Goal: Task Accomplishment & Management: Use online tool/utility

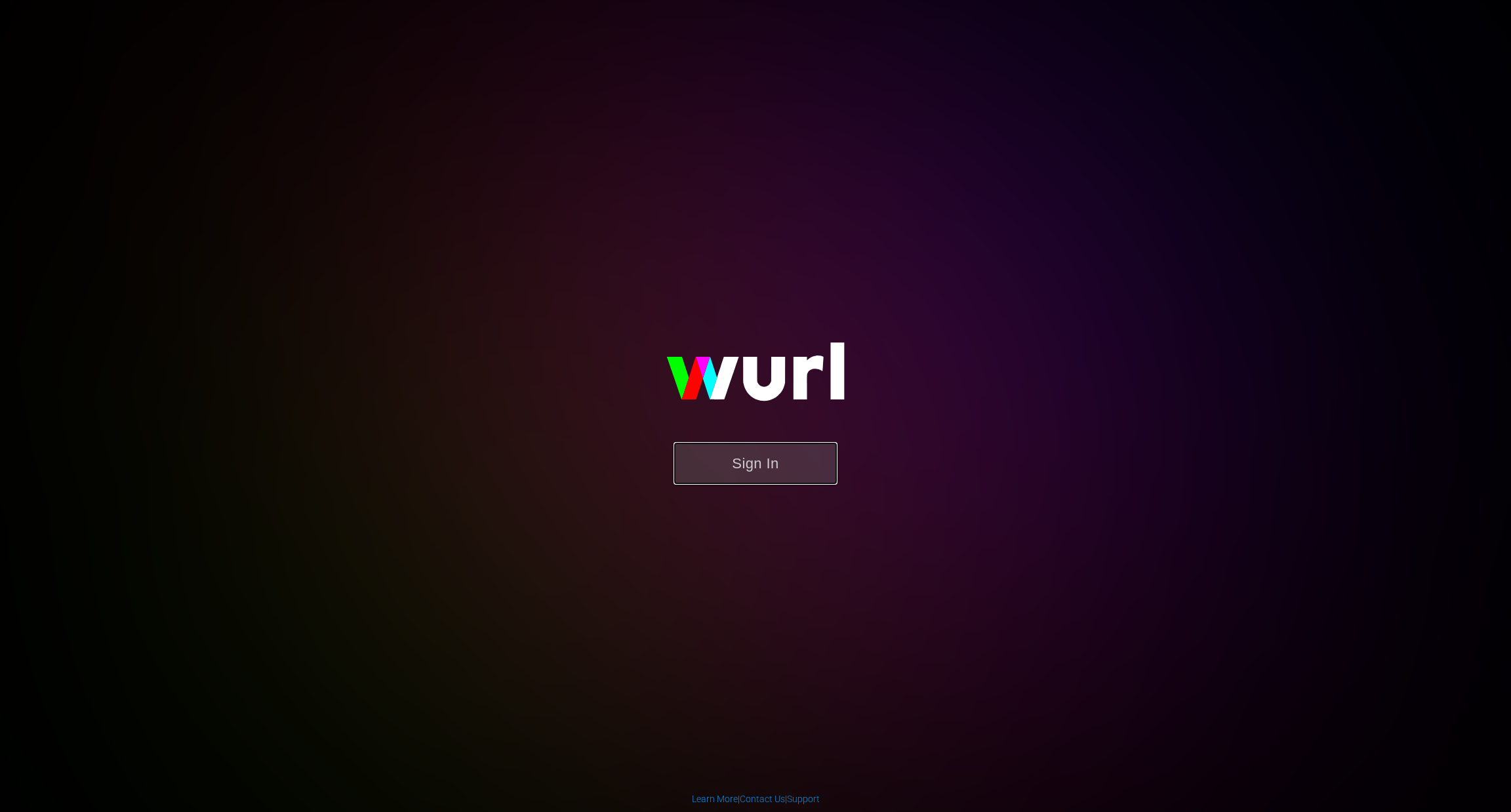
click at [739, 468] on button "Sign In" at bounding box center [756, 463] width 164 height 43
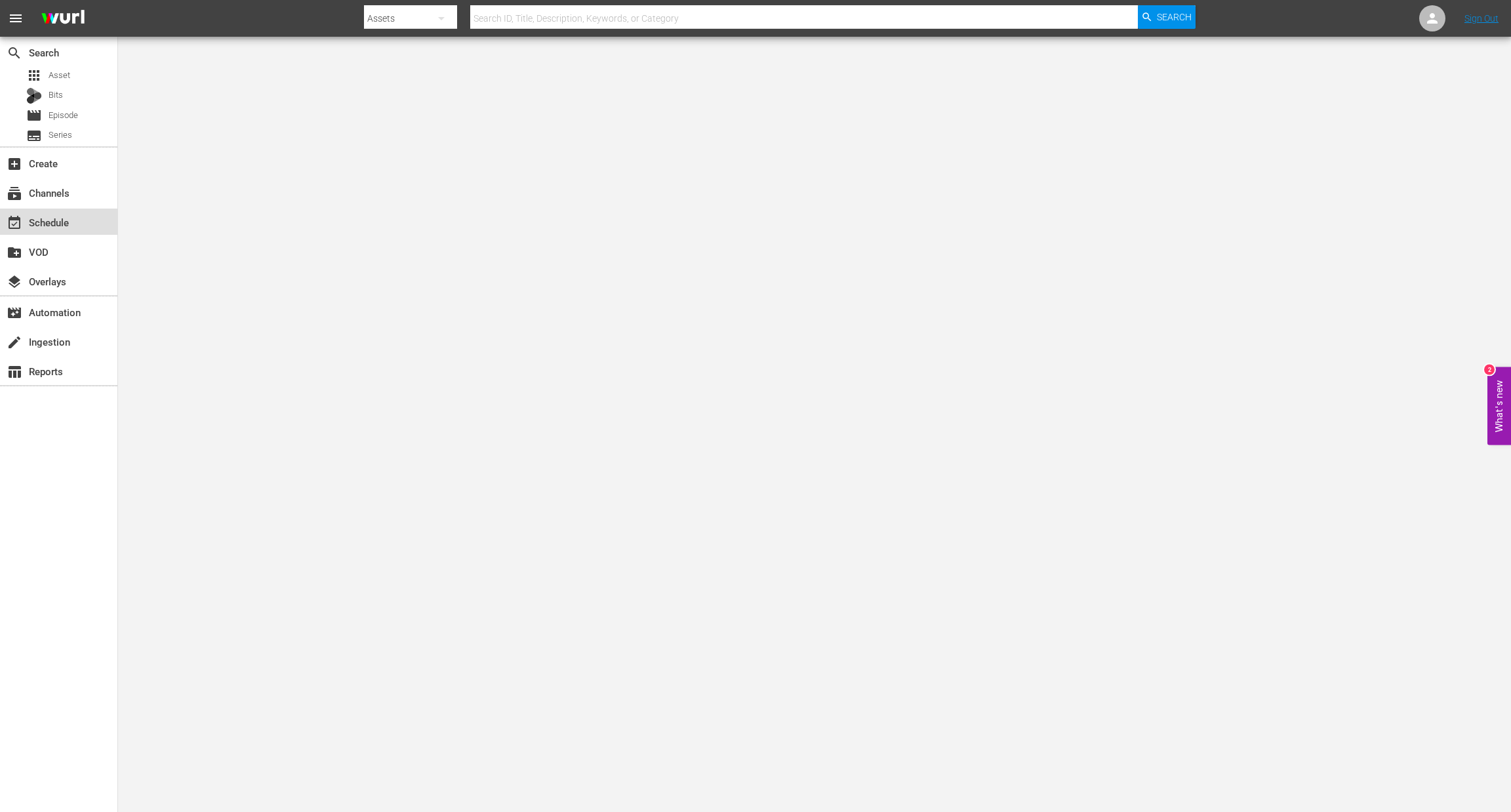
click at [47, 222] on div "event_available Schedule" at bounding box center [37, 220] width 73 height 11
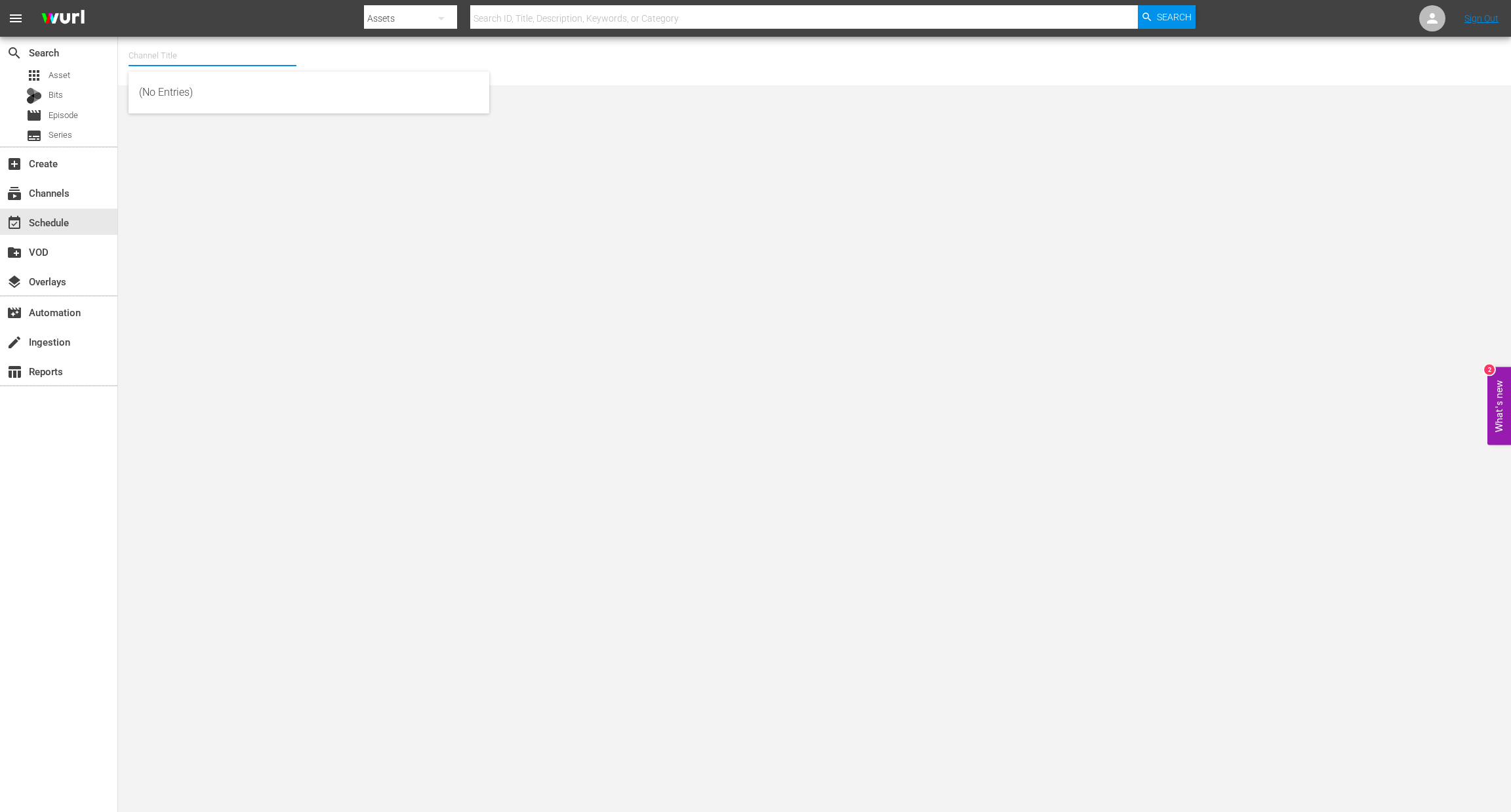
click at [158, 51] on input "text" at bounding box center [213, 55] width 168 height 31
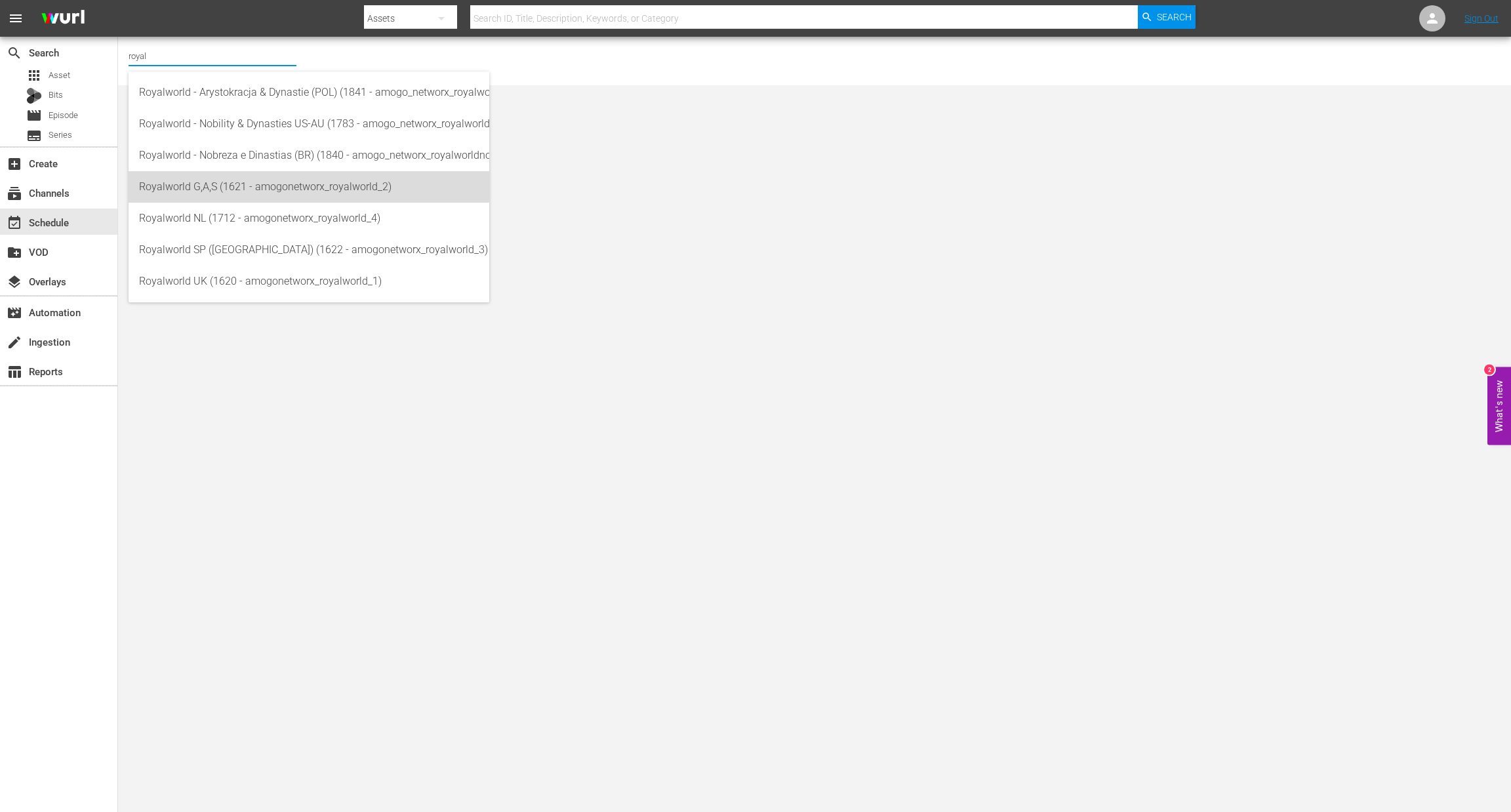
click at [266, 182] on div "Royalworld G,A,S (1621 - amogonetworx_royalworld_2)" at bounding box center [309, 187] width 340 height 31
type input "Royalworld G,A,S (1621 - amogonetworx_royalworld_2)"
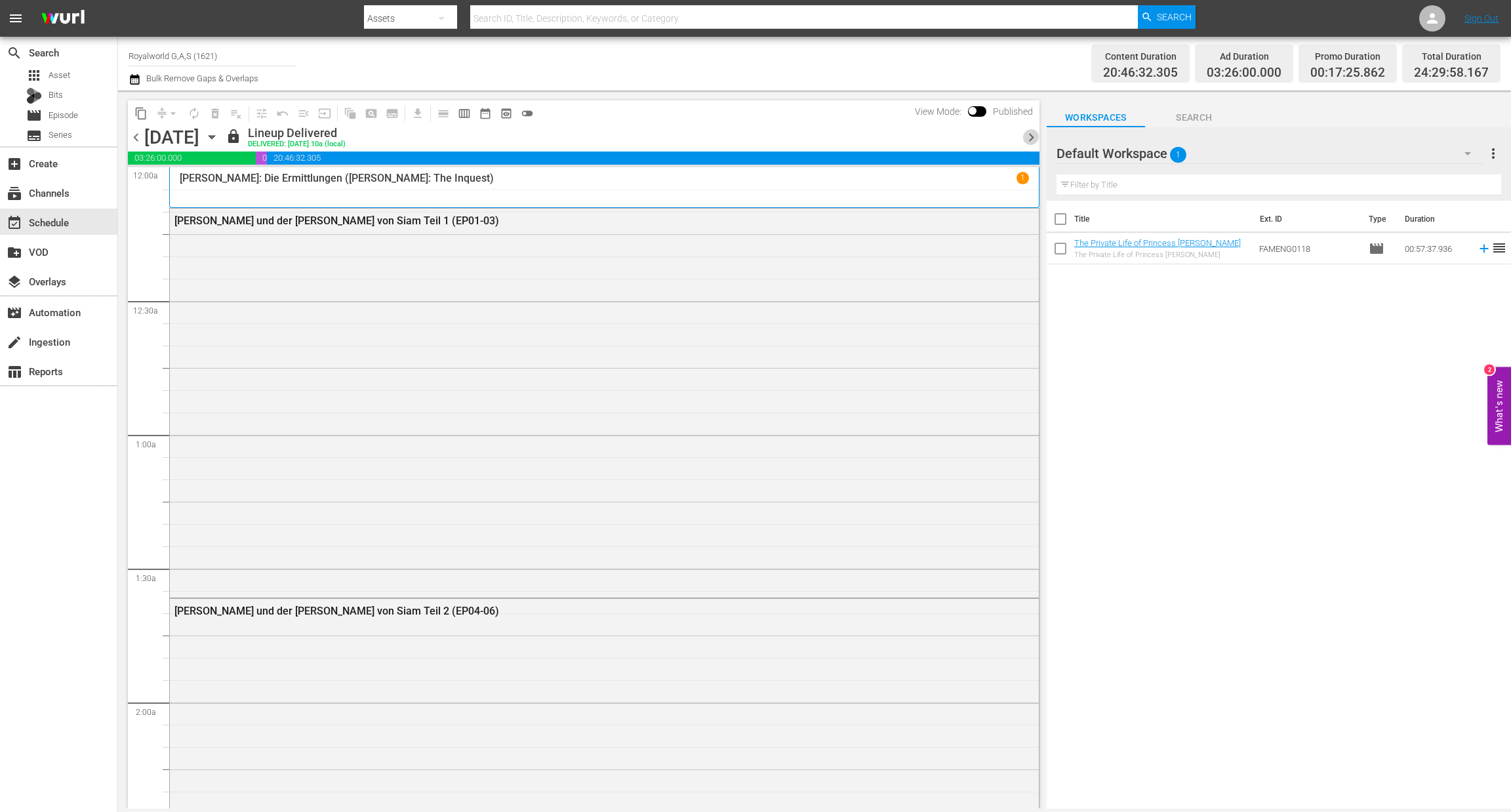
click at [1030, 141] on span "chevron_right" at bounding box center [1031, 137] width 16 height 16
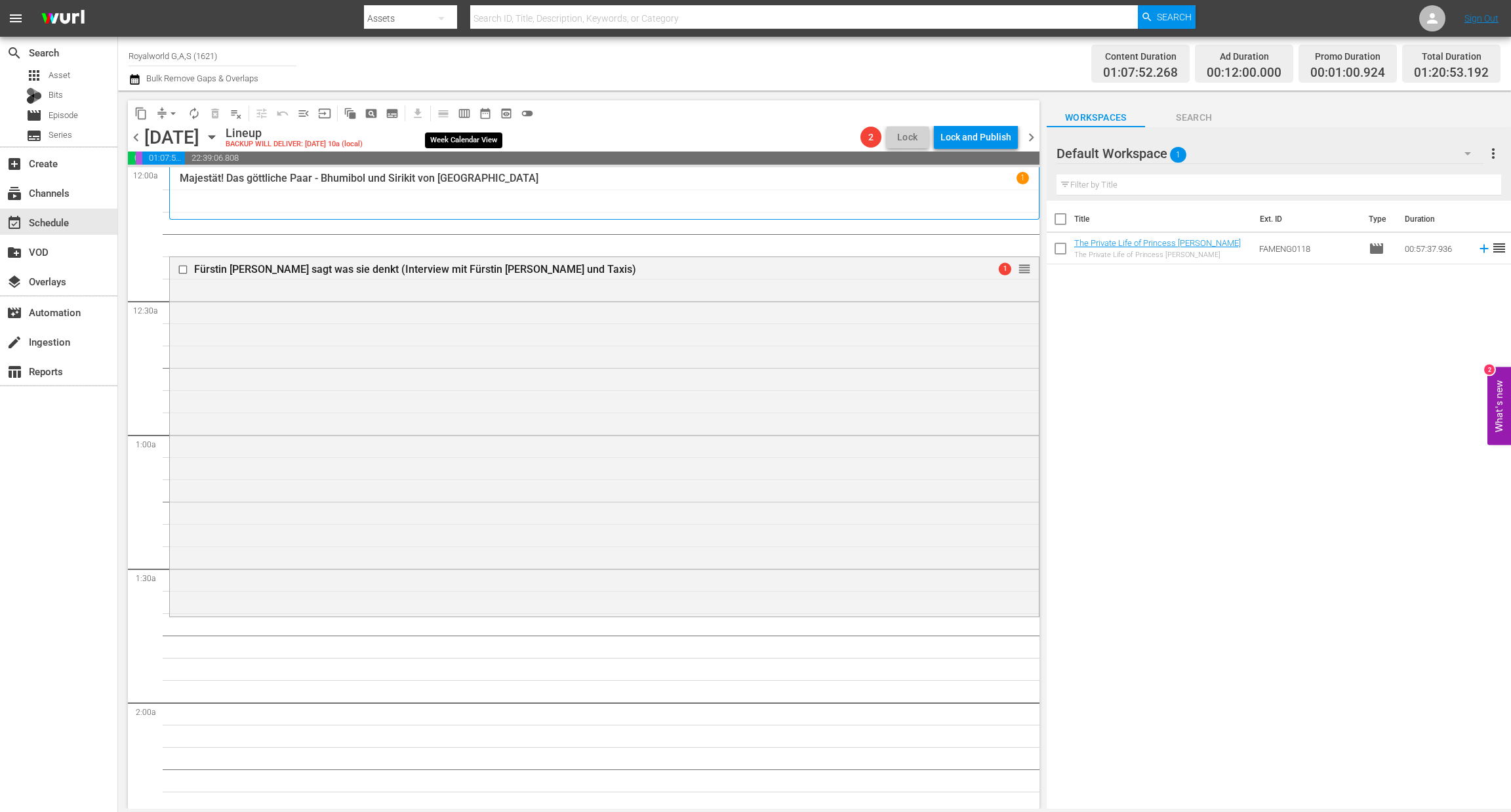
click at [462, 111] on span "calendar_view_week_outlined" at bounding box center [464, 113] width 13 height 13
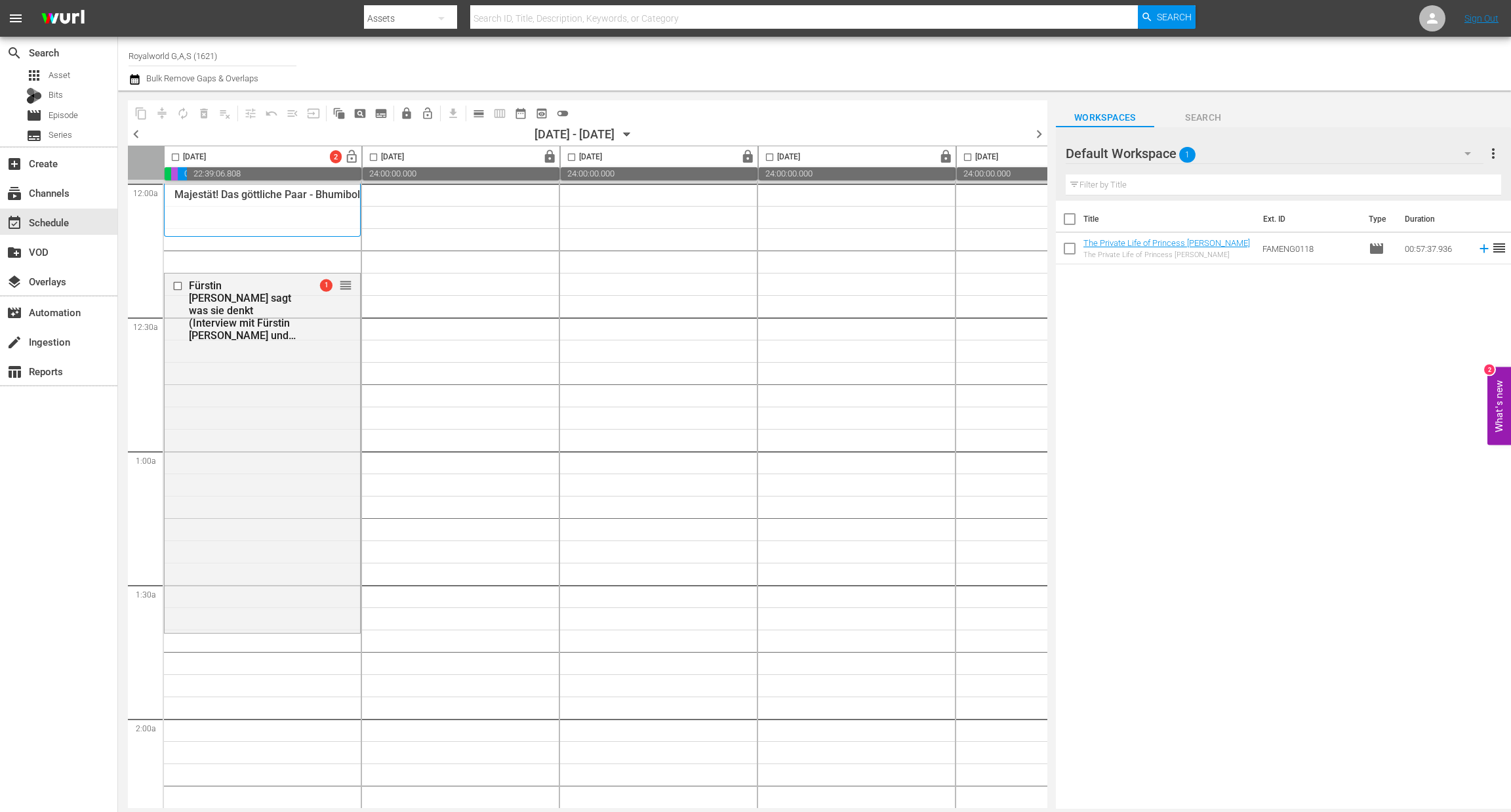
click at [135, 133] on span "chevron_left" at bounding box center [135, 134] width 16 height 16
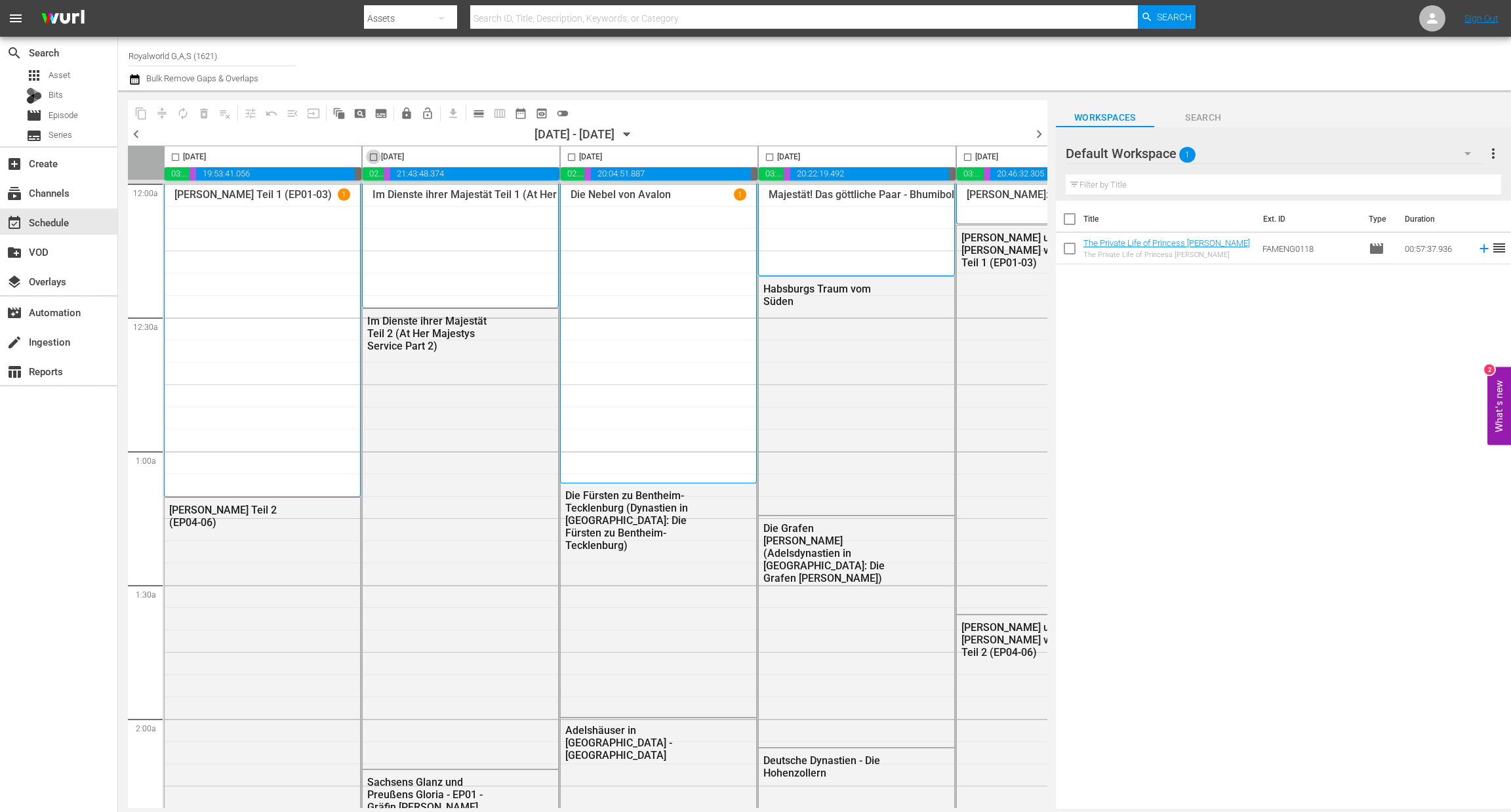
click at [373, 158] on input "checkbox" at bounding box center [374, 160] width 15 height 15
checkbox input "true"
click at [139, 111] on span "content_copy" at bounding box center [141, 113] width 13 height 13
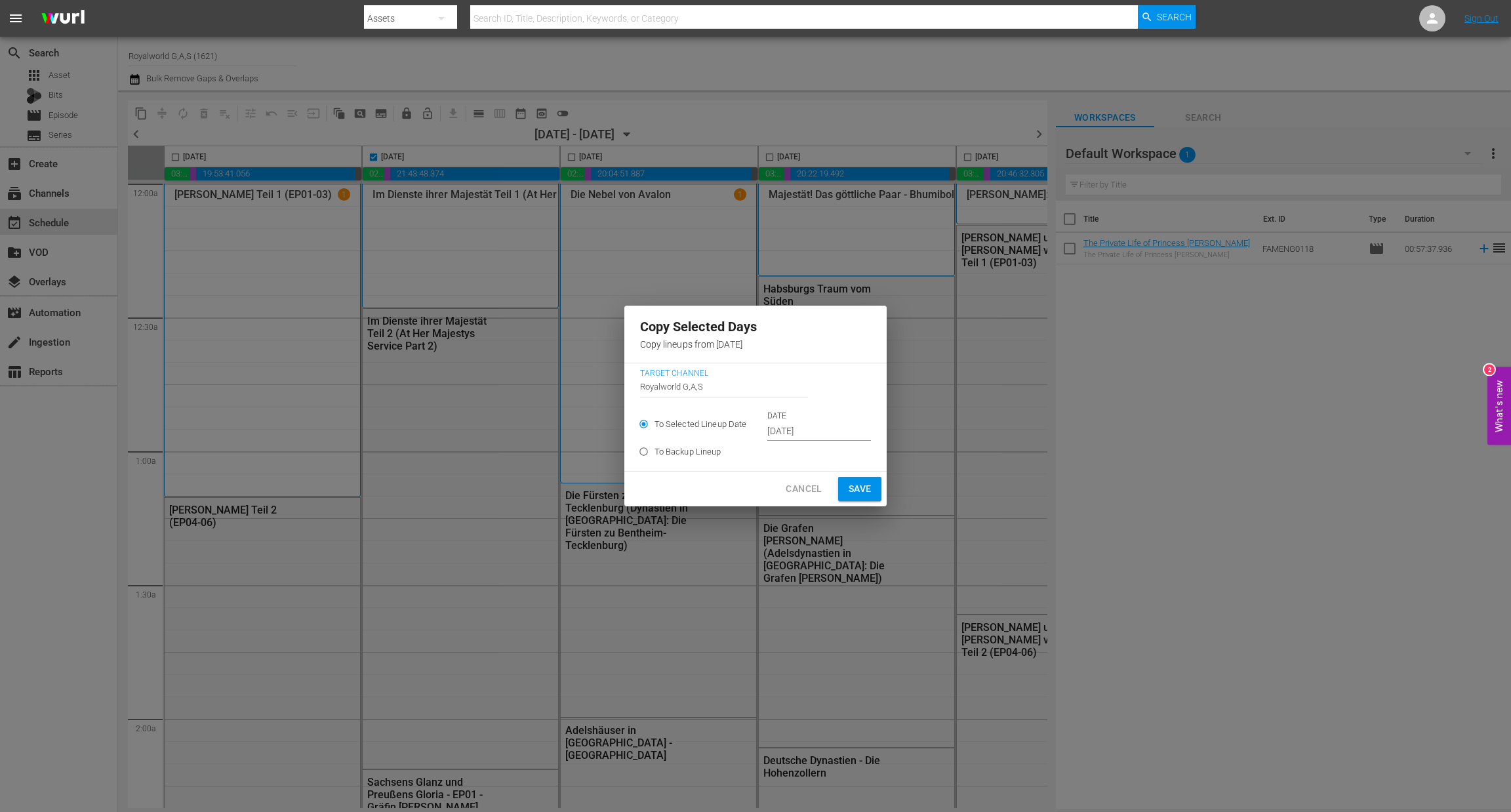
click at [821, 422] on input "Sep 14th 2025" at bounding box center [820, 432] width 104 height 20
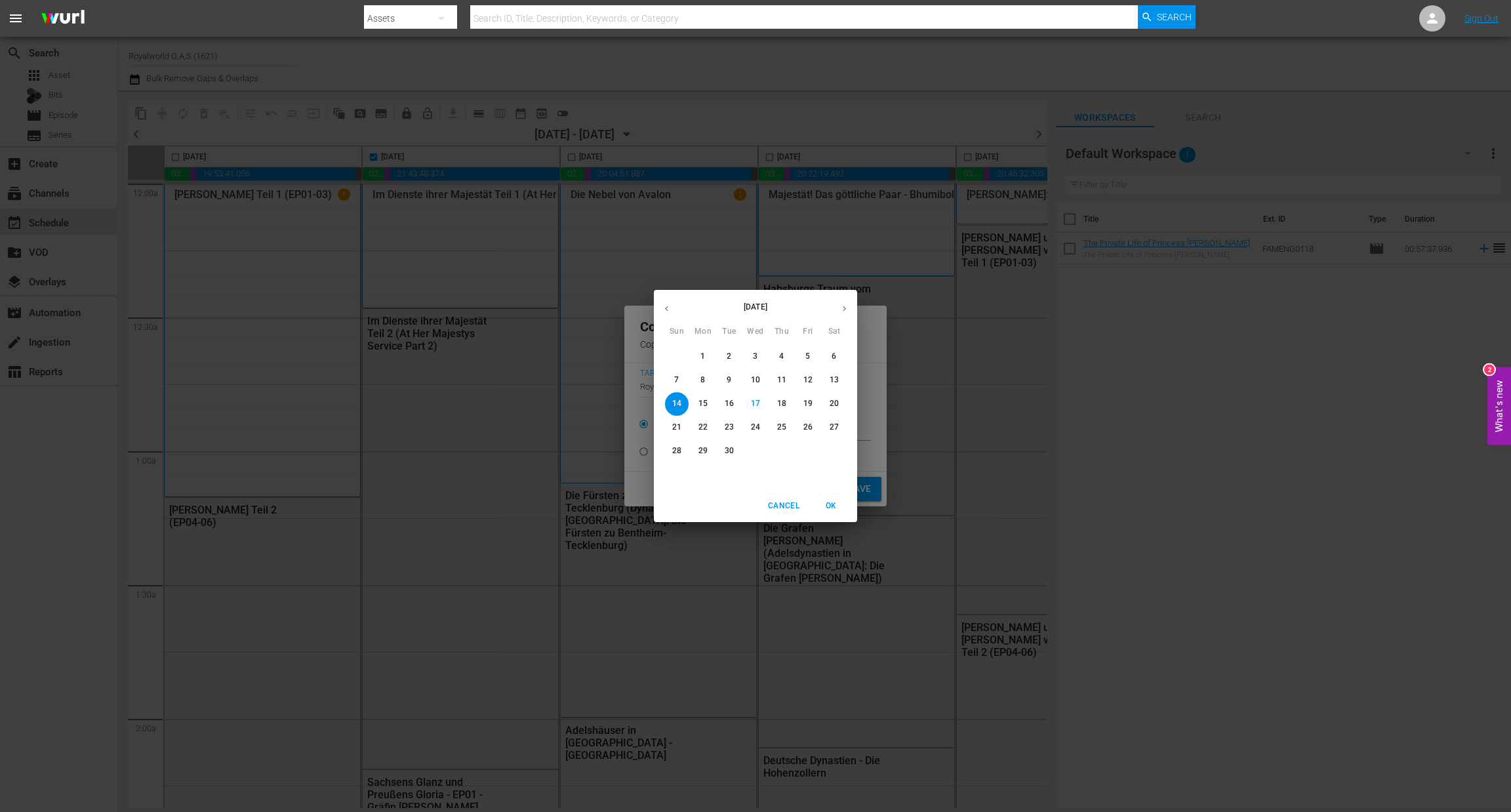
click at [837, 405] on p "20" at bounding box center [834, 404] width 9 height 11
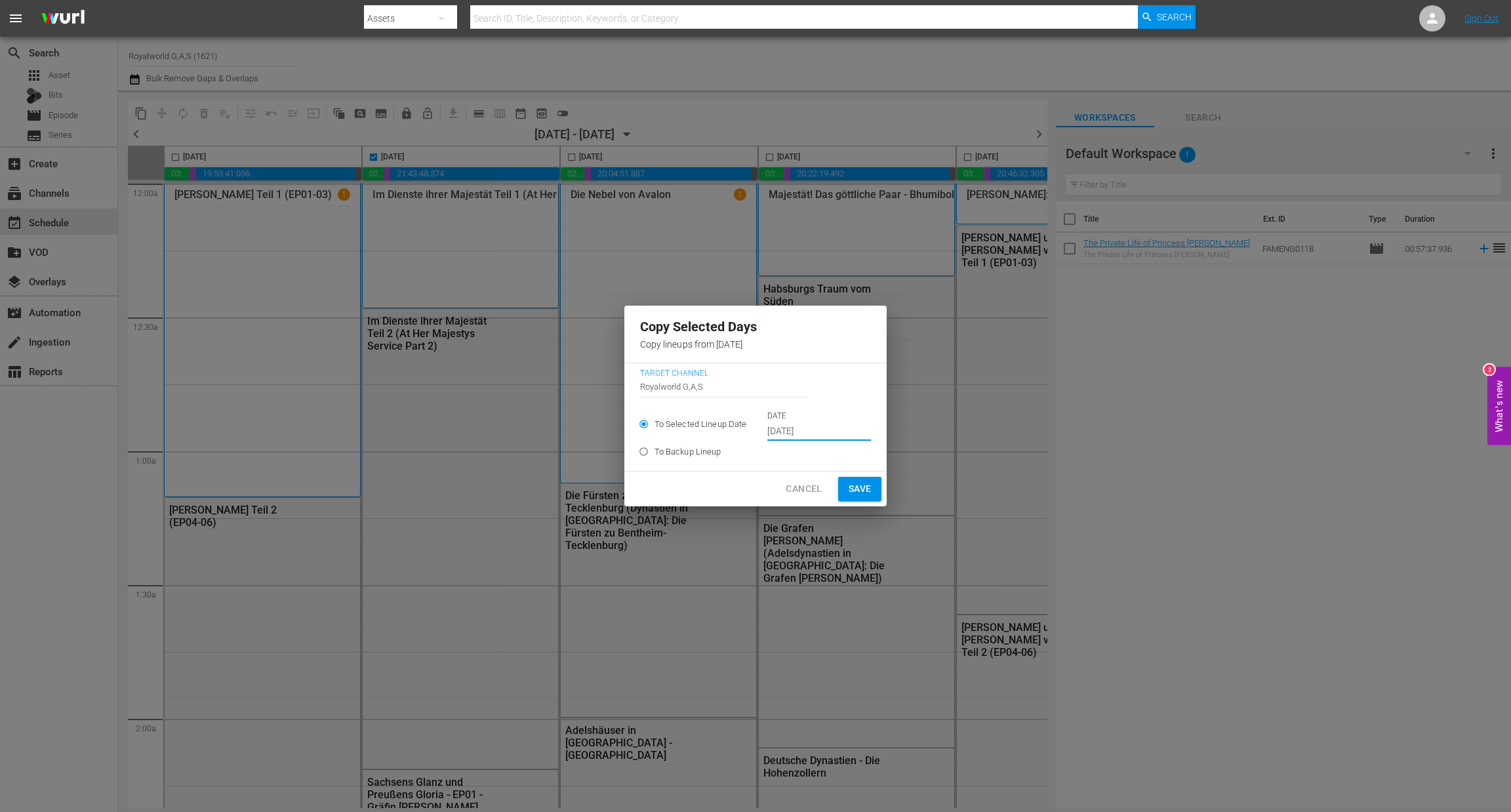
click at [853, 492] on span "Save" at bounding box center [860, 489] width 23 height 16
type input "Sep 14th 2025"
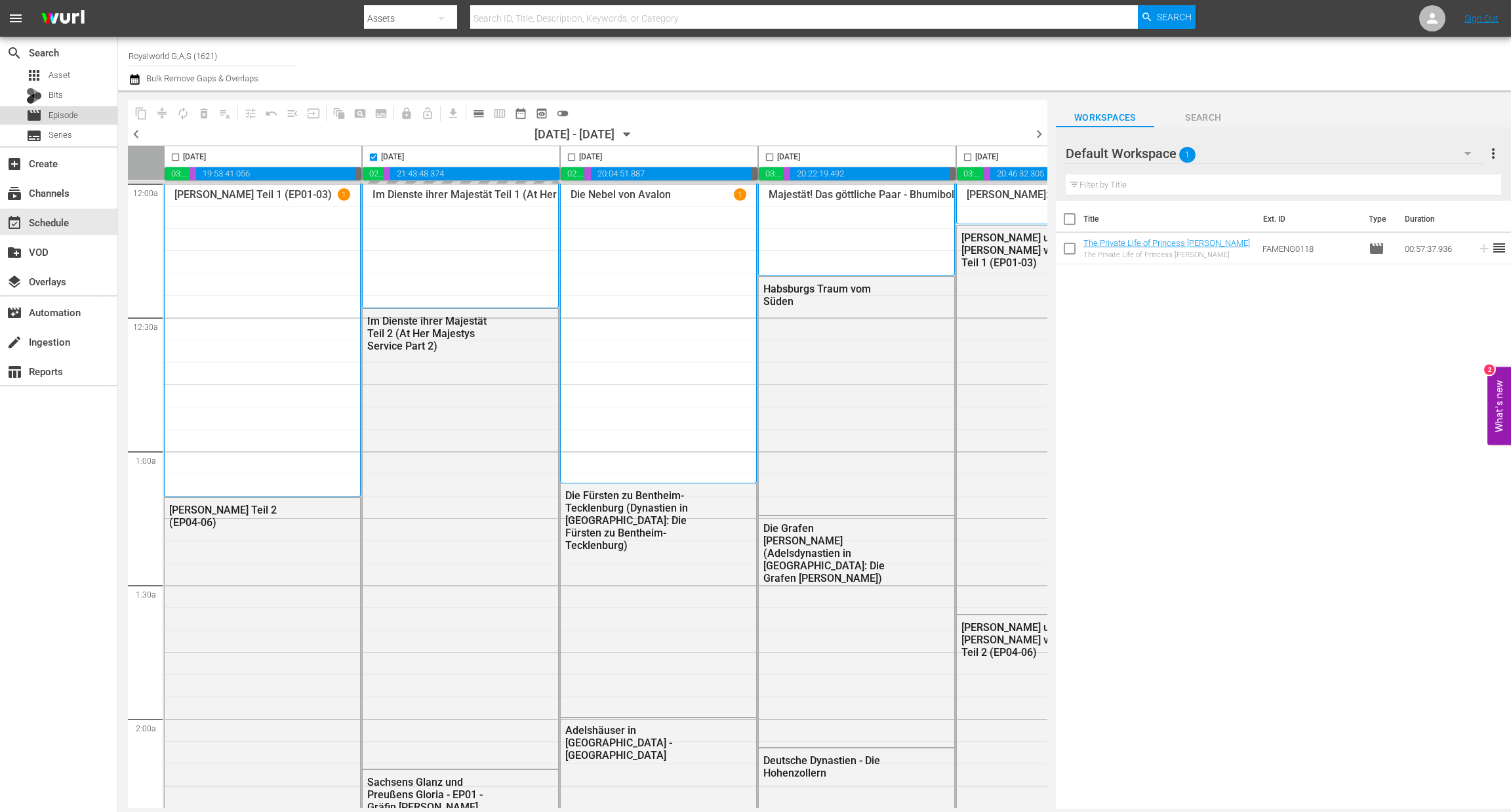
click at [67, 116] on span "Episode" at bounding box center [63, 115] width 30 height 13
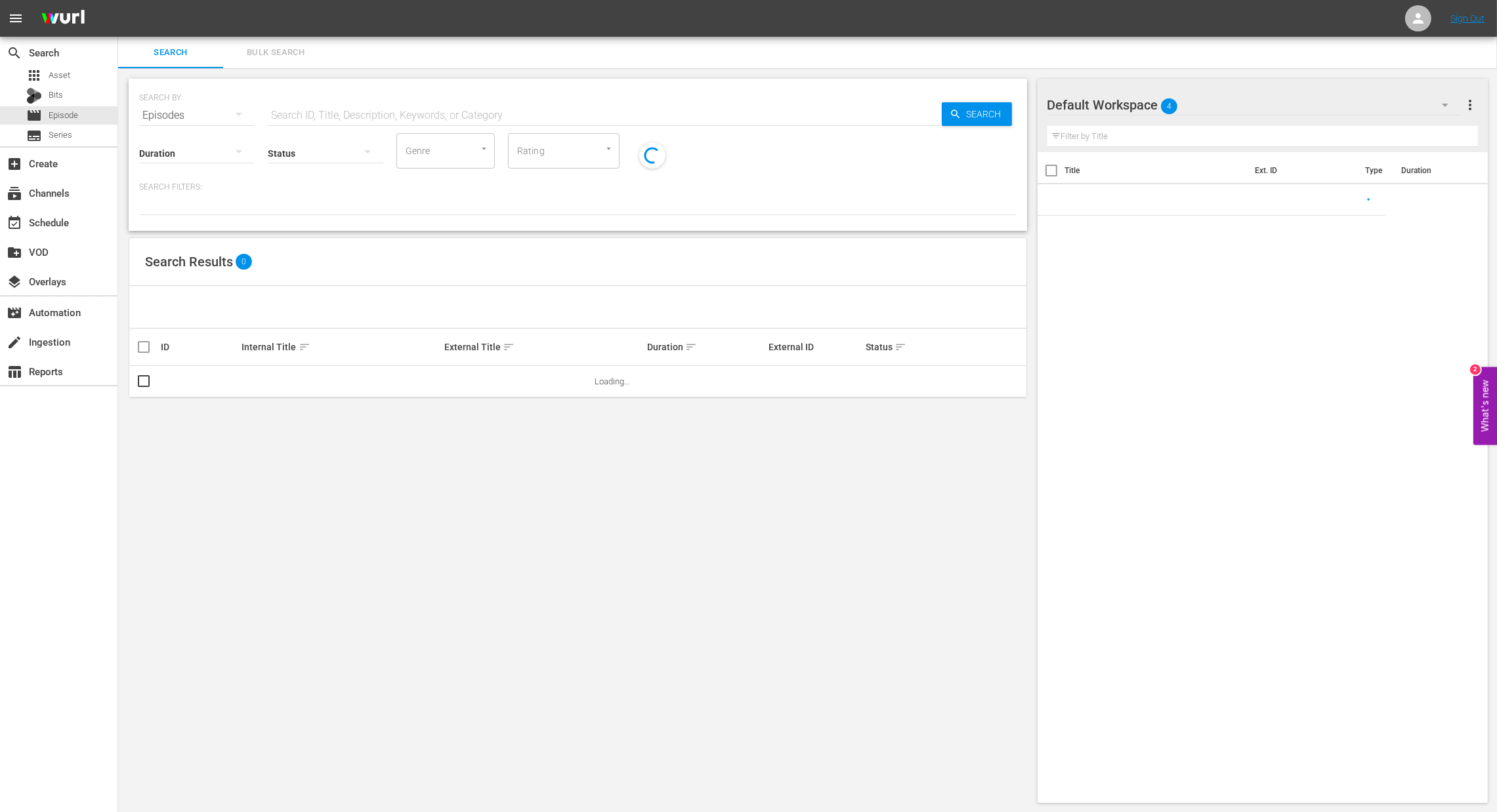
click at [286, 112] on input "text" at bounding box center [604, 115] width 674 height 31
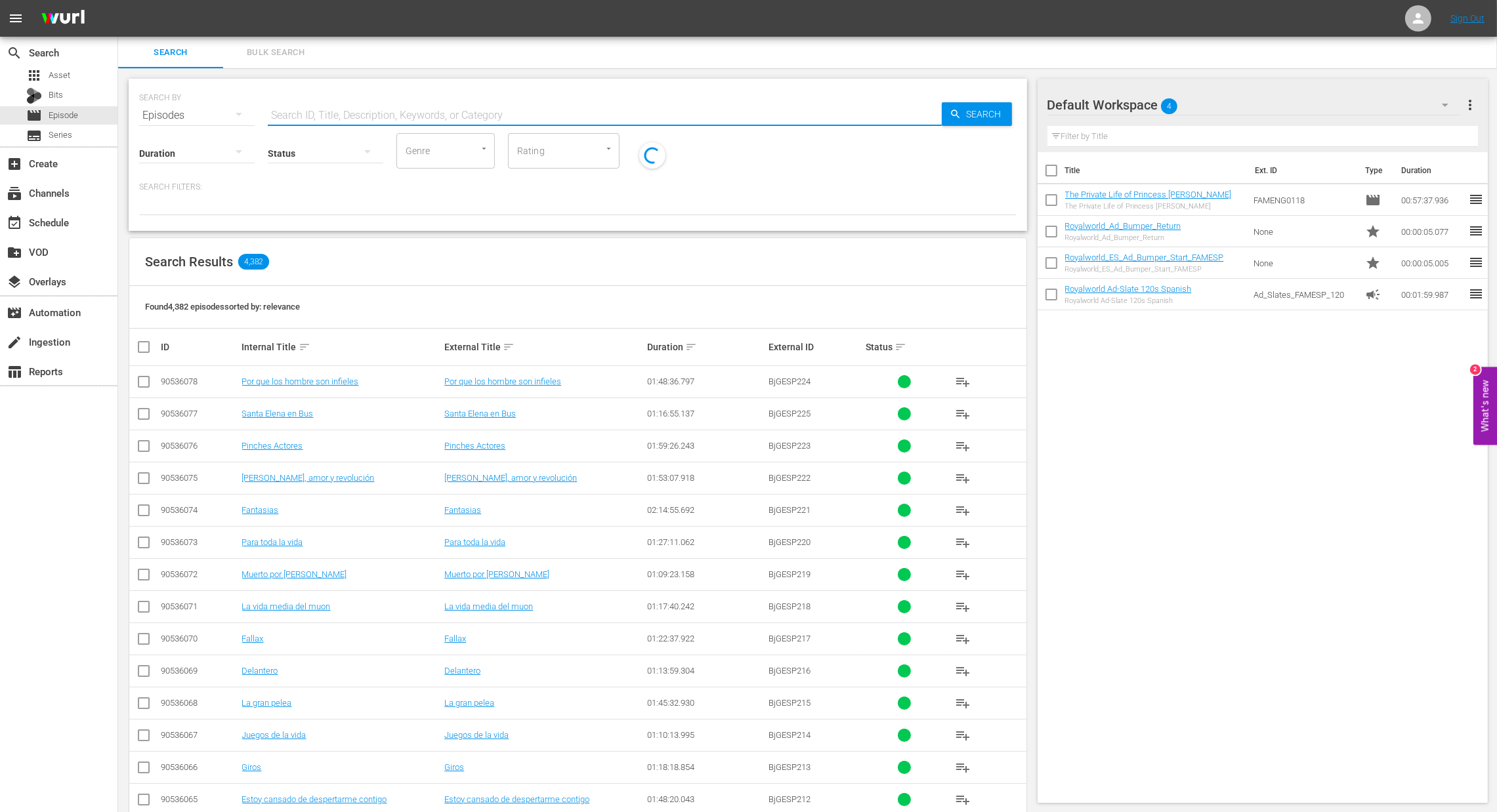
paste input "Standesgemäß"
type input "Standesgemäß"
click at [962, 111] on span "Search" at bounding box center [987, 114] width 50 height 24
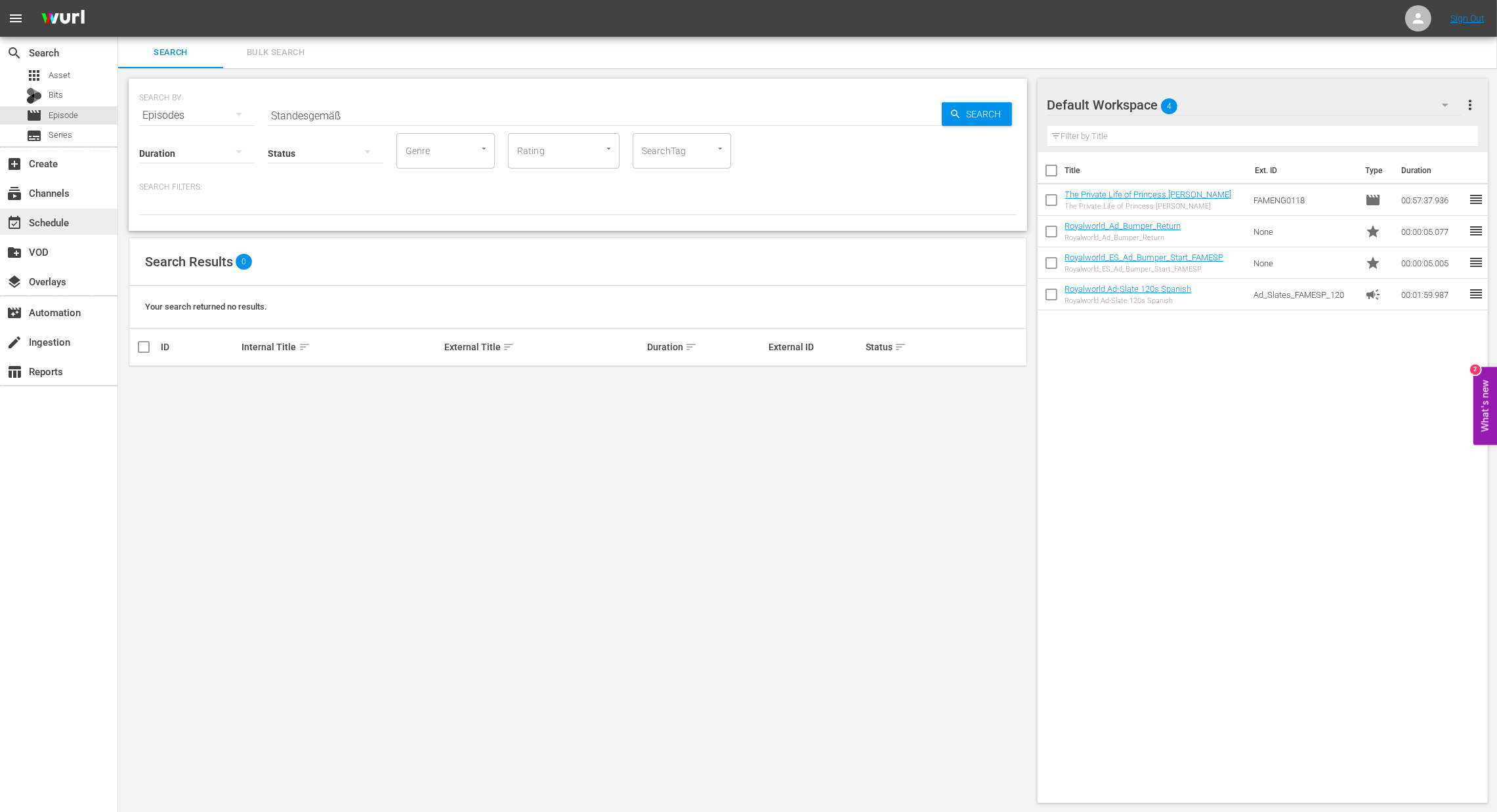
click at [68, 221] on div "event_available Schedule" at bounding box center [37, 220] width 73 height 11
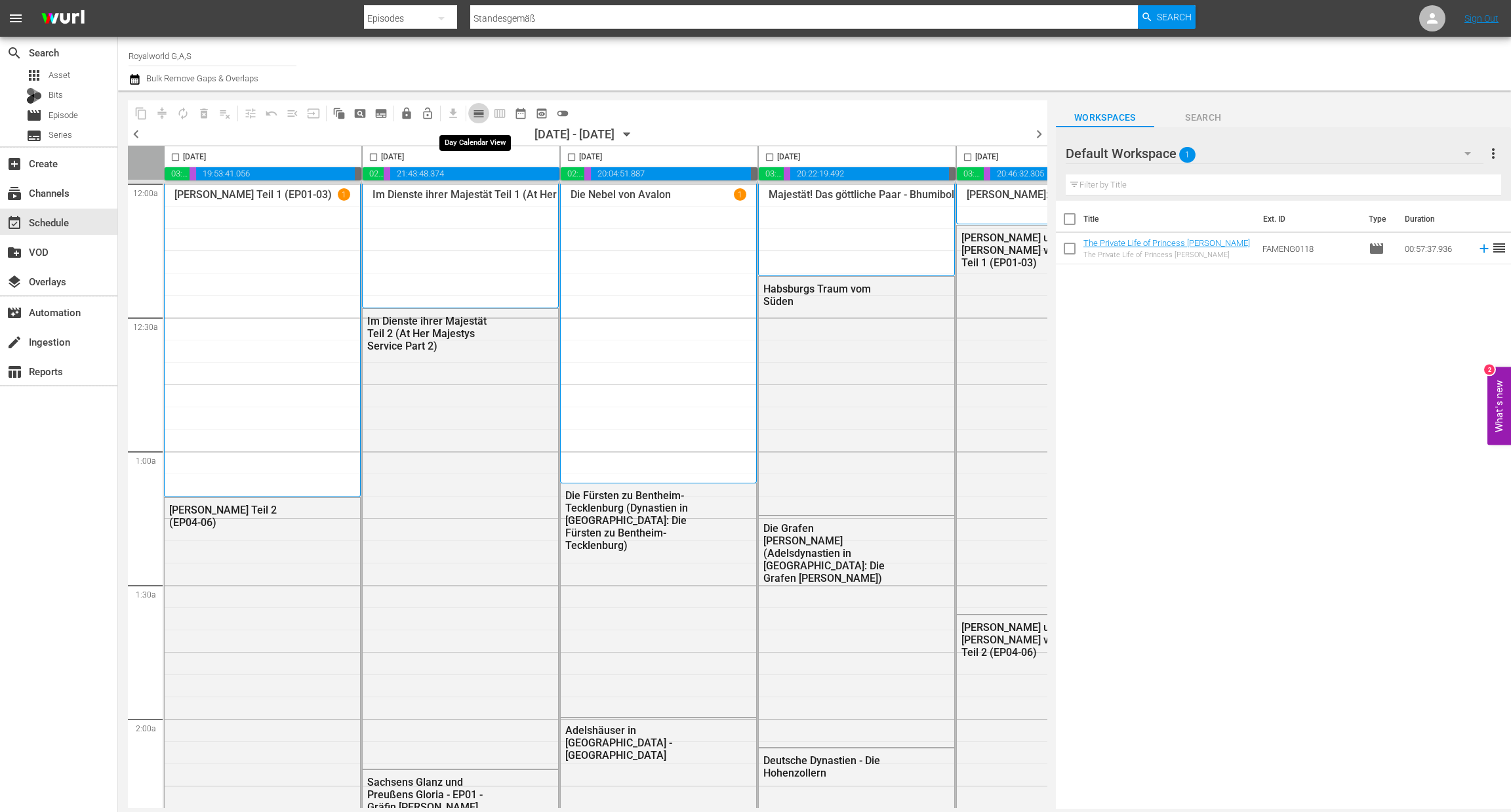
click at [478, 115] on span "calendar_view_day_outlined" at bounding box center [479, 113] width 13 height 13
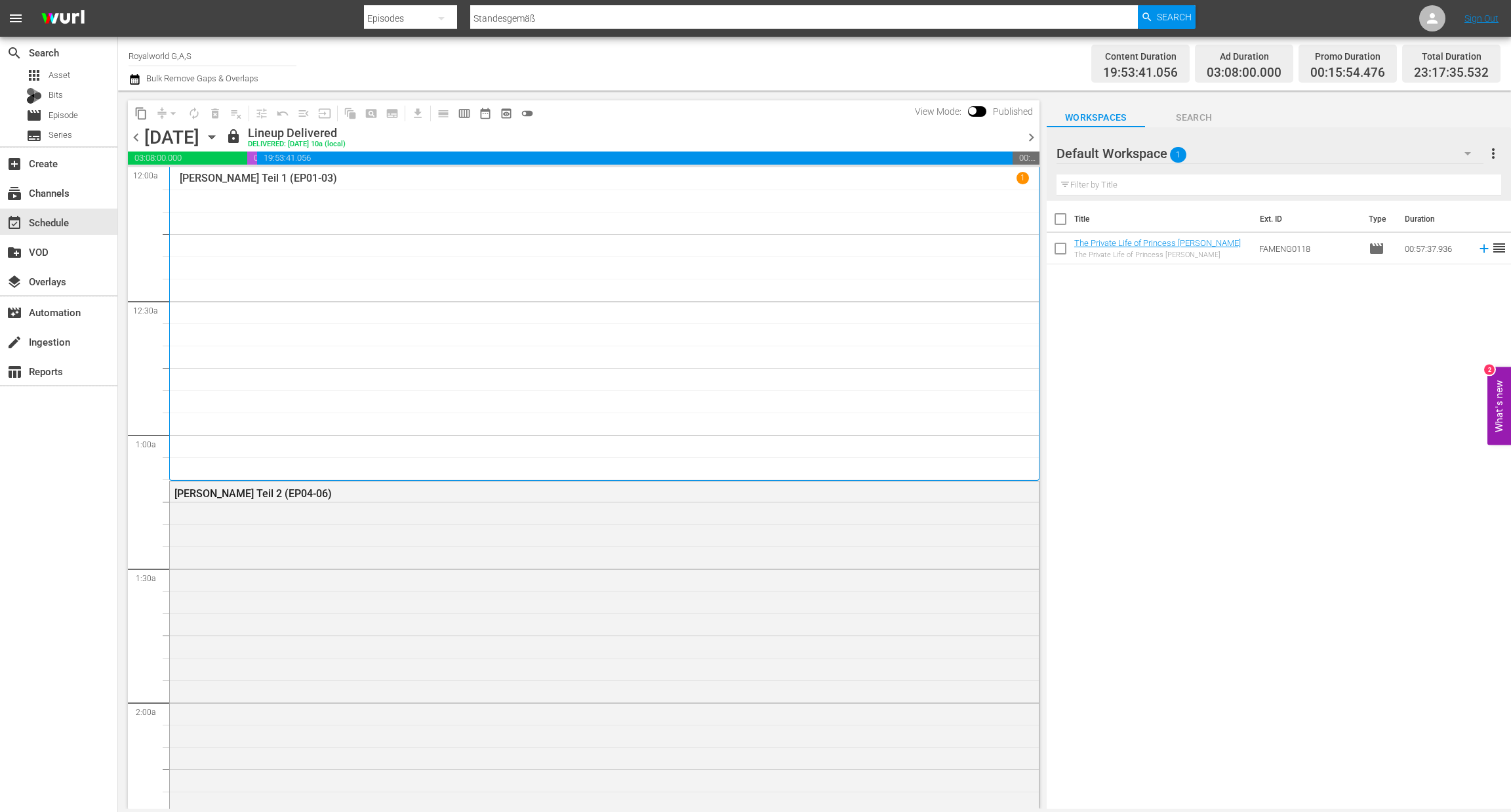
click at [1033, 143] on span "chevron_right" at bounding box center [1031, 137] width 16 height 16
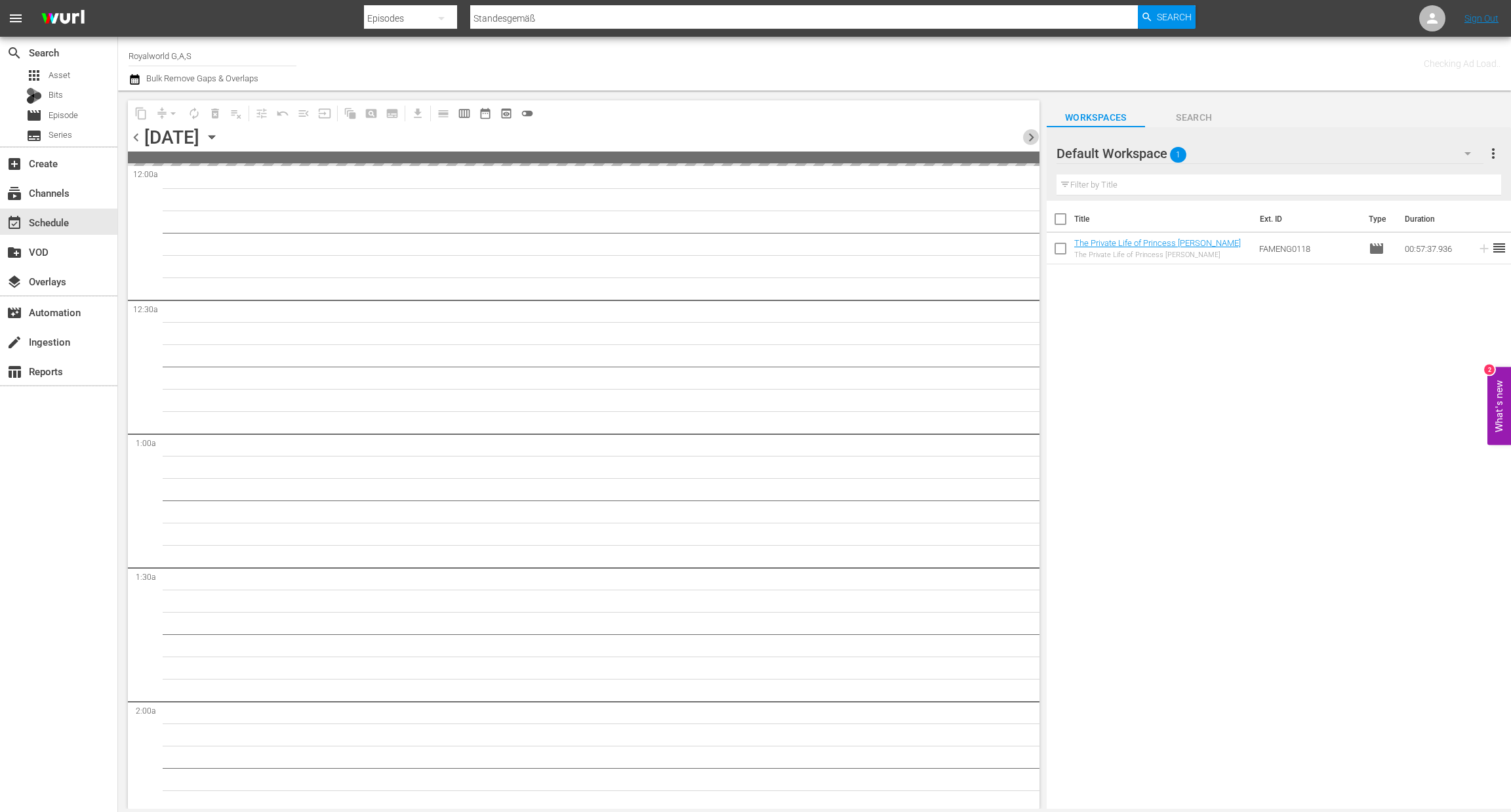
click at [1033, 143] on span "chevron_right" at bounding box center [1031, 137] width 16 height 16
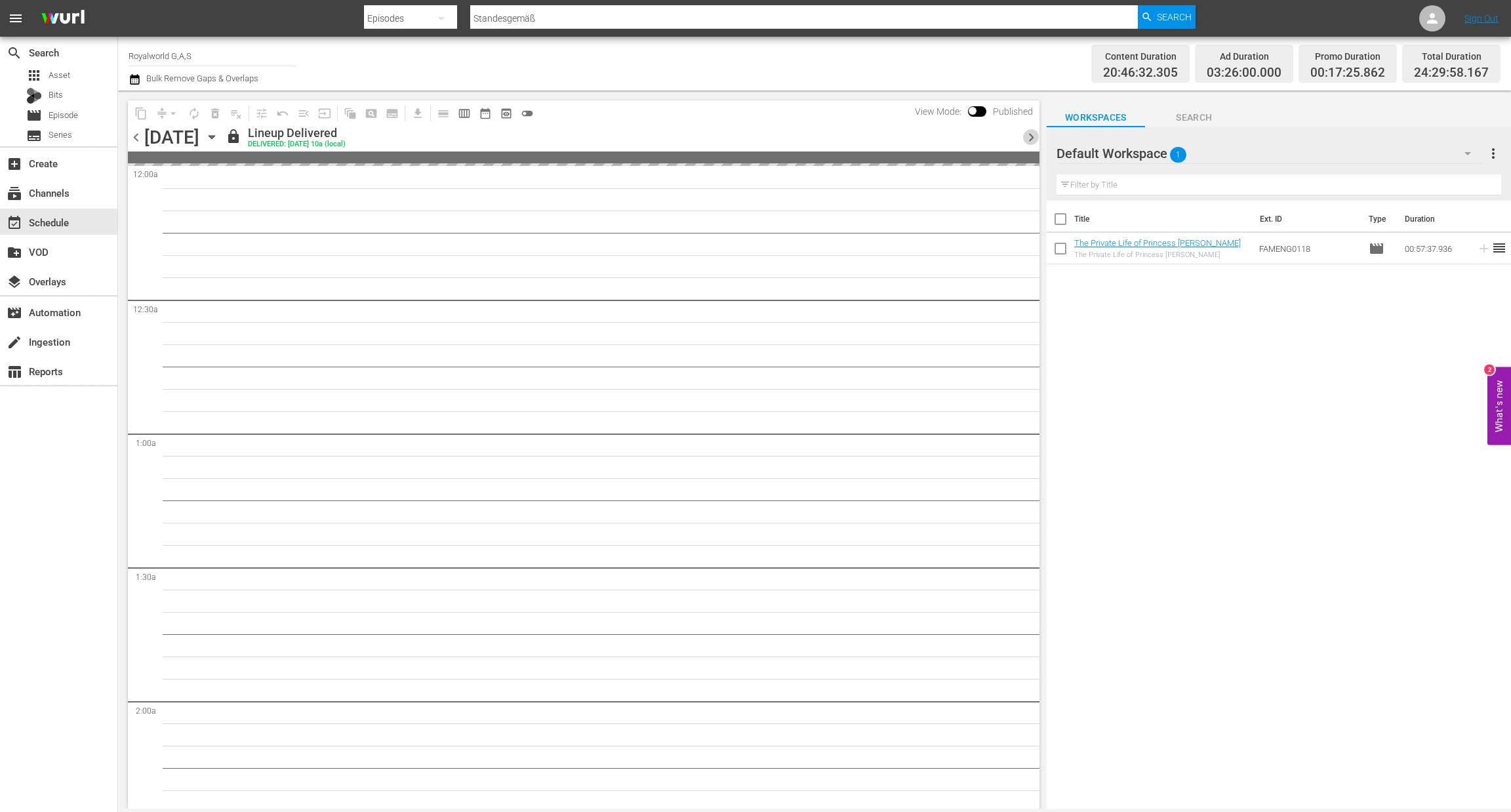
click at [1032, 143] on span "chevron_right" at bounding box center [1031, 137] width 16 height 16
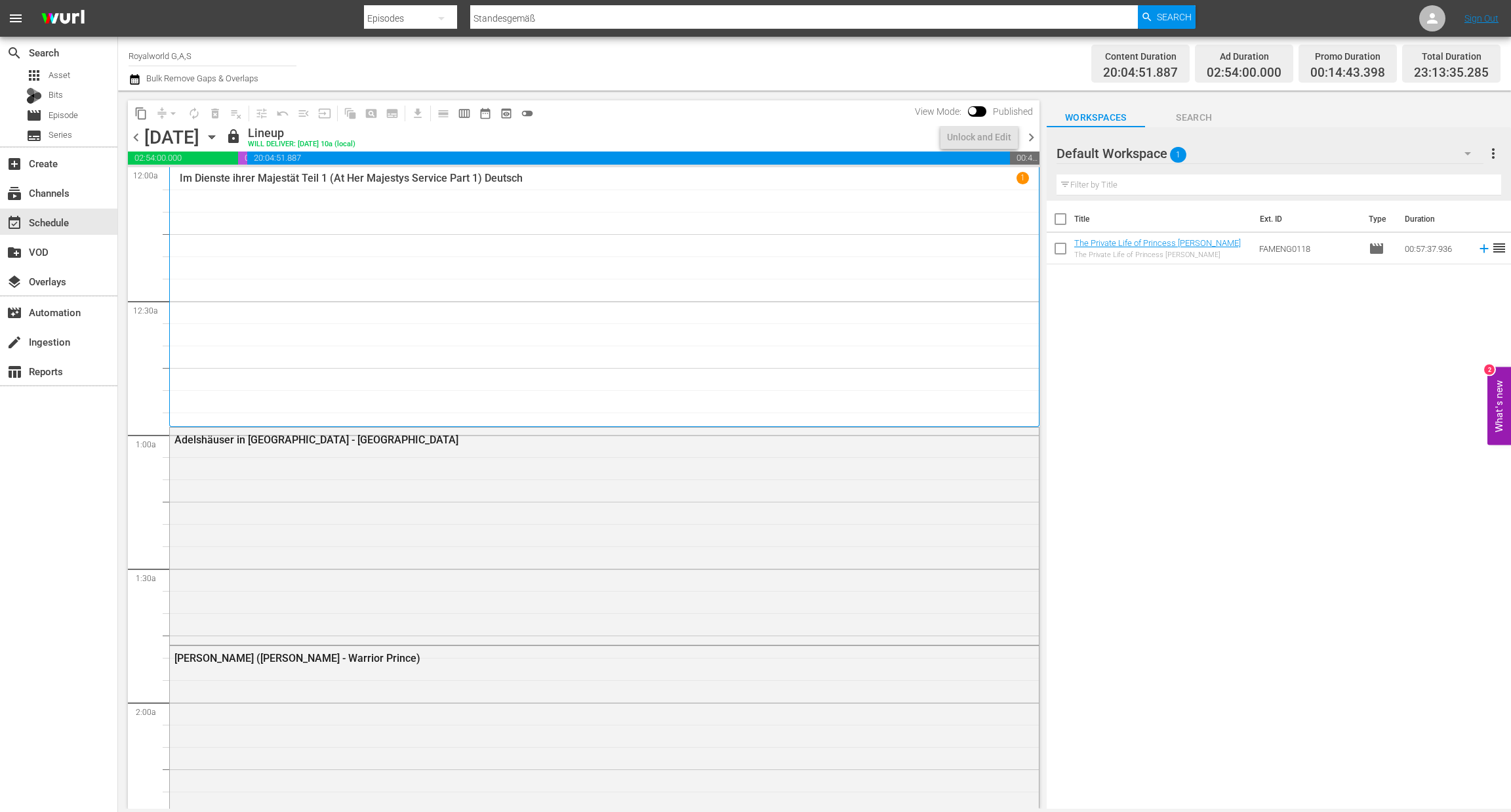
click at [1028, 138] on span "chevron_right" at bounding box center [1031, 137] width 16 height 16
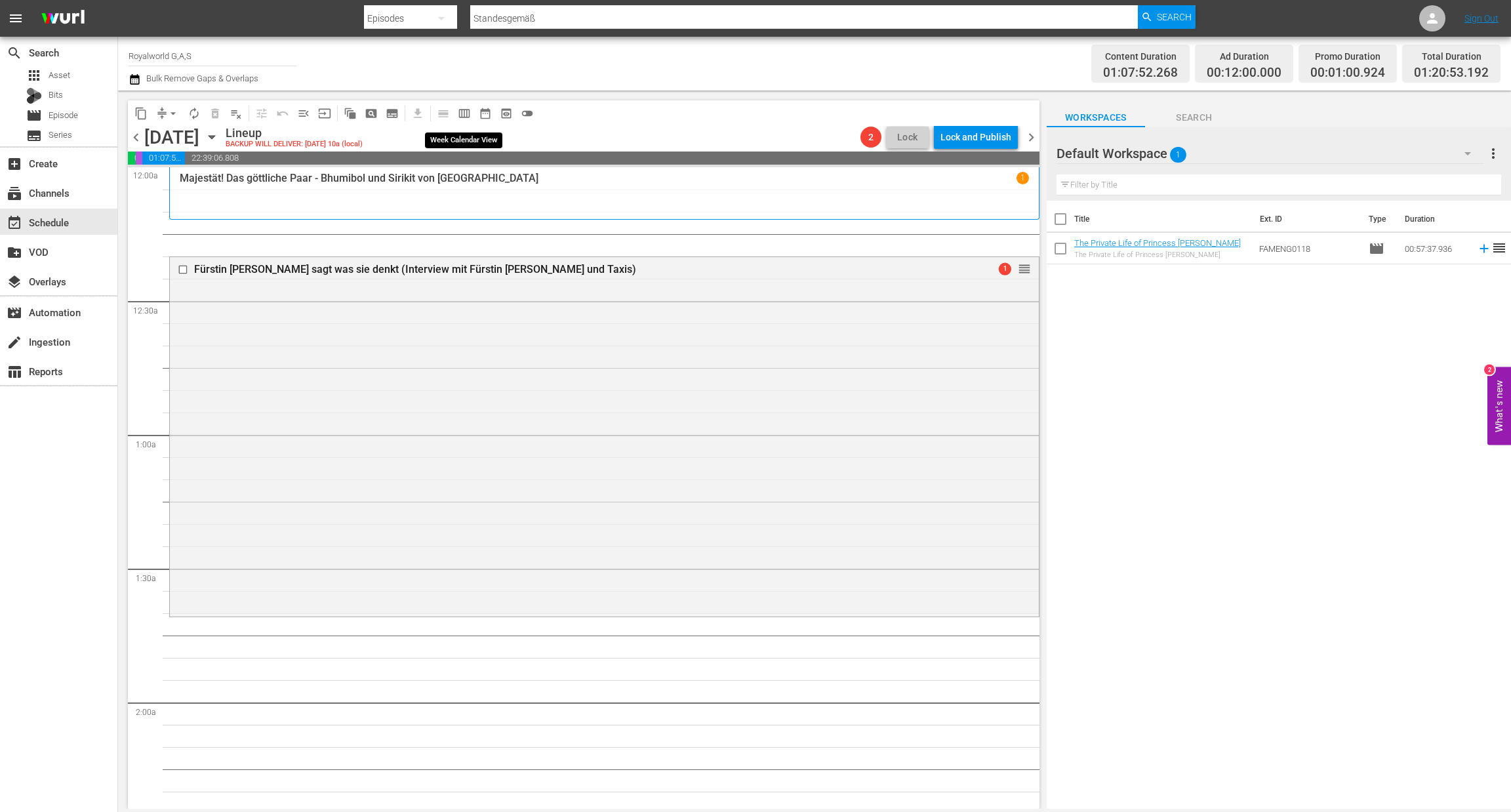
click at [466, 112] on span "calendar_view_week_outlined" at bounding box center [464, 113] width 13 height 13
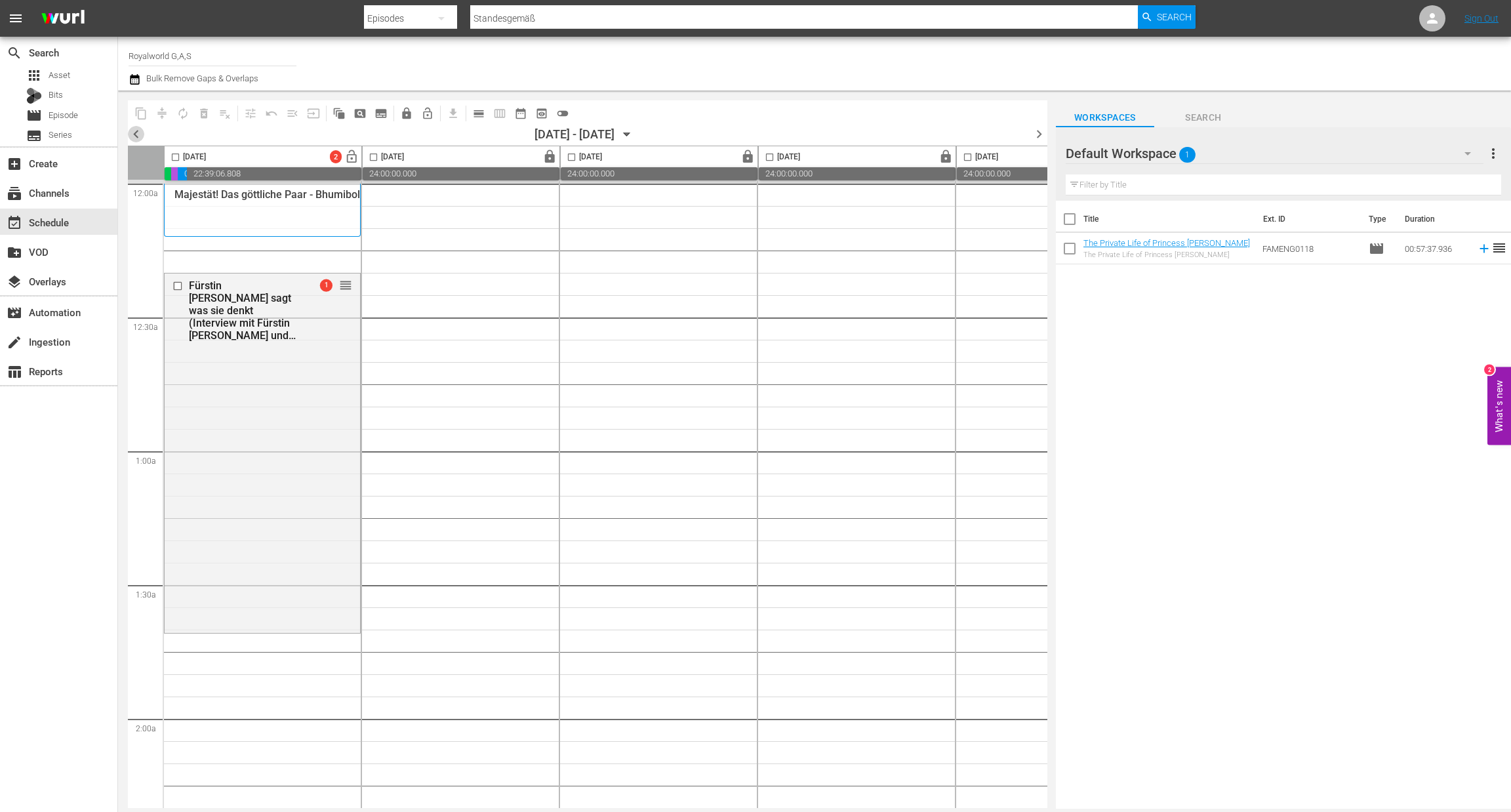
click at [142, 131] on span "chevron_left" at bounding box center [135, 134] width 16 height 16
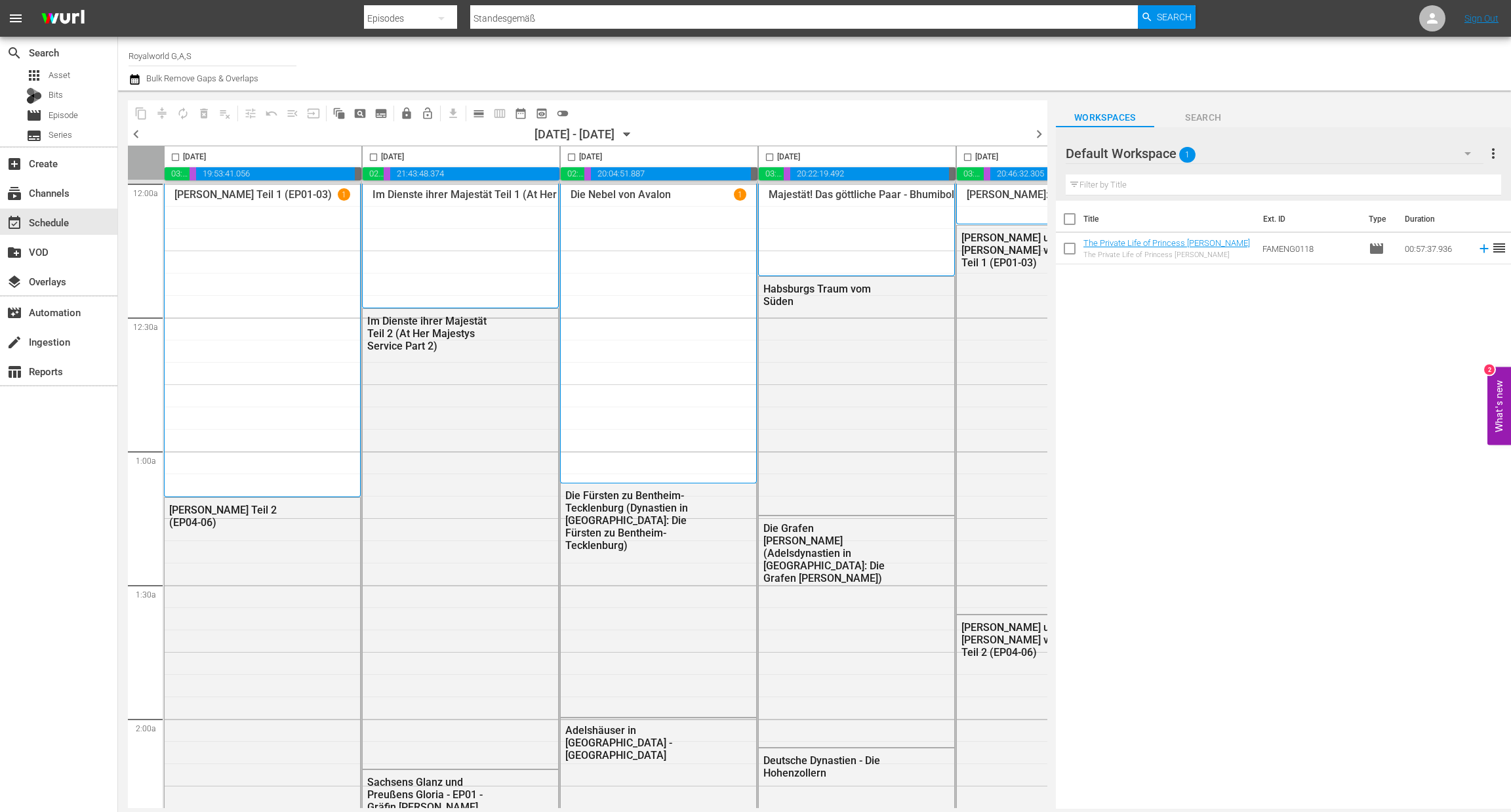
click at [372, 159] on input "checkbox" at bounding box center [374, 160] width 15 height 15
checkbox input "true"
click at [145, 112] on span "content_copy" at bounding box center [141, 113] width 13 height 13
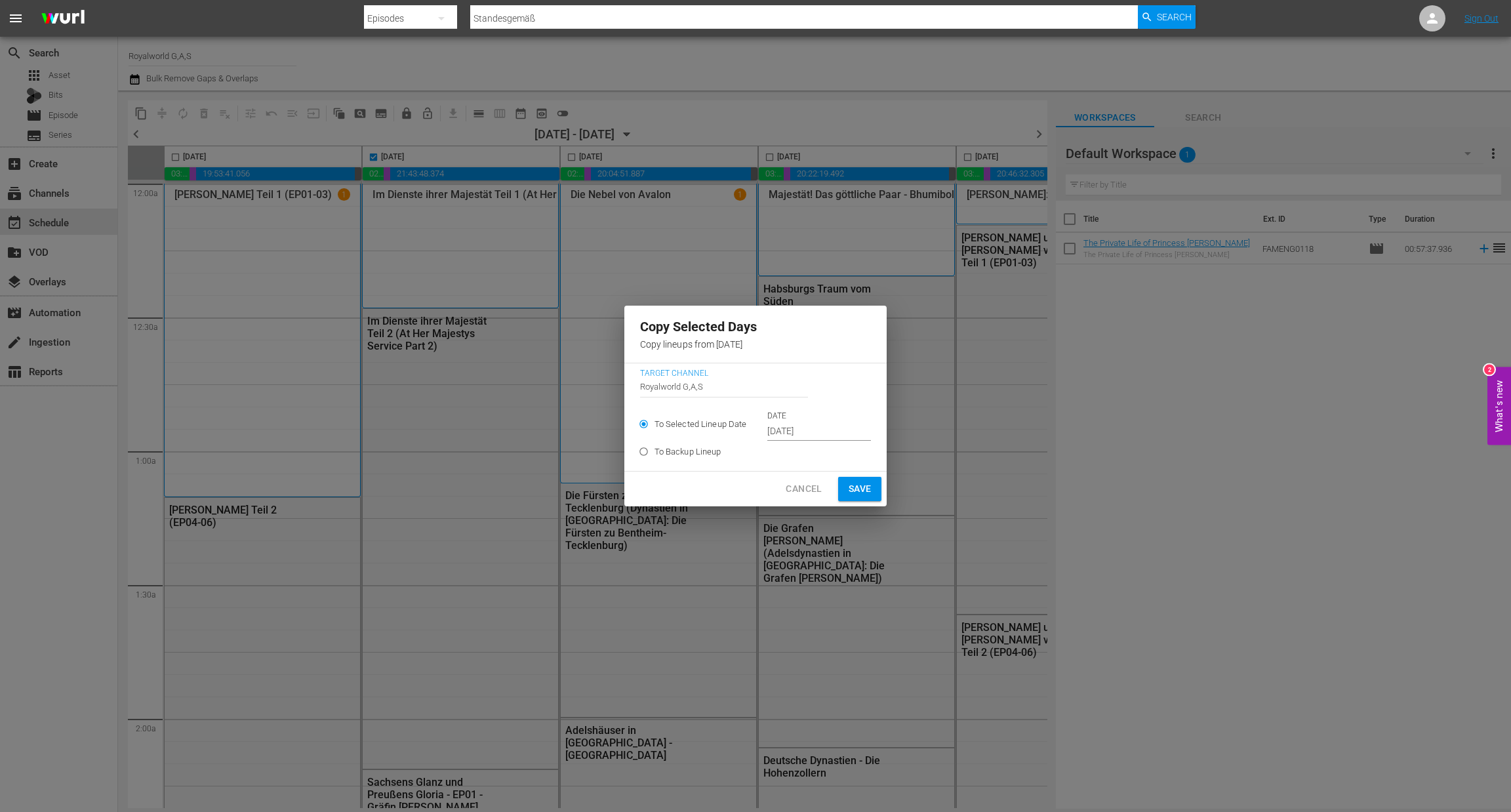
click at [805, 430] on input "Sep 14th 2025" at bounding box center [820, 432] width 104 height 20
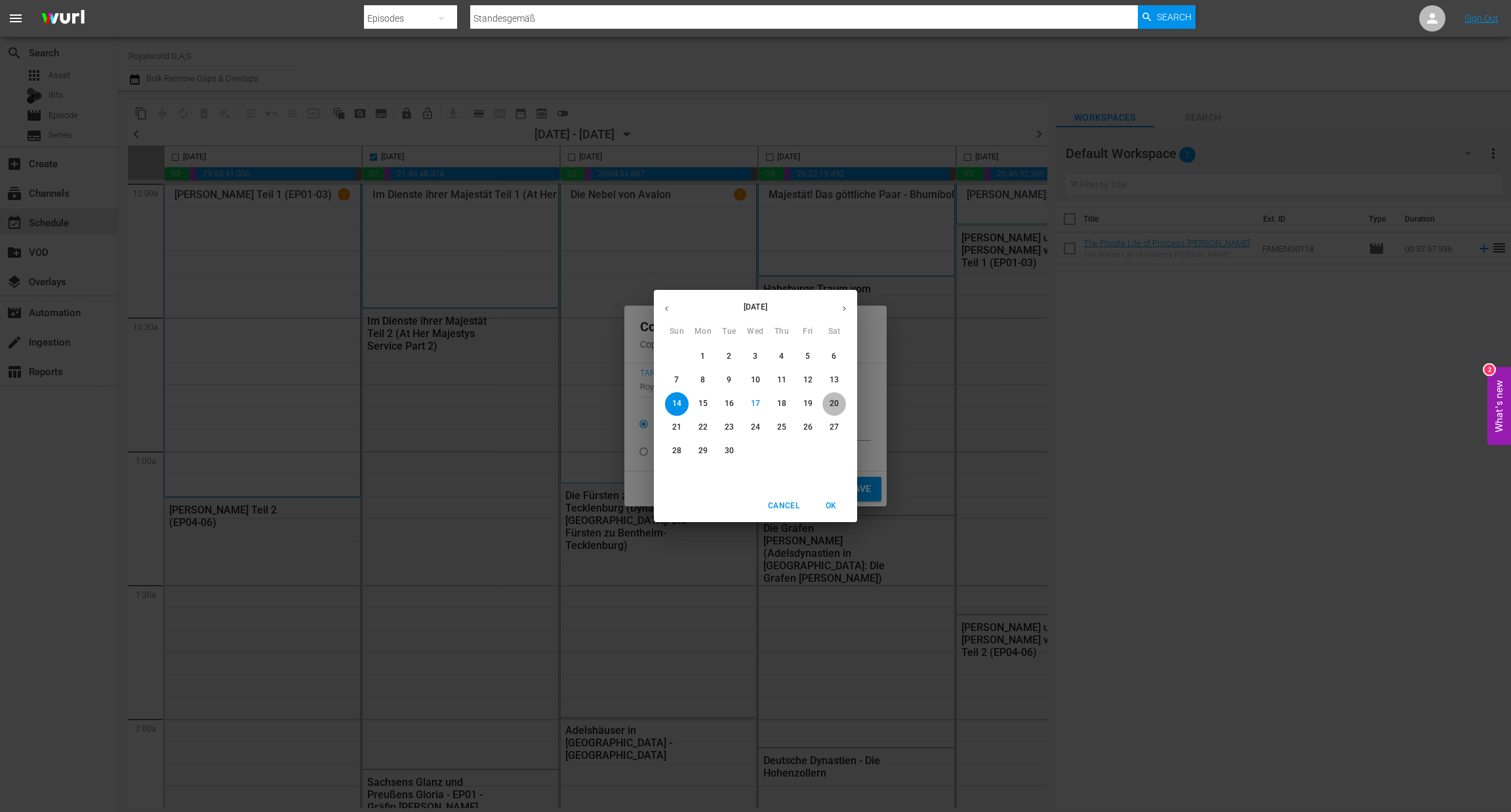
click at [828, 405] on span "20" at bounding box center [834, 404] width 24 height 11
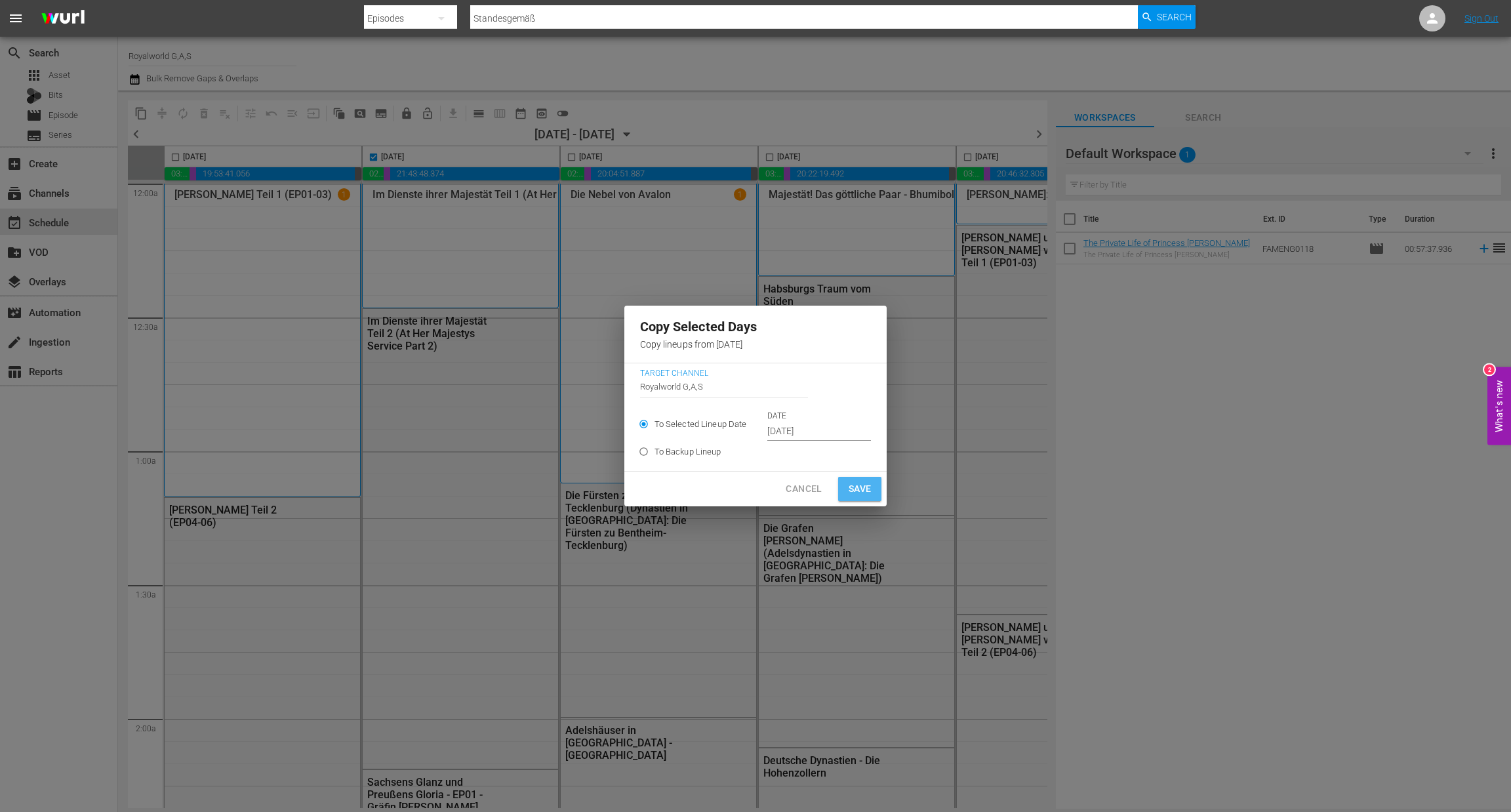
click at [849, 493] on span "Save" at bounding box center [860, 489] width 23 height 16
type input "Sep 14th 2025"
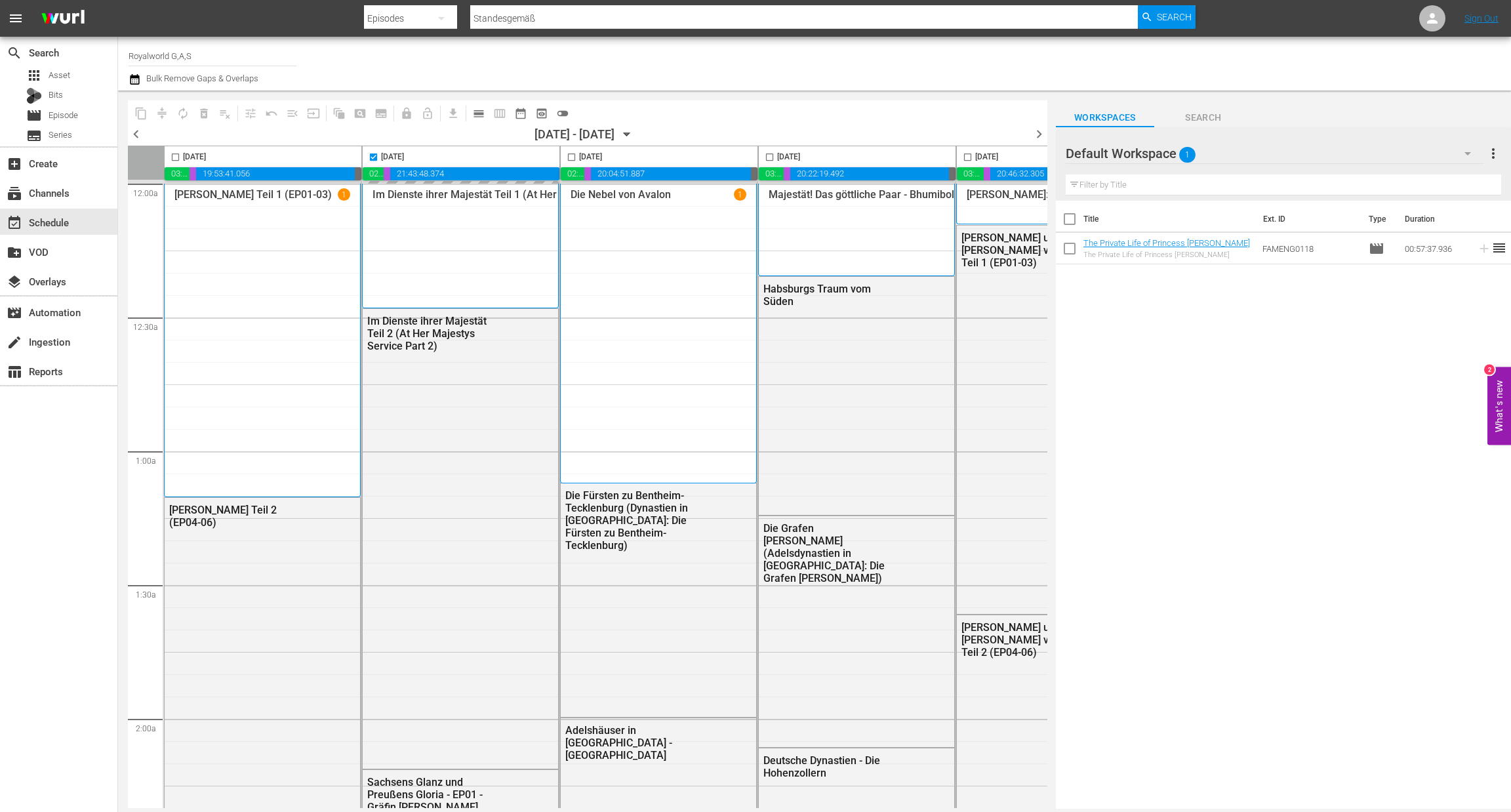
click at [1036, 136] on span "chevron_right" at bounding box center [1039, 134] width 16 height 16
checkbox input "false"
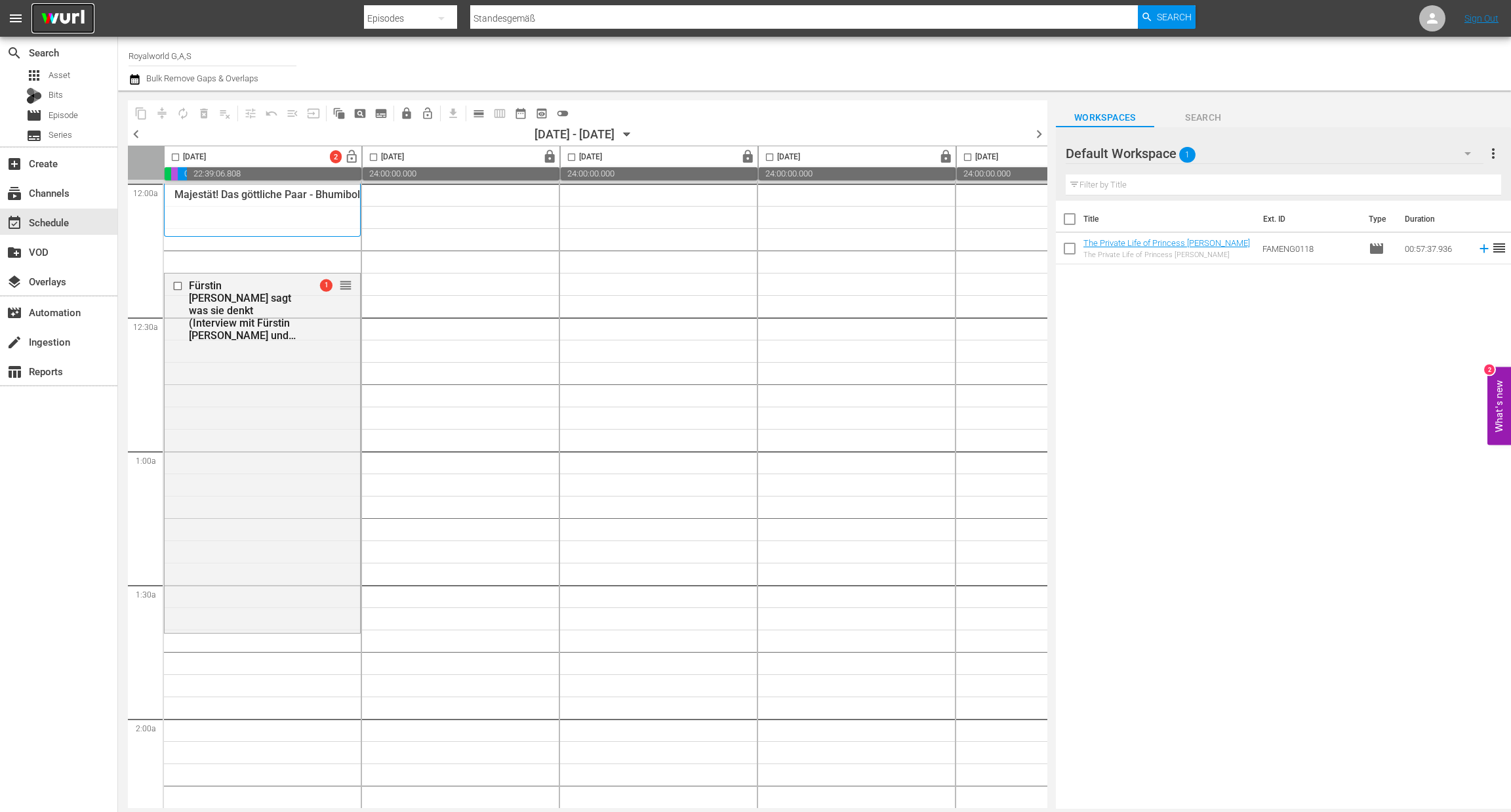
click at [33, 20] on img at bounding box center [63, 18] width 63 height 31
click at [40, 20] on img at bounding box center [63, 18] width 63 height 31
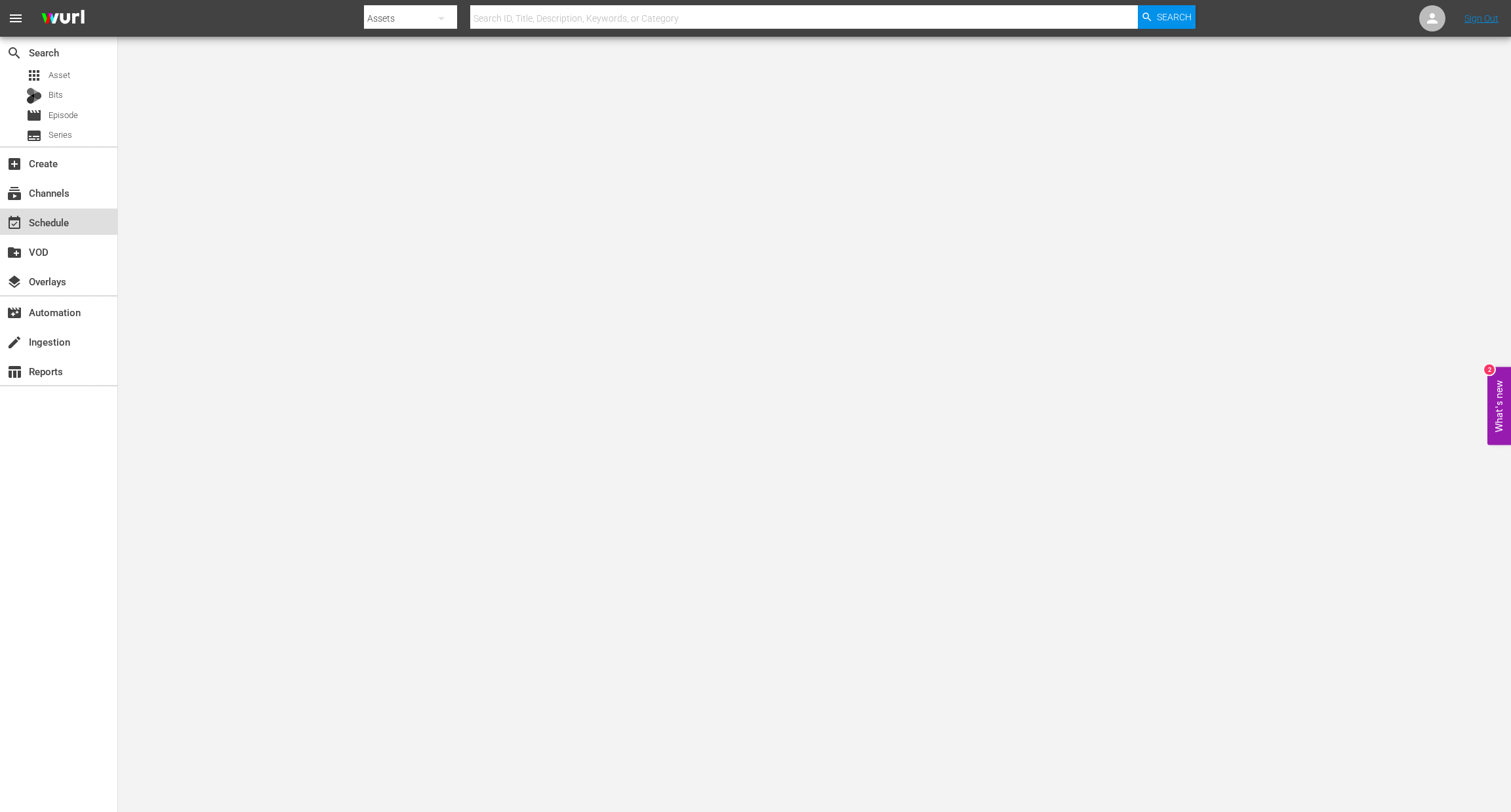
click at [65, 215] on div "event_available Schedule" at bounding box center [37, 220] width 73 height 11
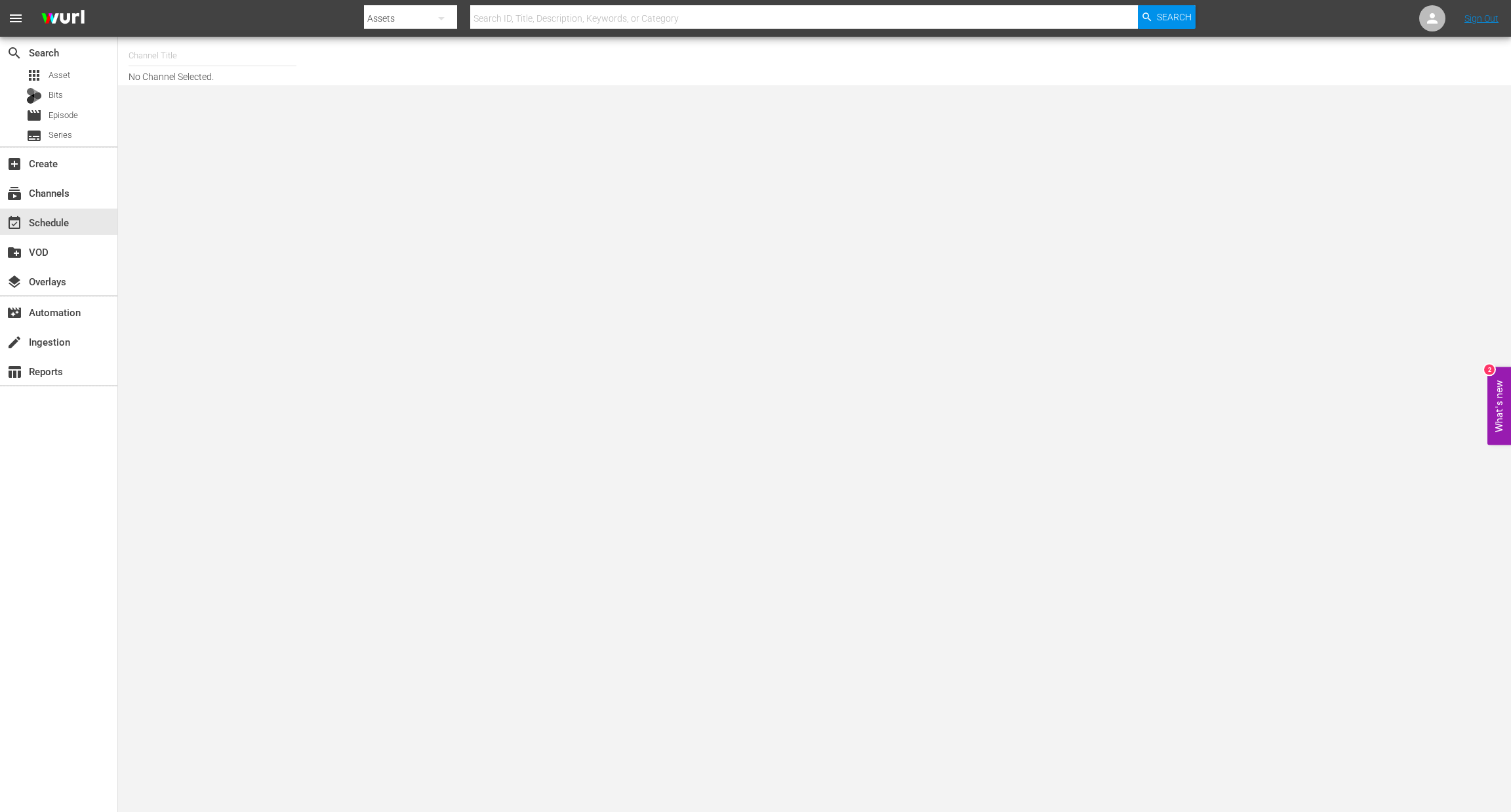
click at [180, 54] on input "text" at bounding box center [213, 55] width 168 height 31
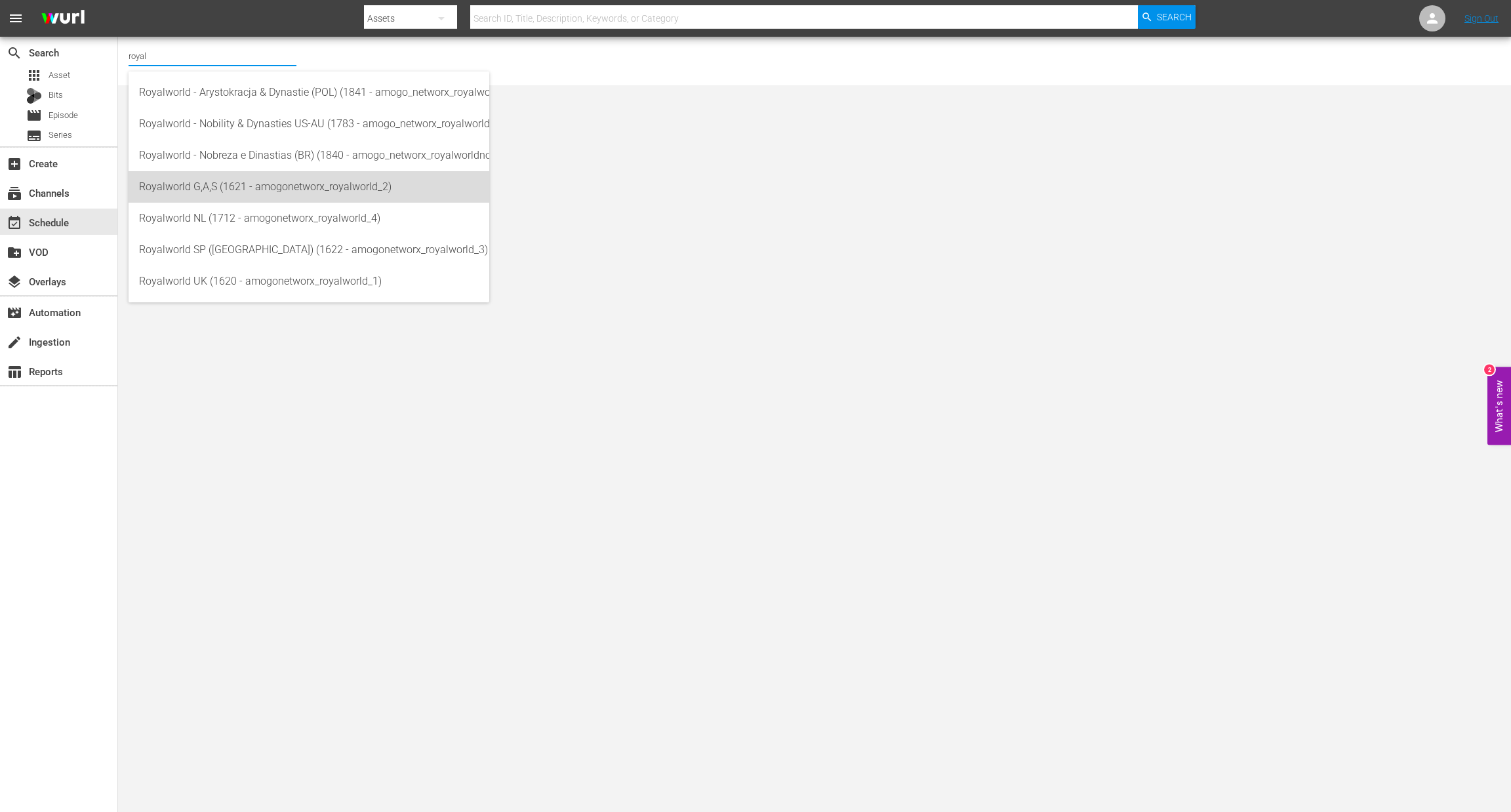
click at [238, 190] on div "Royalworld G,A,S (1621 - amogonetworx_royalworld_2)" at bounding box center [309, 187] width 340 height 31
type input "Royalworld G,A,S (1621 - amogonetworx_royalworld_2)"
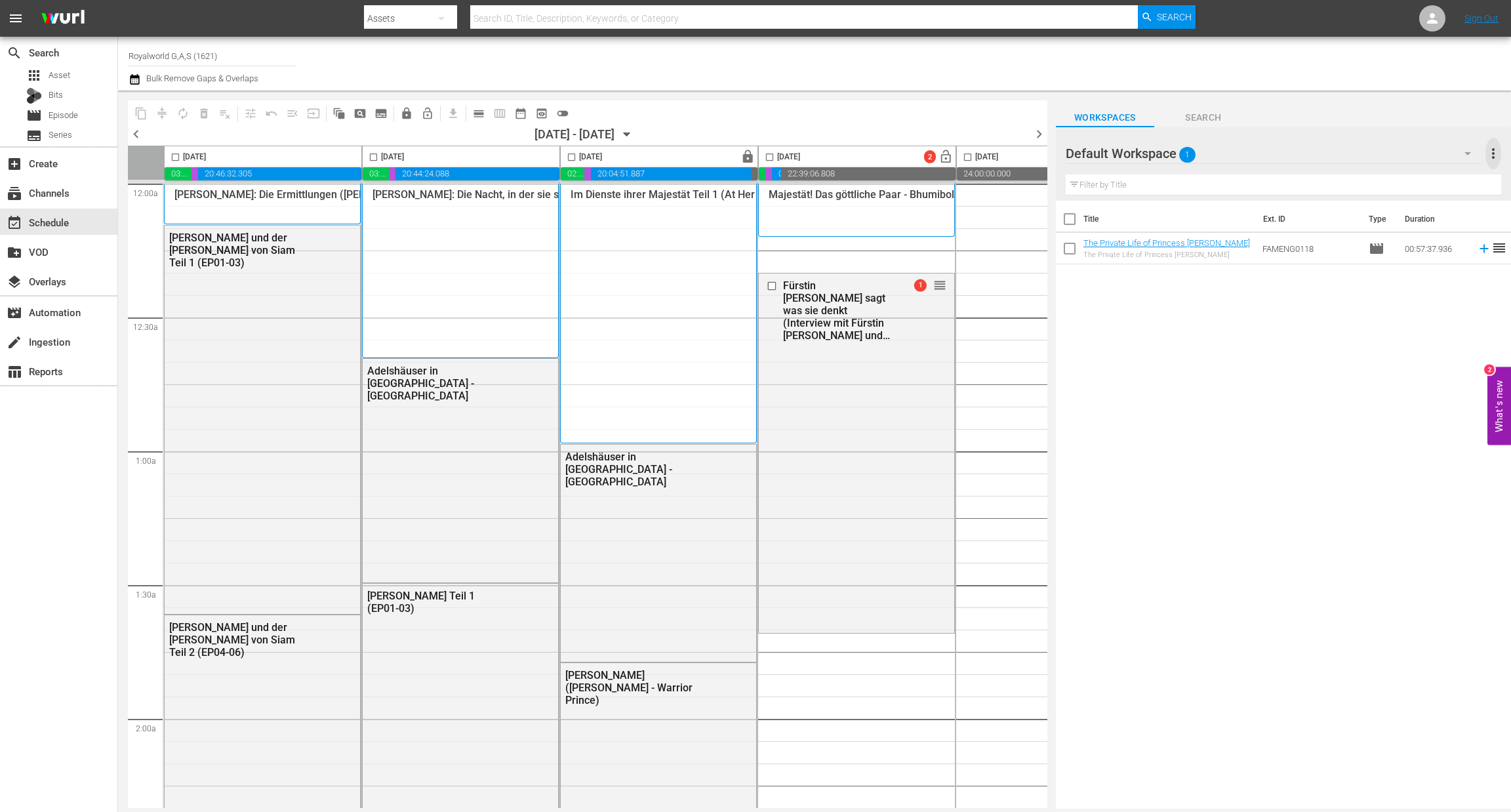
click at [1496, 154] on span "more_vert" at bounding box center [1493, 153] width 16 height 16
click at [1388, 182] on div "Clear All Workspace Items" at bounding box center [1409, 179] width 154 height 24
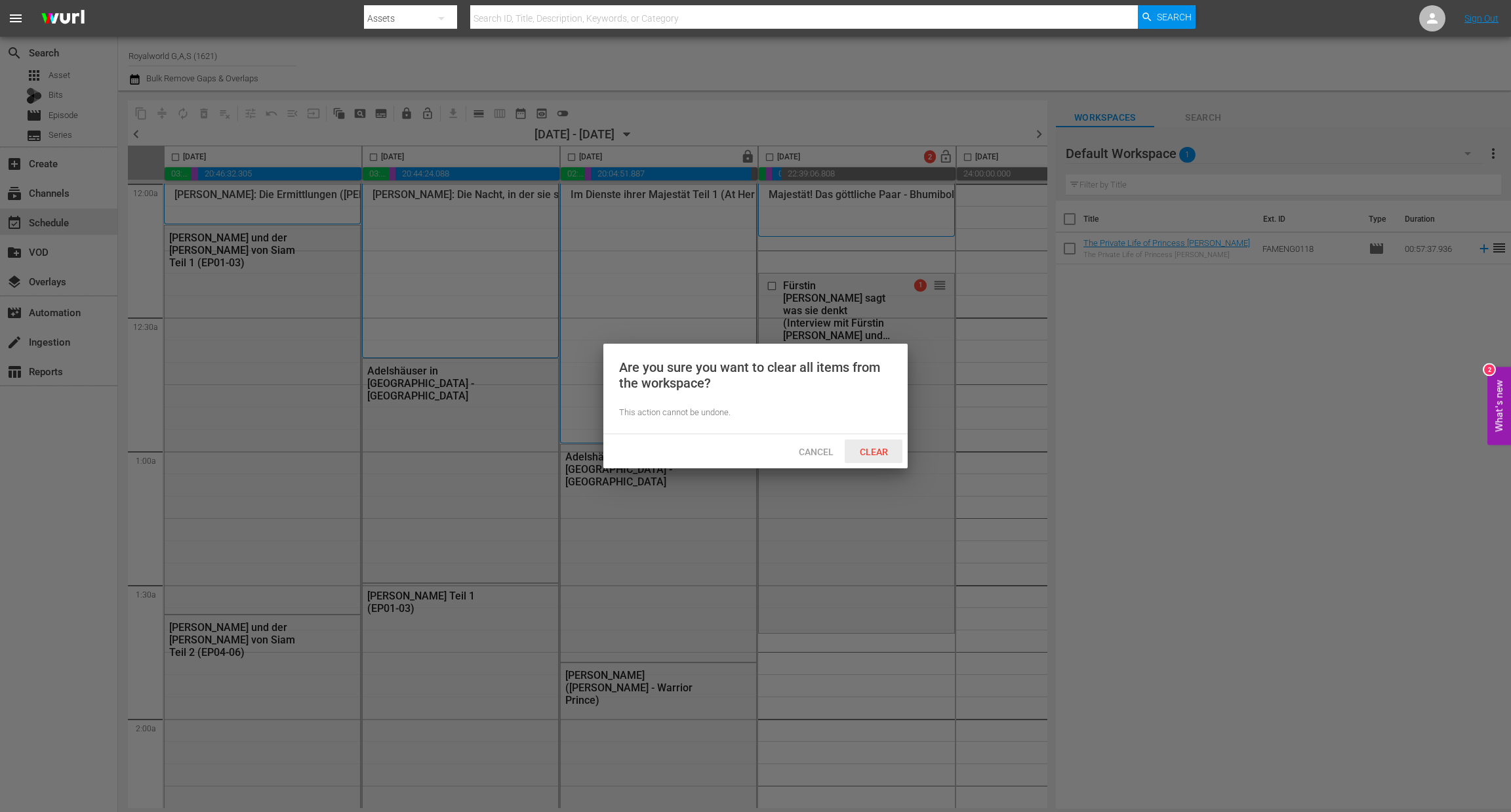
click at [884, 450] on span "Clear" at bounding box center [874, 452] width 49 height 11
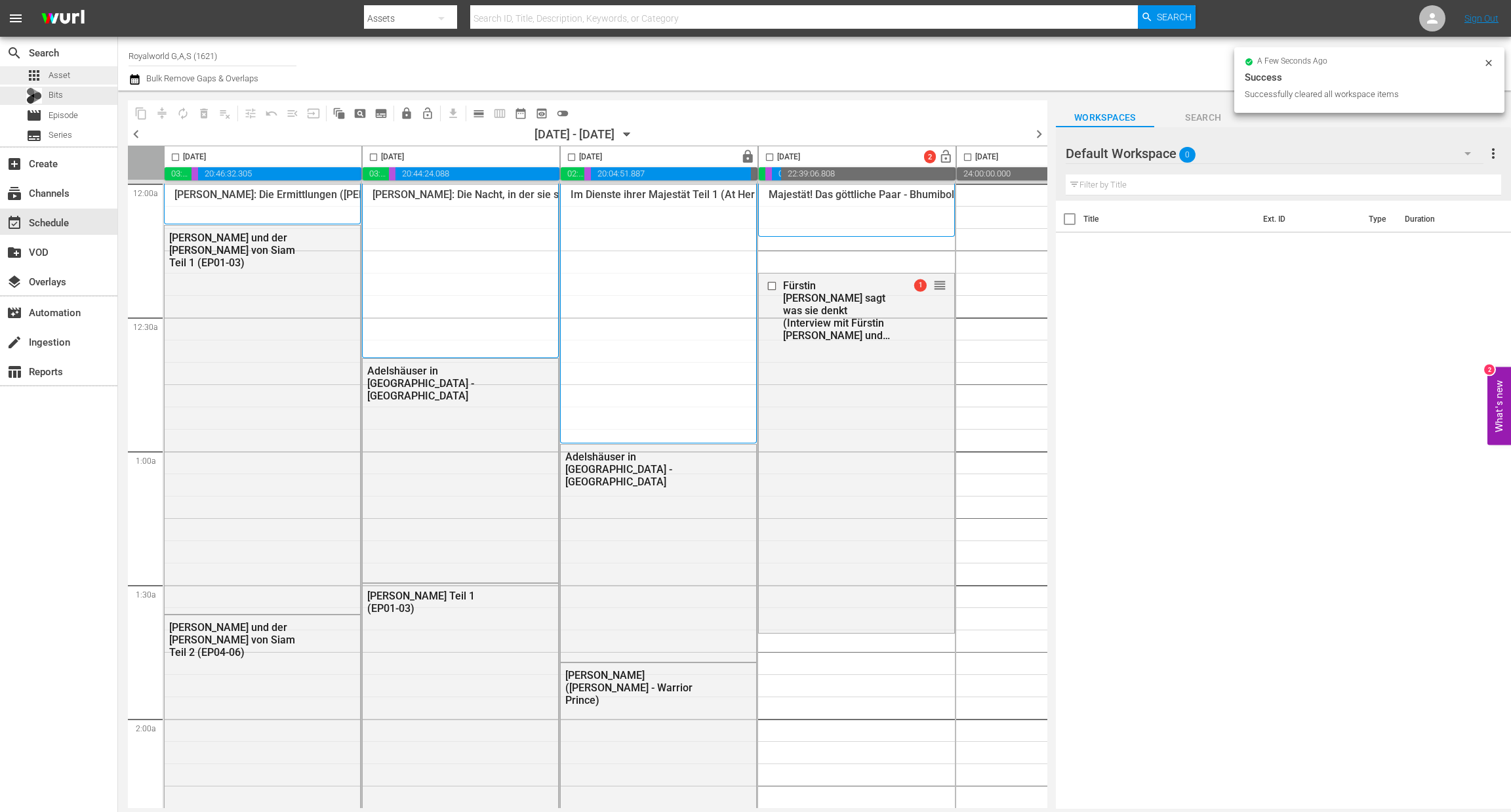
click at [69, 83] on div "apps Asset" at bounding box center [47, 76] width 44 height 18
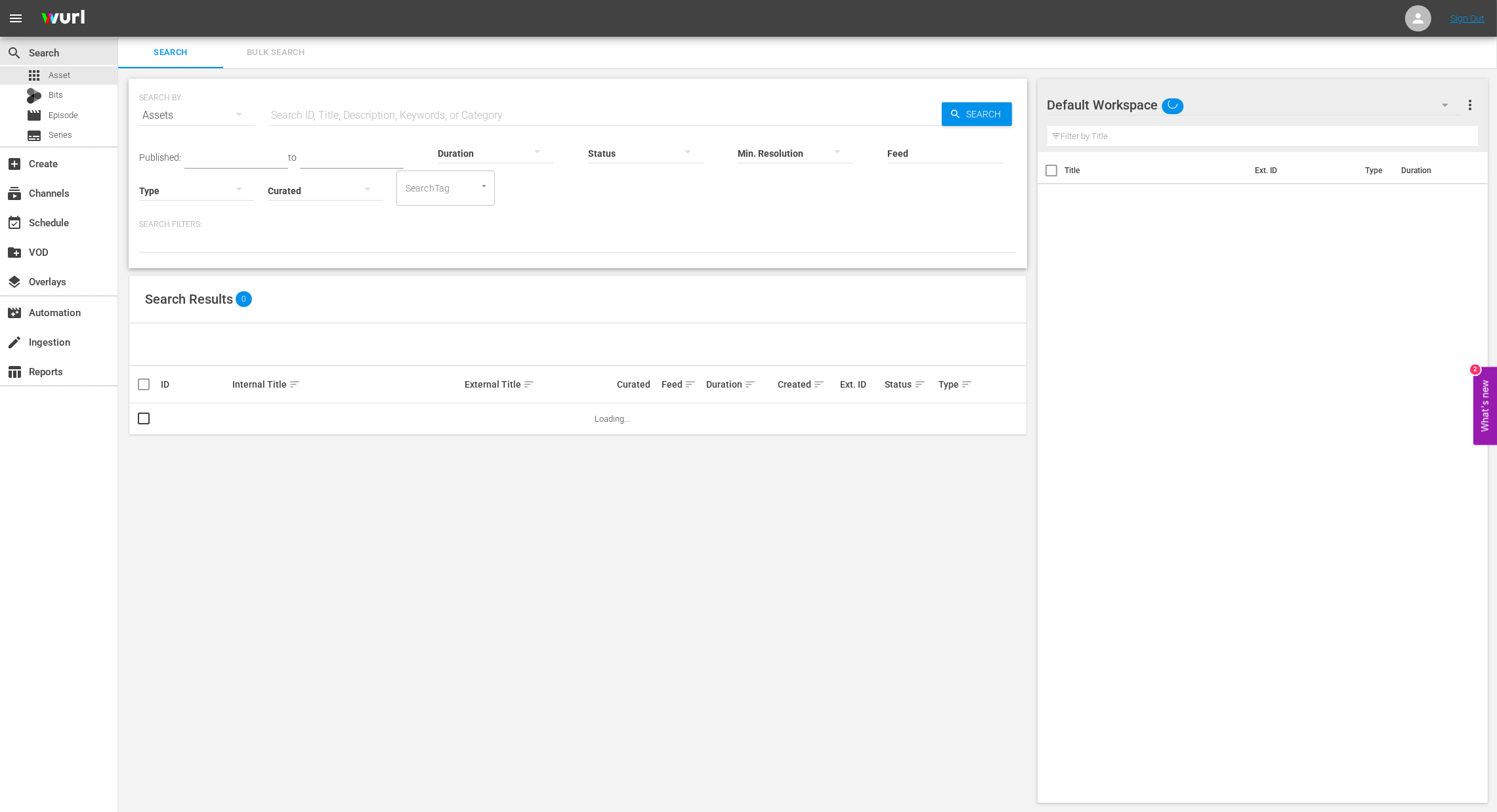
click at [314, 114] on input "text" at bounding box center [604, 115] width 674 height 31
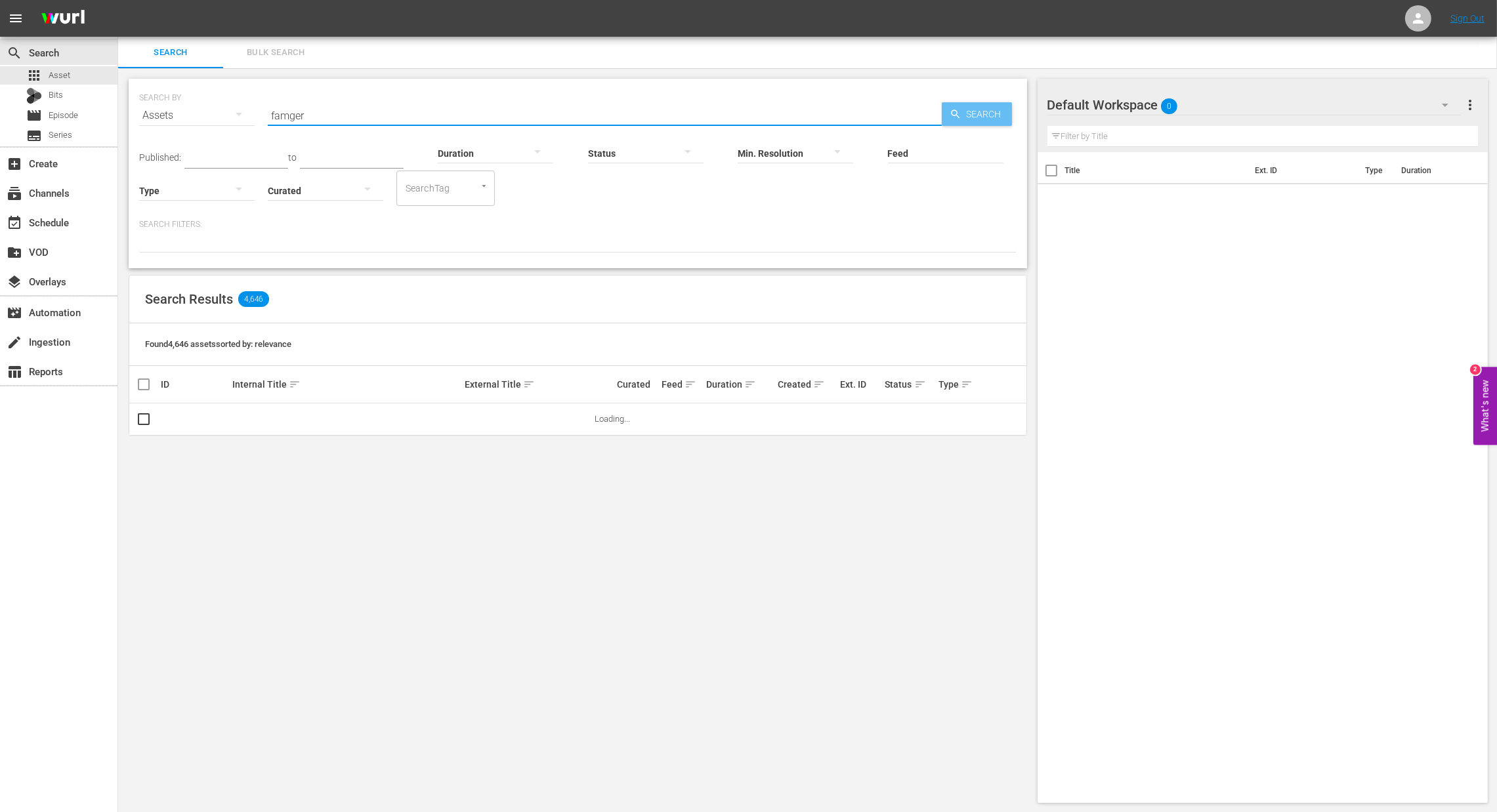
type input "famger"
click at [973, 109] on span "Search" at bounding box center [987, 114] width 50 height 24
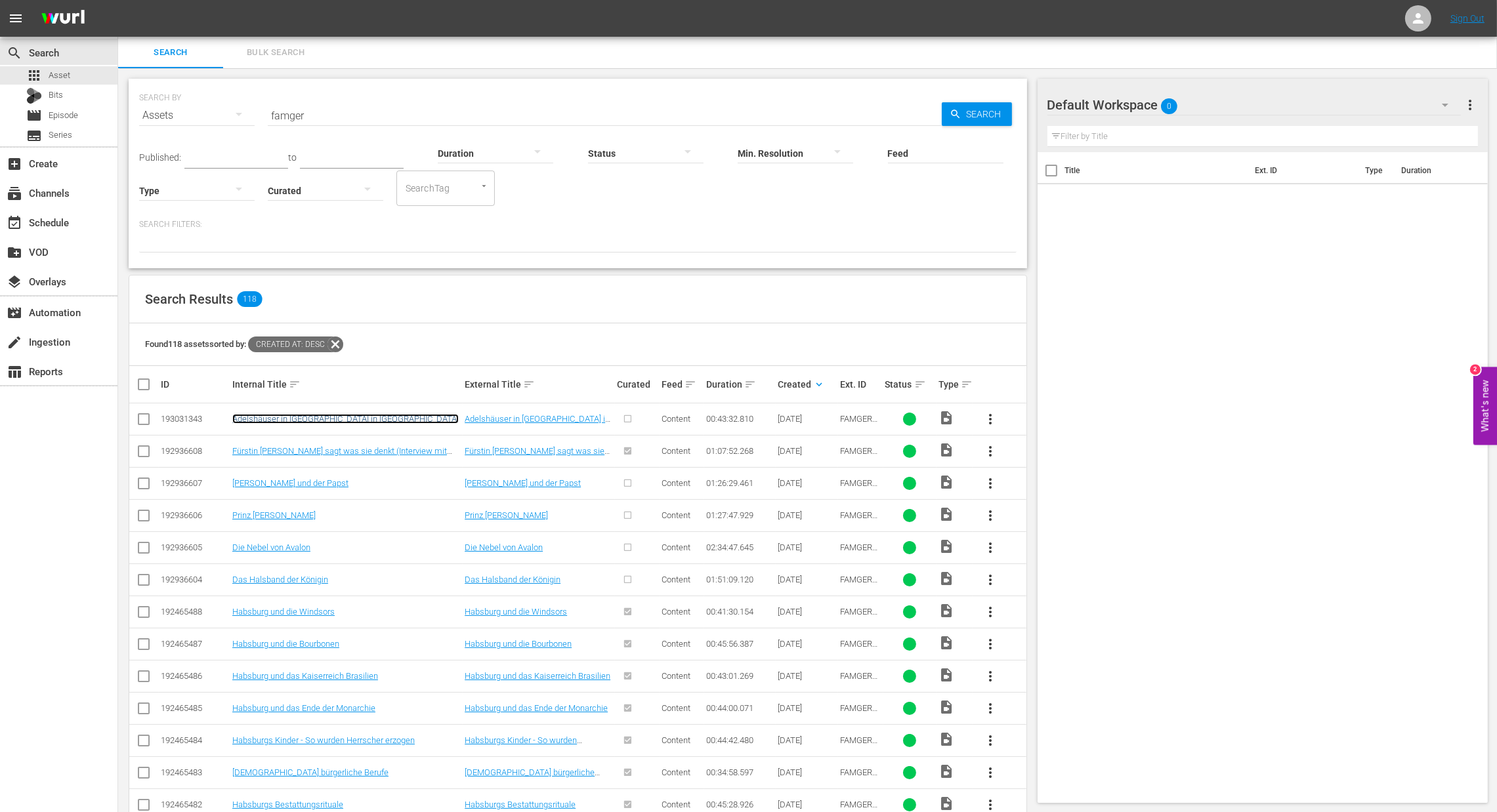
click at [381, 417] on link "Adelshäuser in [GEOGRAPHIC_DATA] in [GEOGRAPHIC_DATA]" at bounding box center [346, 418] width 226 height 10
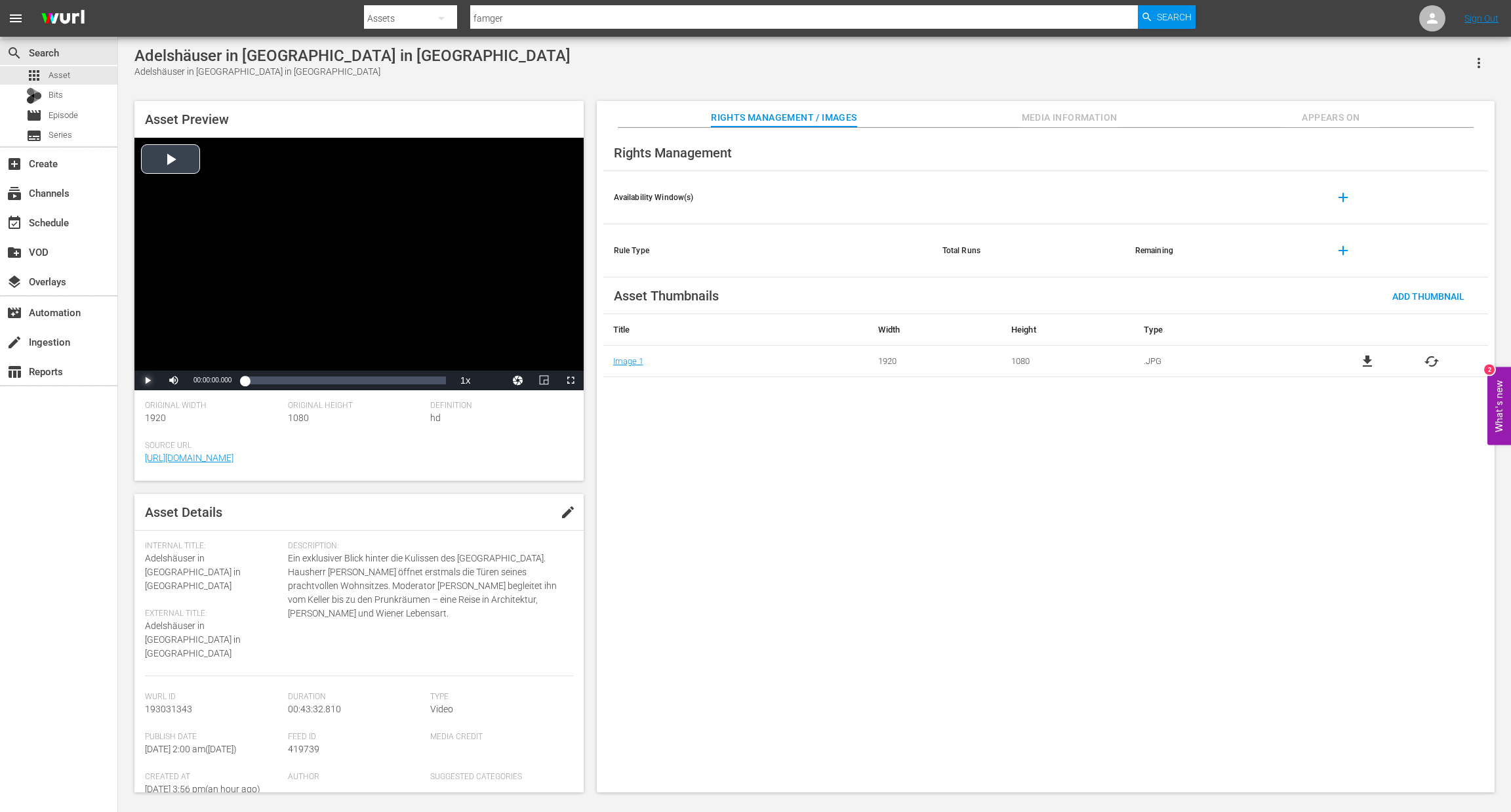
click at [148, 381] on span "Video Player" at bounding box center [148, 381] width 0 height 0
drag, startPoint x: 238, startPoint y: 382, endPoint x: 256, endPoint y: 382, distance: 18.0
click at [256, 382] on div "00:00:12.816" at bounding box center [250, 380] width 11 height 13
click at [148, 381] on span "Video Player" at bounding box center [148, 381] width 0 height 0
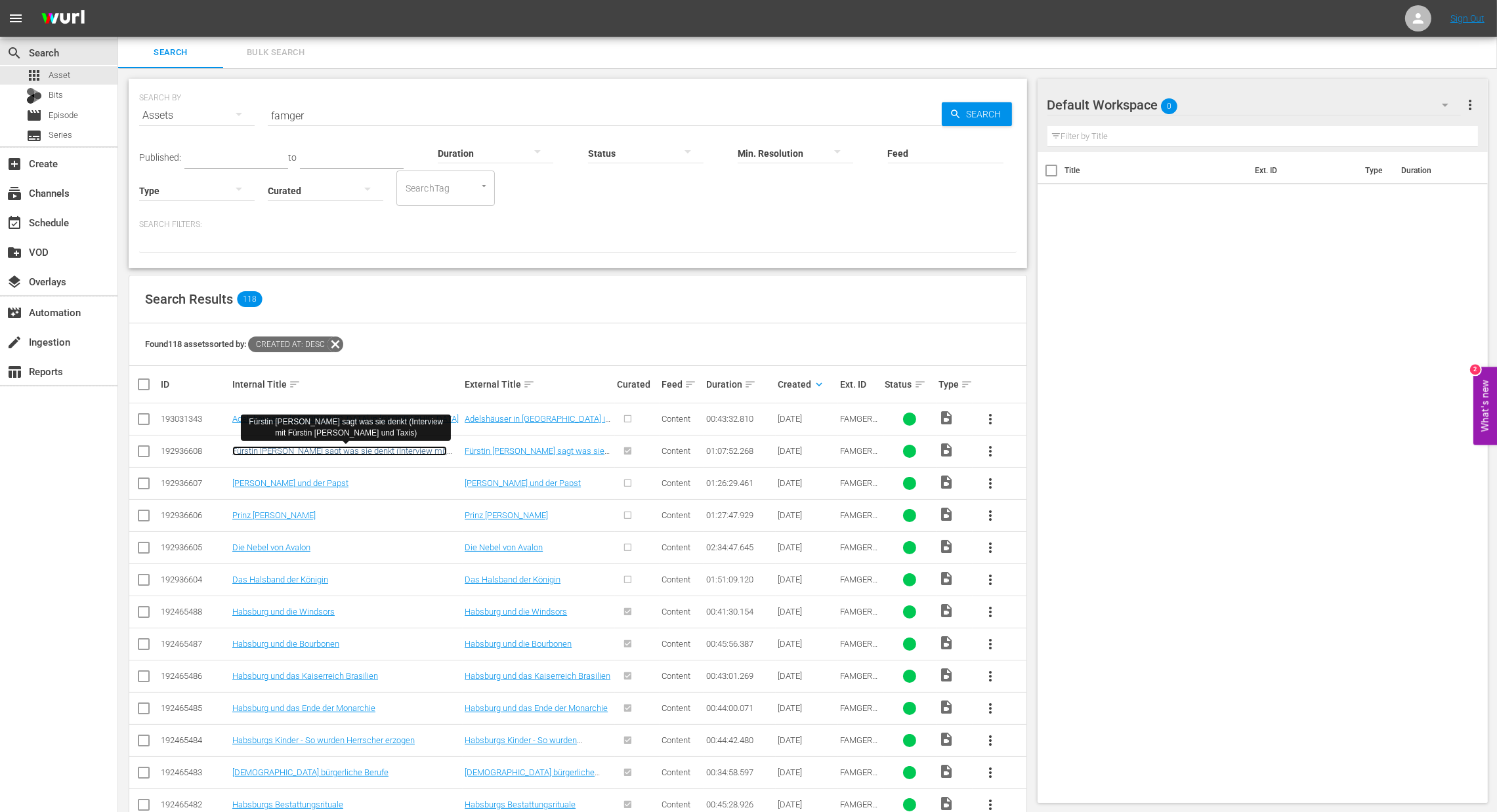
click at [422, 450] on link "Fürstin [PERSON_NAME] sagt was sie denkt (Interview mit Fürstin [PERSON_NAME] u…" at bounding box center [340, 456] width 215 height 20
click at [985, 417] on span "more_vert" at bounding box center [990, 419] width 16 height 16
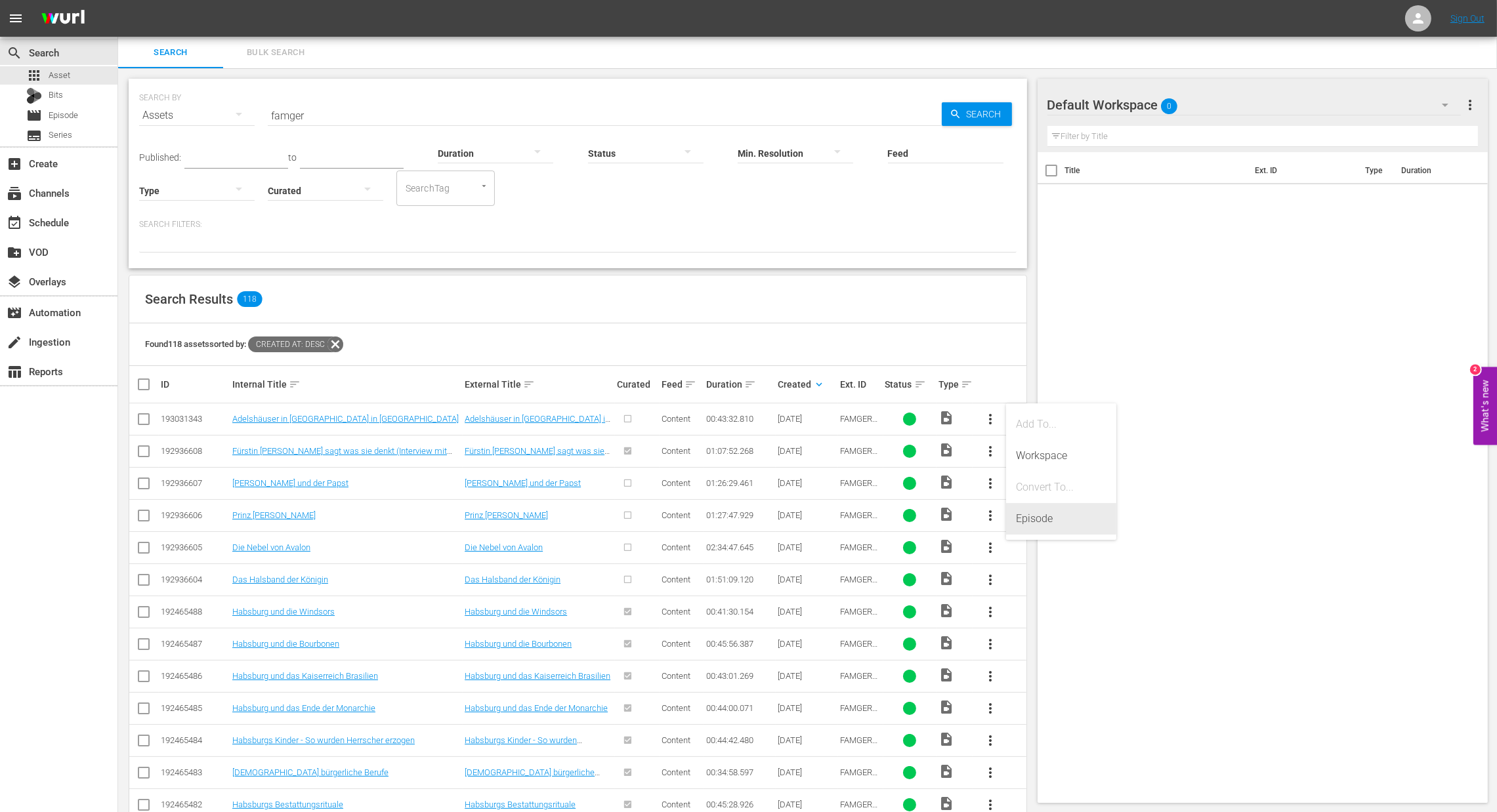
click at [1020, 521] on div "Episode" at bounding box center [1061, 518] width 89 height 31
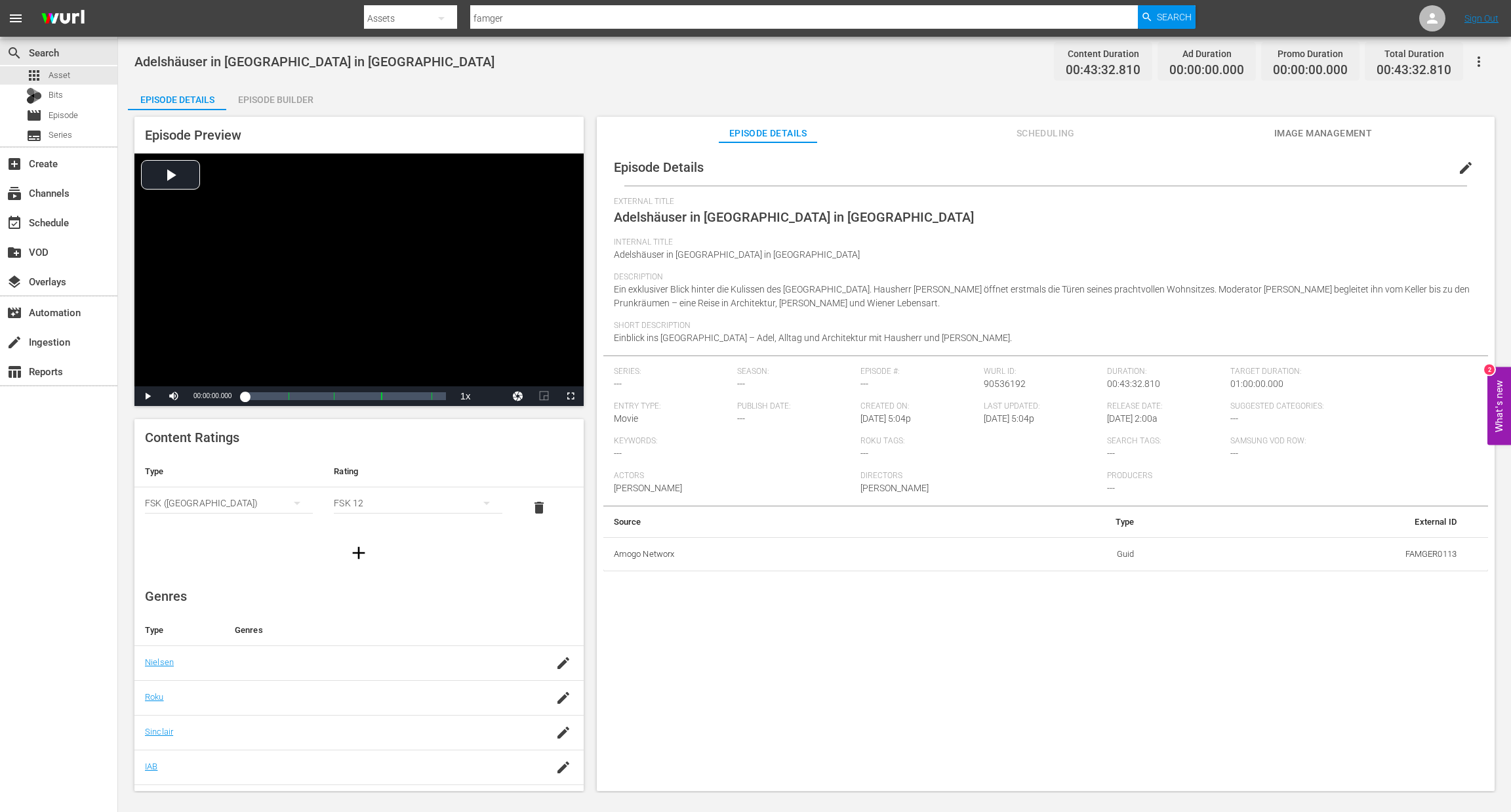
click at [270, 106] on div "Episode Builder" at bounding box center [275, 99] width 99 height 31
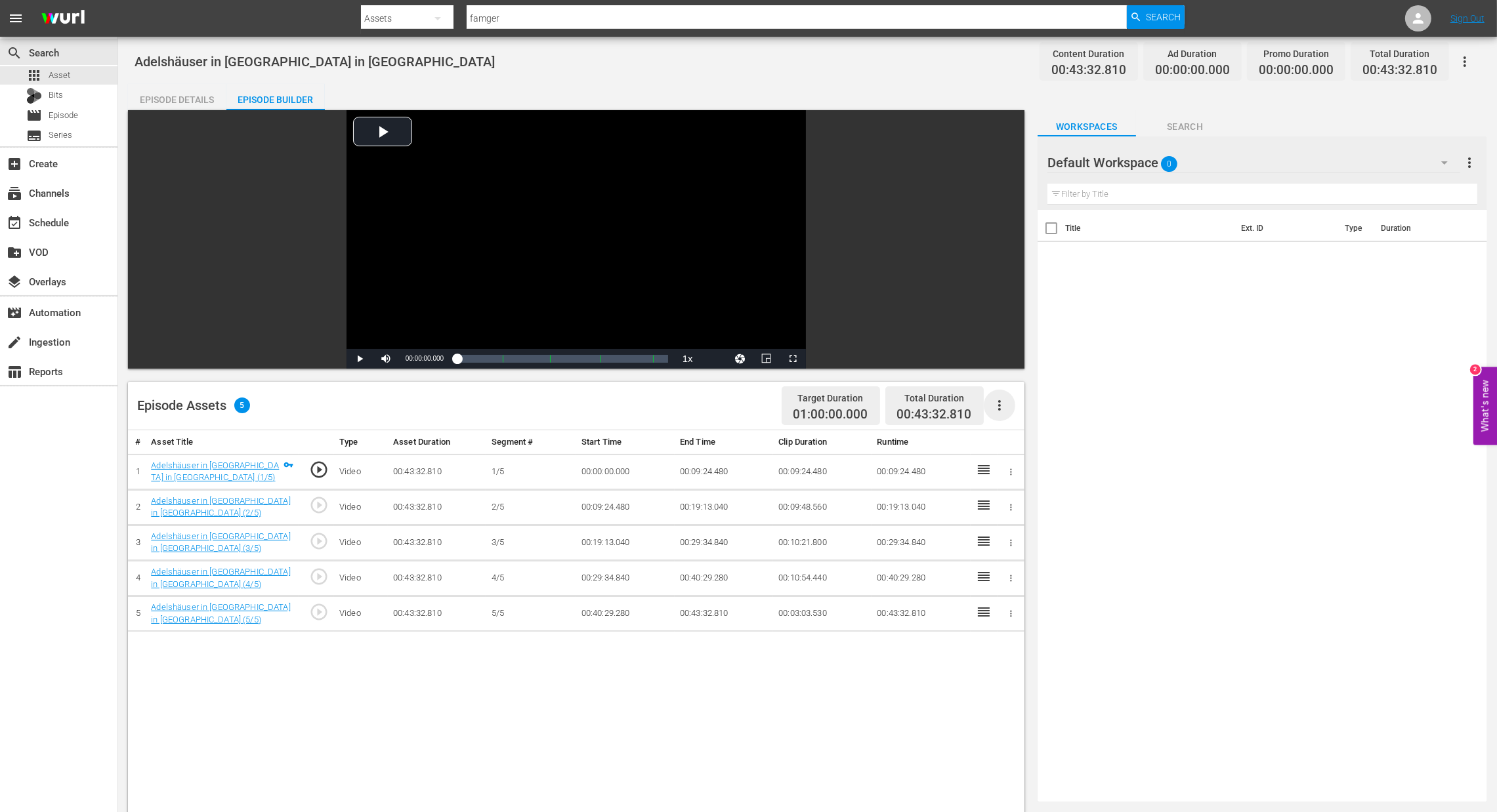
click at [1004, 399] on icon "button" at bounding box center [999, 405] width 16 height 16
click at [1030, 415] on div "Fill with Ads" at bounding box center [1039, 410] width 89 height 31
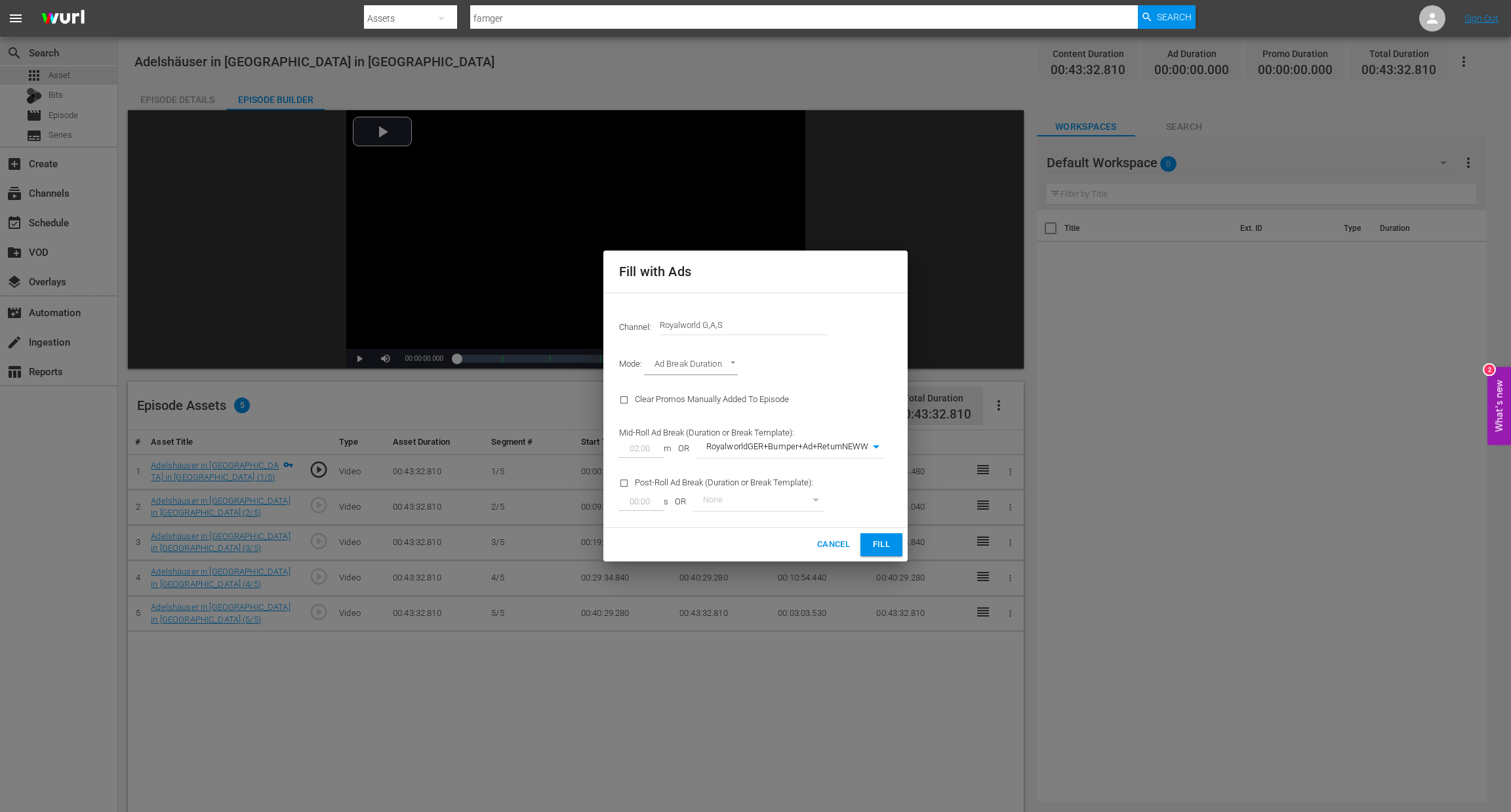
click at [871, 539] on span "Fill" at bounding box center [881, 545] width 21 height 15
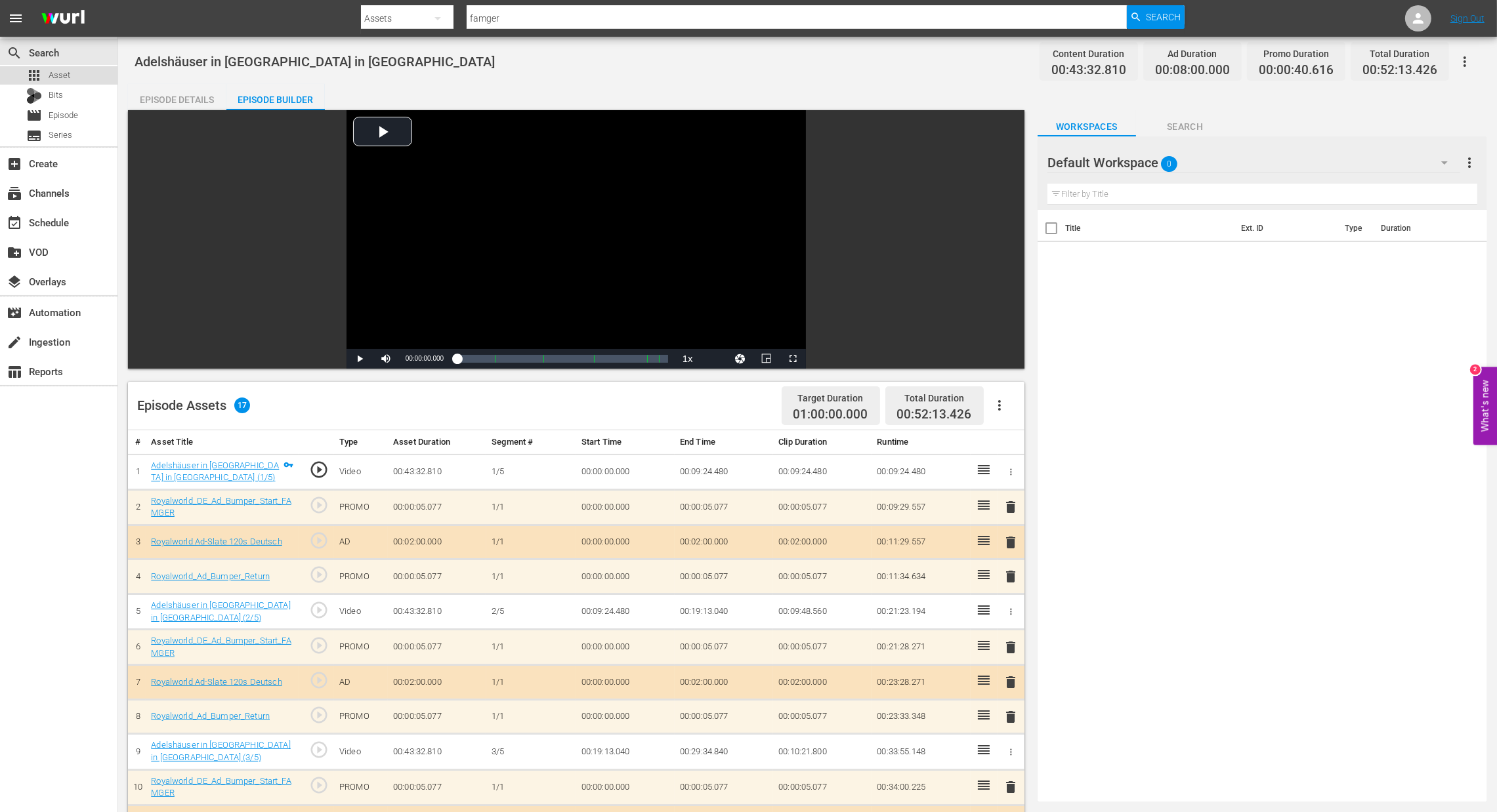
click at [68, 79] on span "Asset" at bounding box center [59, 75] width 21 height 13
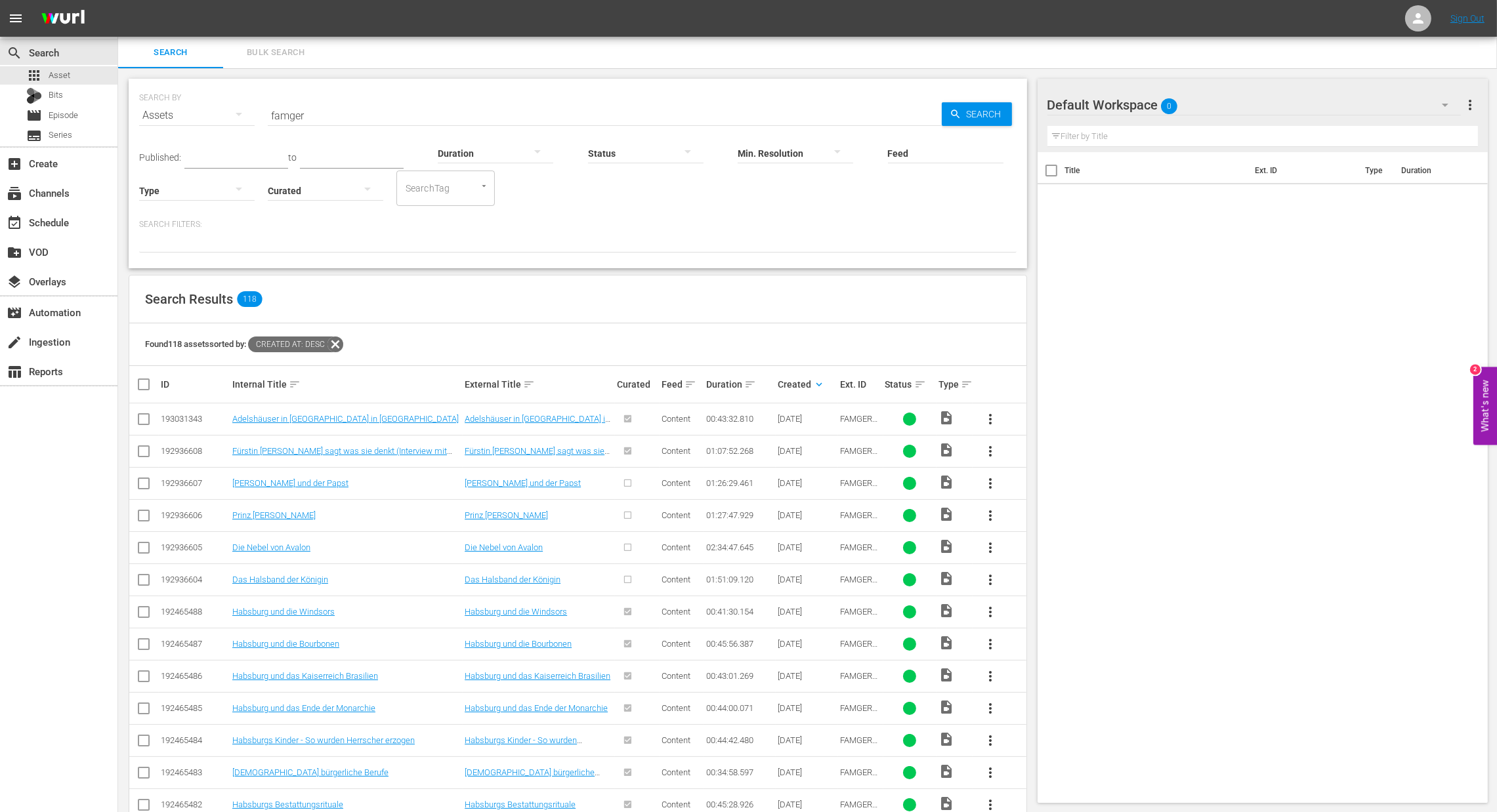
click at [994, 483] on span "more_vert" at bounding box center [990, 483] width 16 height 16
click at [1019, 579] on div "Episode" at bounding box center [1061, 583] width 89 height 31
click at [1046, 586] on div "Episode" at bounding box center [1061, 583] width 89 height 31
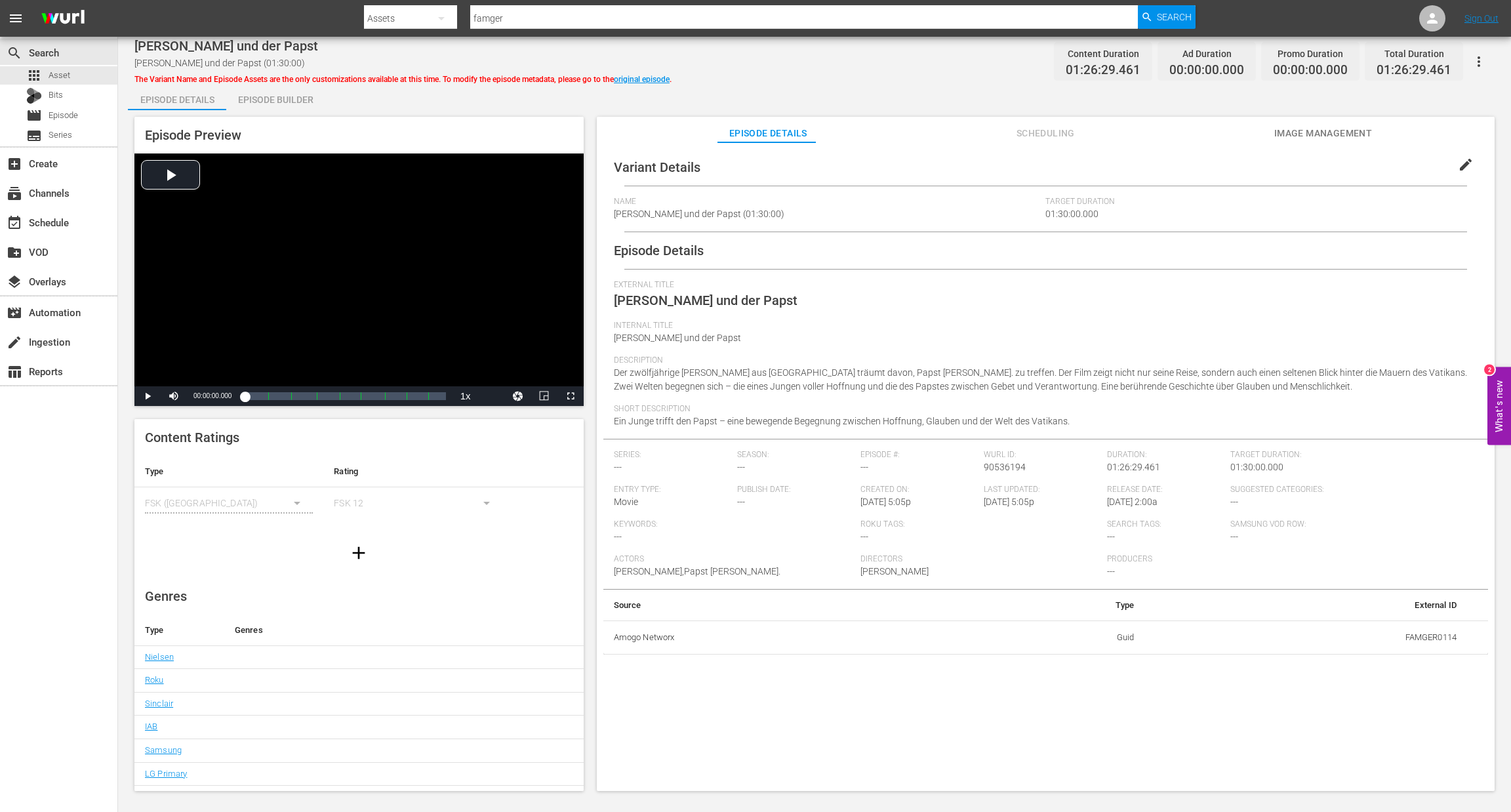
click at [292, 109] on div "Episode Builder" at bounding box center [275, 99] width 99 height 31
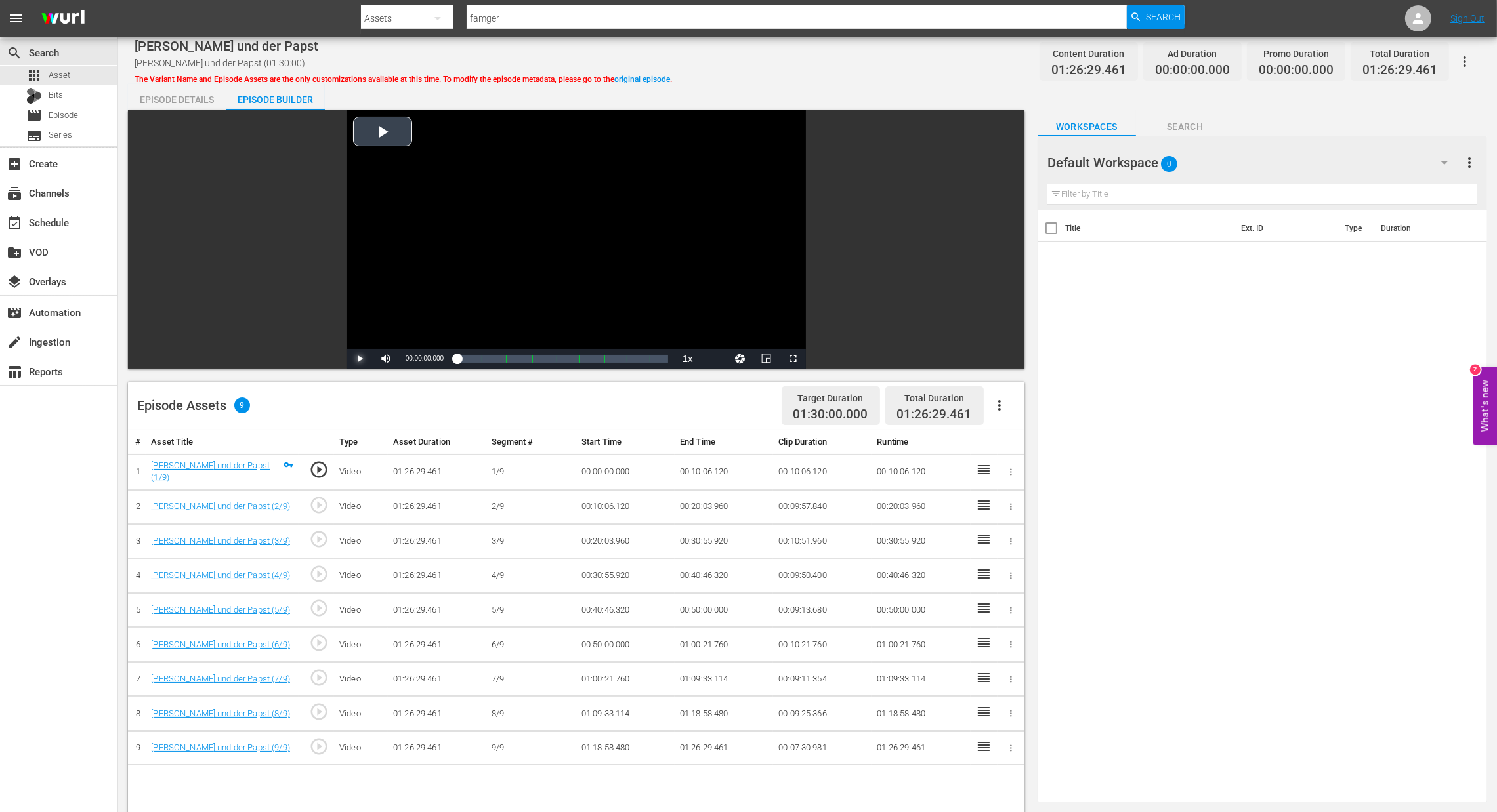
click at [360, 359] on span "Video Player" at bounding box center [360, 359] width 0 height 0
click at [999, 401] on icon "button" at bounding box center [999, 405] width 2 height 11
click at [1008, 421] on div "Fill with Ads" at bounding box center [1039, 410] width 89 height 31
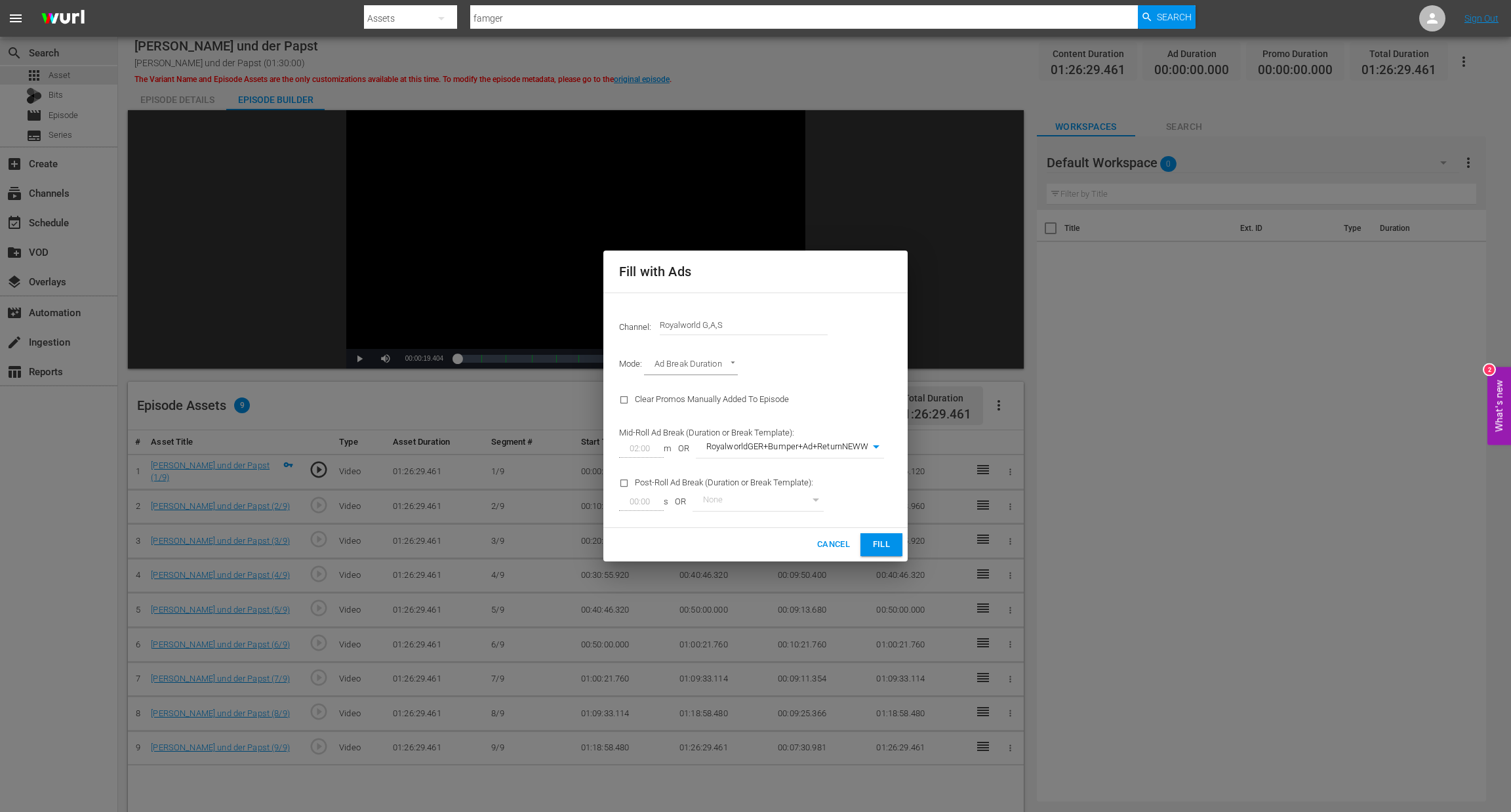
click at [885, 544] on span "Fill" at bounding box center [881, 545] width 21 height 15
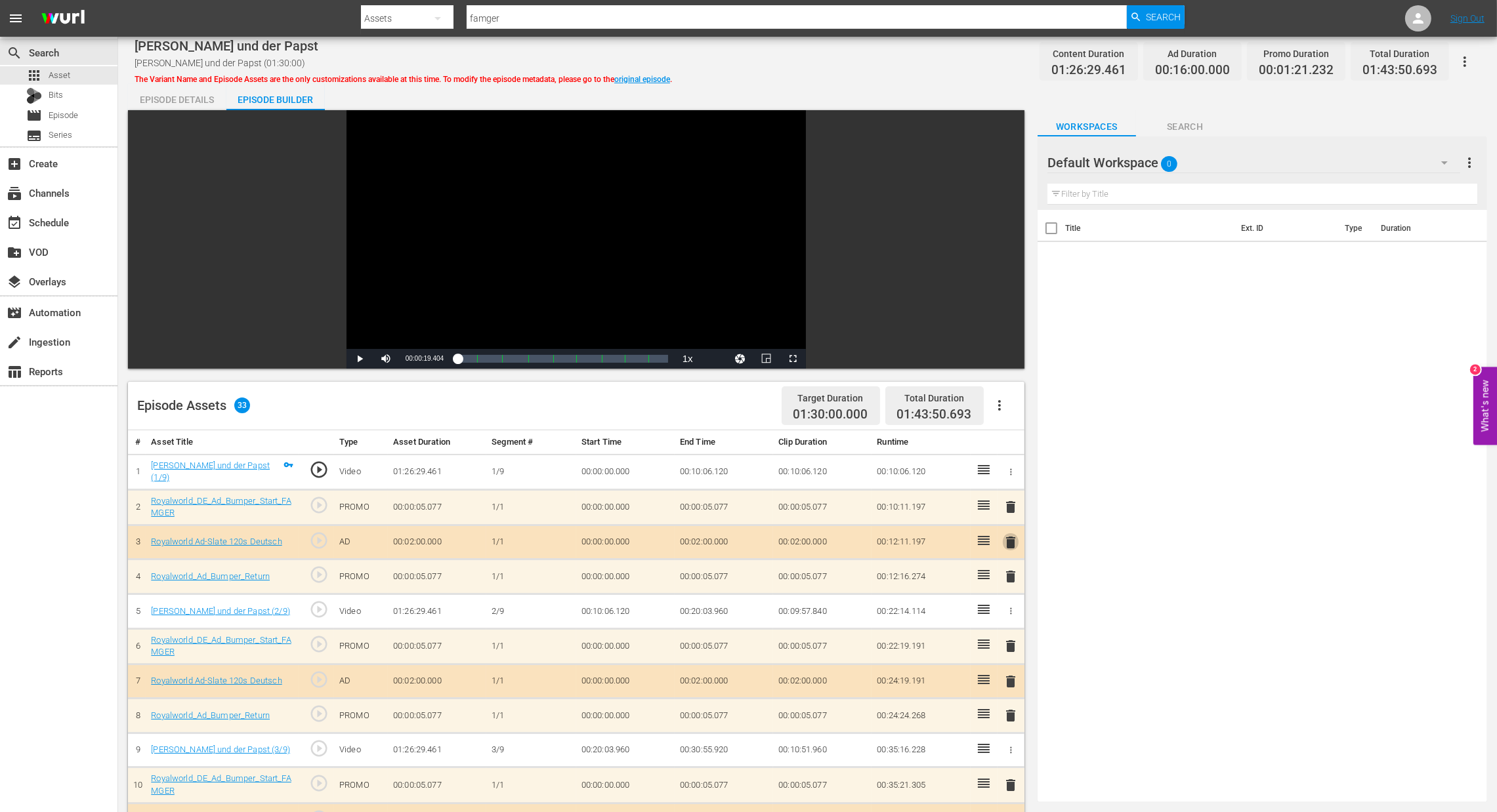
click at [1009, 548] on span "delete" at bounding box center [1010, 542] width 16 height 16
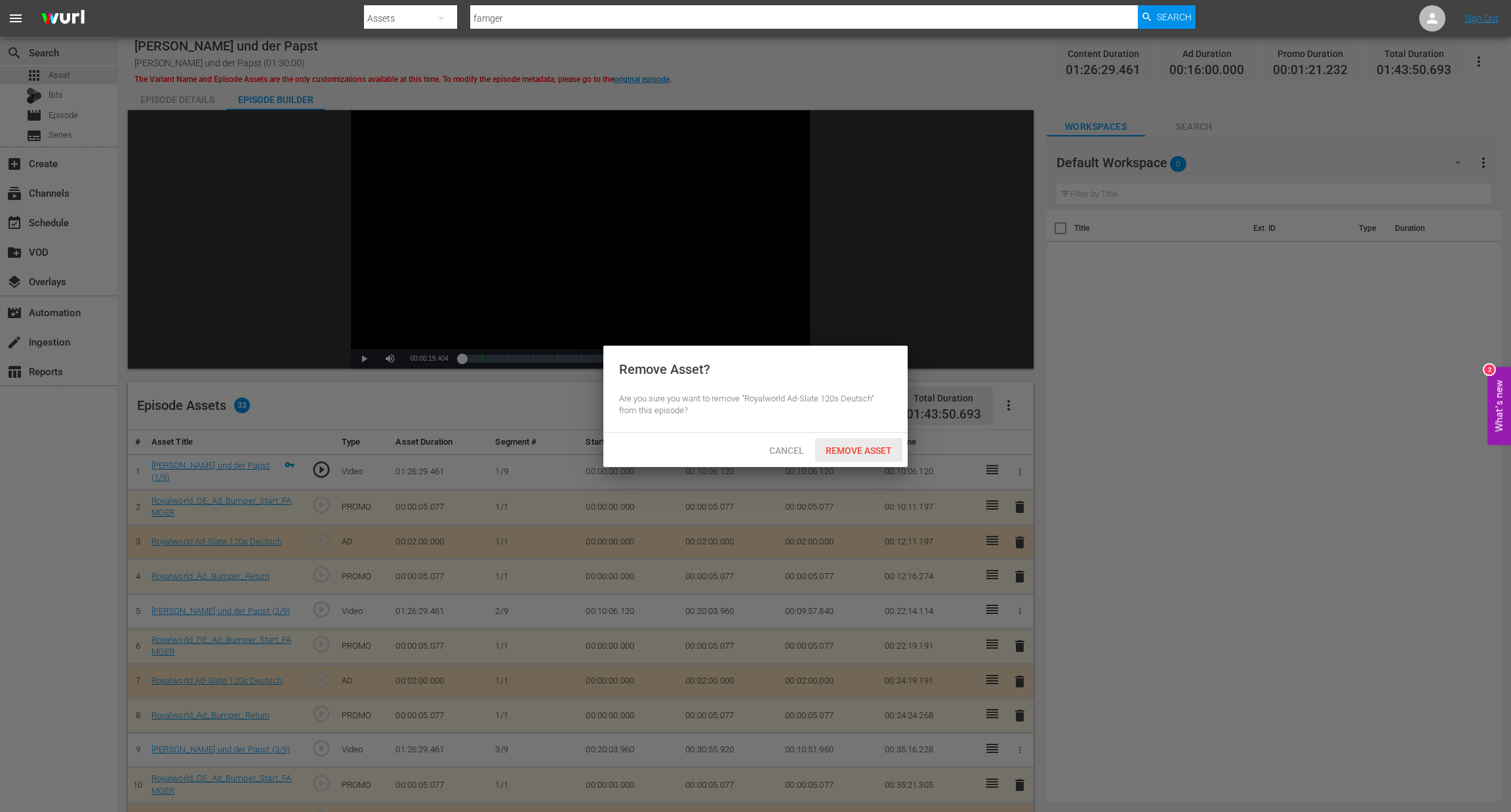
click at [863, 440] on div "Remove Asset" at bounding box center [859, 450] width 87 height 24
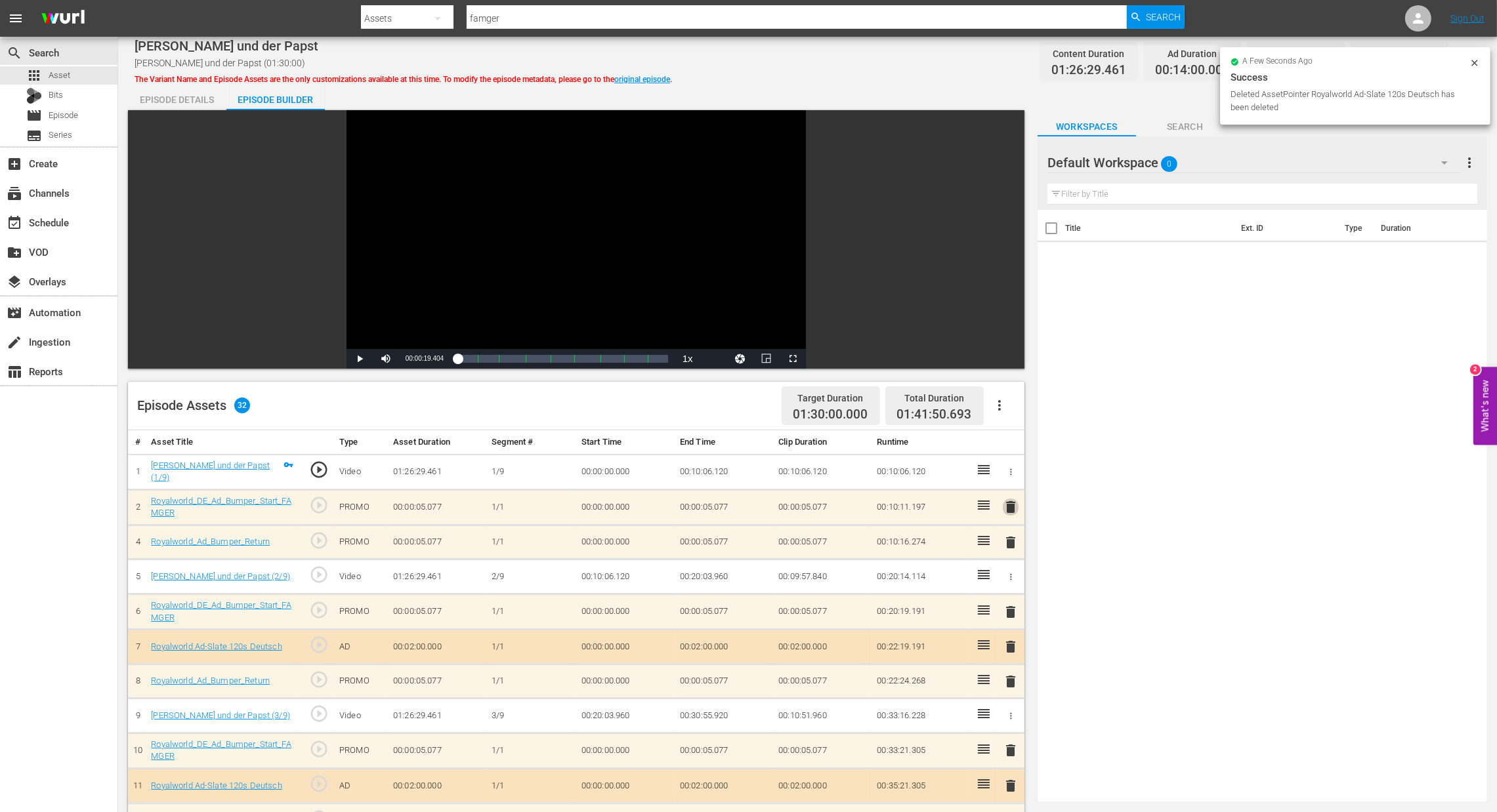
click at [1008, 508] on span "delete" at bounding box center [1010, 507] width 16 height 16
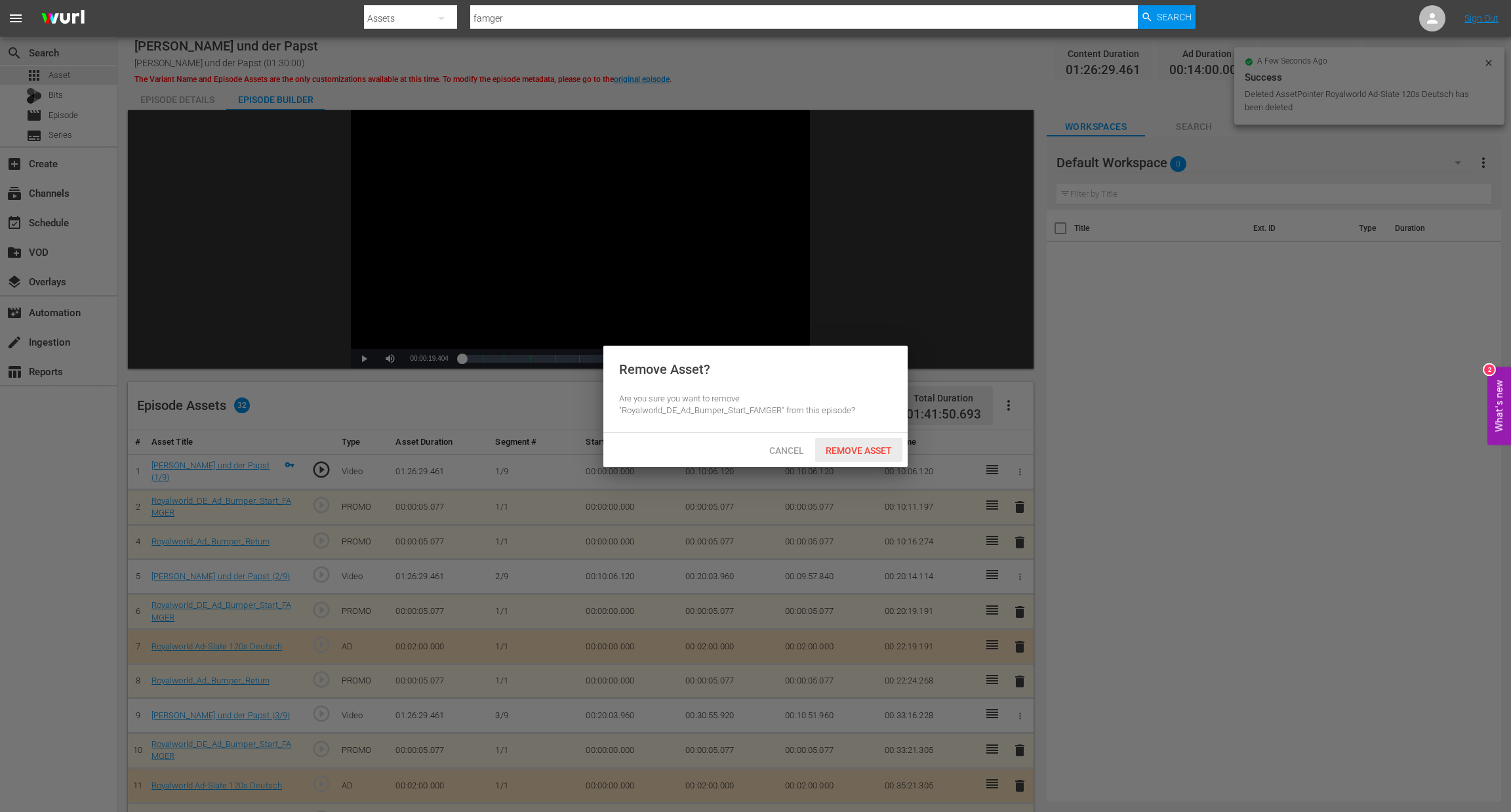
drag, startPoint x: 847, startPoint y: 453, endPoint x: 882, endPoint y: 454, distance: 35.0
click at [847, 452] on span "Remove Asset" at bounding box center [859, 450] width 87 height 11
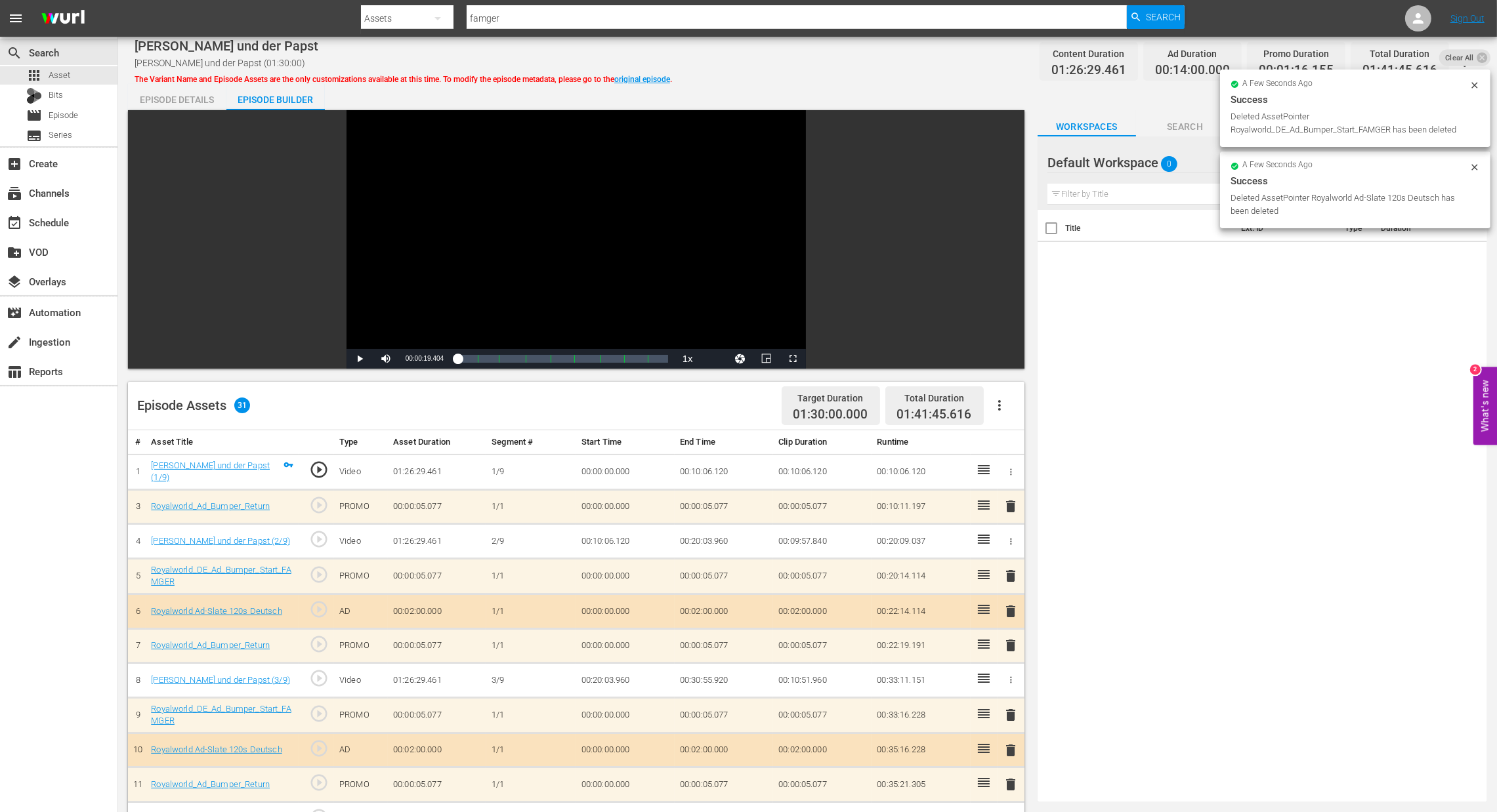
click at [1010, 501] on span "delete" at bounding box center [1010, 506] width 16 height 16
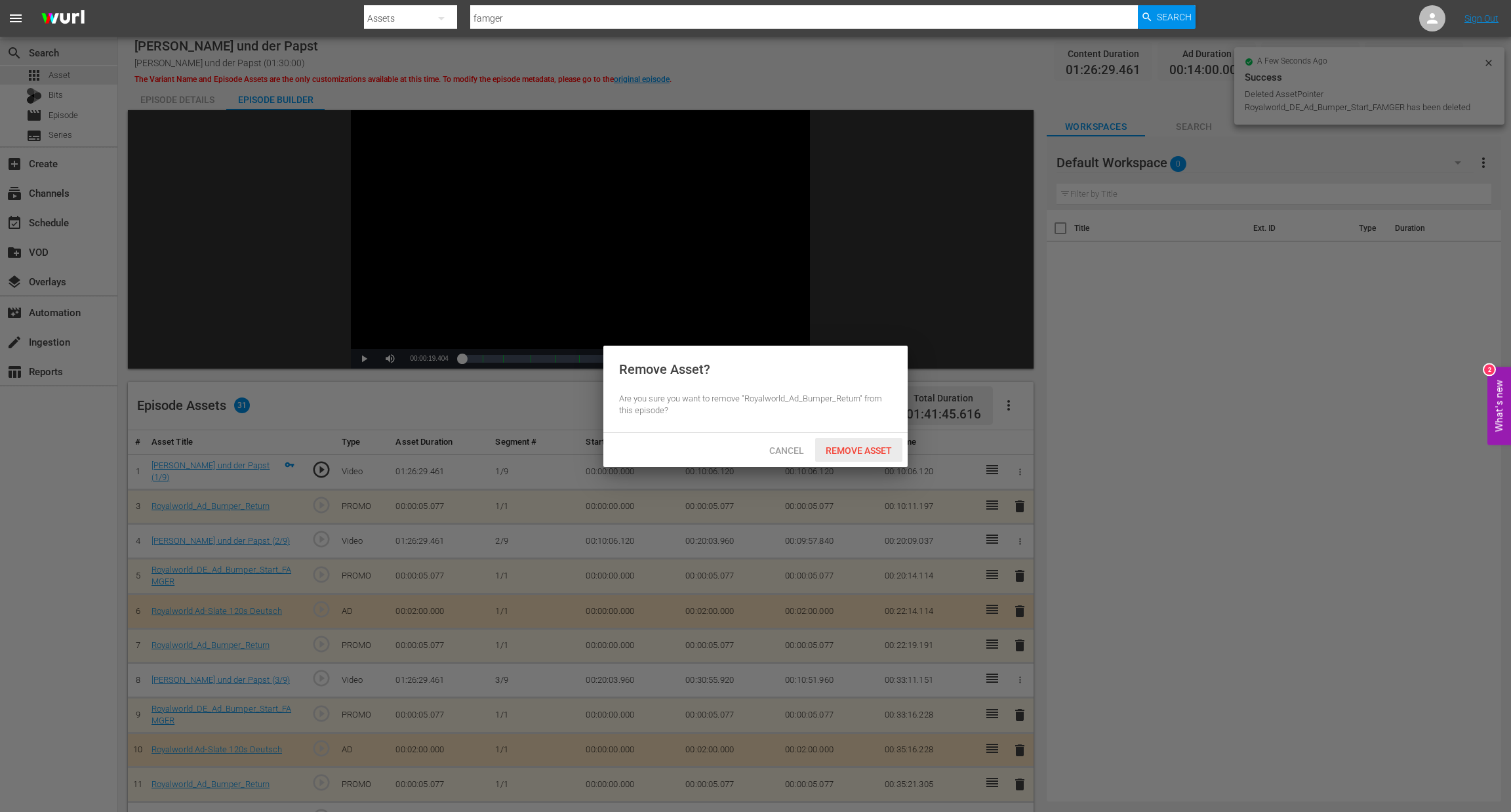
click at [882, 452] on span "Remove Asset" at bounding box center [859, 450] width 87 height 11
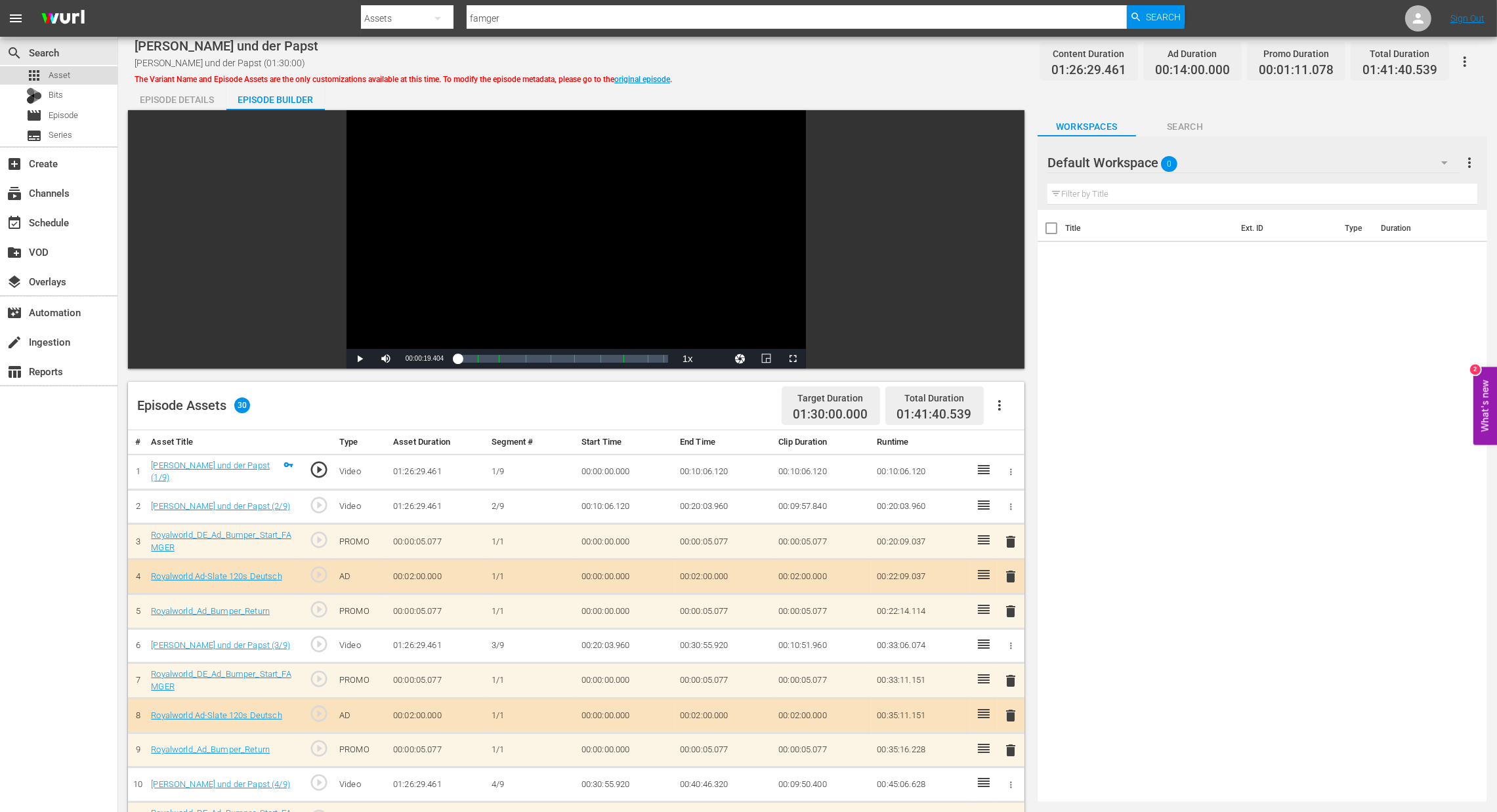
click at [50, 72] on span "Asset" at bounding box center [59, 75] width 21 height 13
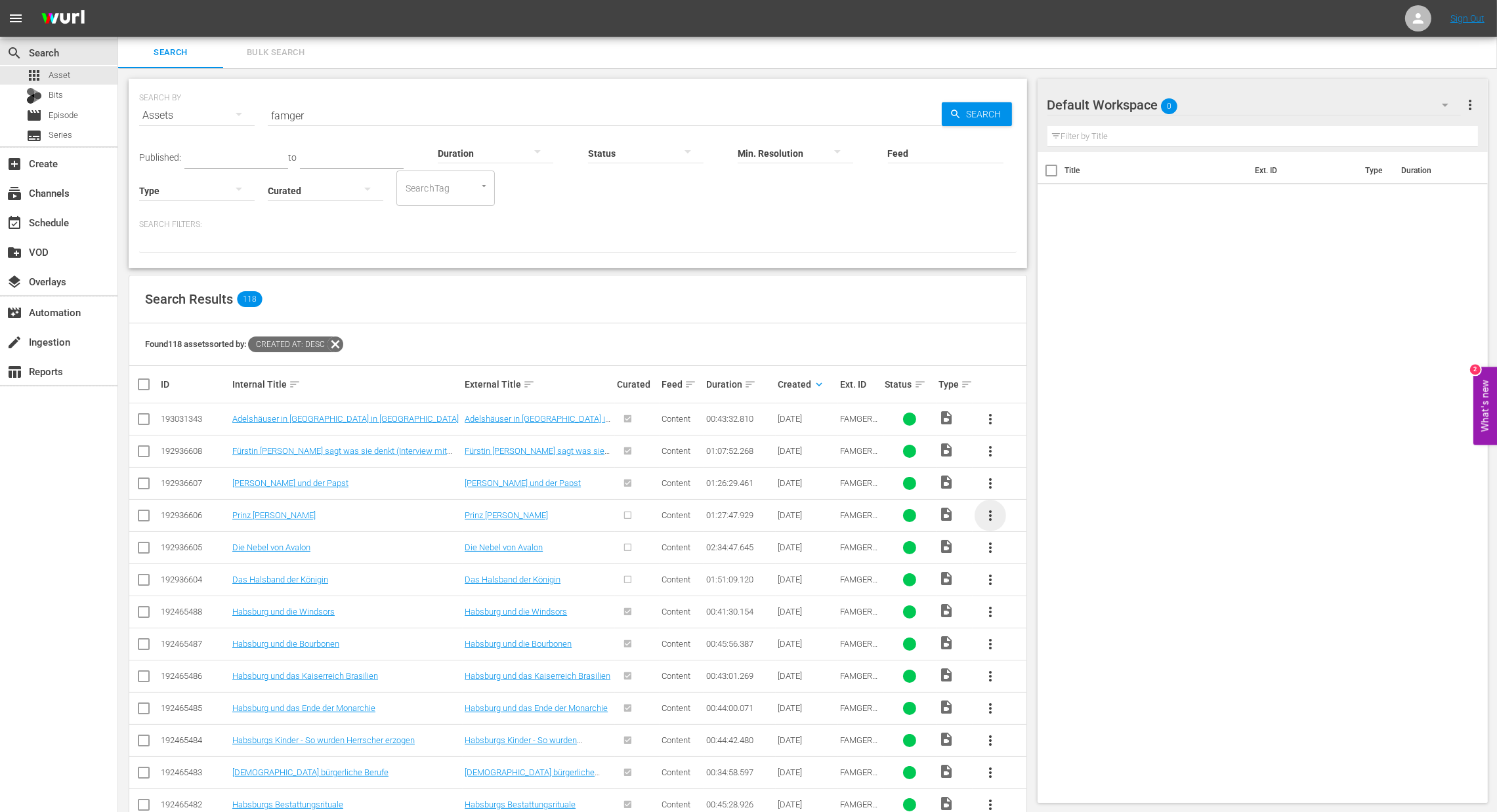
click at [986, 518] on span "more_vert" at bounding box center [990, 515] width 16 height 16
click at [1028, 609] on div "Episode" at bounding box center [1061, 615] width 89 height 31
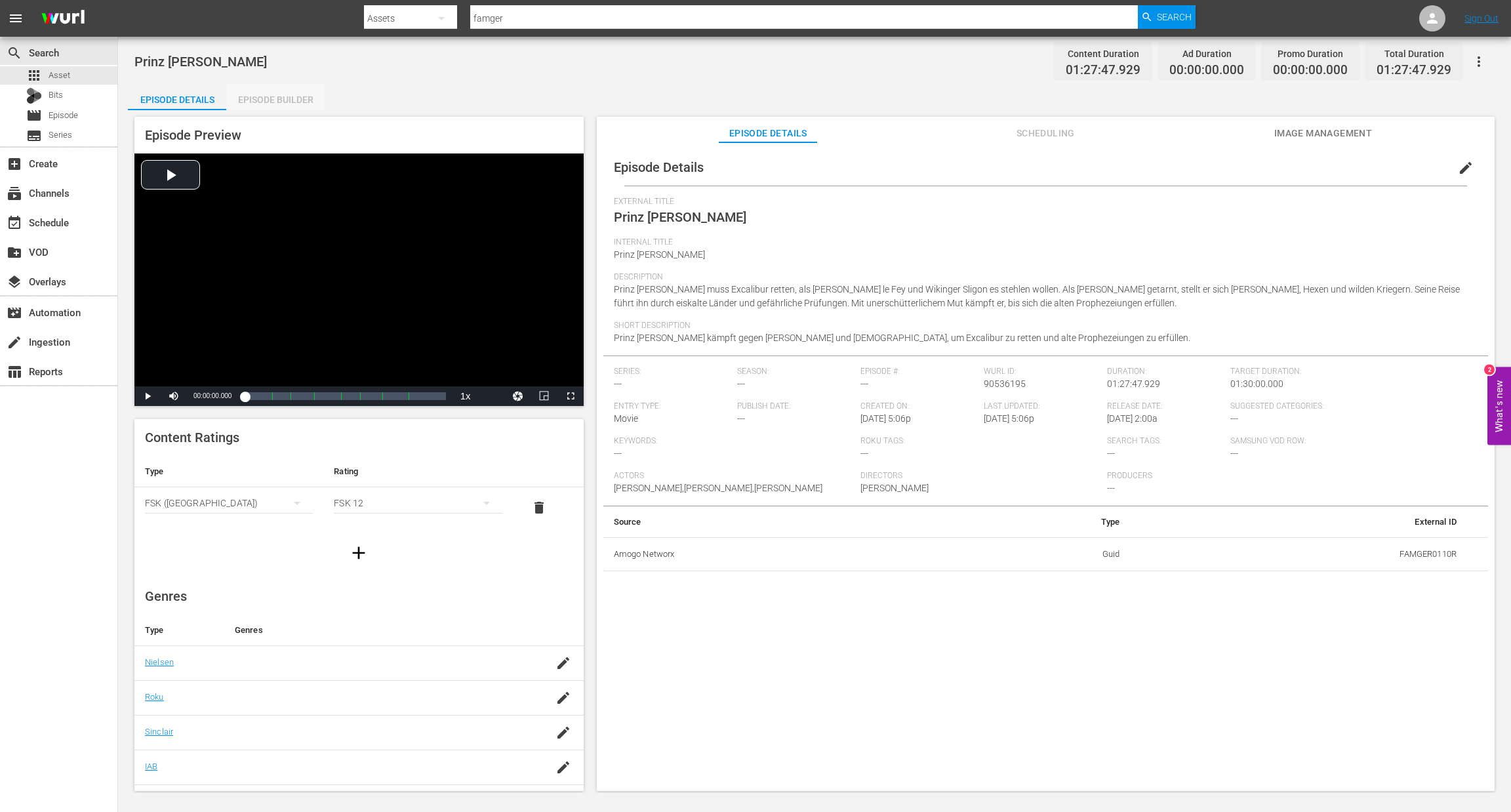
click at [288, 98] on div "Episode Builder" at bounding box center [275, 99] width 99 height 31
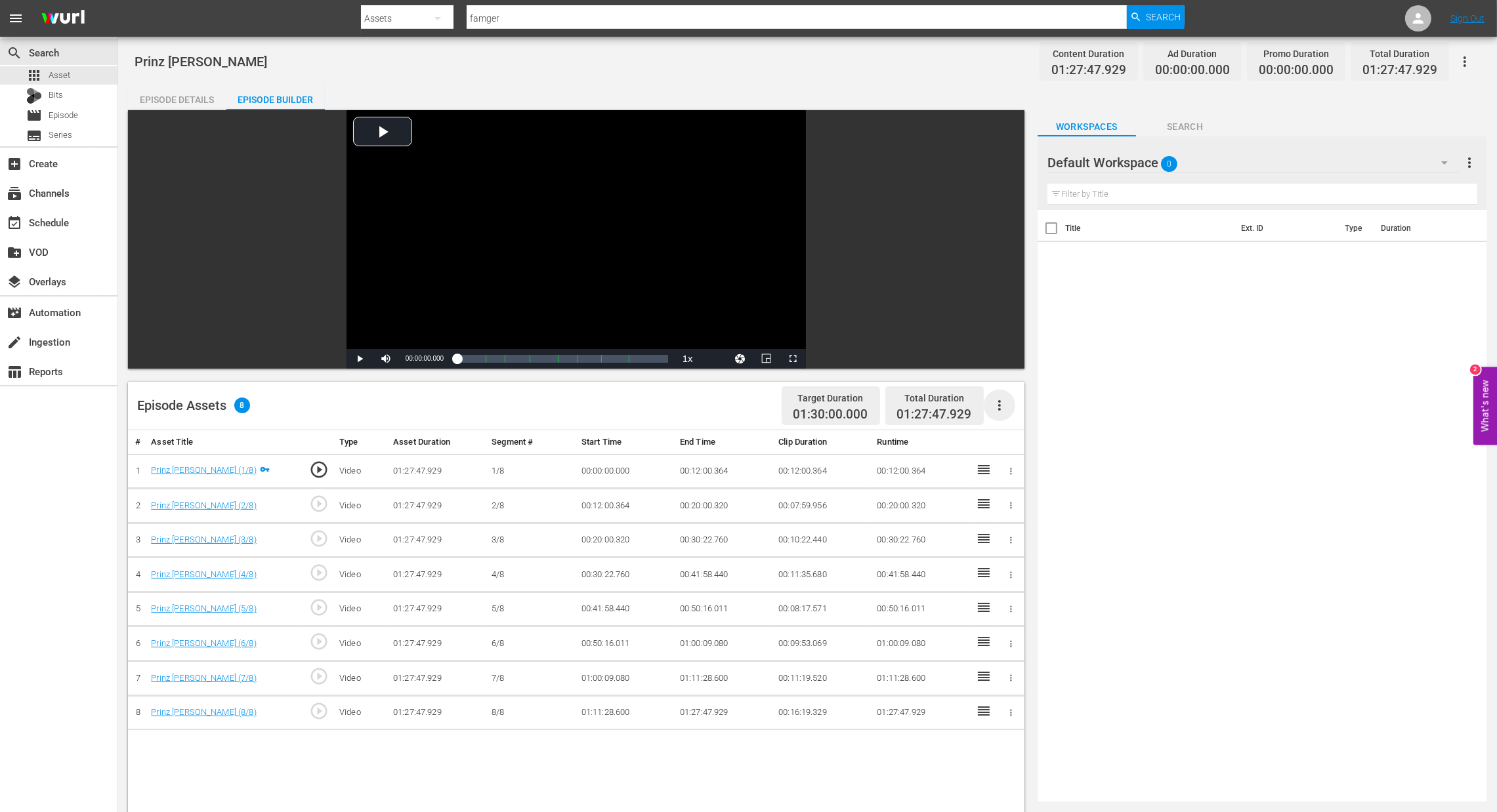
click at [995, 409] on icon "button" at bounding box center [999, 405] width 16 height 16
click at [1022, 417] on div "Fill with Ads" at bounding box center [1039, 410] width 89 height 31
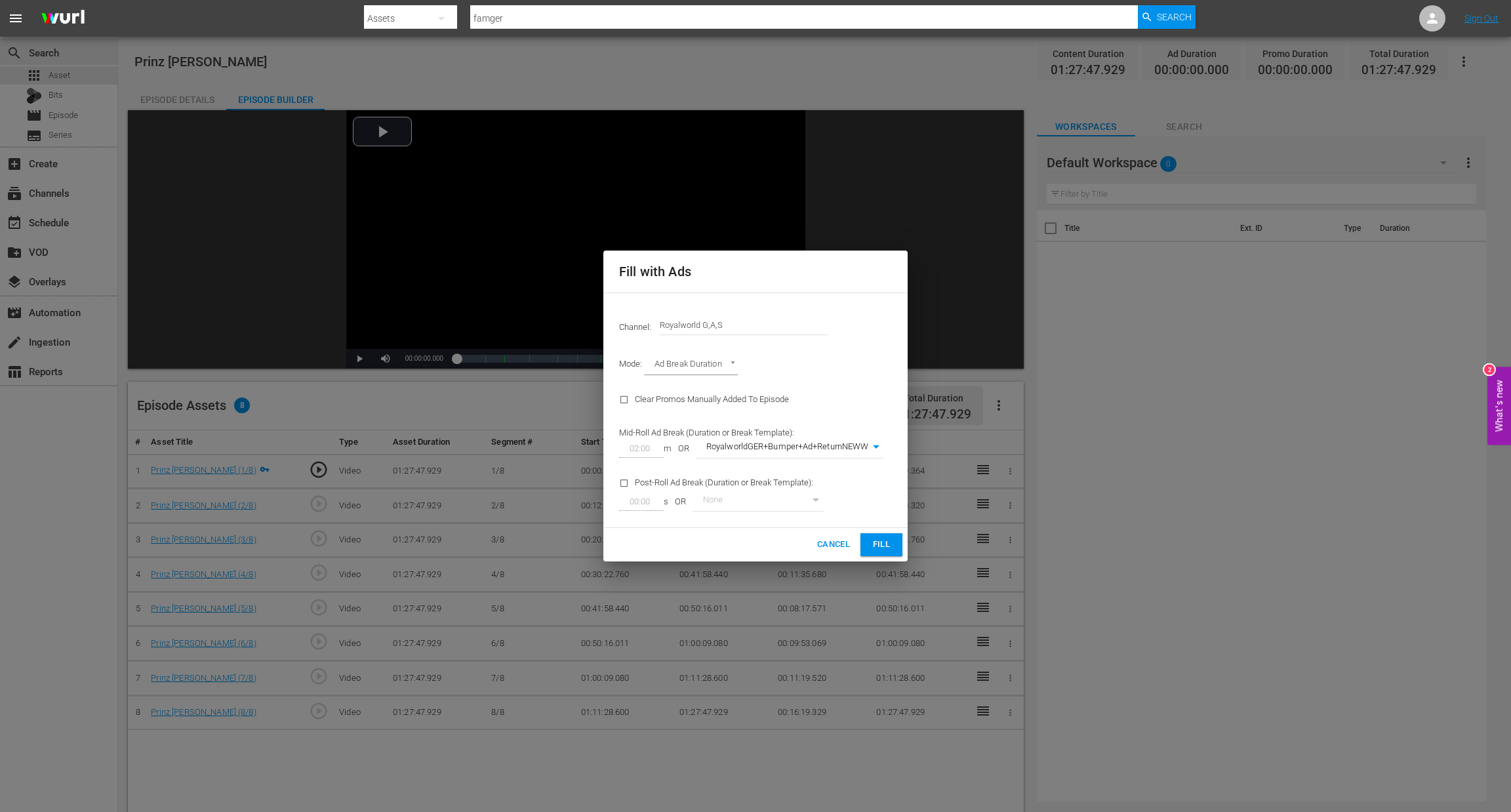
click at [892, 547] on span "Fill" at bounding box center [881, 545] width 21 height 15
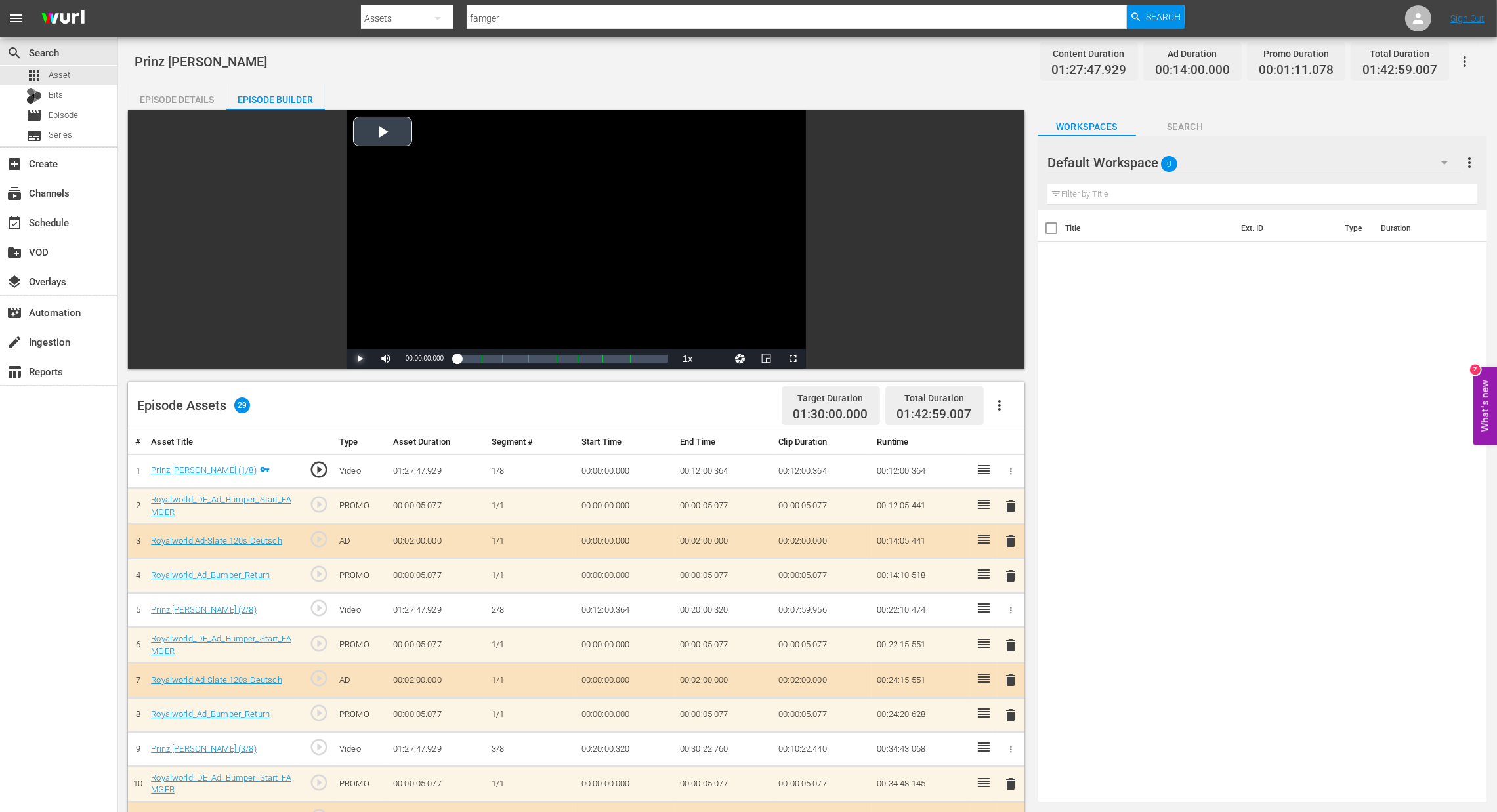
click at [360, 359] on span "Video Player" at bounding box center [360, 359] width 0 height 0
click at [472, 362] on div "Loaded : 1.37% 00:05:13.854 Prinz Eisenherz (1/8) 00:00:22.570" at bounding box center [562, 359] width 211 height 13
click at [360, 359] on span "Video Player" at bounding box center [360, 359] width 0 height 0
click at [64, 79] on span "Asset" at bounding box center [59, 75] width 21 height 13
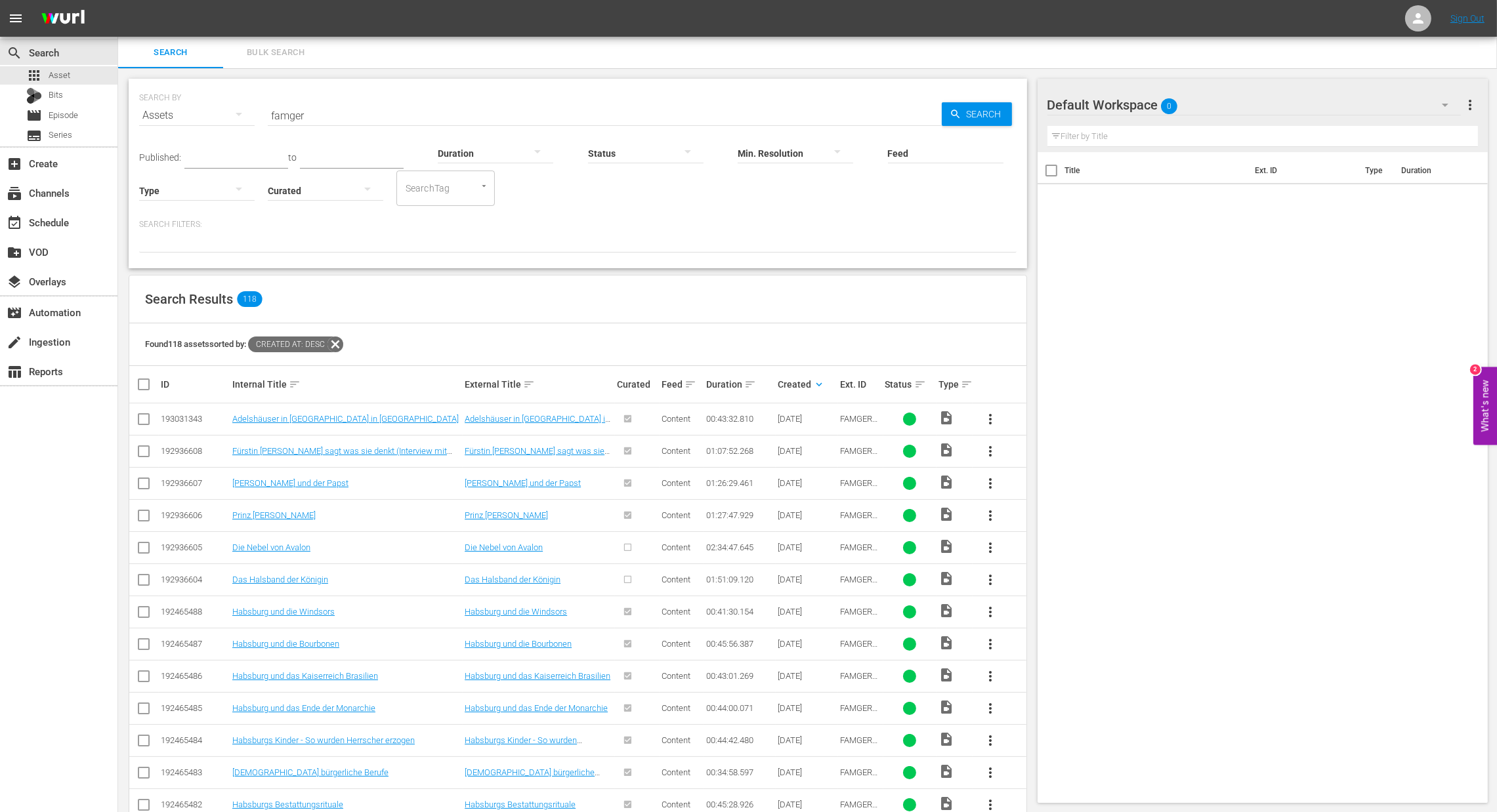
click at [993, 544] on span "more_vert" at bounding box center [990, 547] width 16 height 16
click at [1041, 641] on div "Episode" at bounding box center [1061, 648] width 89 height 31
click at [1041, 650] on div "Episode" at bounding box center [1061, 648] width 89 height 31
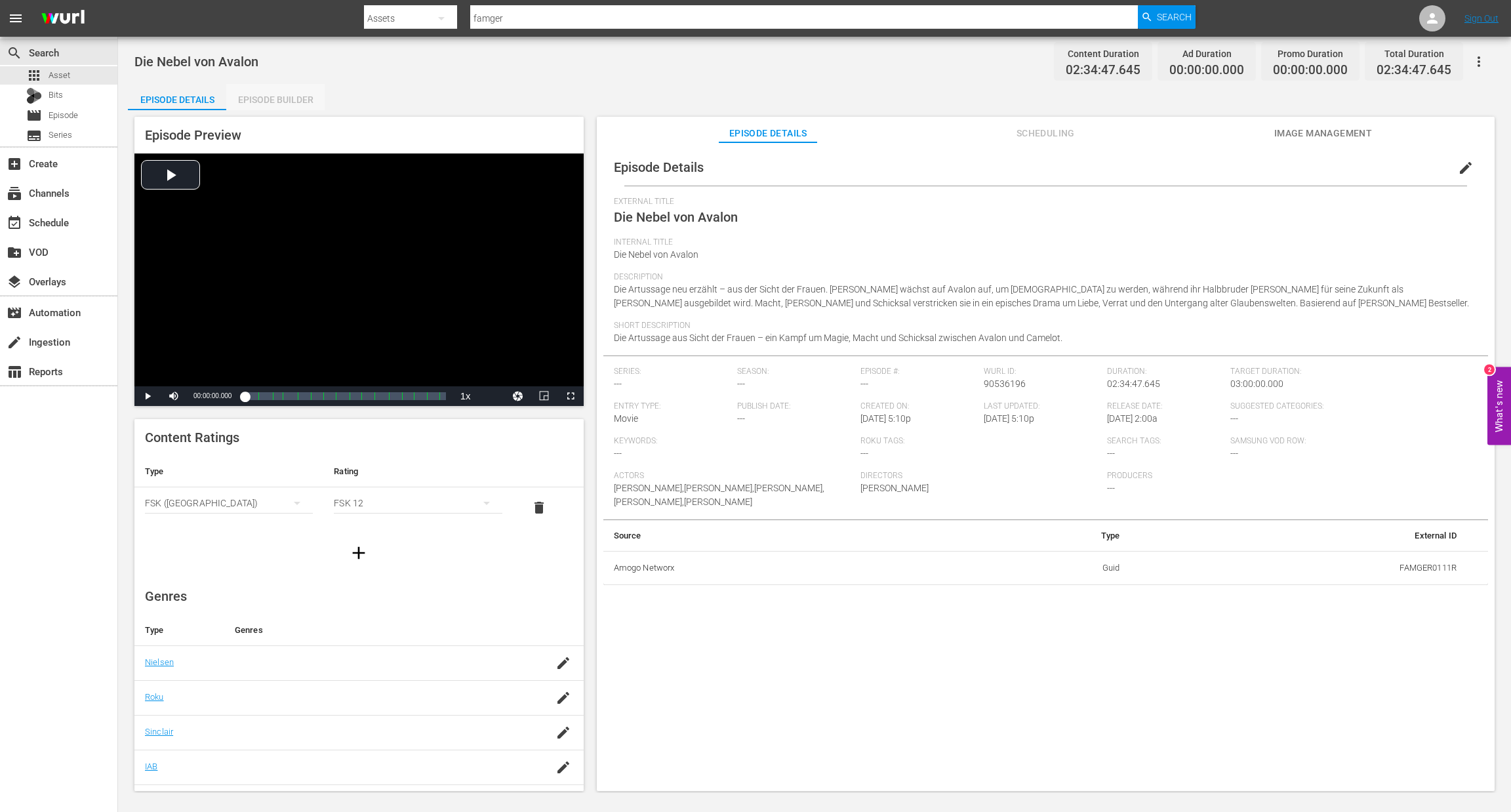
click at [298, 103] on div "Episode Builder" at bounding box center [275, 99] width 99 height 31
click at [297, 103] on div "Episode Builder" at bounding box center [275, 99] width 99 height 31
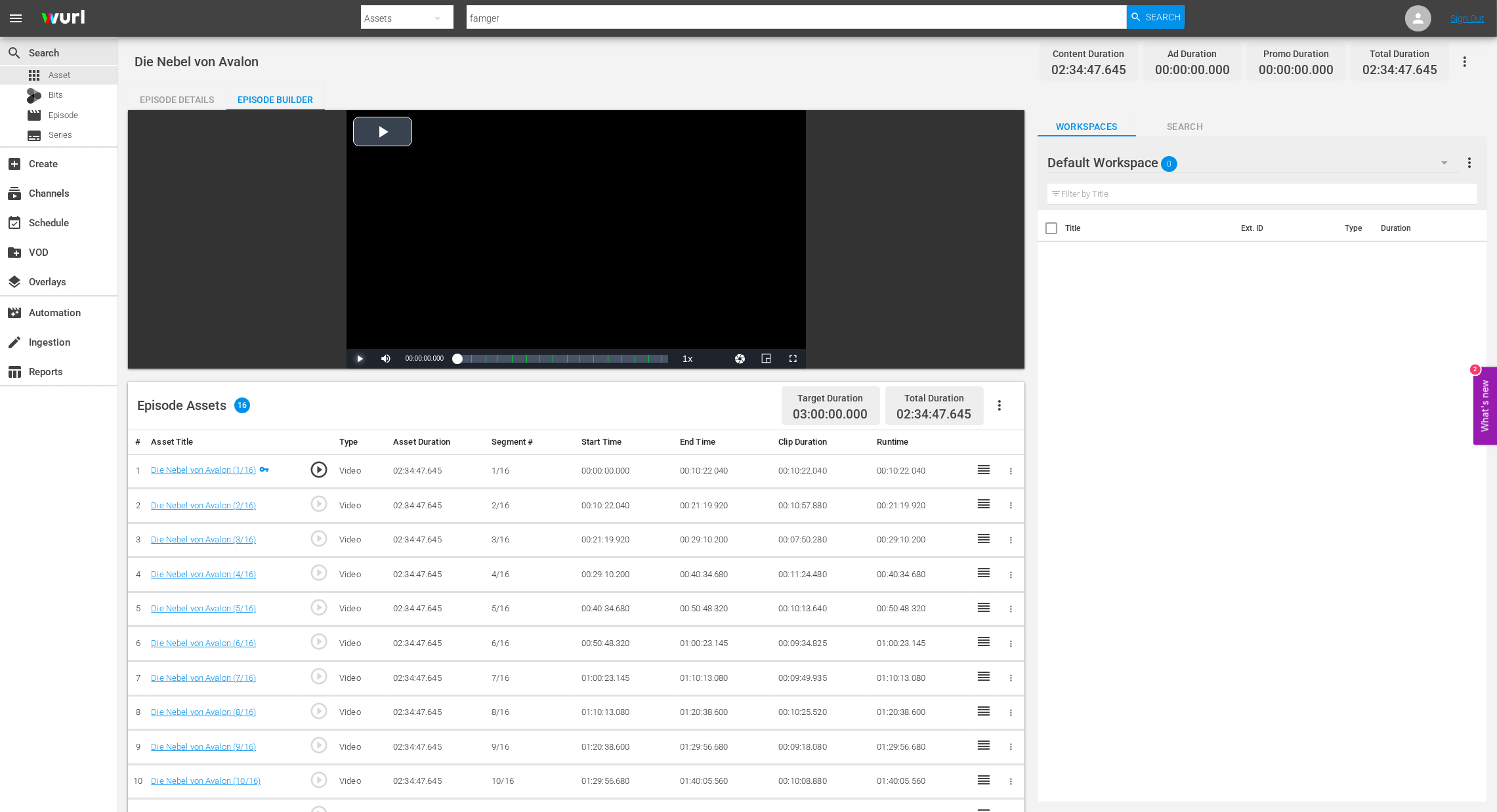
click at [360, 359] on span "Video Player" at bounding box center [360, 359] width 0 height 0
click at [999, 405] on icon "button" at bounding box center [999, 405] width 2 height 11
click at [1014, 417] on div "Fill with Ads" at bounding box center [1039, 410] width 89 height 31
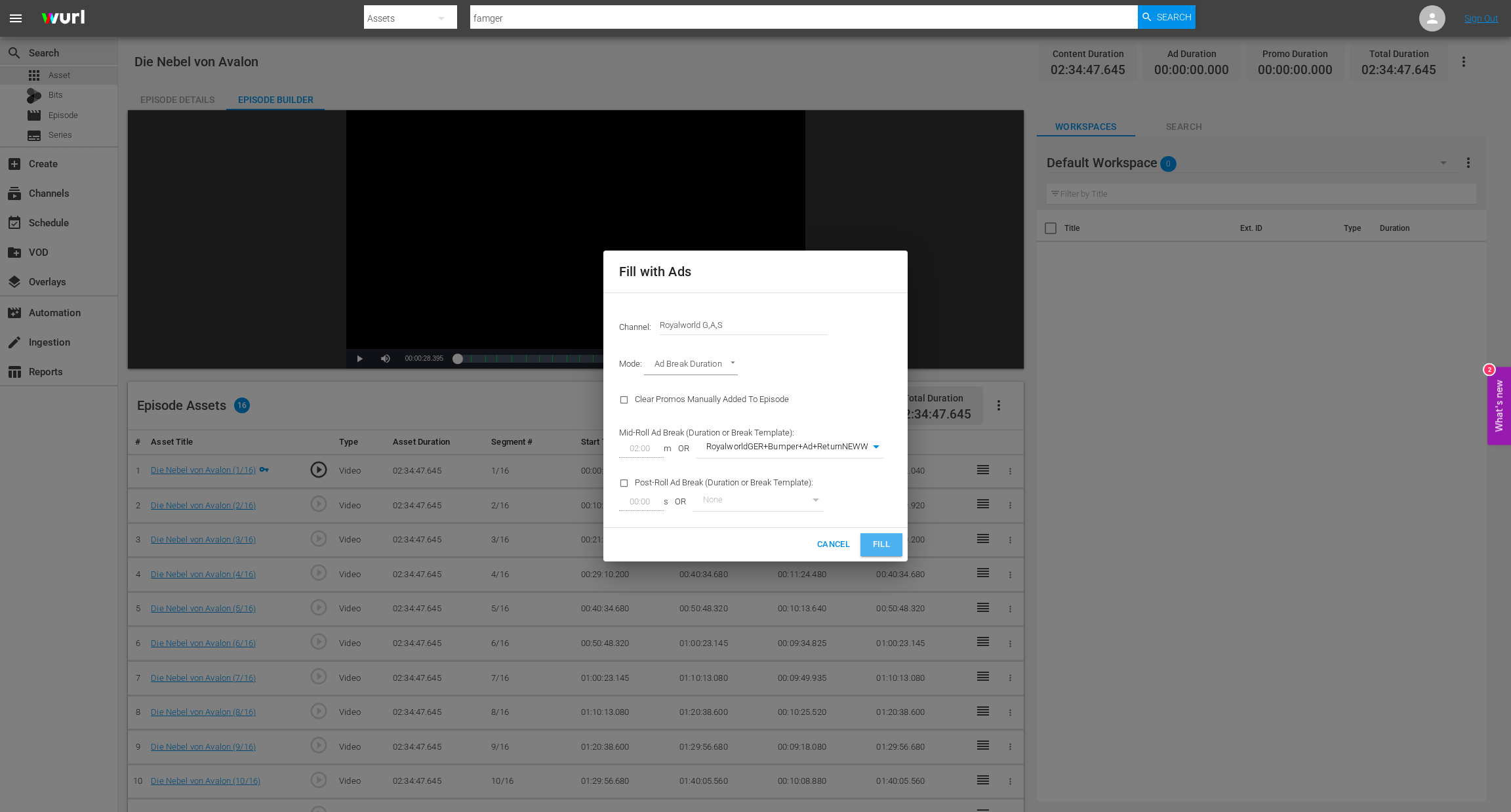
click at [880, 549] on span "Fill" at bounding box center [881, 545] width 21 height 15
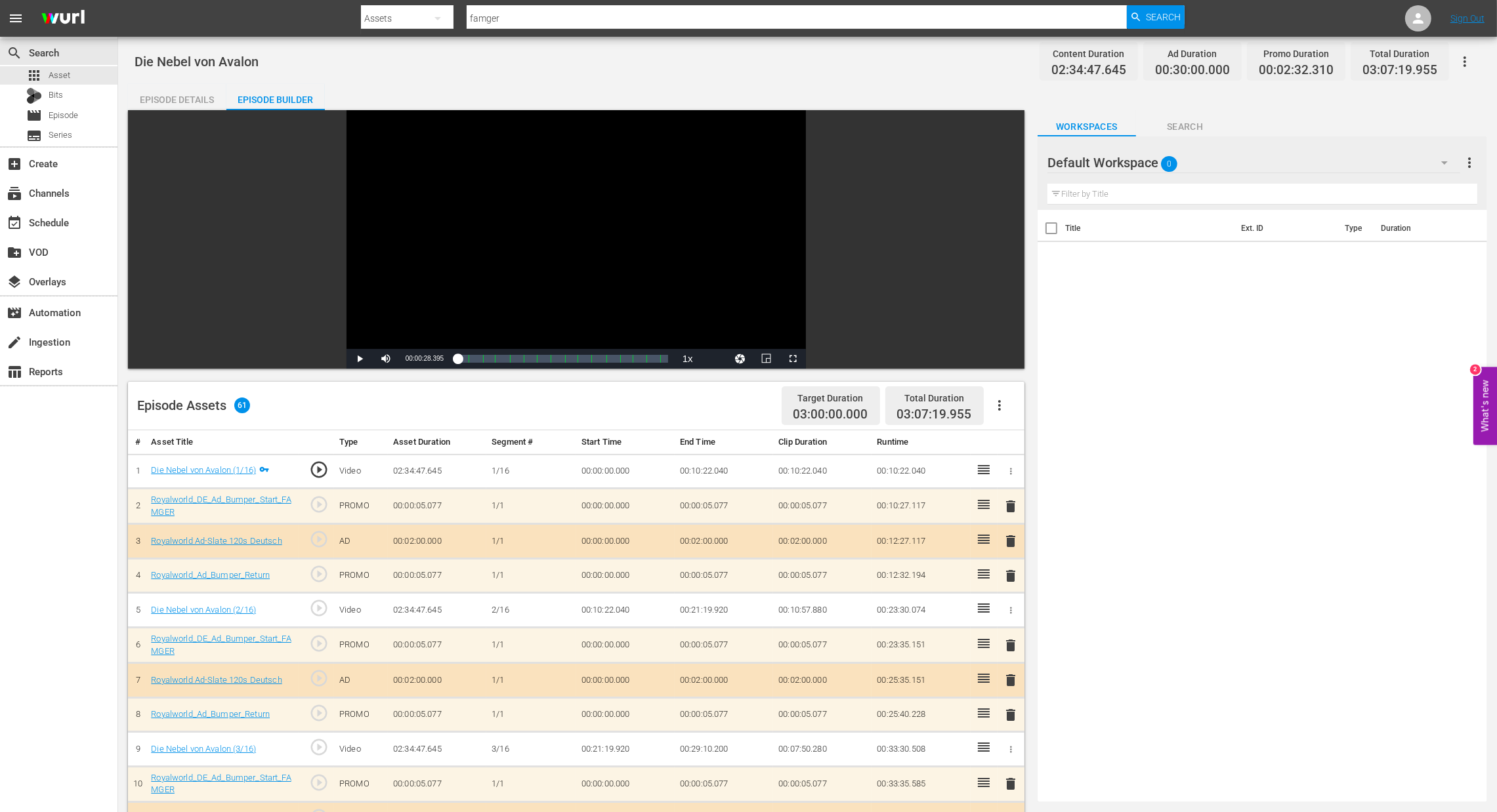
click at [1013, 542] on span "delete" at bounding box center [1010, 541] width 16 height 16
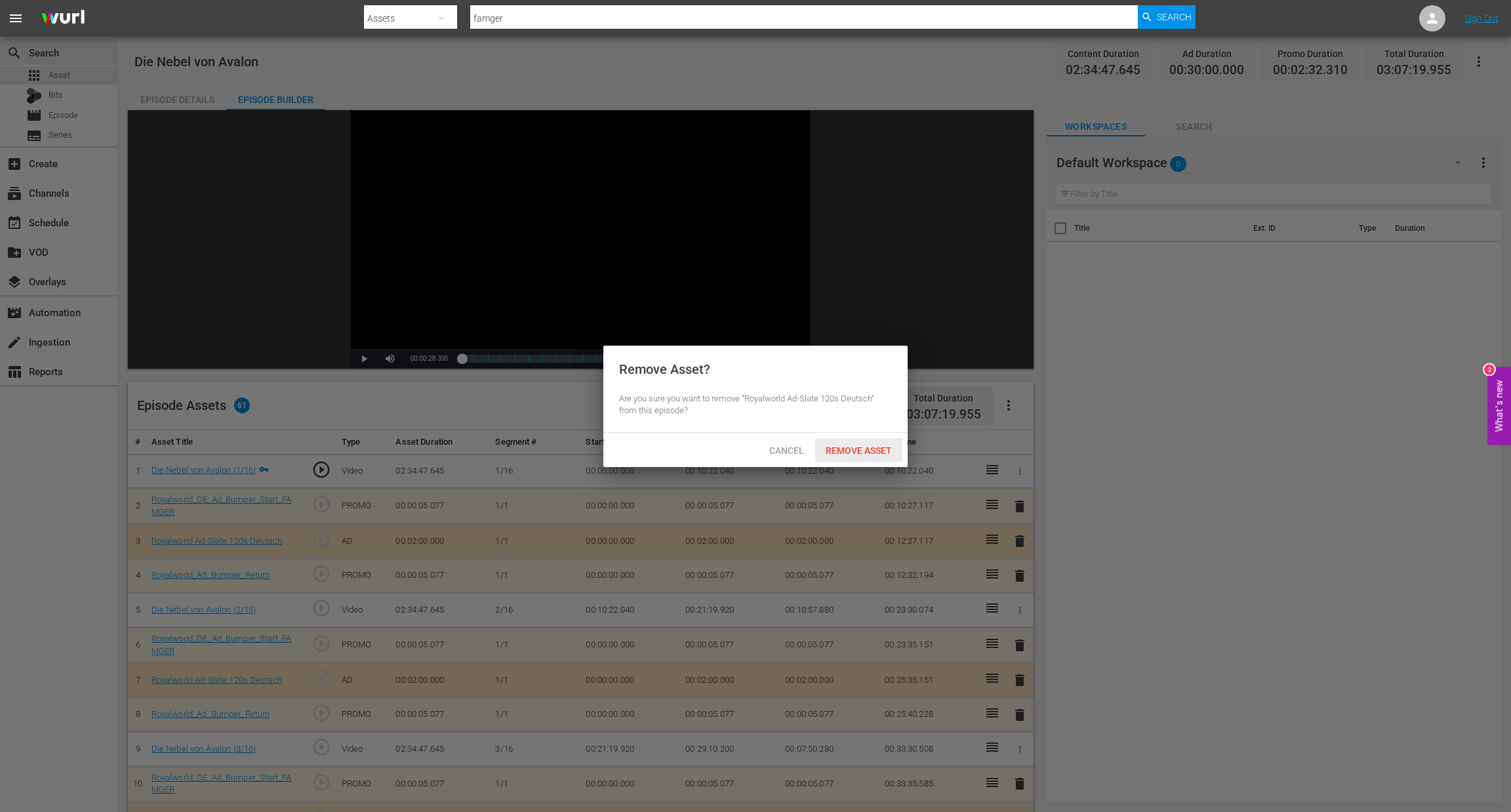
click at [853, 446] on span "Remove Asset" at bounding box center [859, 450] width 87 height 11
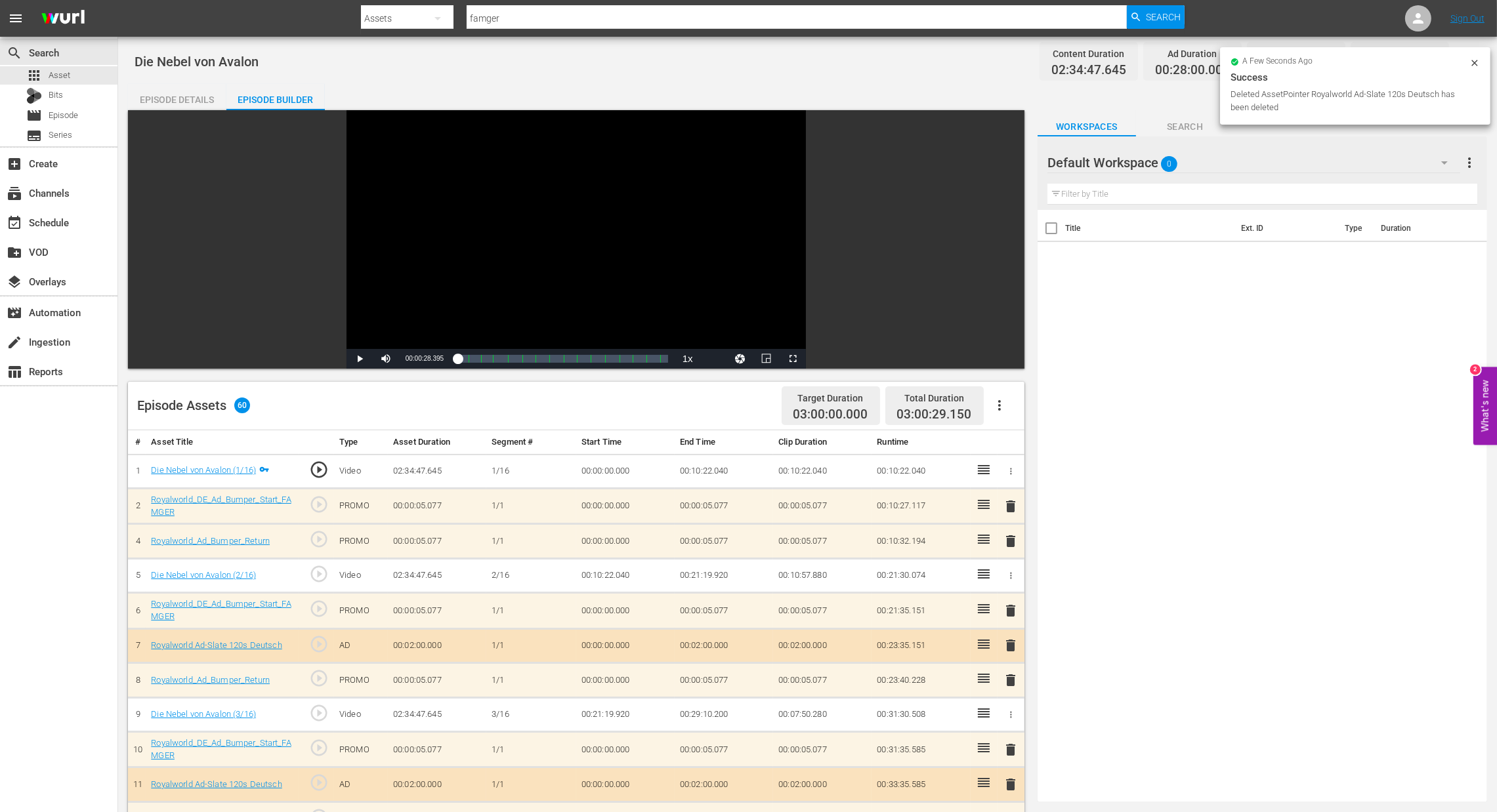
click at [1010, 505] on span "delete" at bounding box center [1010, 506] width 16 height 16
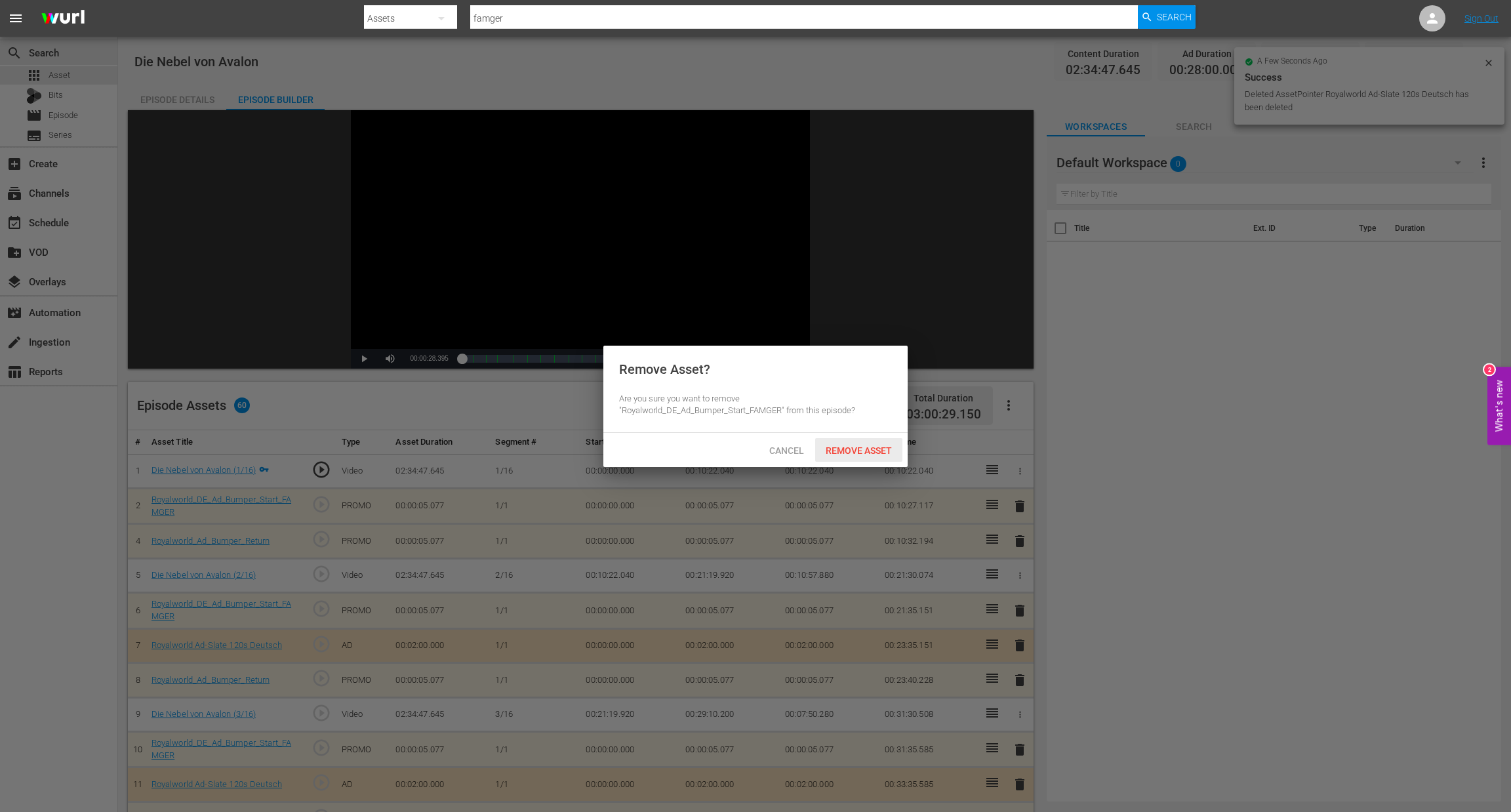
click at [860, 443] on div "Remove Asset" at bounding box center [859, 450] width 87 height 24
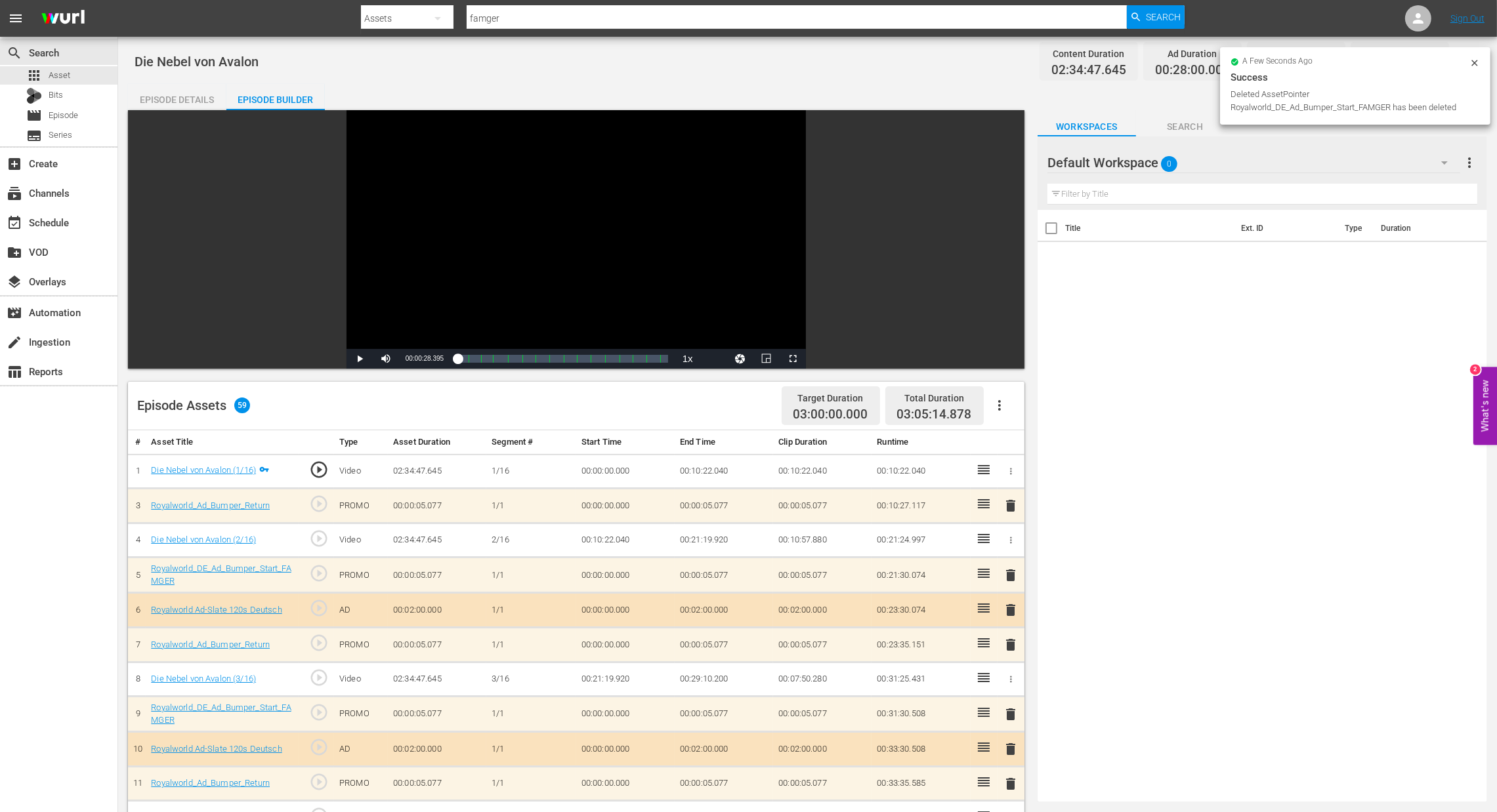
click at [1013, 505] on span "delete" at bounding box center [1010, 505] width 16 height 16
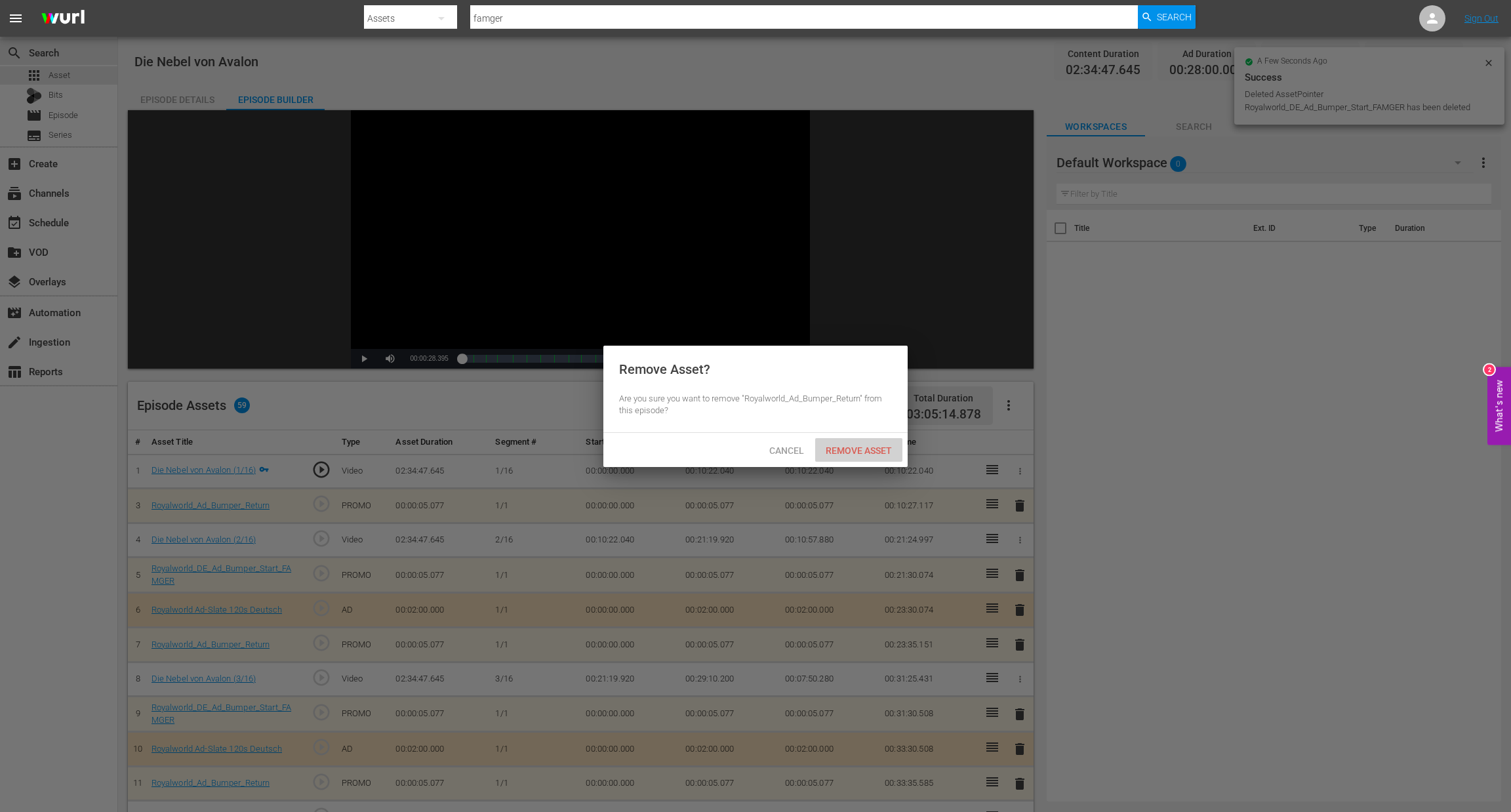
click at [840, 439] on div "Remove Asset" at bounding box center [859, 450] width 87 height 24
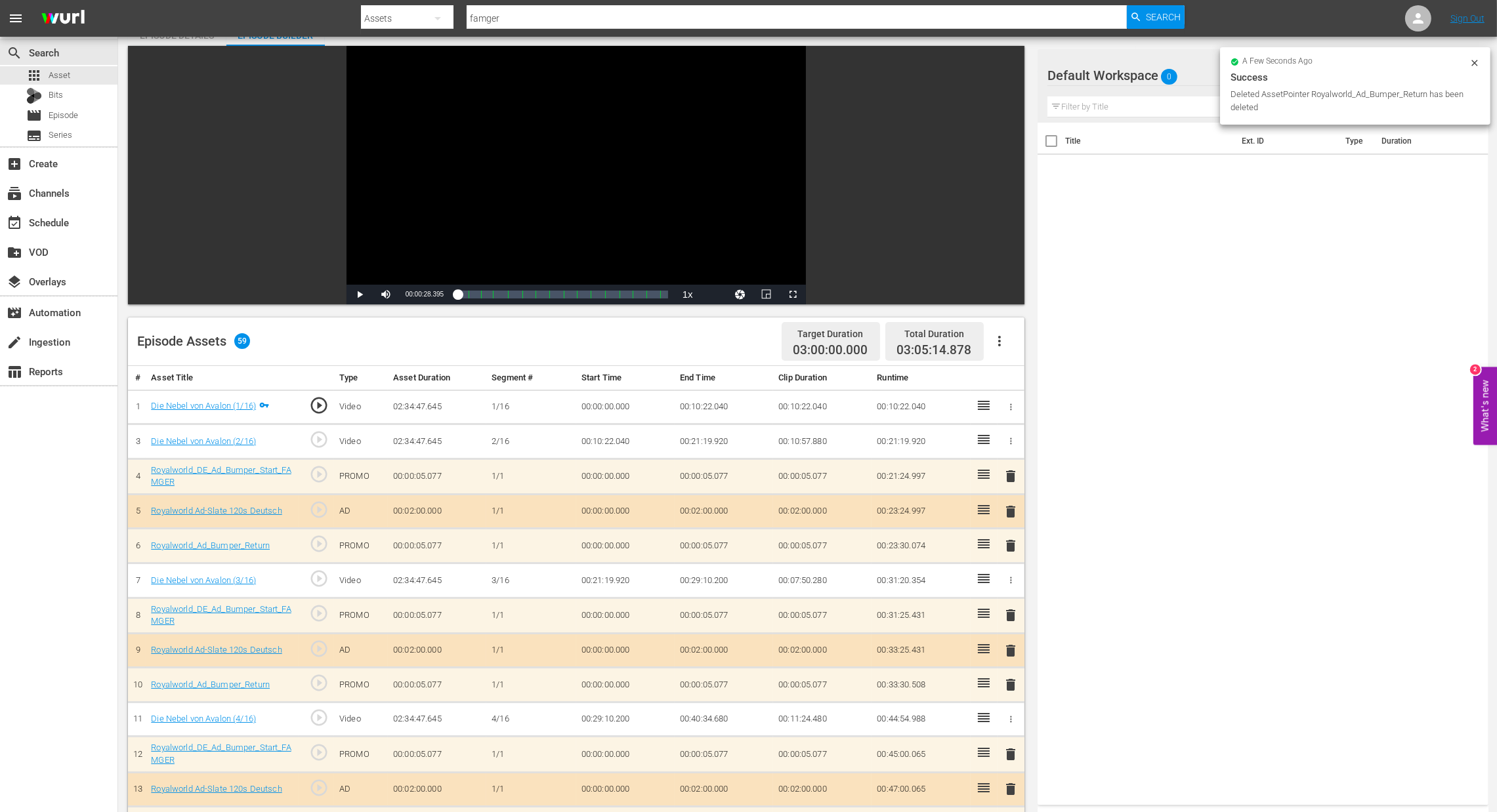
scroll to position [99, 0]
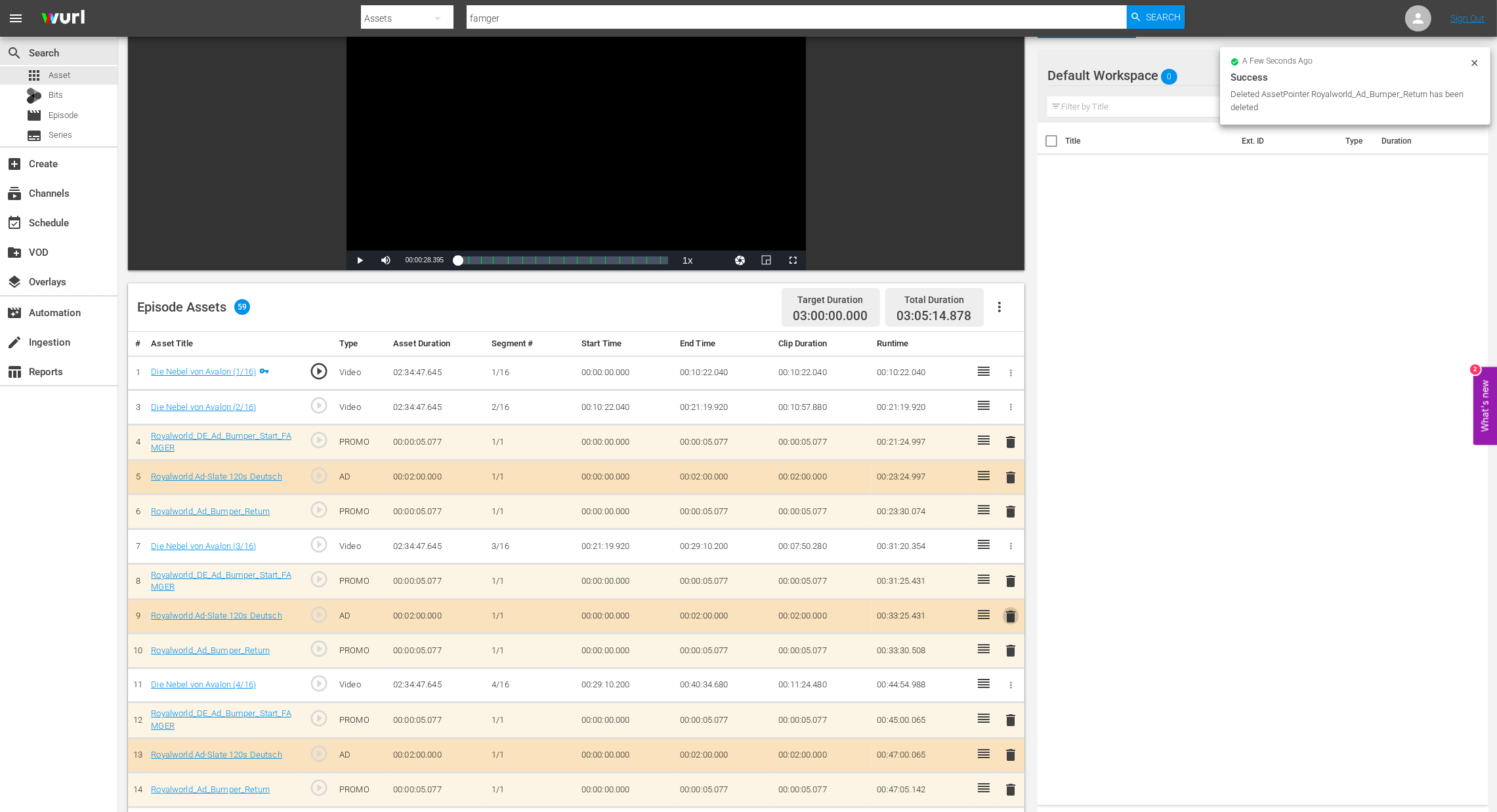
click at [1010, 616] on span "delete" at bounding box center [1010, 616] width 16 height 16
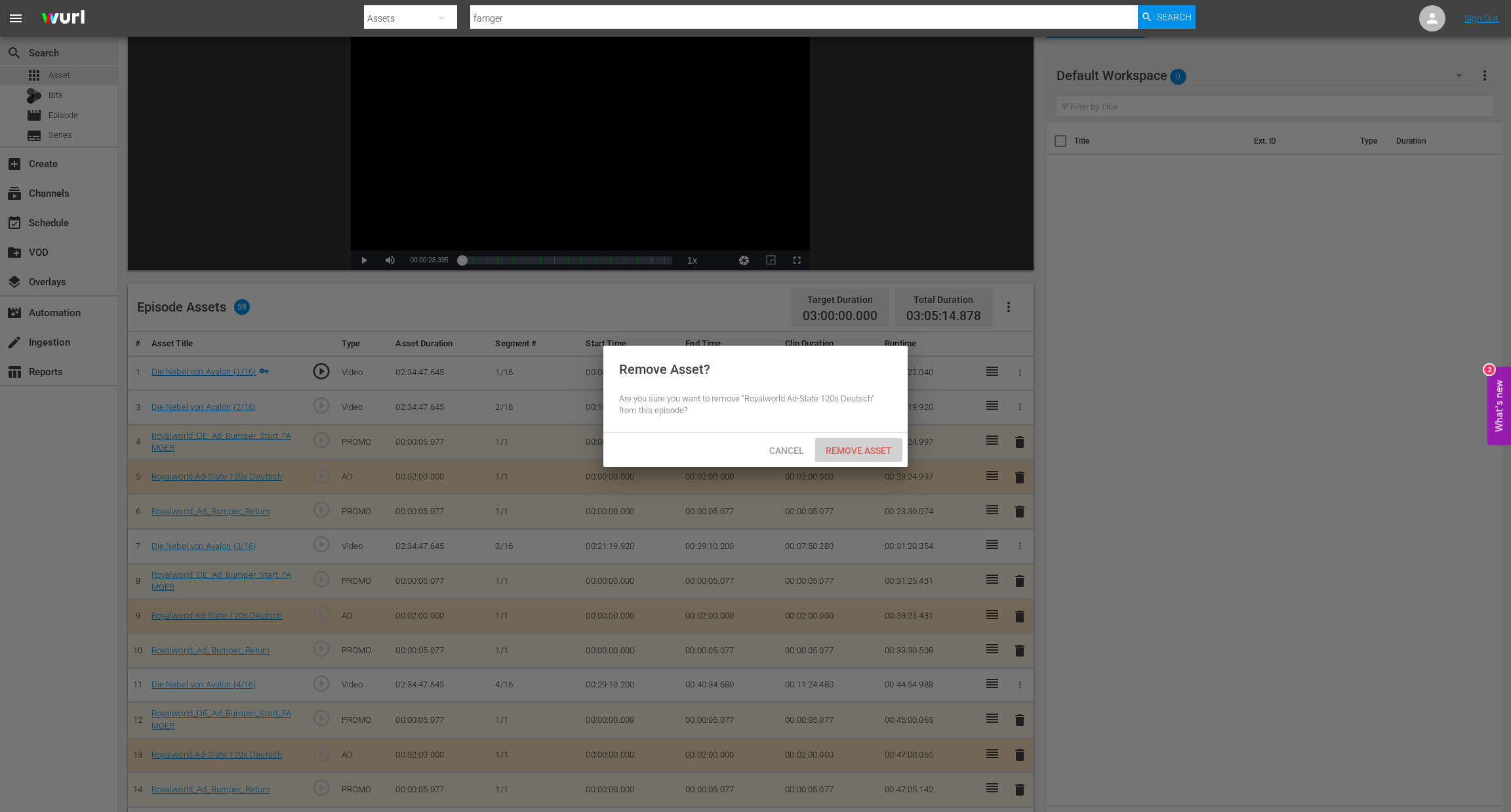
click at [843, 450] on span "Remove Asset" at bounding box center [859, 450] width 87 height 11
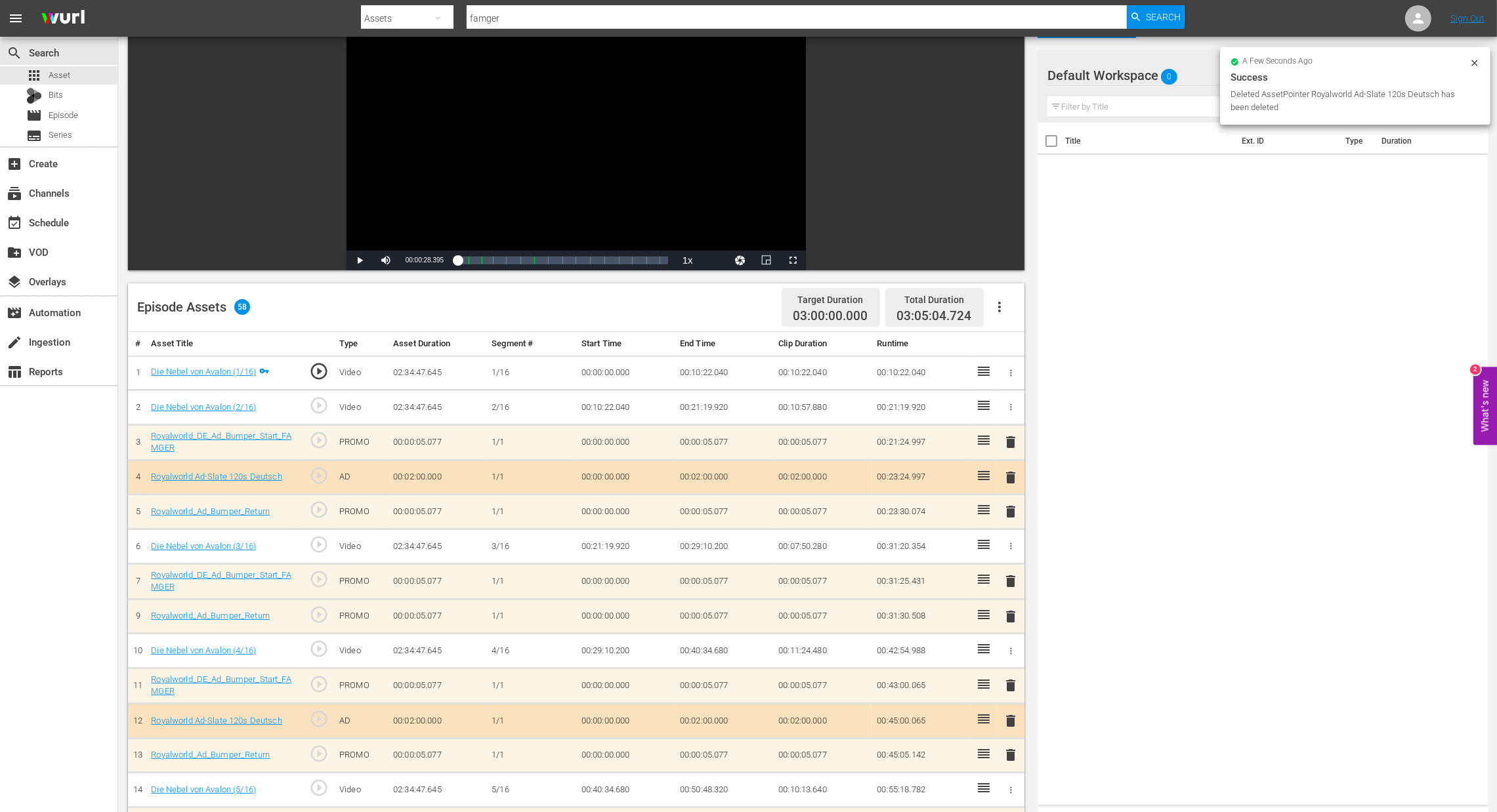
click at [1010, 582] on span "delete" at bounding box center [1010, 581] width 16 height 16
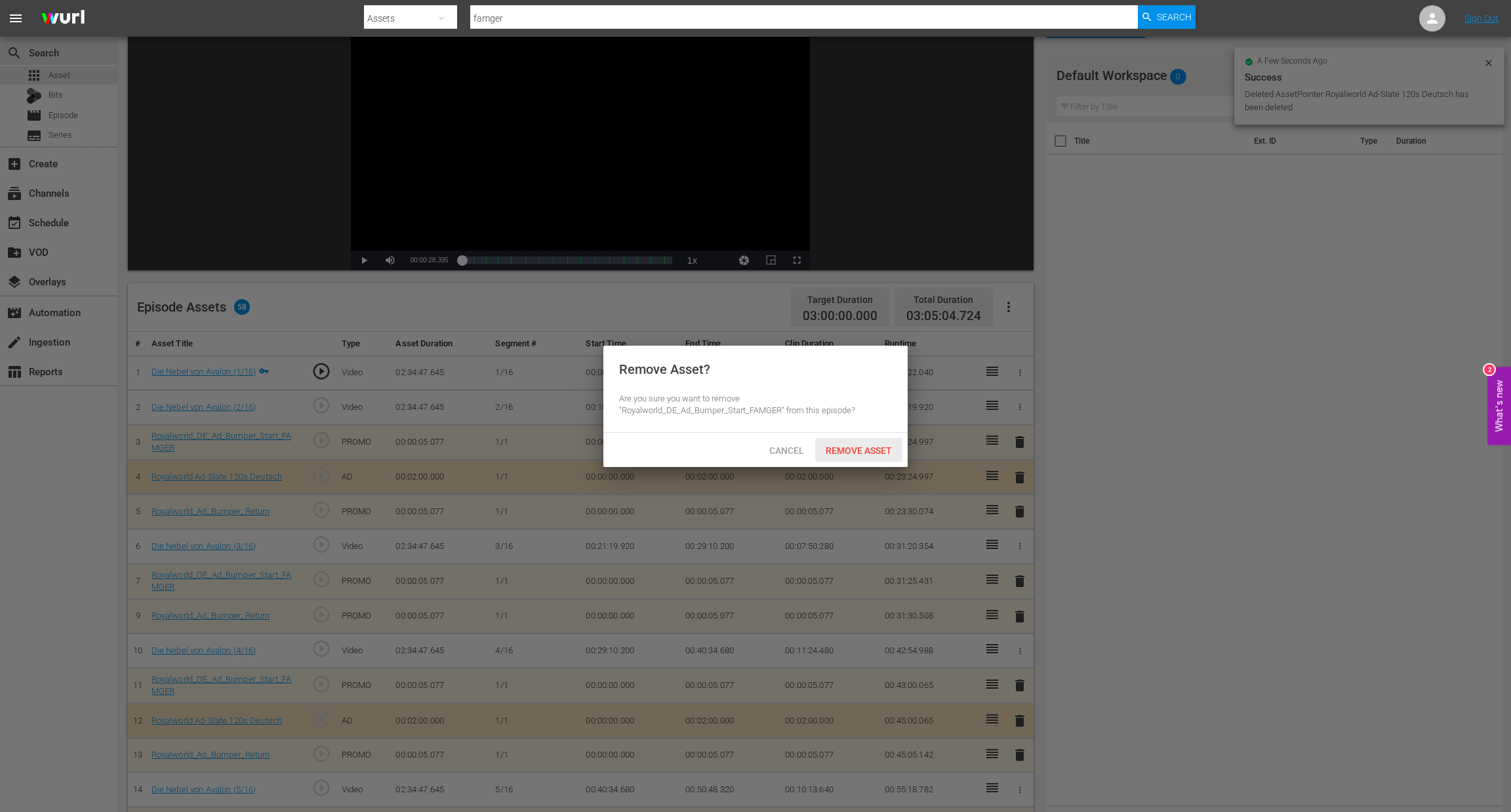
click at [847, 450] on span "Remove Asset" at bounding box center [859, 450] width 87 height 11
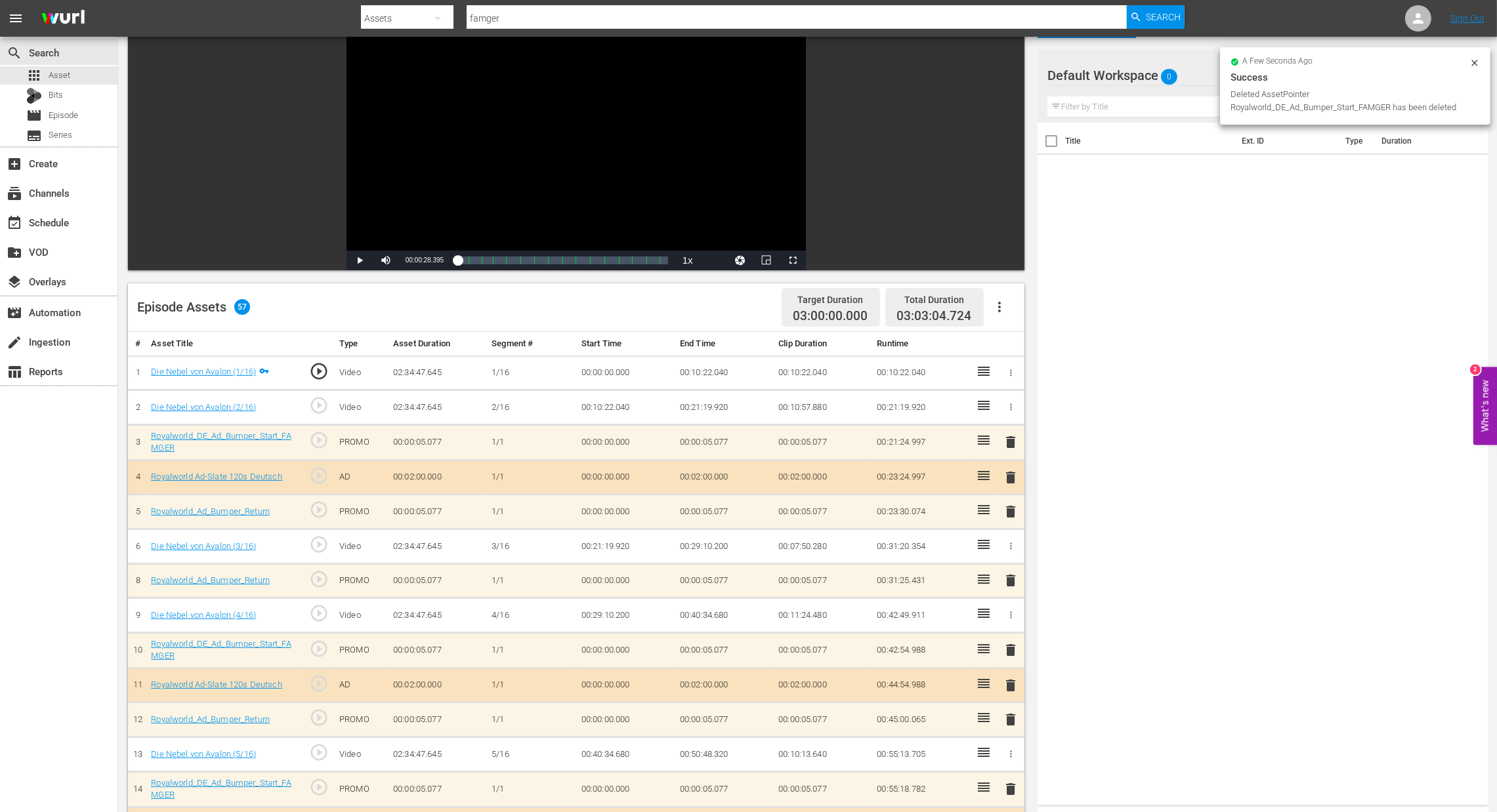
click at [1007, 580] on span "delete" at bounding box center [1010, 580] width 16 height 16
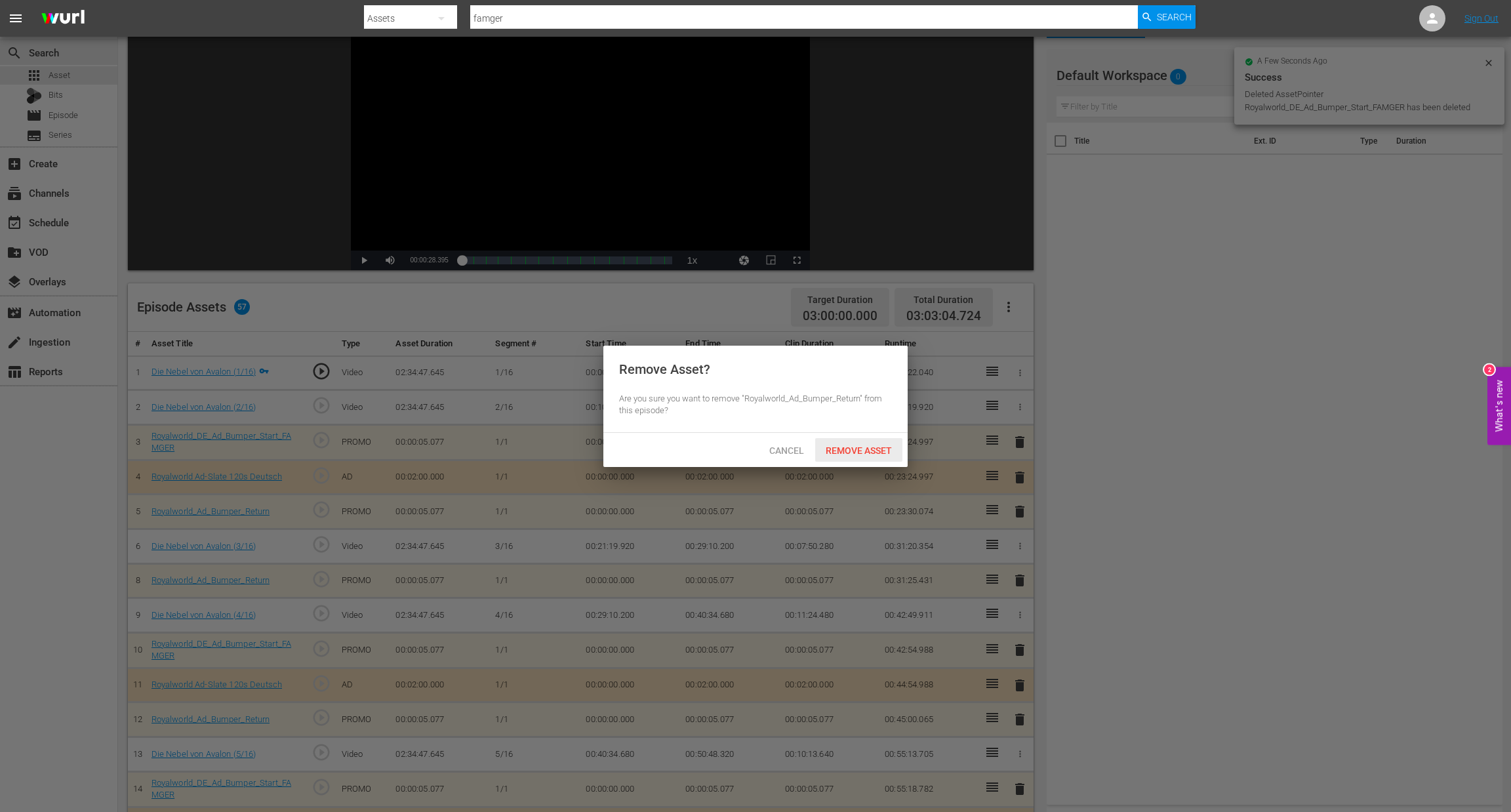
click at [848, 452] on span "Remove Asset" at bounding box center [859, 450] width 87 height 11
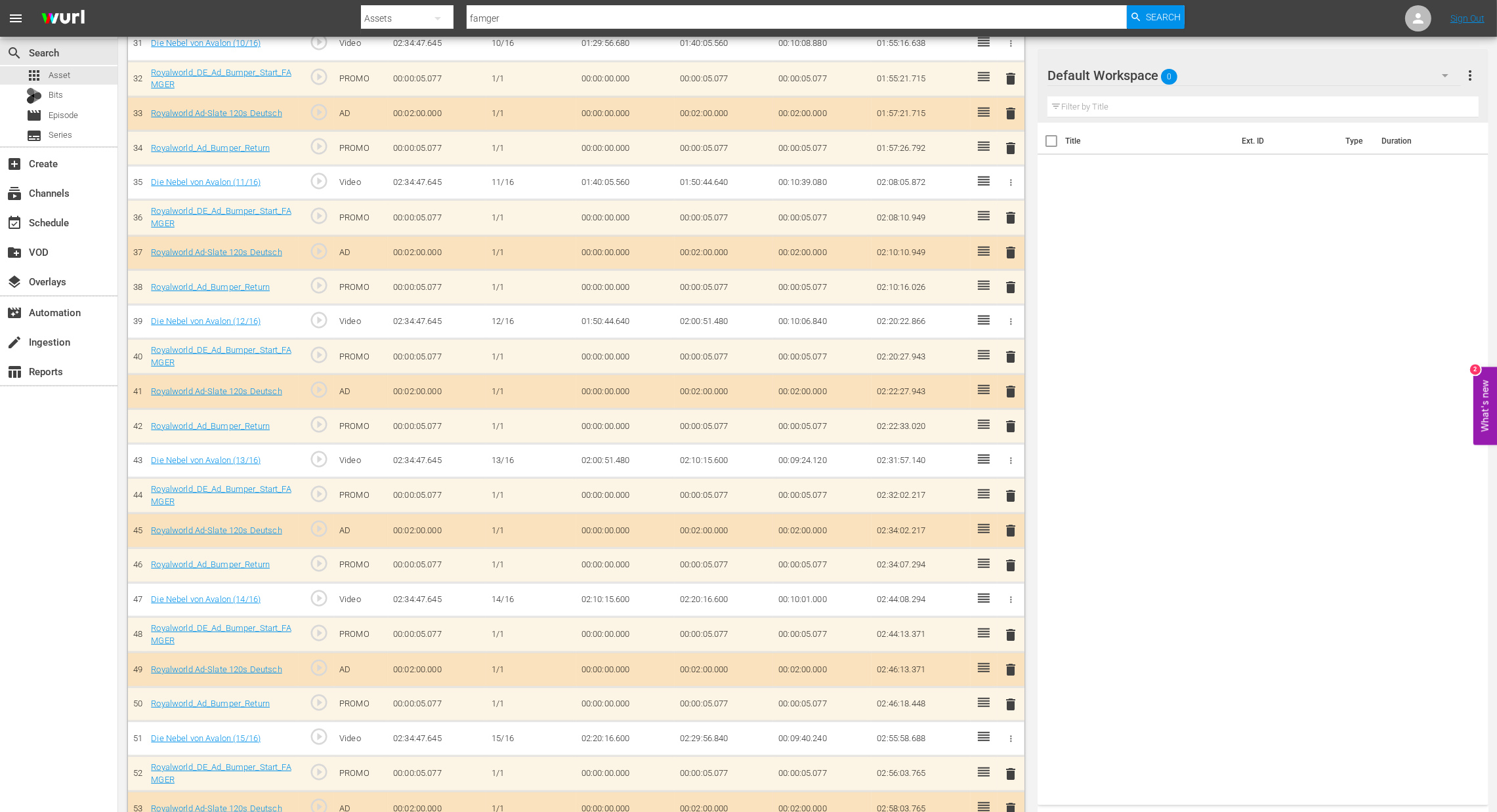
scroll to position [1180, 0]
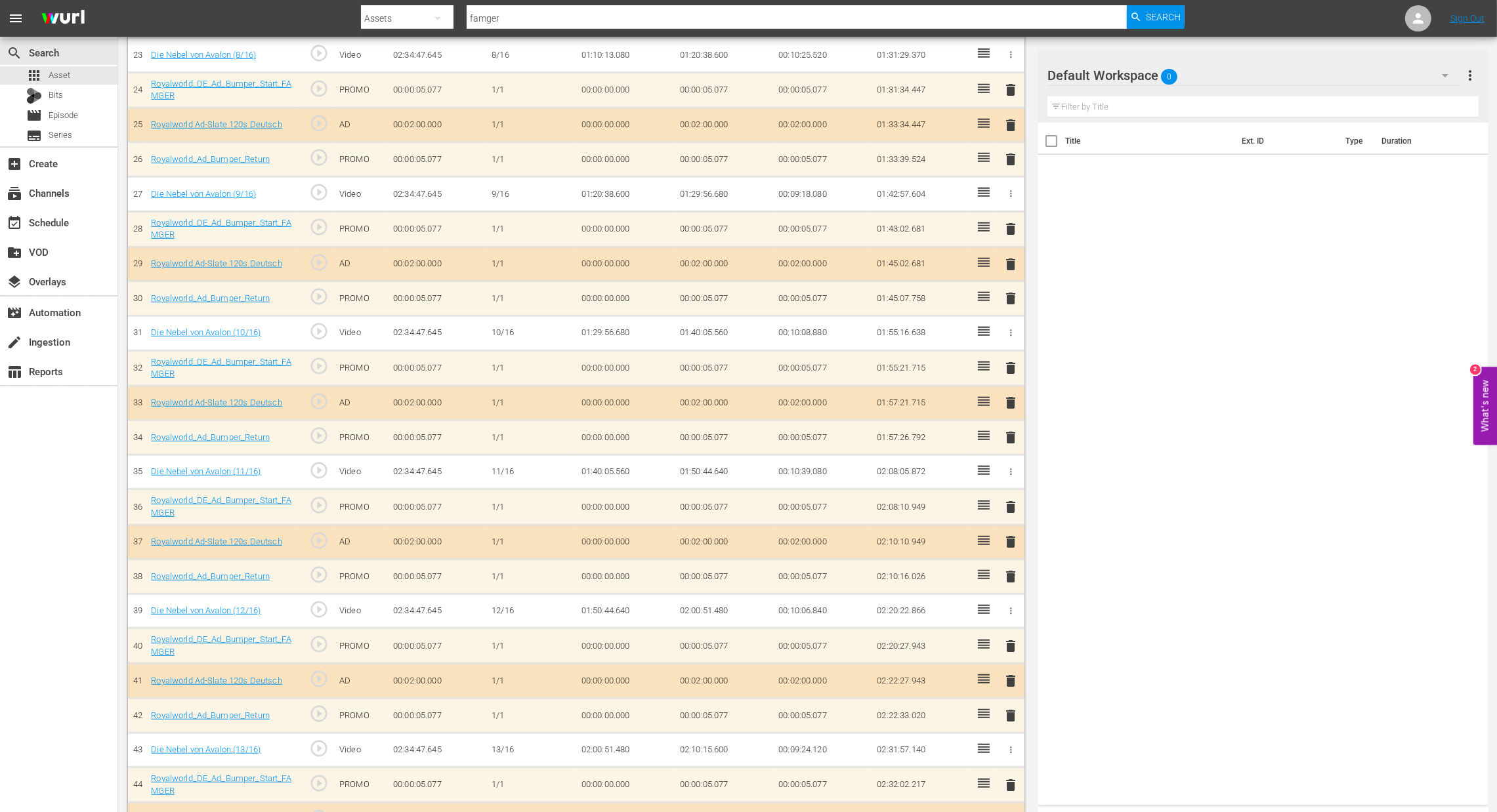
click at [1011, 539] on span "delete" at bounding box center [1010, 541] width 16 height 16
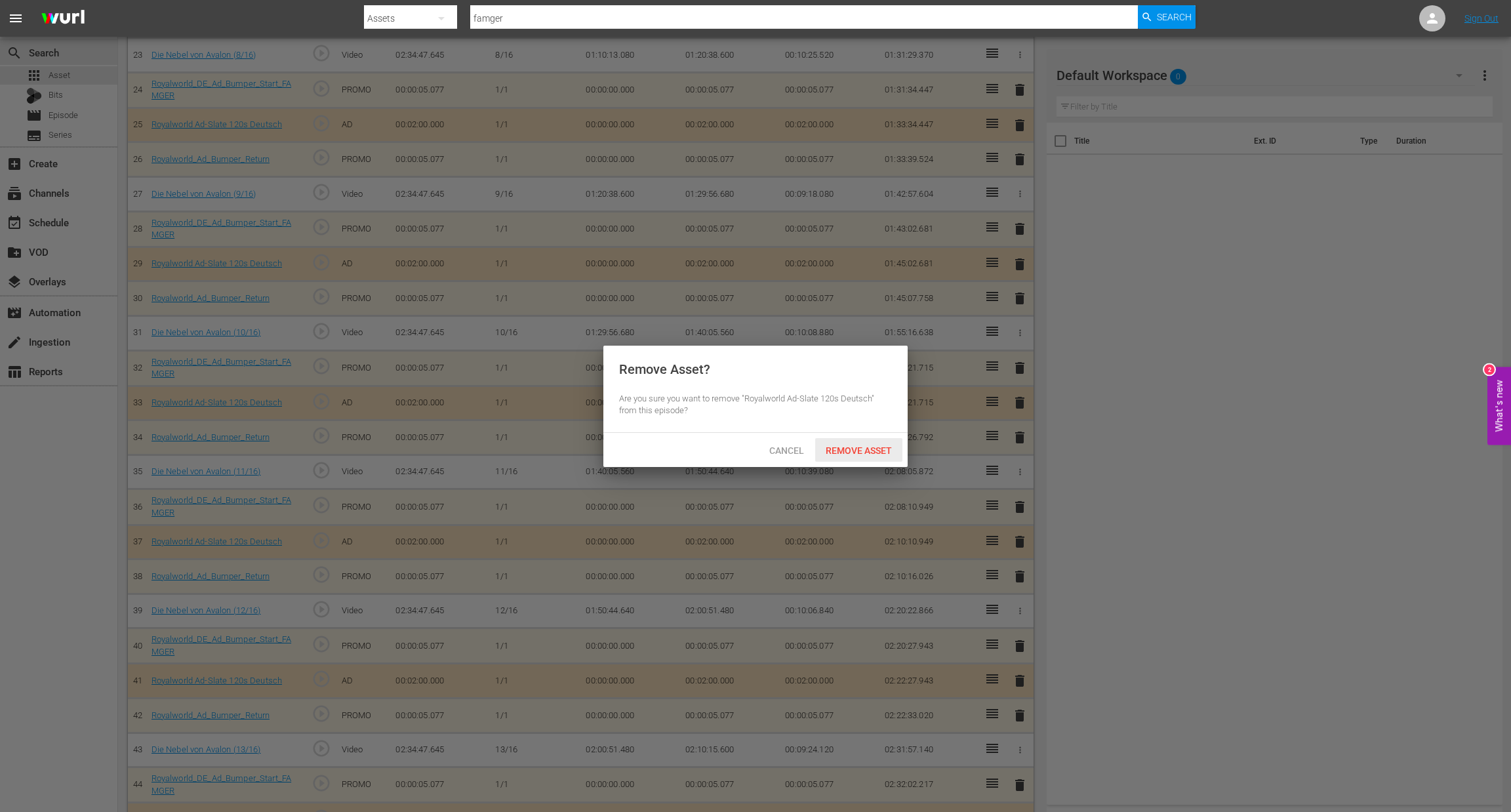
click at [843, 449] on span "Remove Asset" at bounding box center [859, 450] width 87 height 11
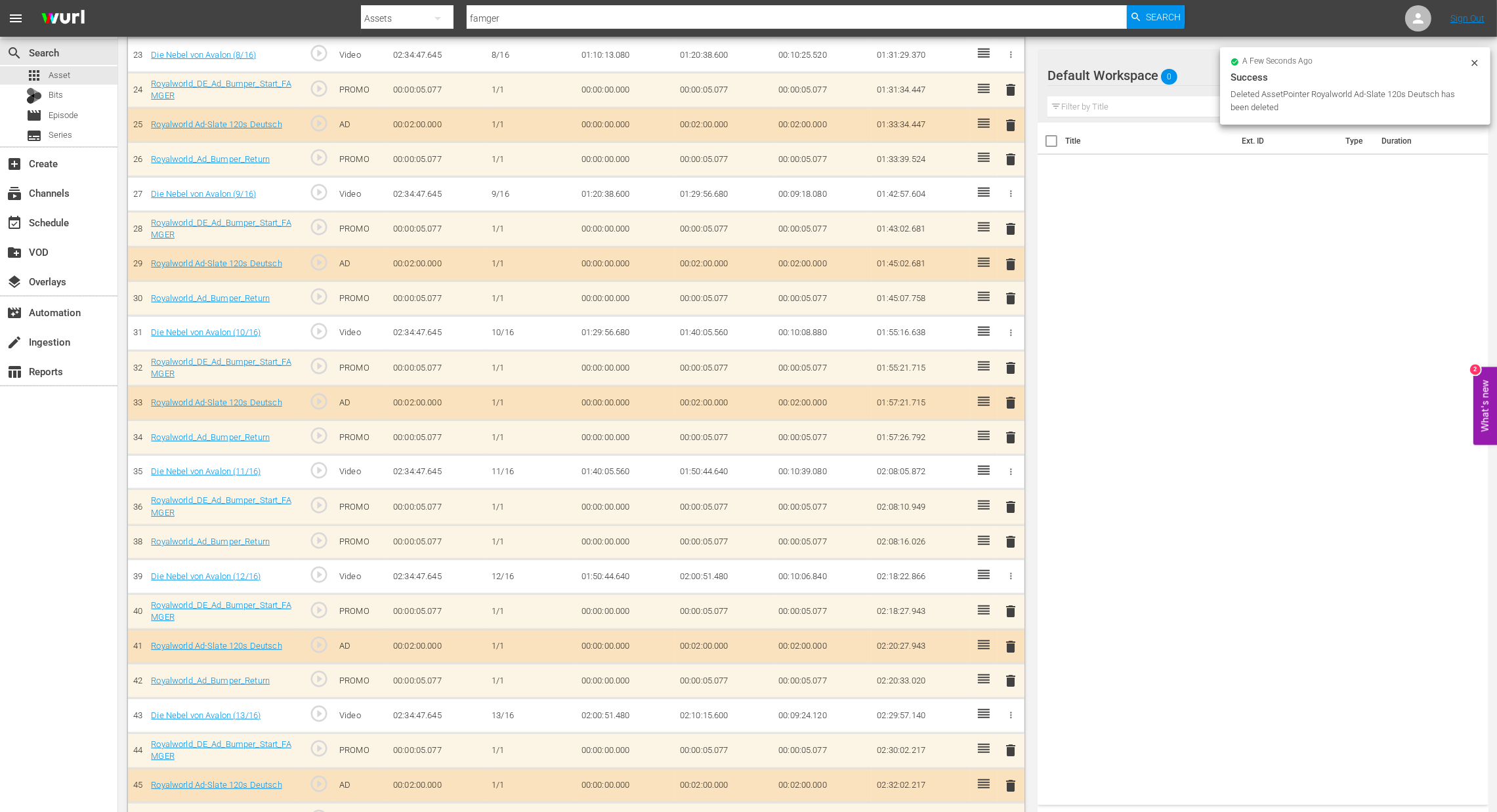
click at [1010, 510] on span "delete" at bounding box center [1010, 507] width 16 height 16
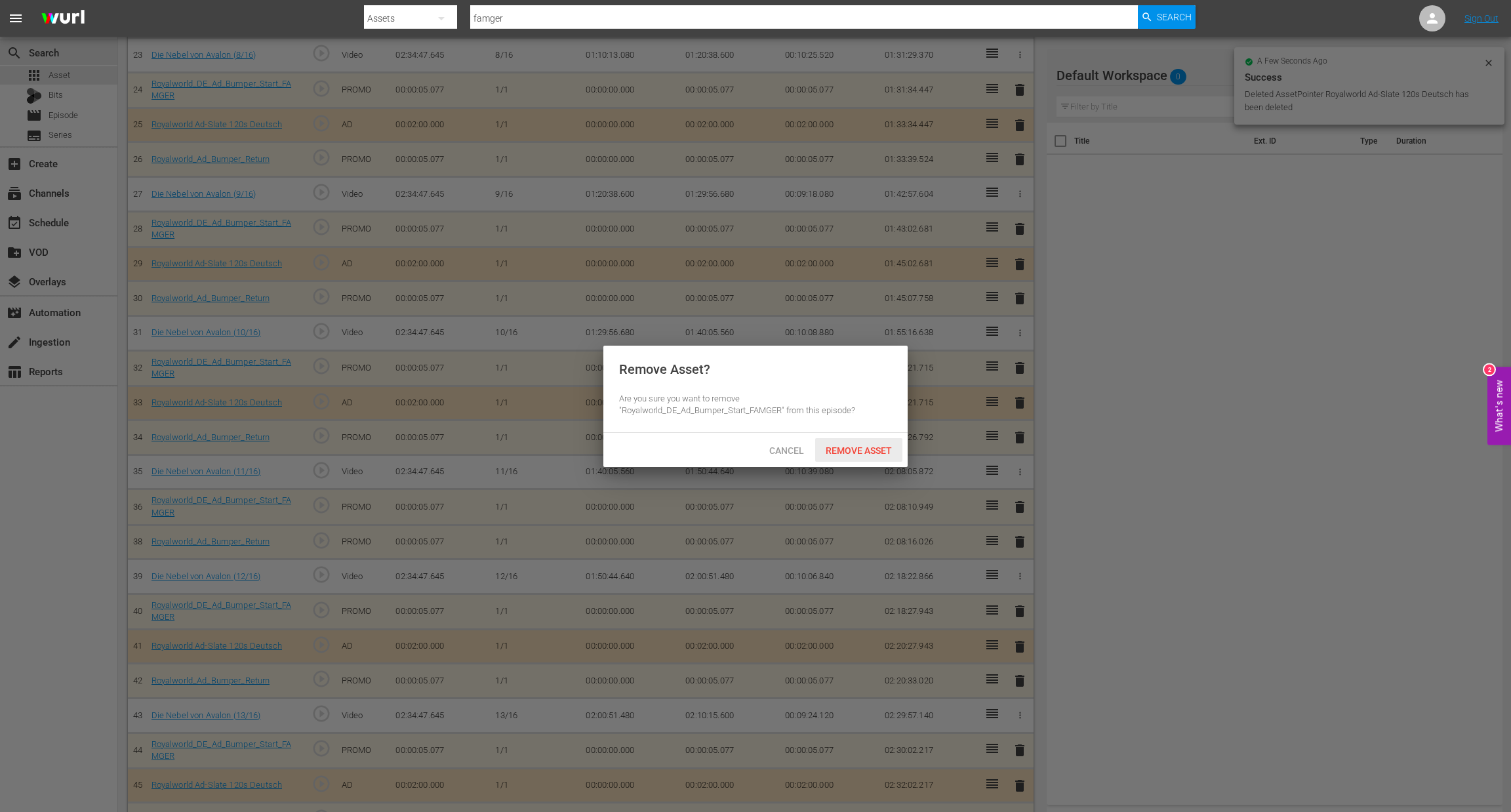
click at [841, 450] on span "Remove Asset" at bounding box center [859, 450] width 87 height 11
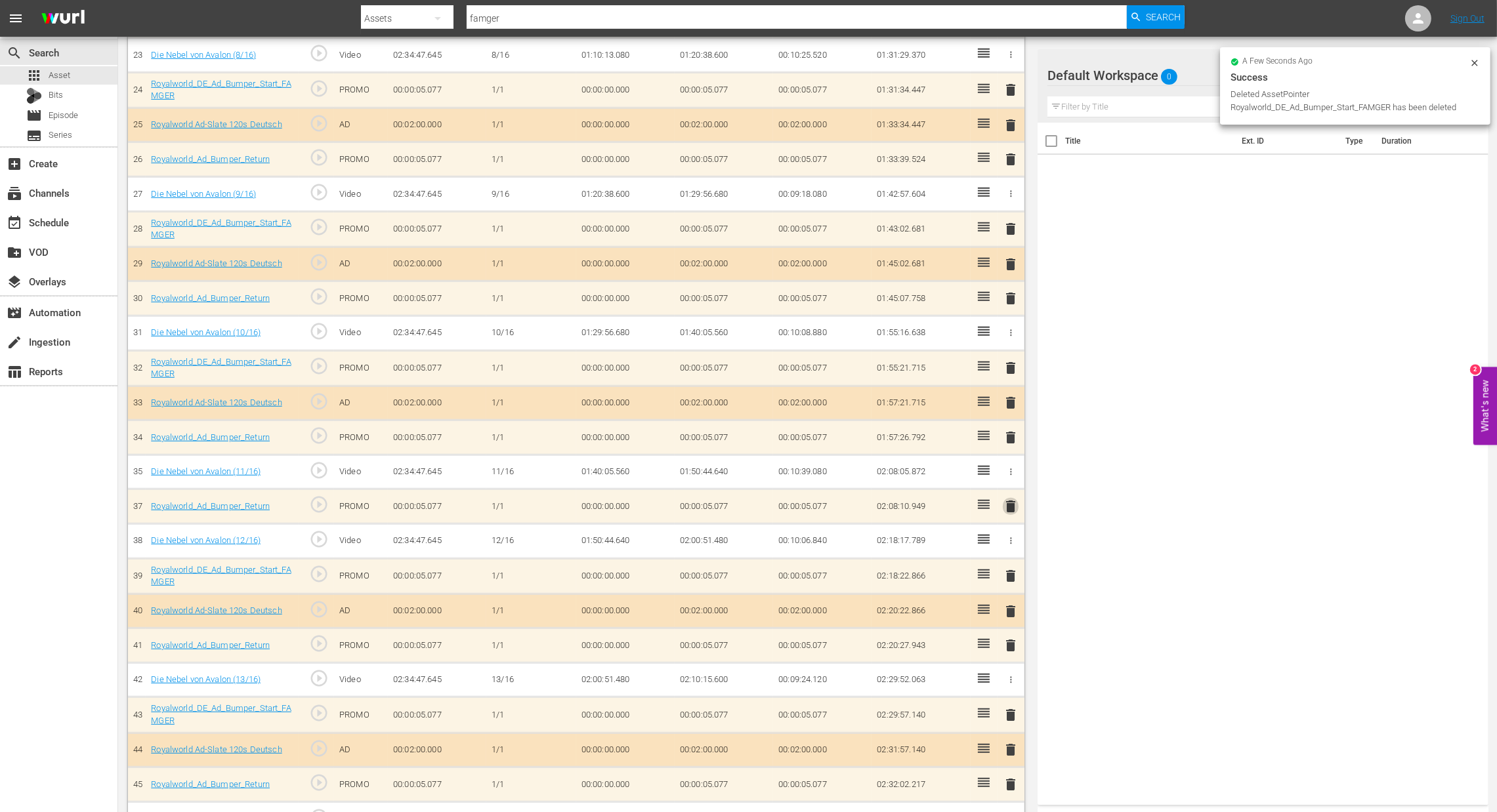
click at [1010, 505] on span "delete" at bounding box center [1010, 506] width 16 height 16
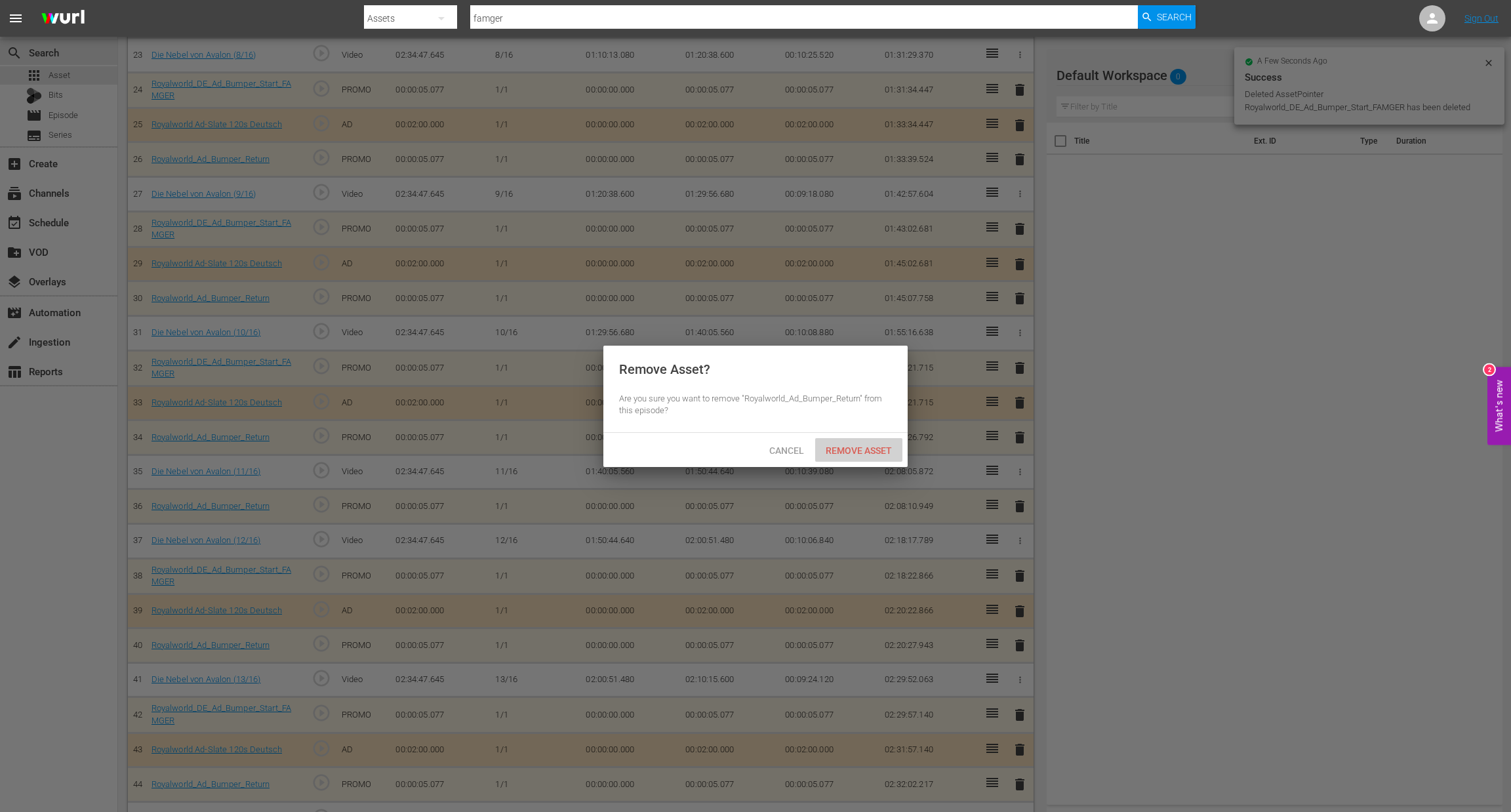
click at [845, 461] on div "Remove Asset" at bounding box center [859, 450] width 87 height 24
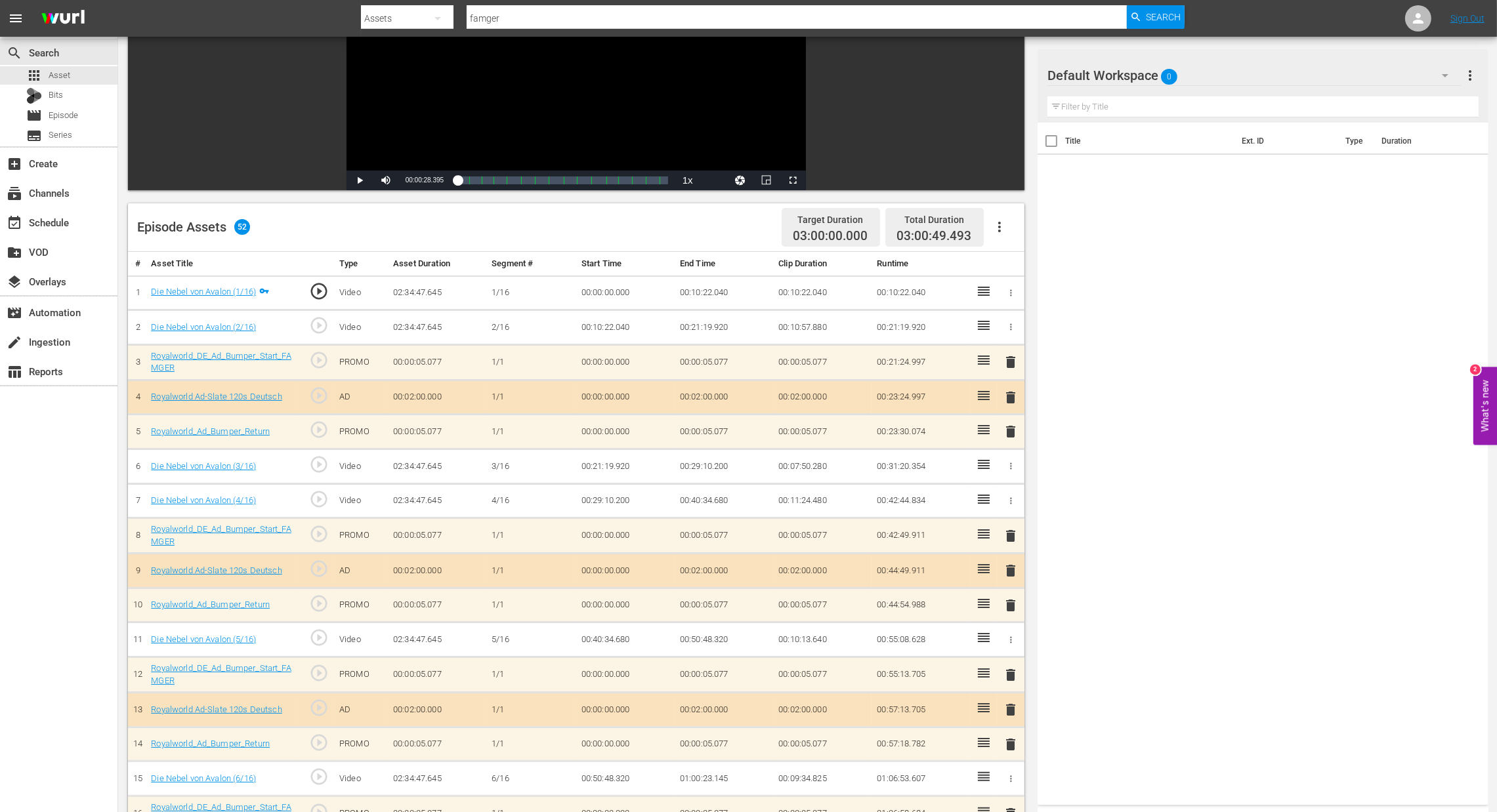
scroll to position [0, 0]
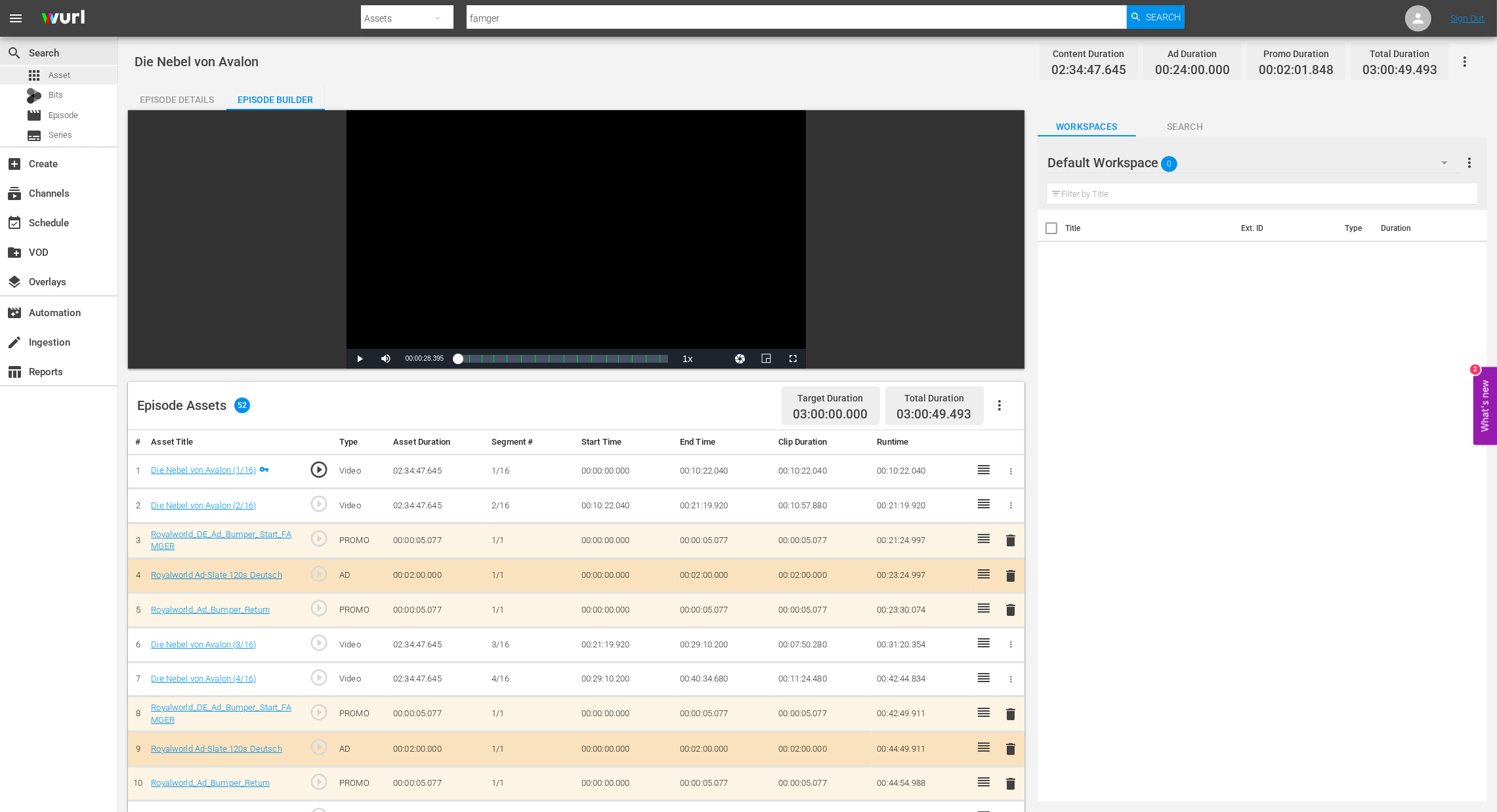
click at [54, 79] on span "Asset" at bounding box center [59, 75] width 21 height 13
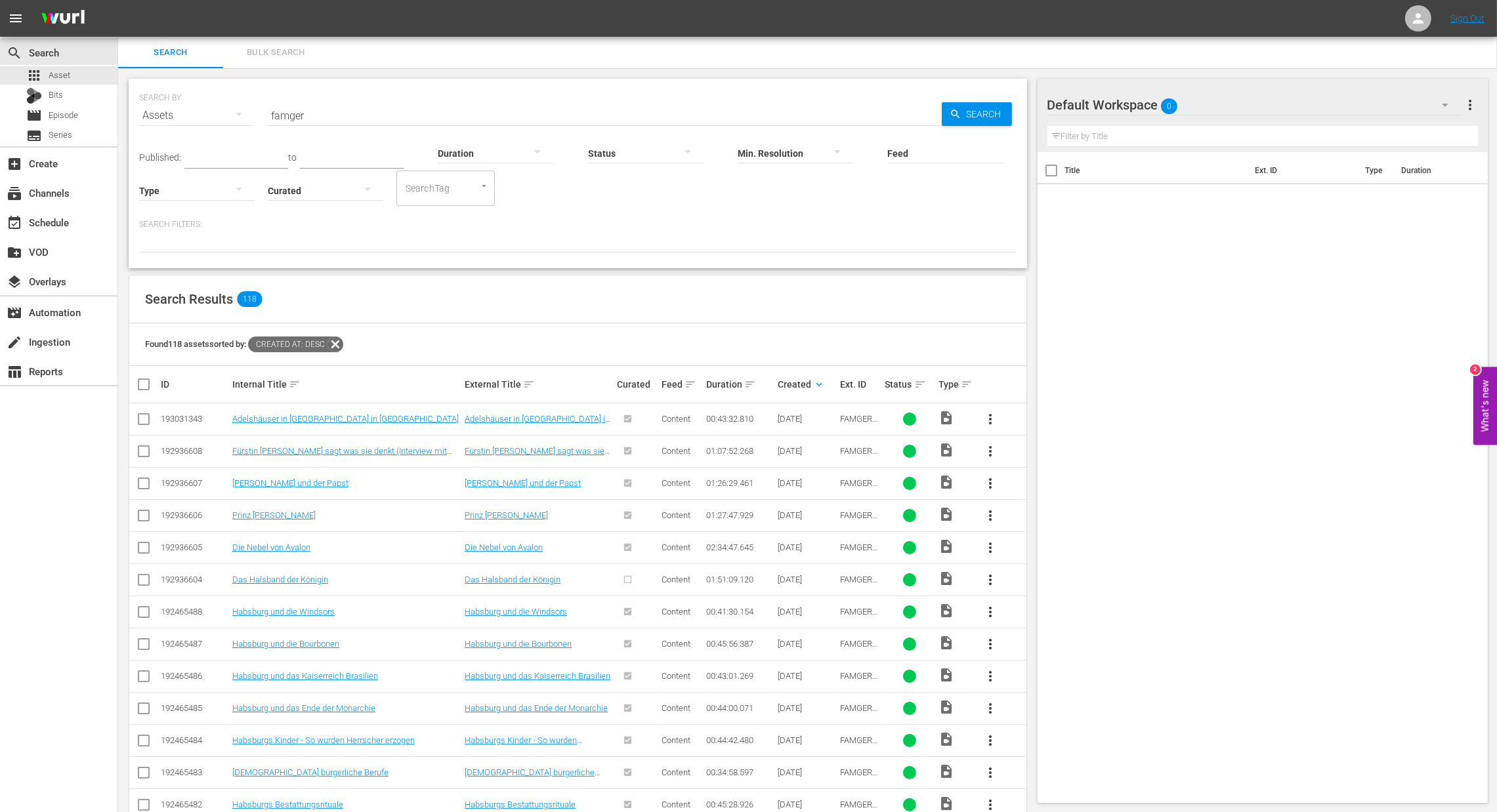
click at [987, 579] on span "more_vert" at bounding box center [990, 580] width 16 height 16
click at [1059, 680] on div "Episode" at bounding box center [1061, 680] width 89 height 31
click at [1024, 685] on div "Episode" at bounding box center [1061, 680] width 89 height 31
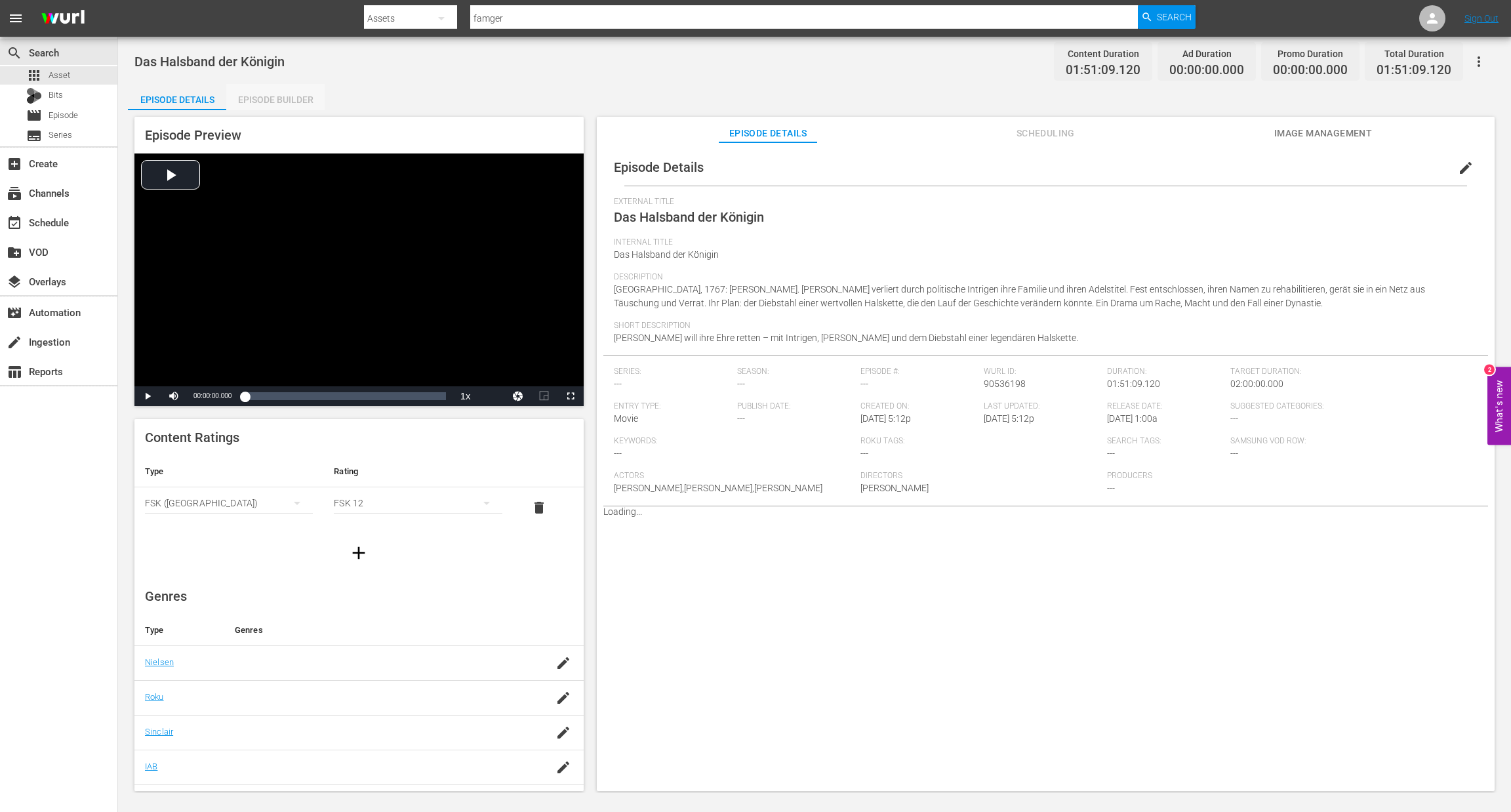
click at [270, 90] on div "Episode Builder" at bounding box center [275, 99] width 99 height 31
click at [300, 99] on div "Episode Builder" at bounding box center [275, 99] width 99 height 31
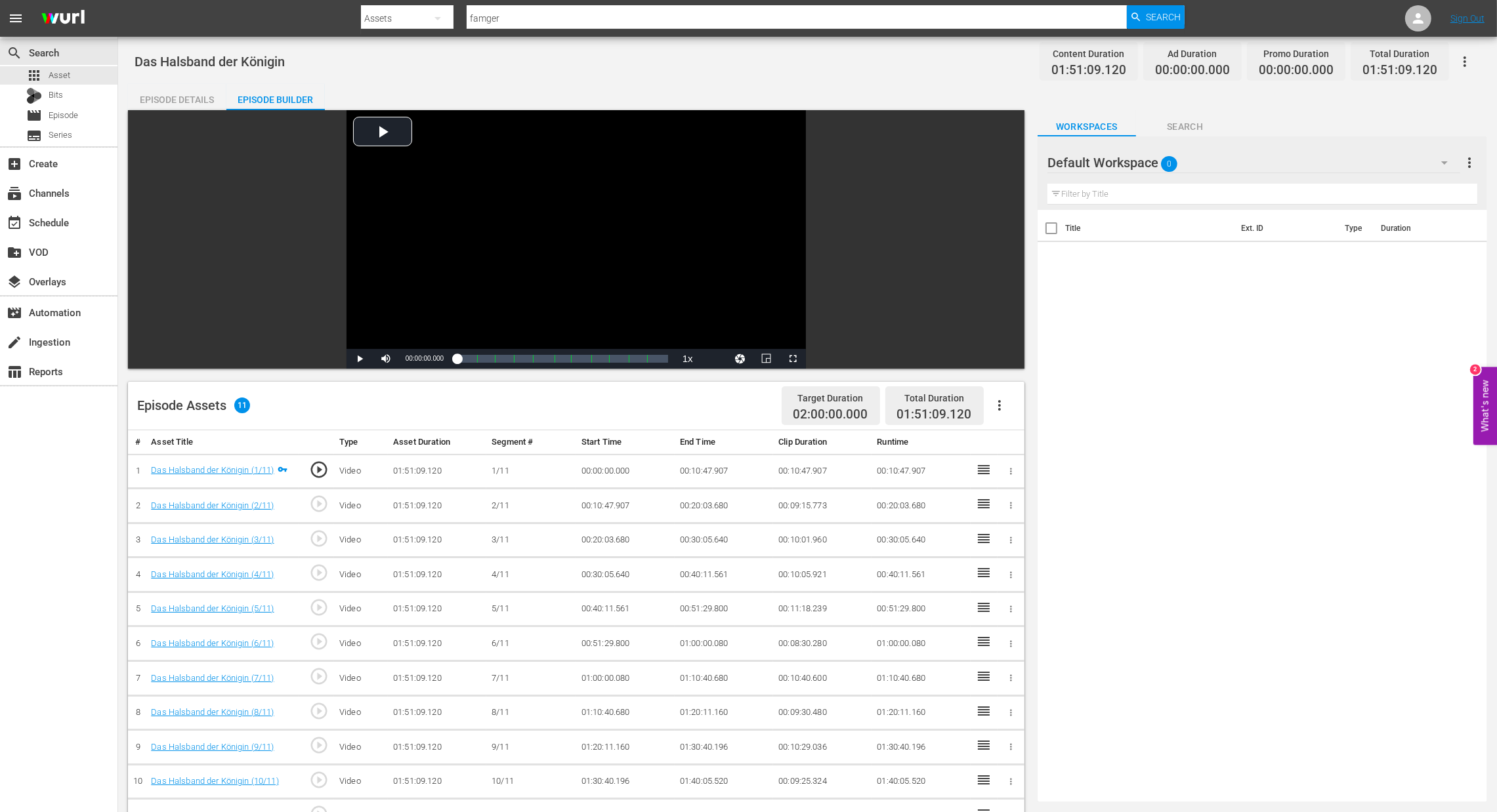
click at [1004, 404] on icon "button" at bounding box center [999, 405] width 16 height 16
click at [1003, 411] on div "Fill with Ads" at bounding box center [1039, 410] width 89 height 31
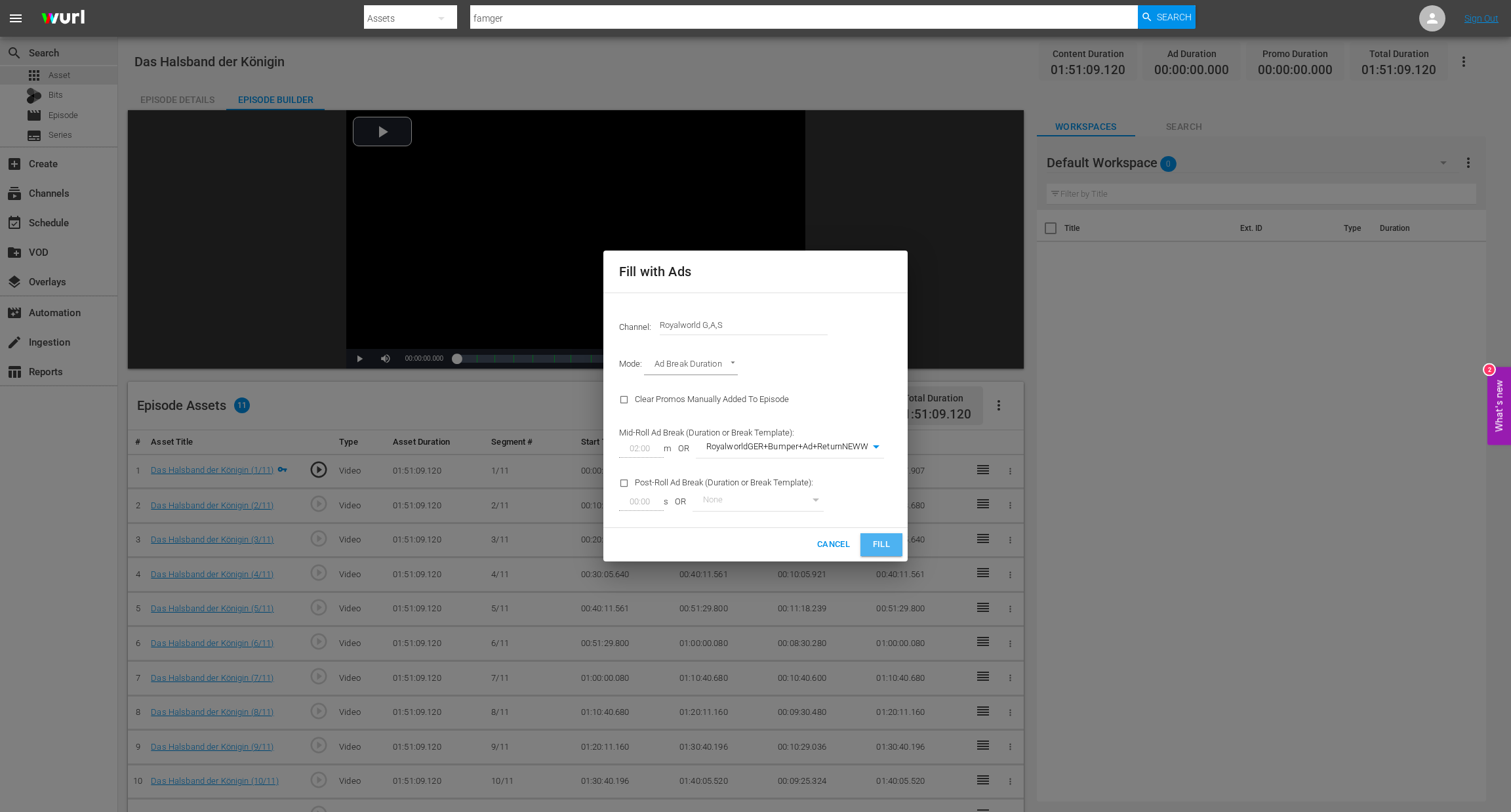
click at [876, 555] on button "Fill" at bounding box center [881, 544] width 42 height 23
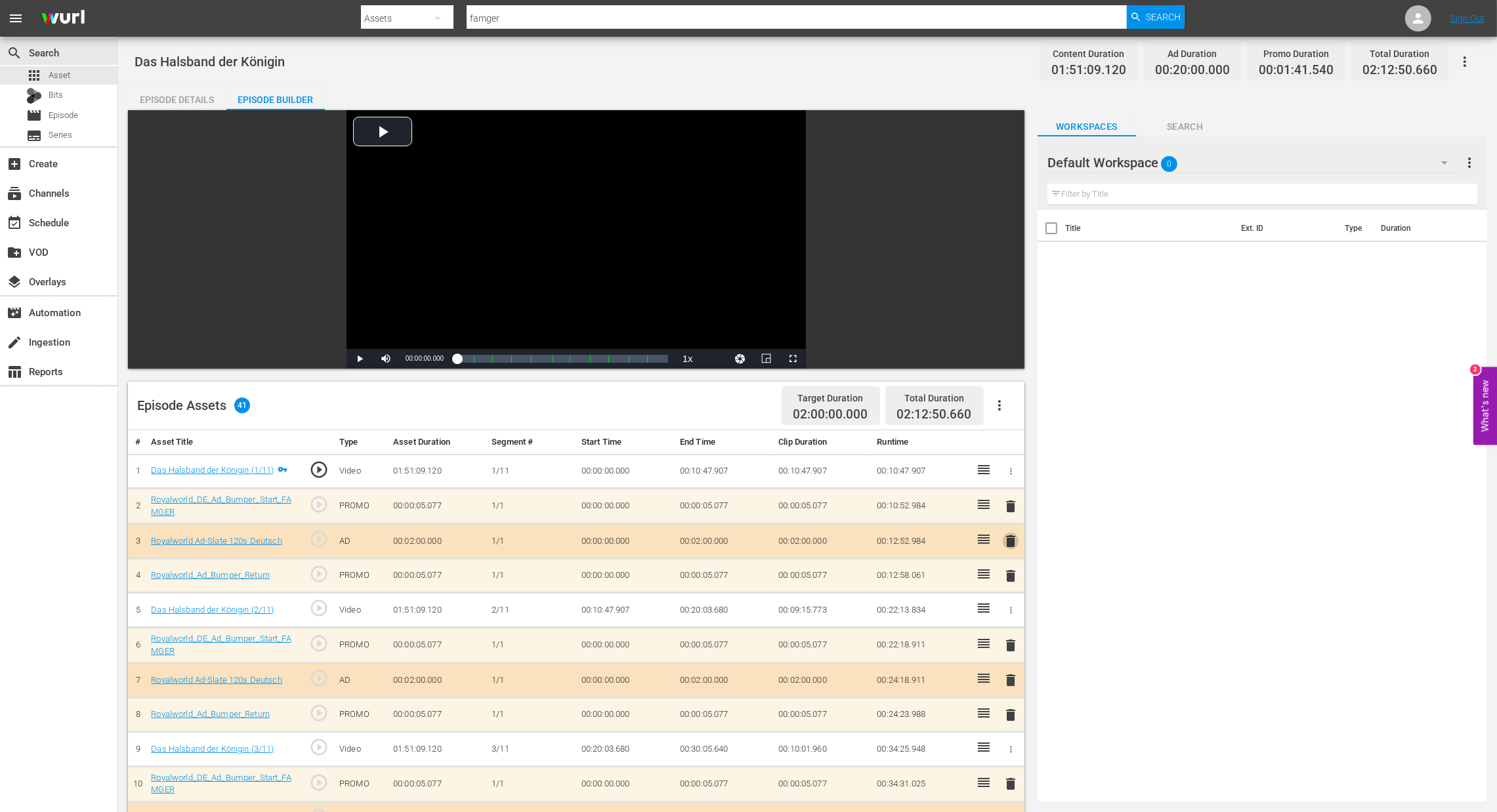
click at [1017, 547] on span "delete" at bounding box center [1010, 541] width 16 height 16
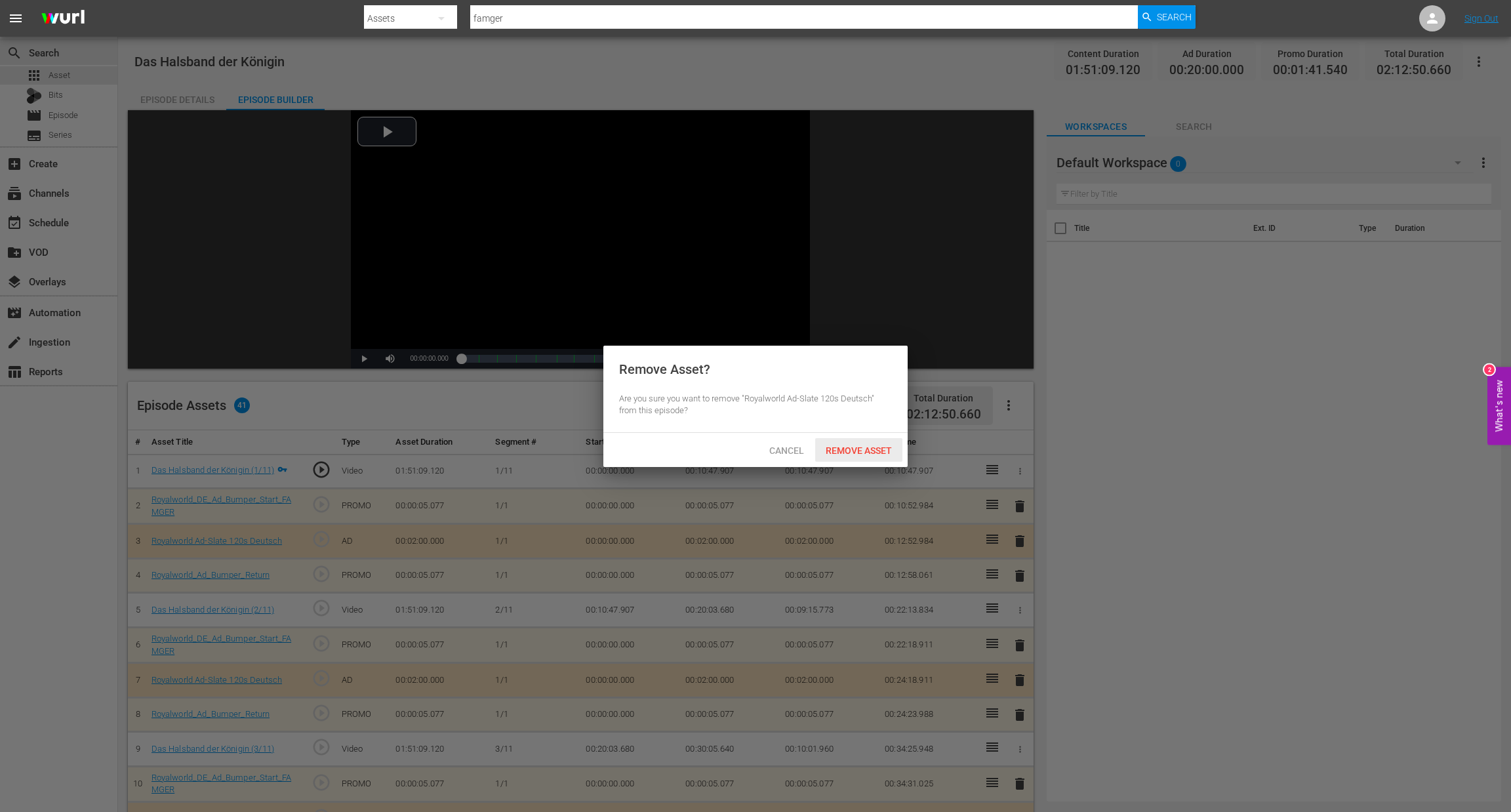
click at [848, 444] on div "Remove Asset" at bounding box center [859, 450] width 87 height 24
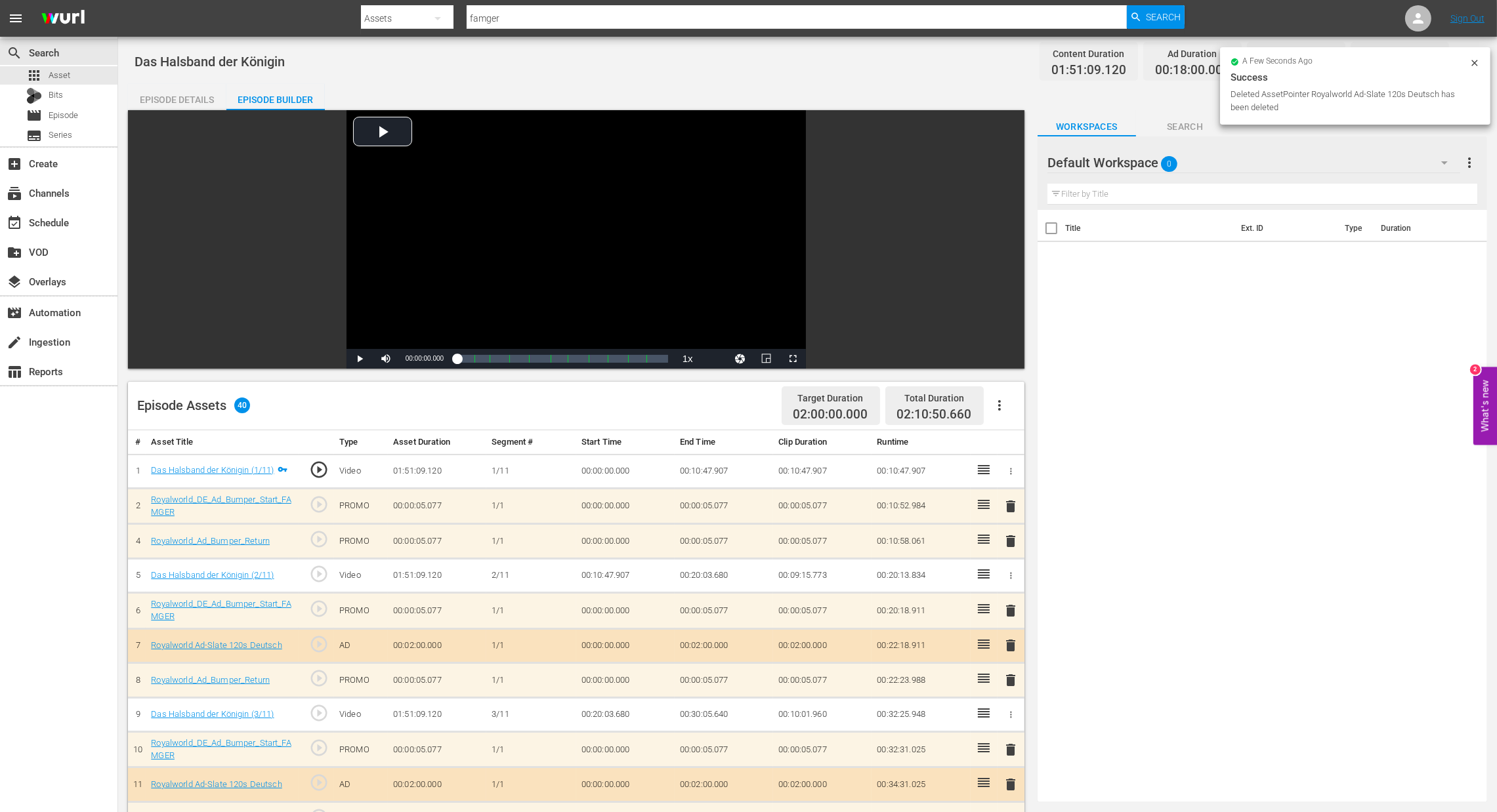
click at [1014, 510] on span "delete" at bounding box center [1010, 506] width 16 height 16
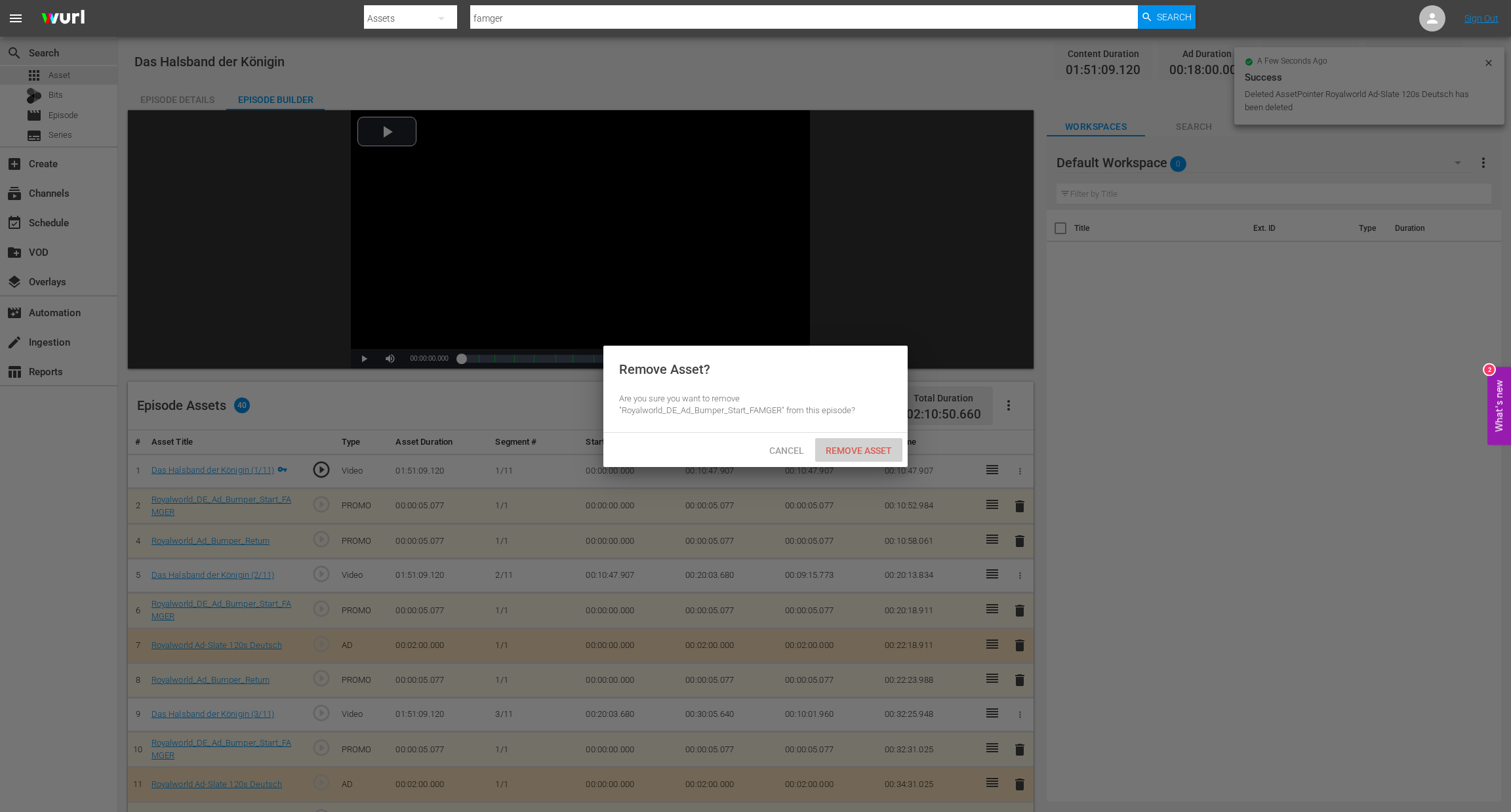
click at [865, 445] on span "Remove Asset" at bounding box center [859, 450] width 87 height 11
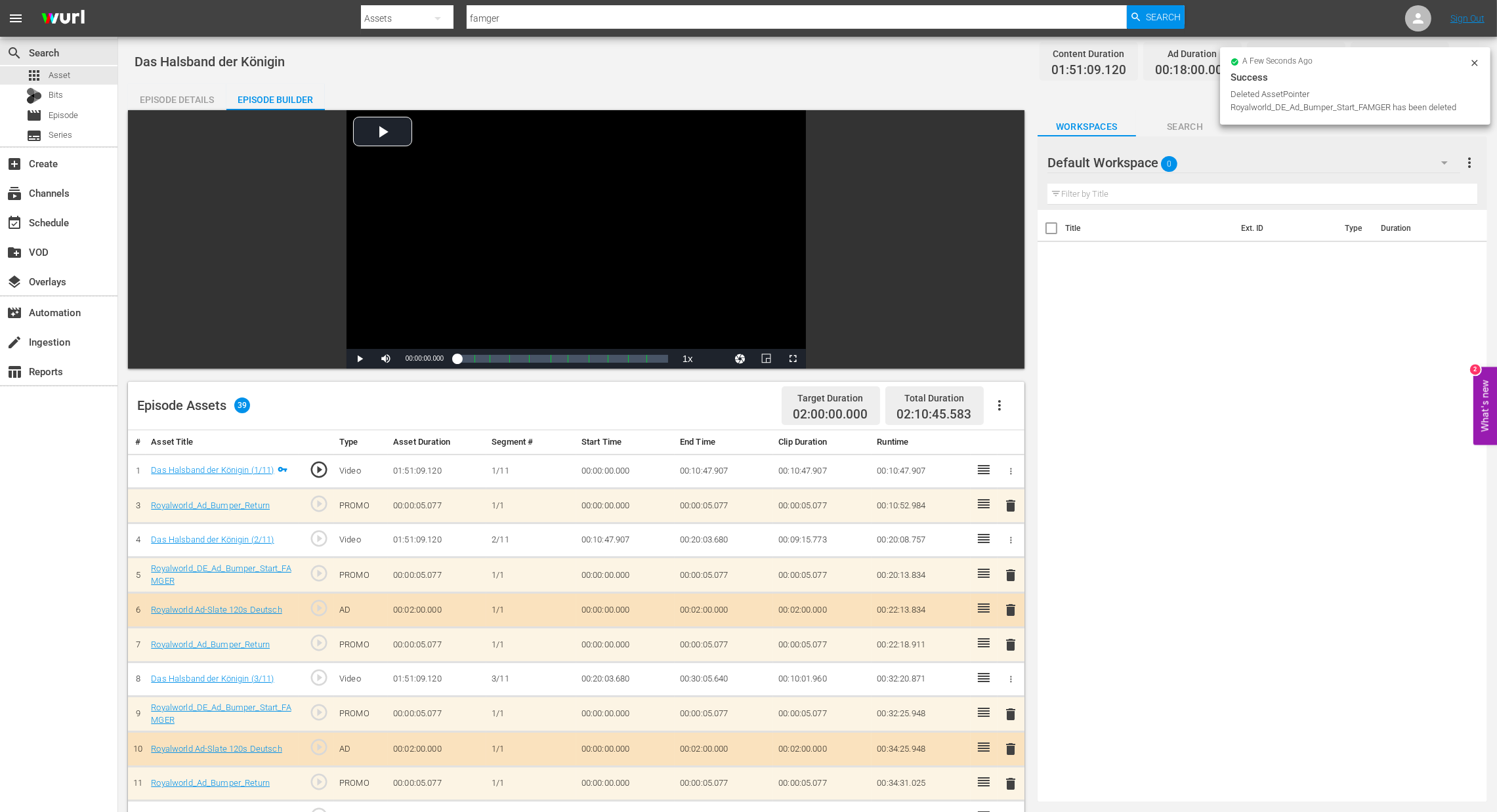
click at [1009, 505] on span "delete" at bounding box center [1010, 505] width 16 height 16
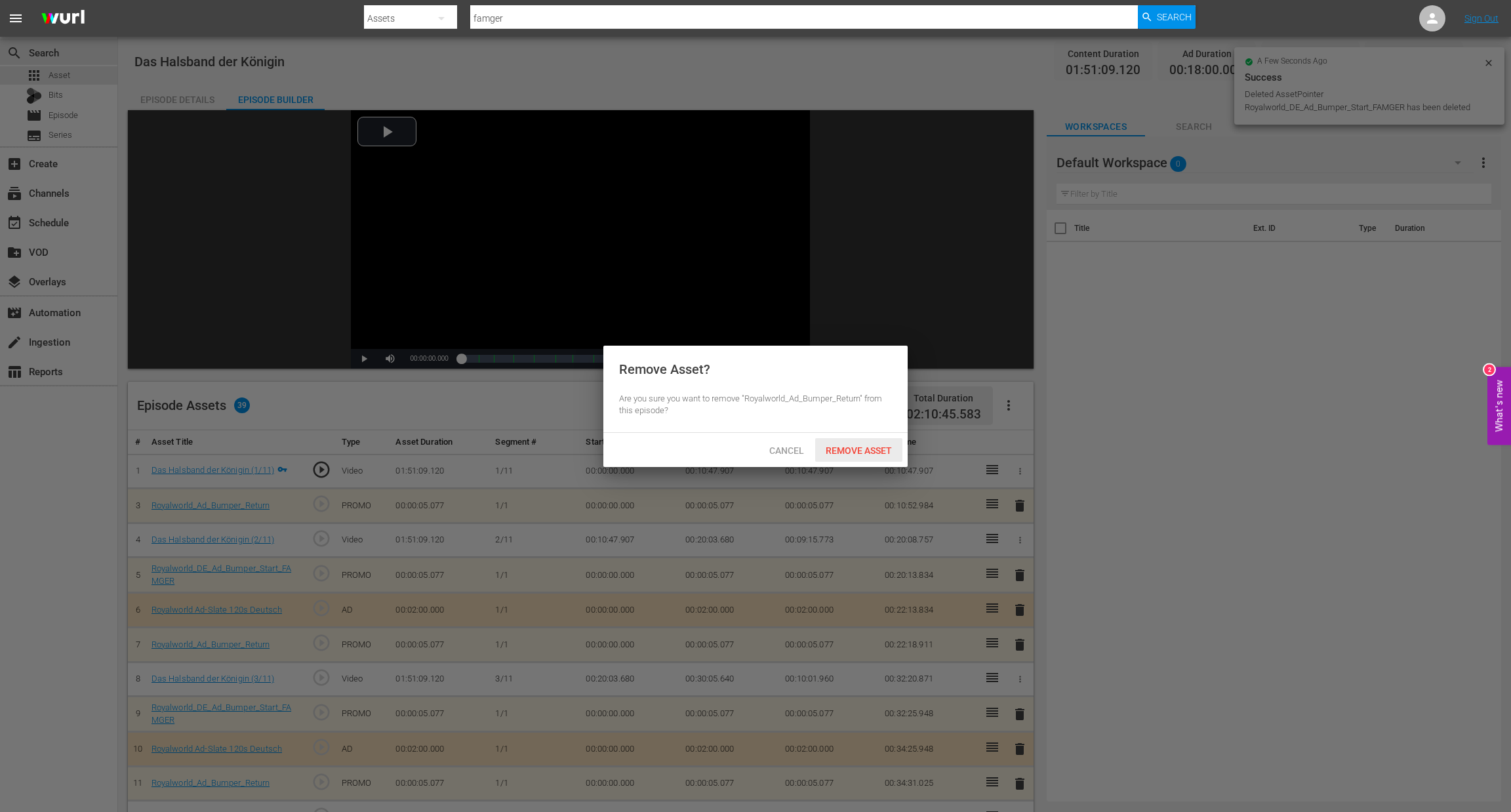
drag, startPoint x: 852, startPoint y: 453, endPoint x: 784, endPoint y: 442, distance: 68.9
click at [853, 453] on span "Remove Asset" at bounding box center [859, 450] width 87 height 11
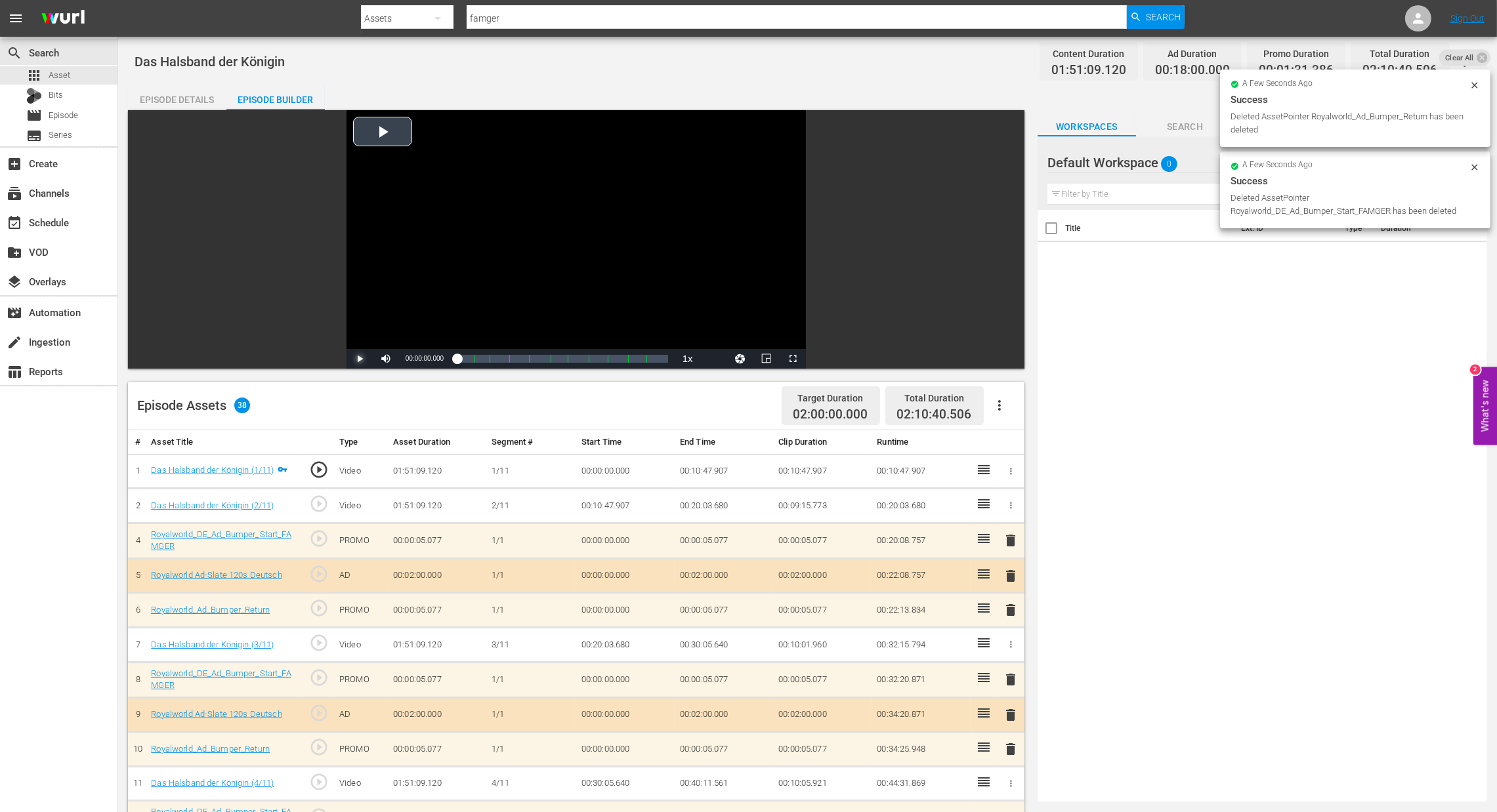
click at [360, 359] on span "Video Player" at bounding box center [360, 359] width 0 height 0
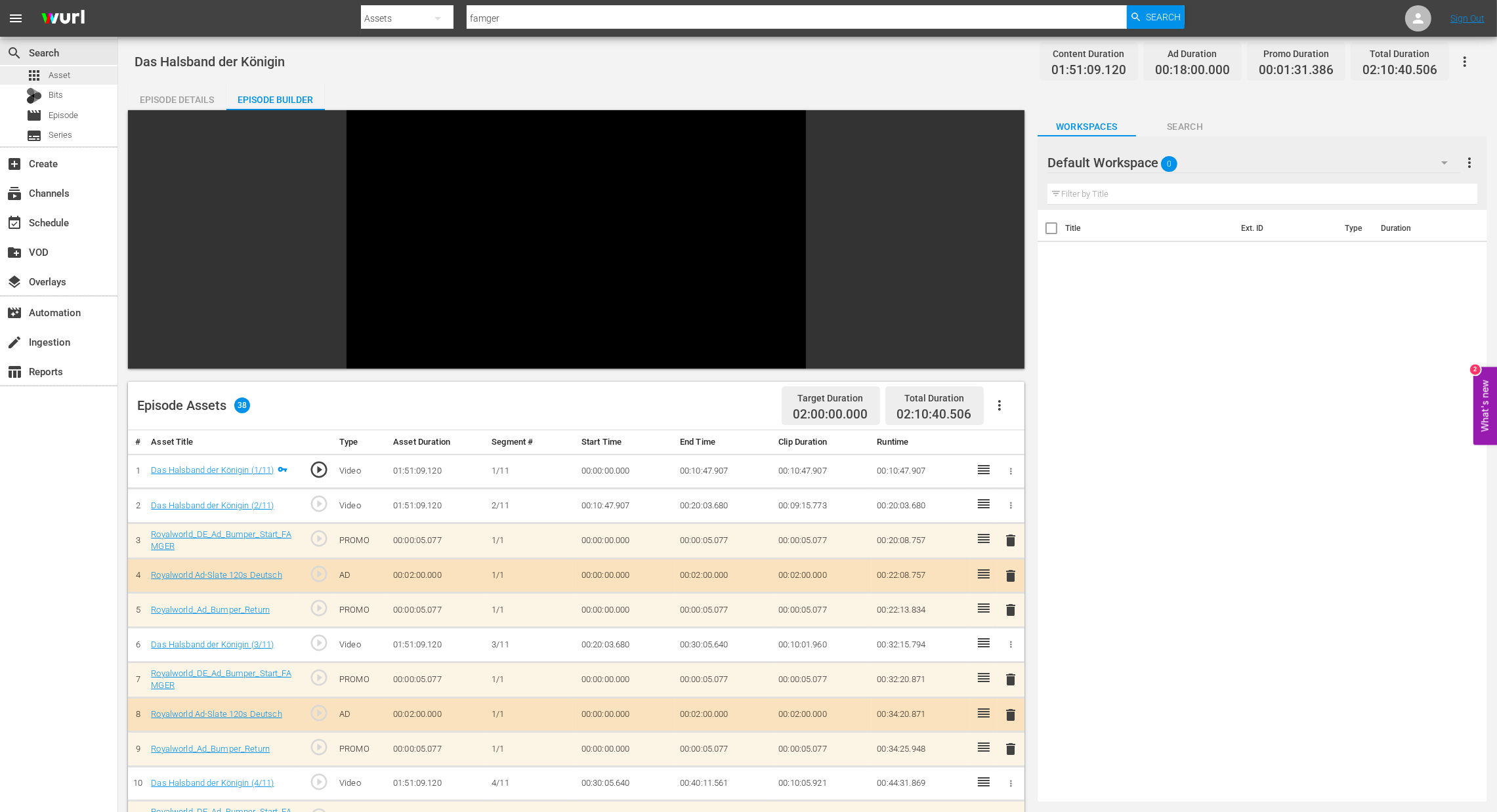
click at [82, 76] on div "apps Asset" at bounding box center [59, 76] width 118 height 18
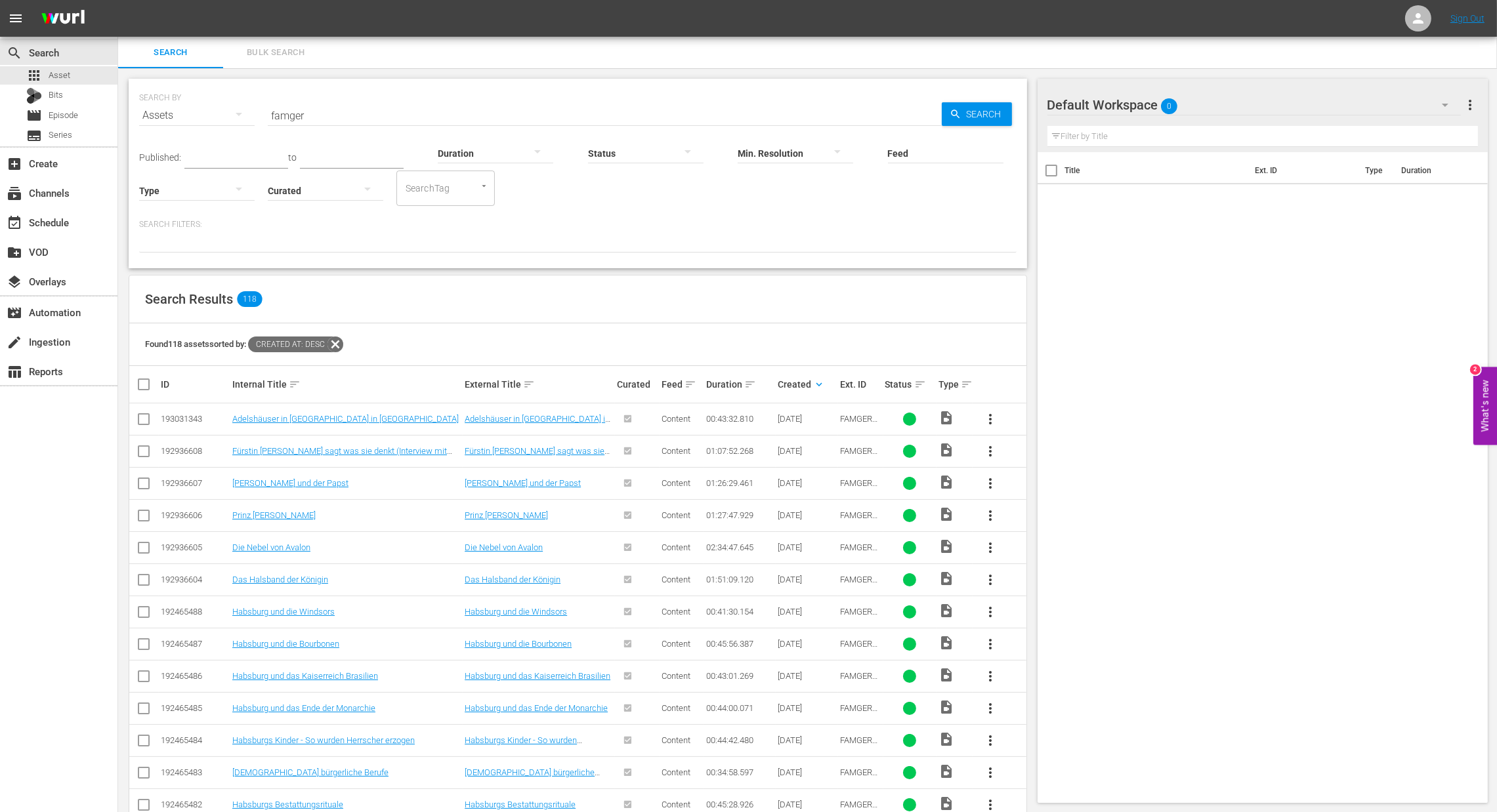
click at [215, 122] on div "Assets" at bounding box center [197, 115] width 116 height 37
click at [190, 208] on div "Episodes" at bounding box center [181, 203] width 53 height 21
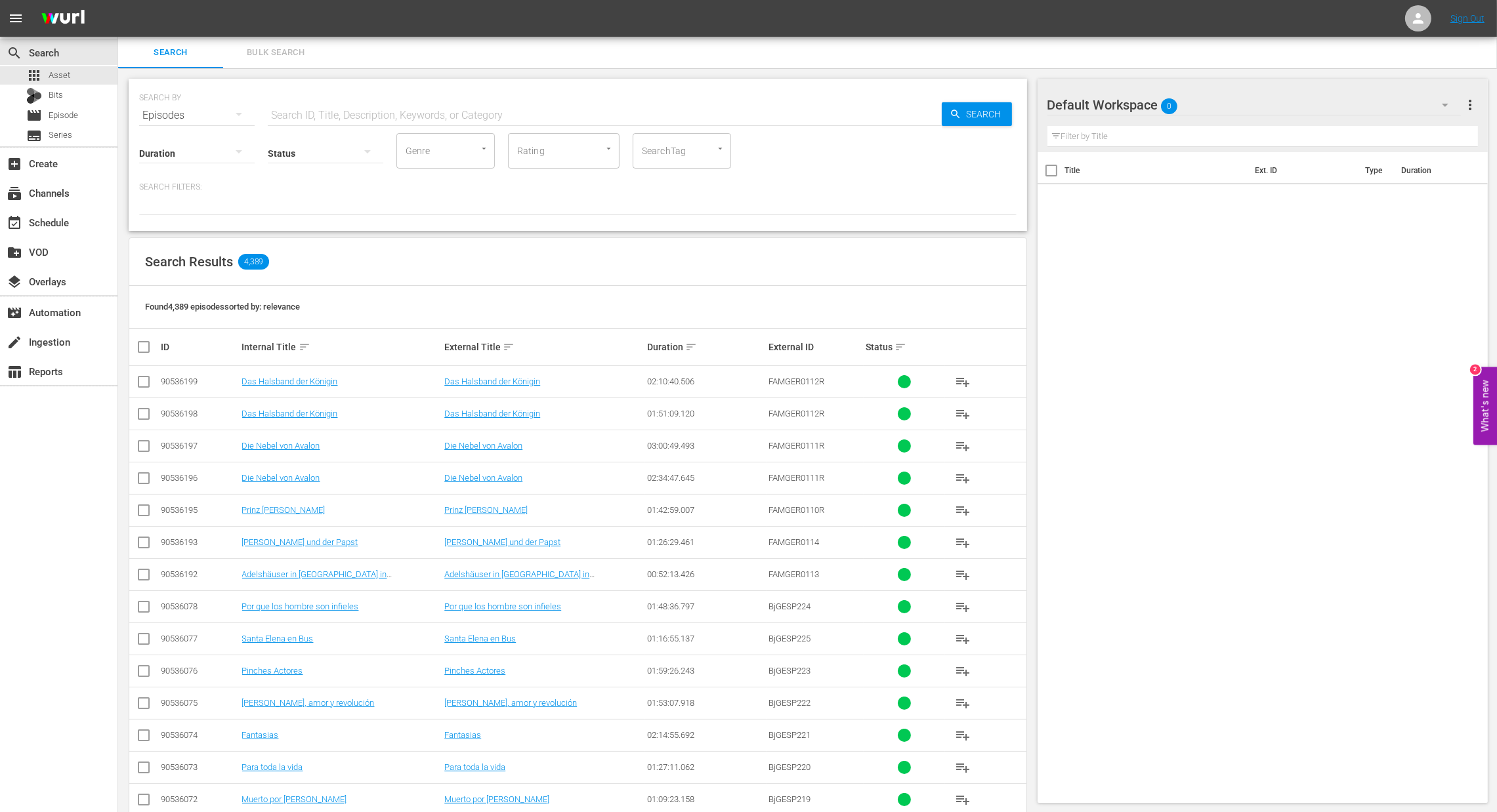
click at [392, 112] on input "text" at bounding box center [604, 115] width 674 height 31
type input "famger"
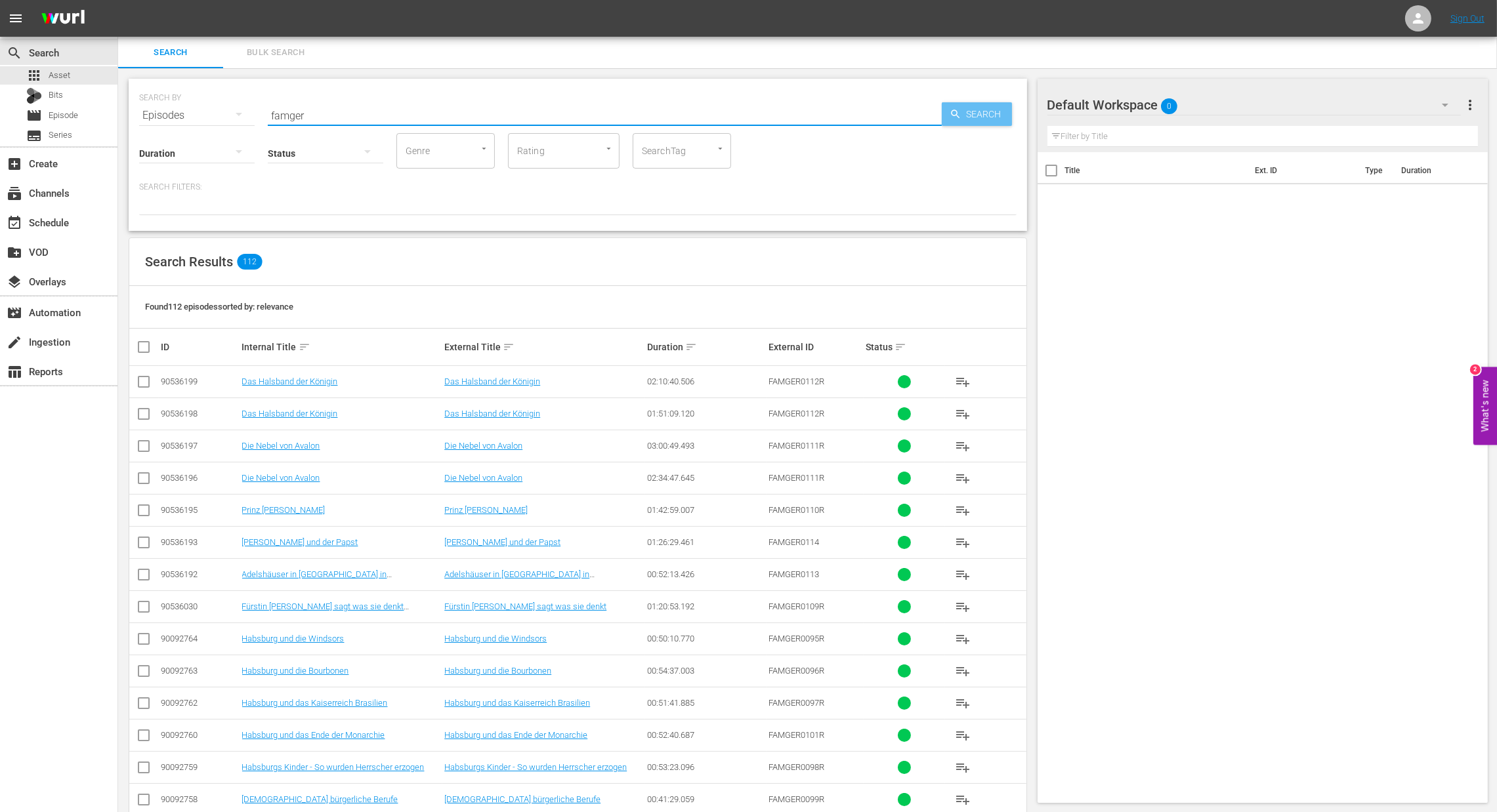
click at [995, 109] on span "Search" at bounding box center [987, 114] width 50 height 24
drag, startPoint x: 141, startPoint y: 346, endPoint x: 254, endPoint y: 346, distance: 113.0
click at [141, 346] on input "checkbox" at bounding box center [149, 347] width 26 height 16
checkbox input "true"
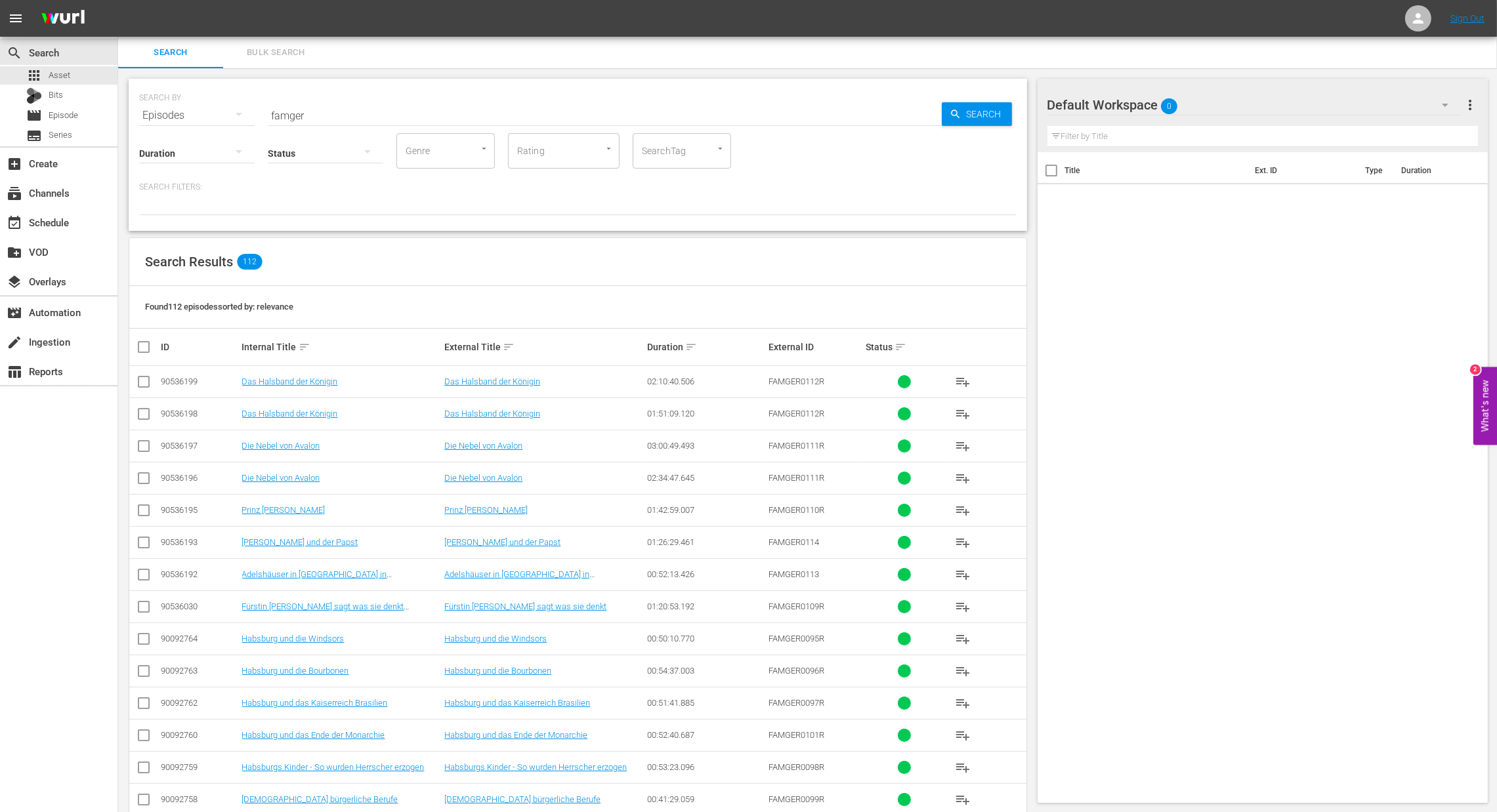
checkbox input "true"
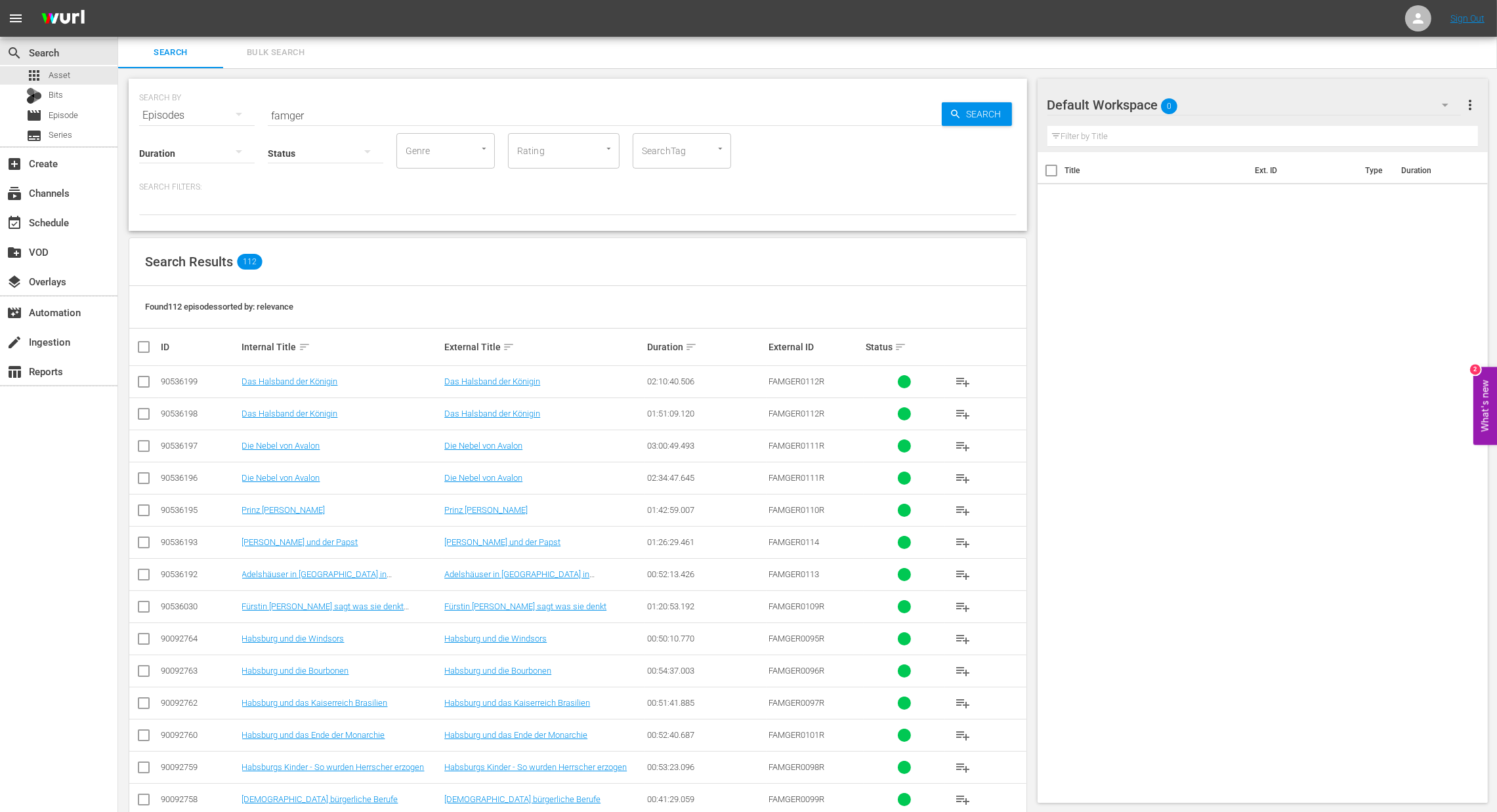
checkbox input "true"
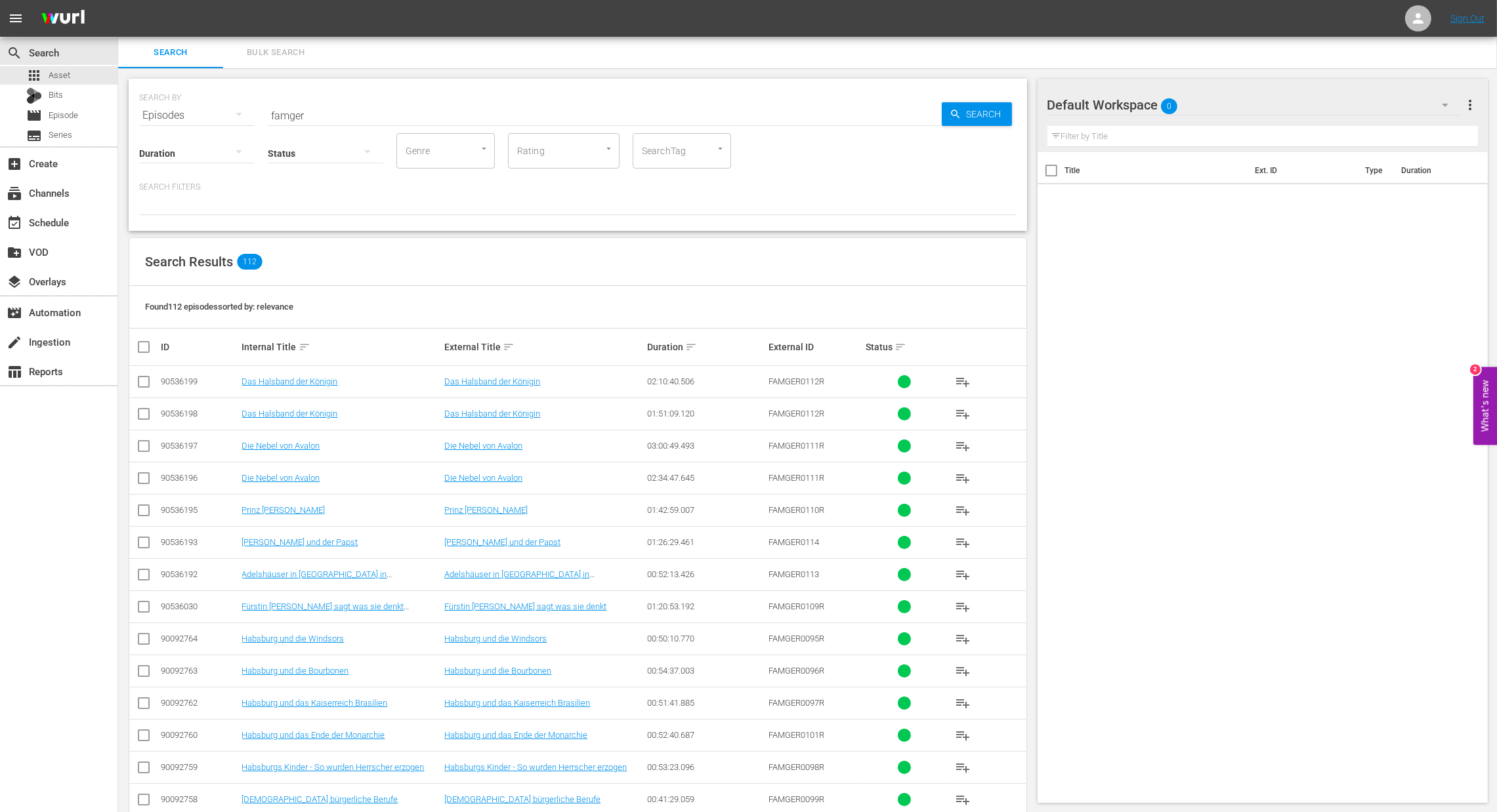
checkbox input "true"
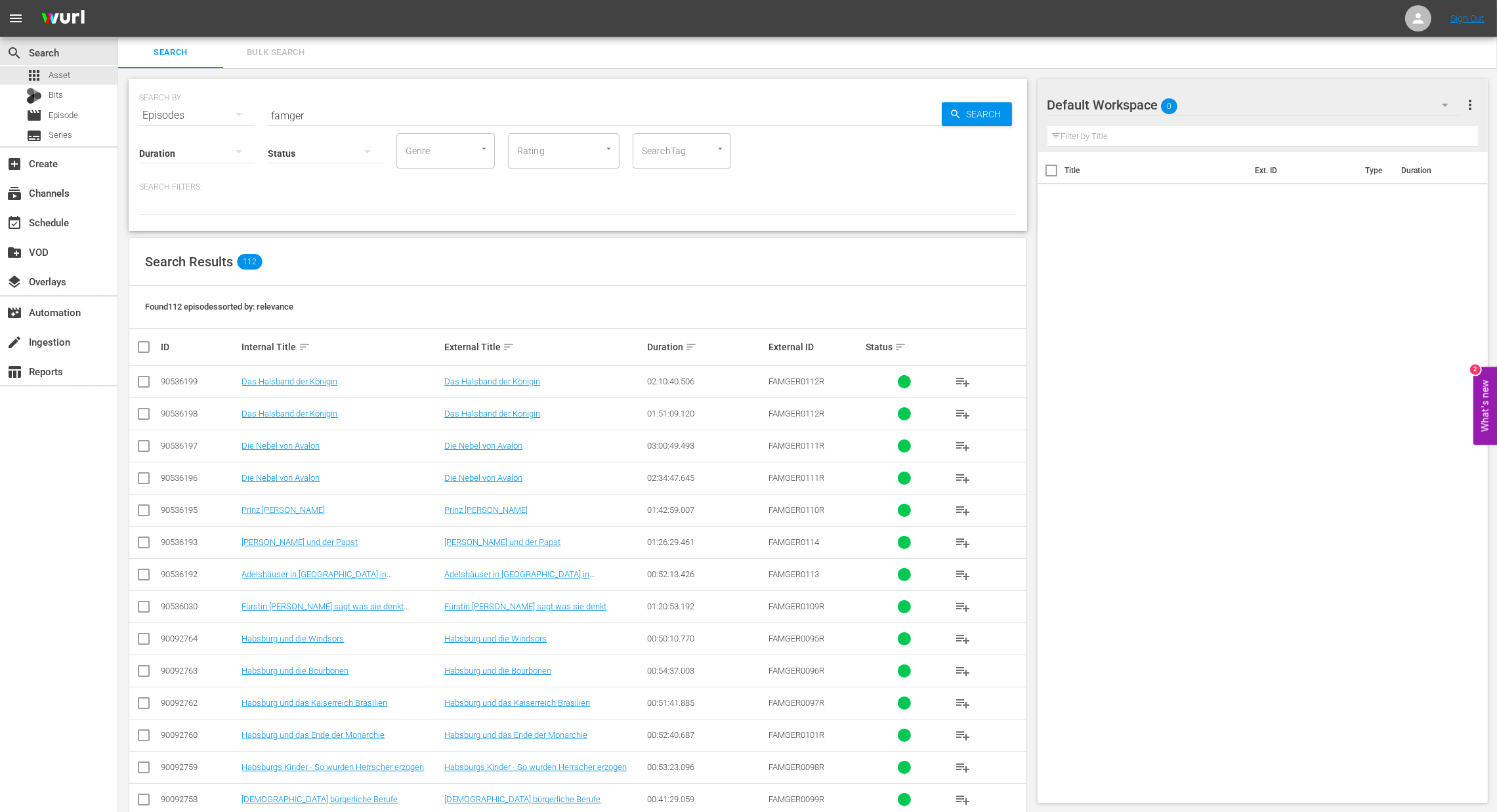
checkbox input "true"
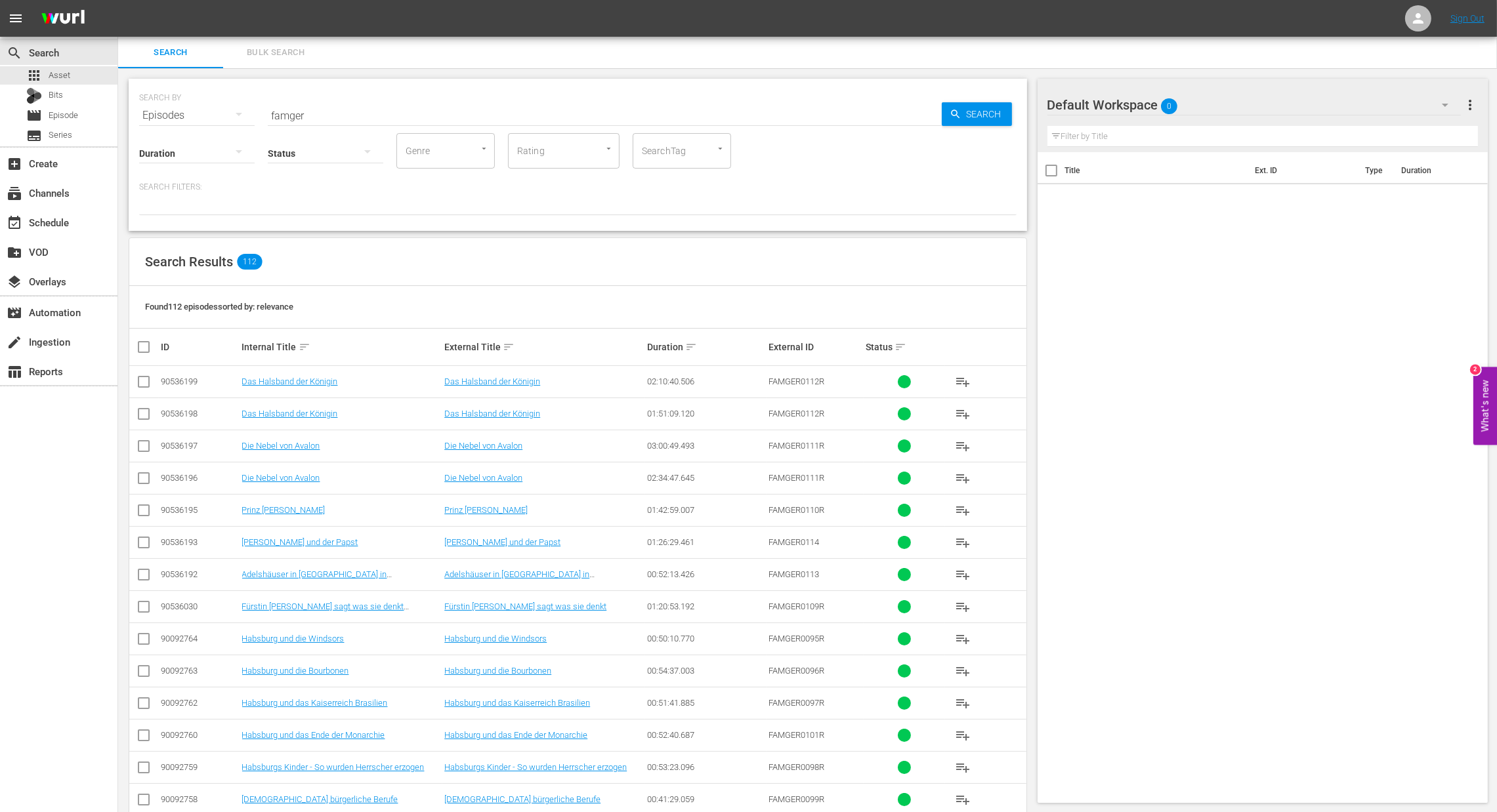
checkbox input "true"
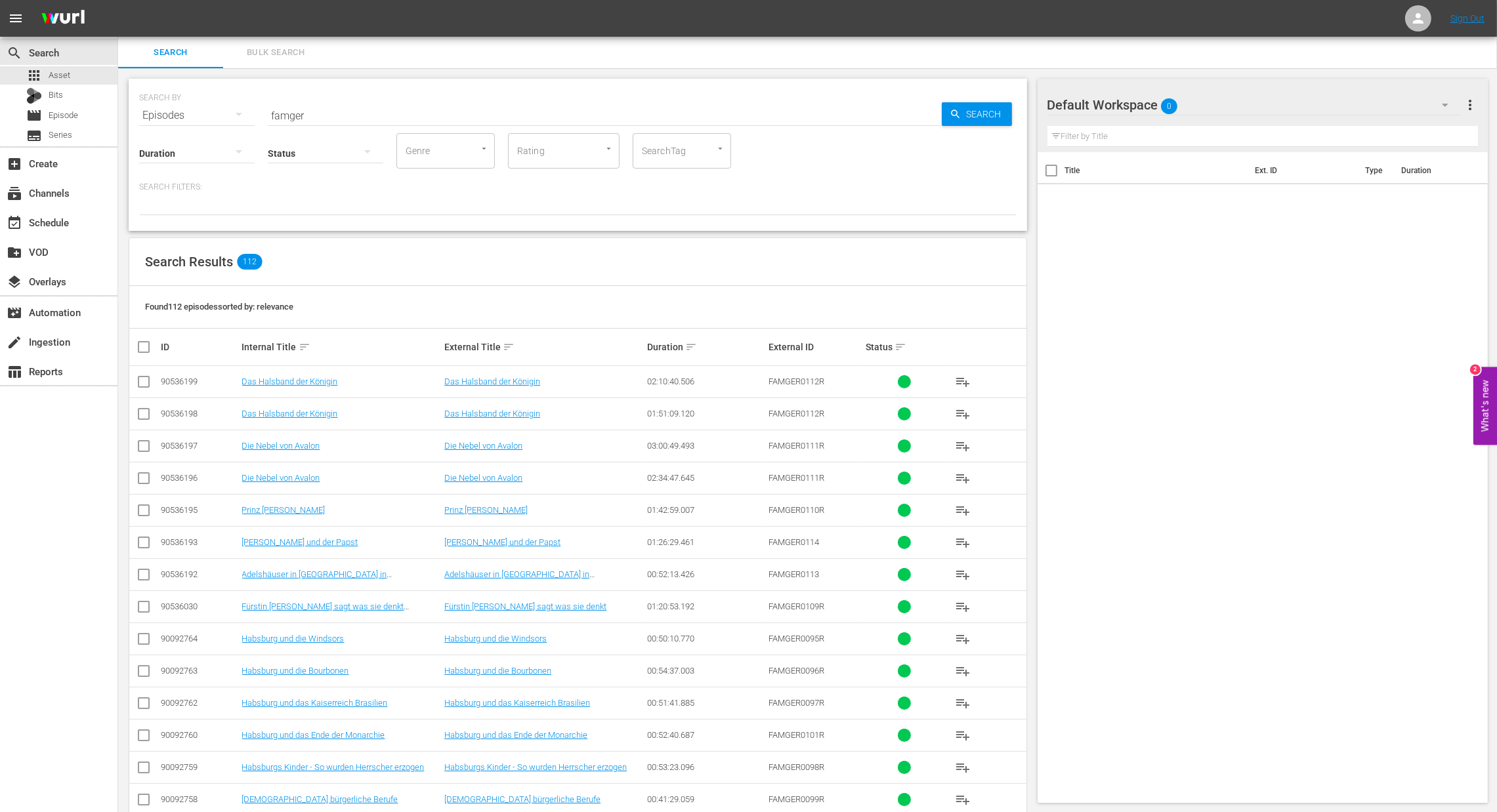
checkbox input "true"
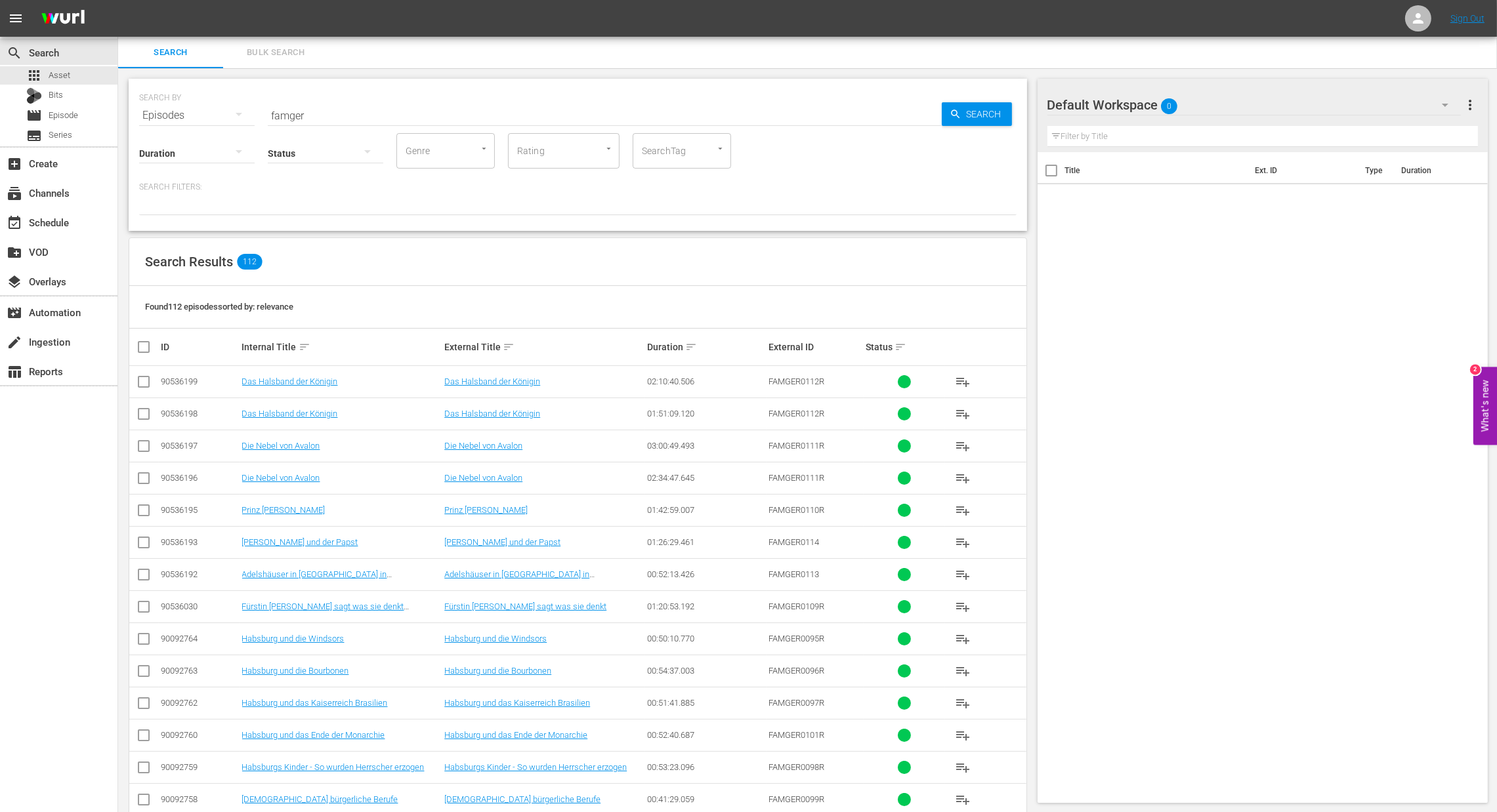
checkbox input "true"
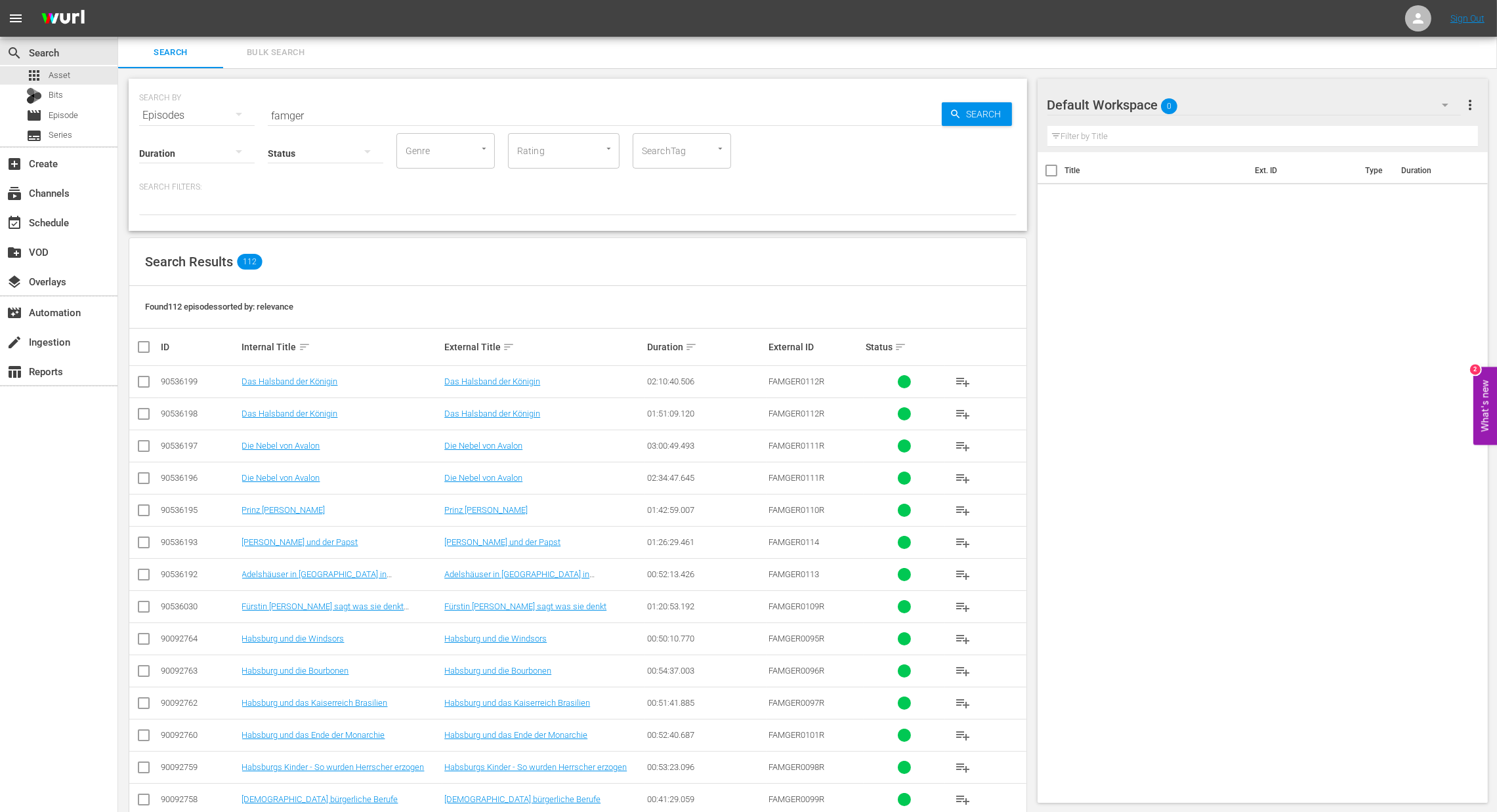
checkbox input "true"
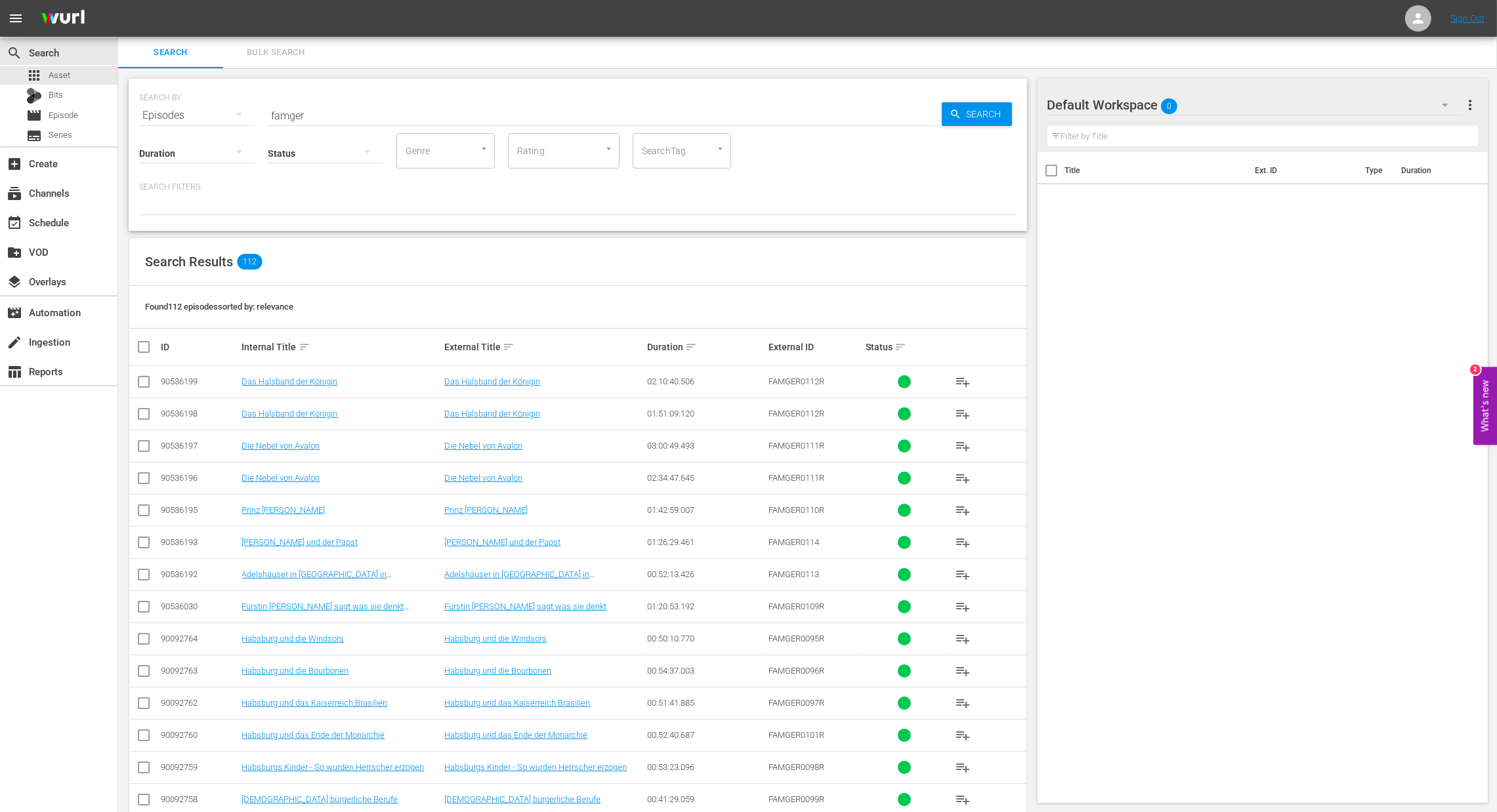
checkbox input "true"
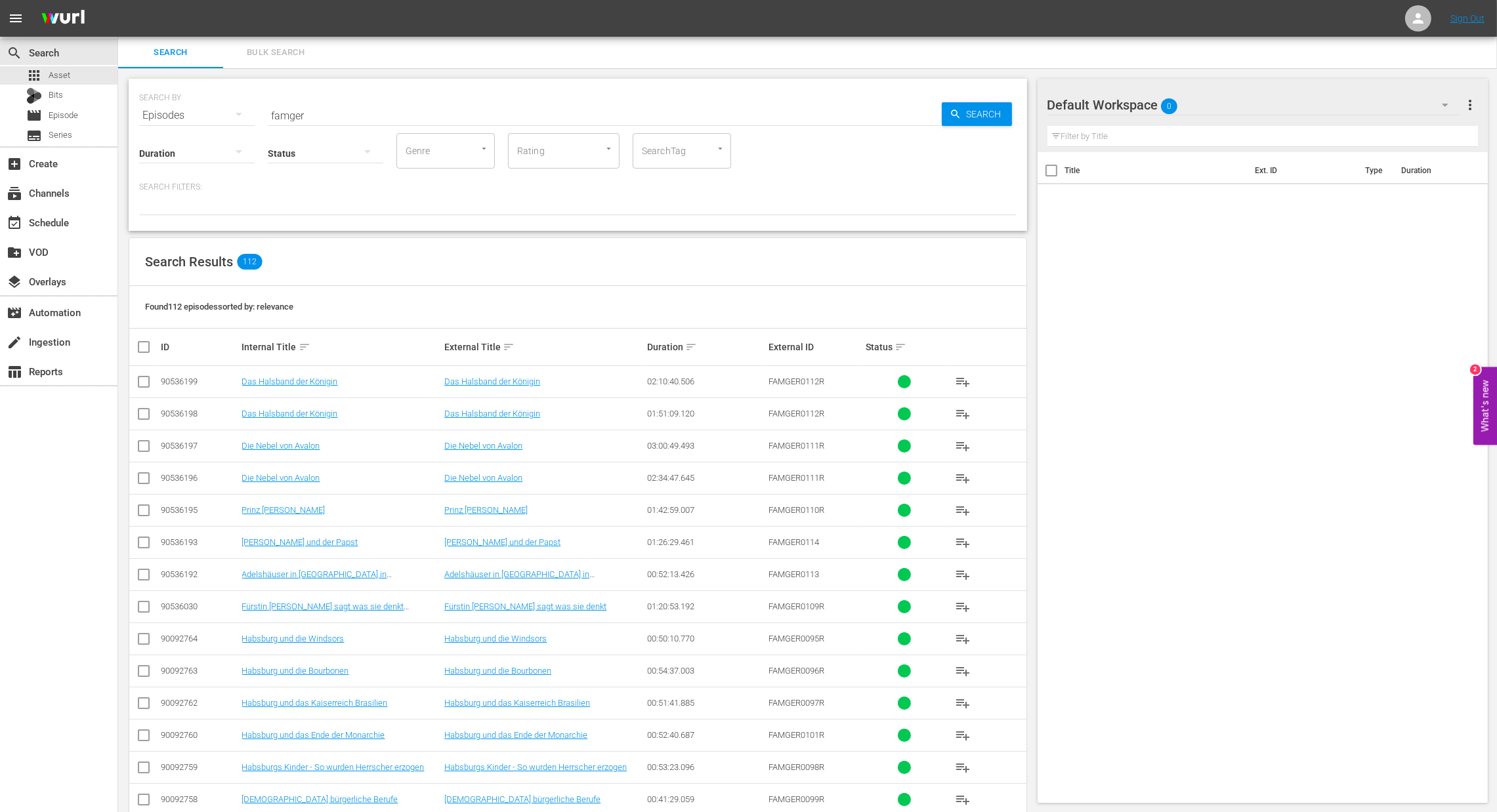
checkbox input "true"
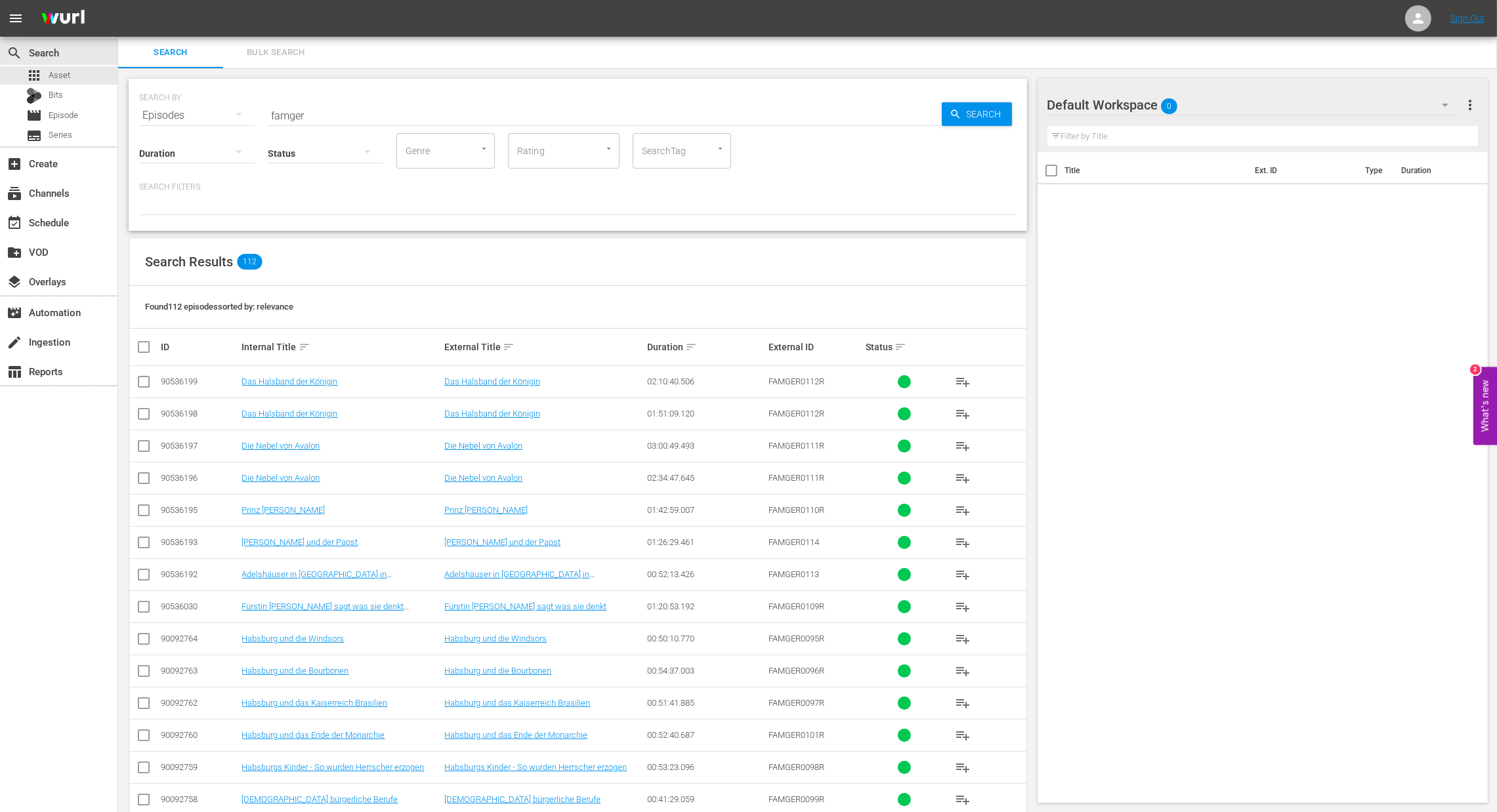
checkbox input "true"
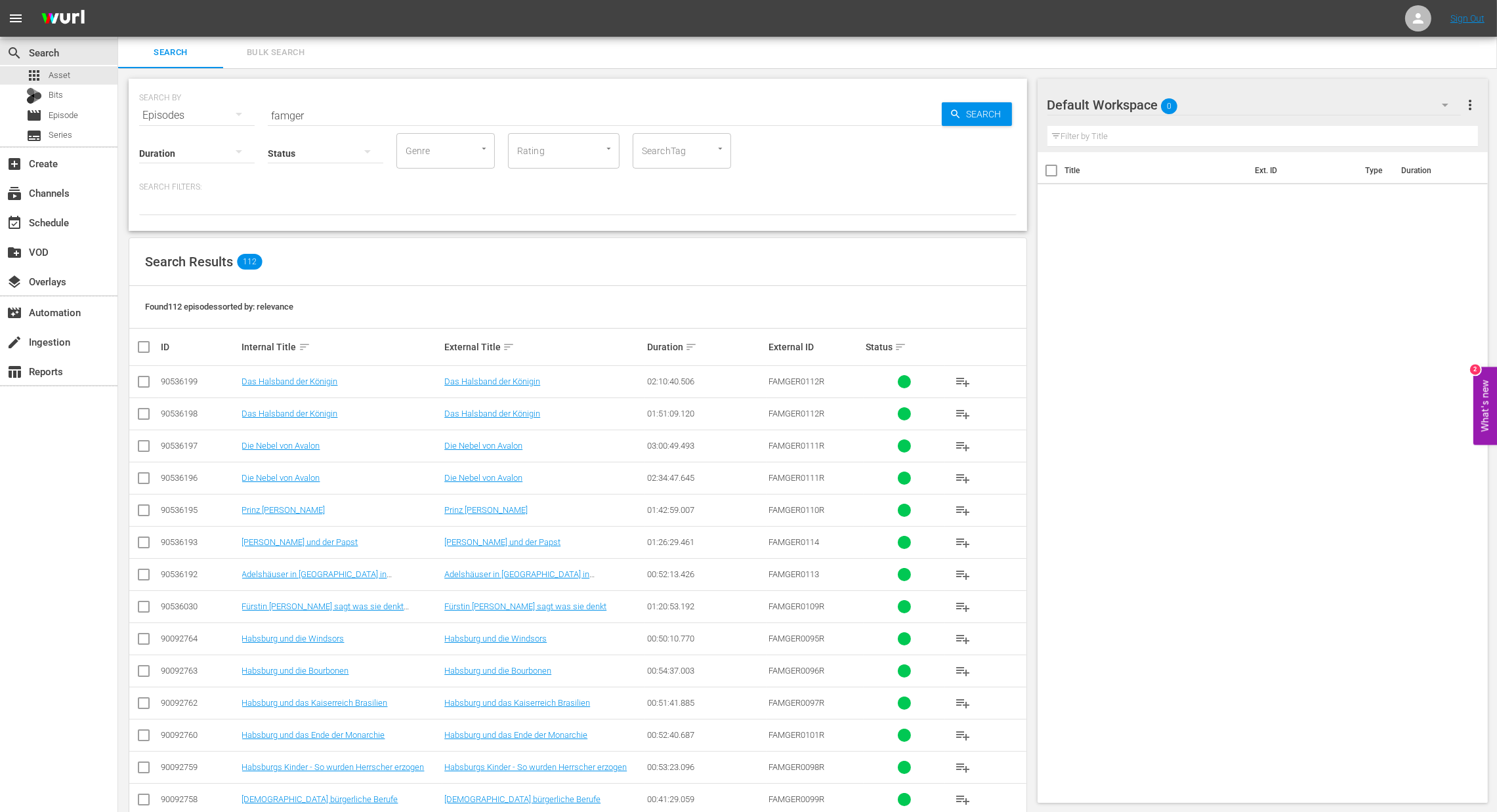
checkbox input "true"
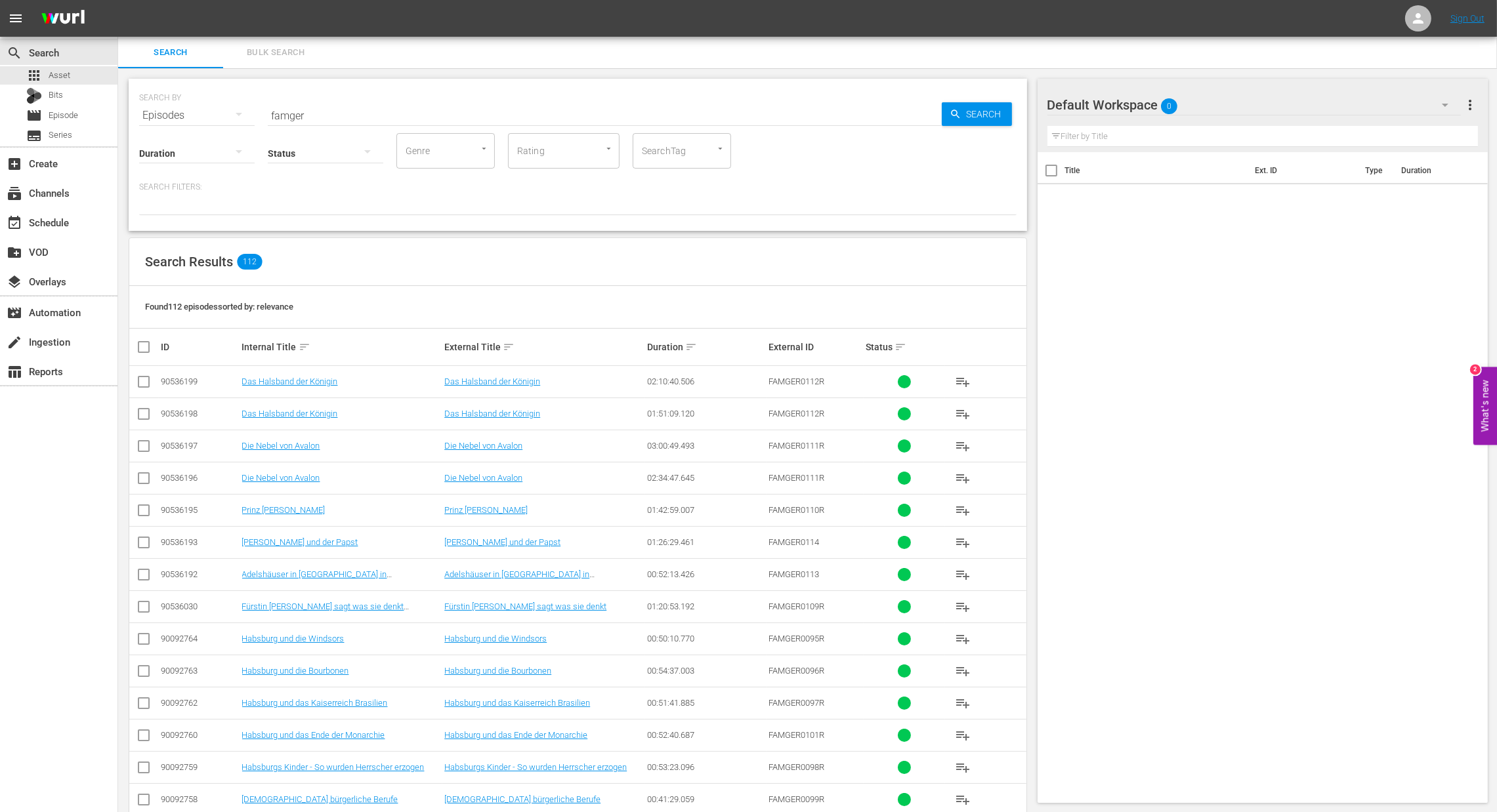
checkbox input "true"
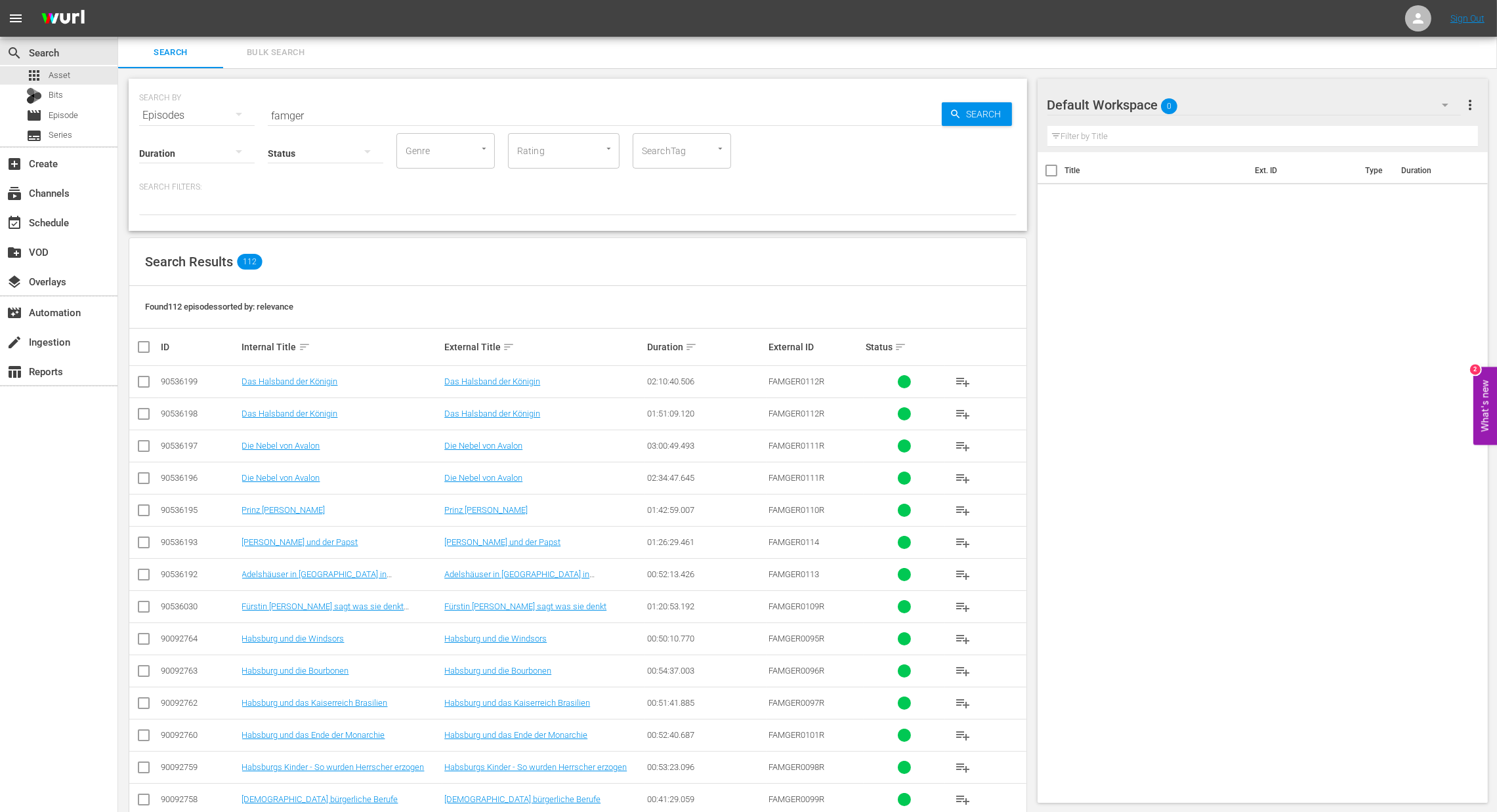
checkbox input "true"
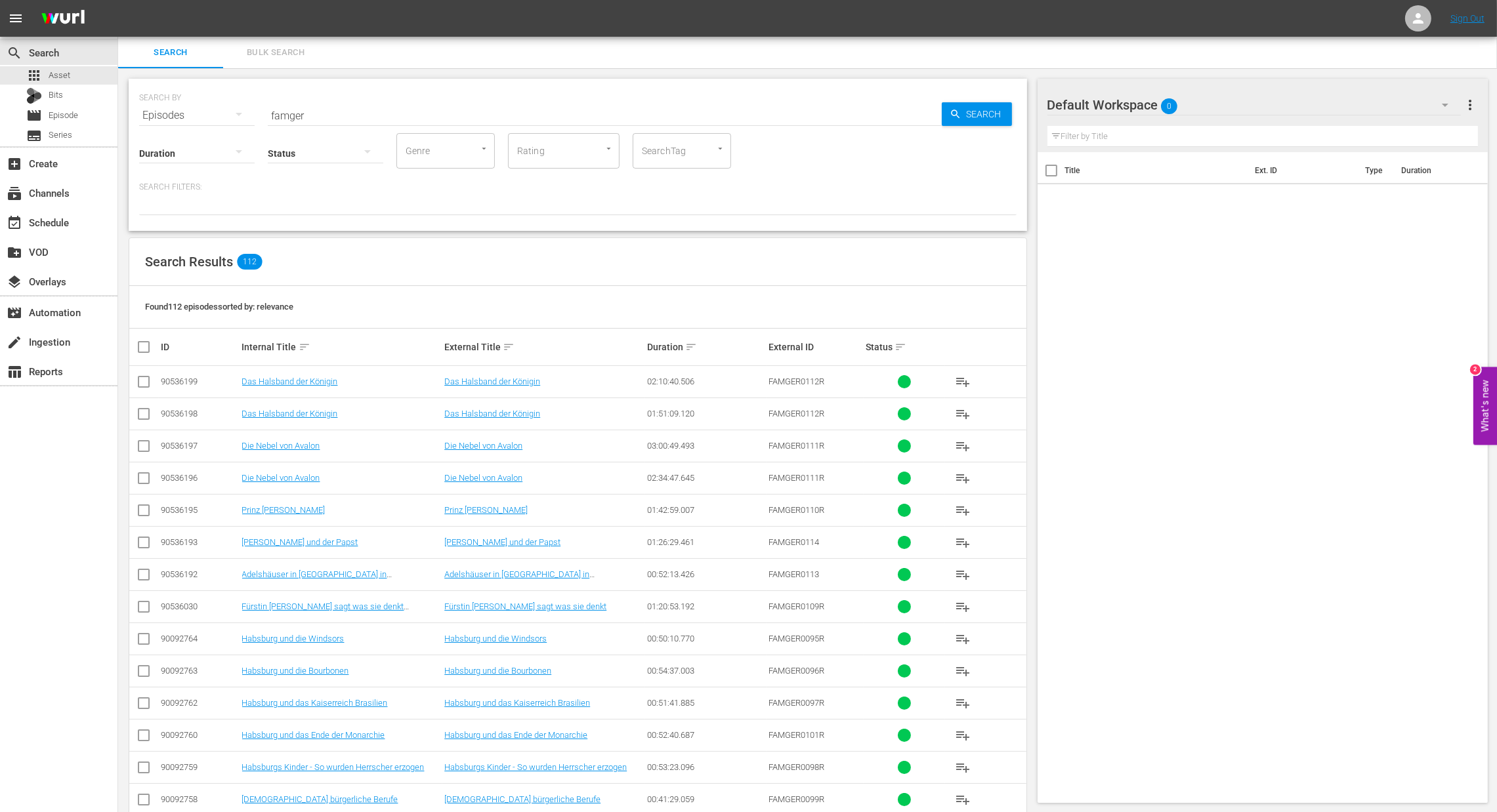
checkbox input "true"
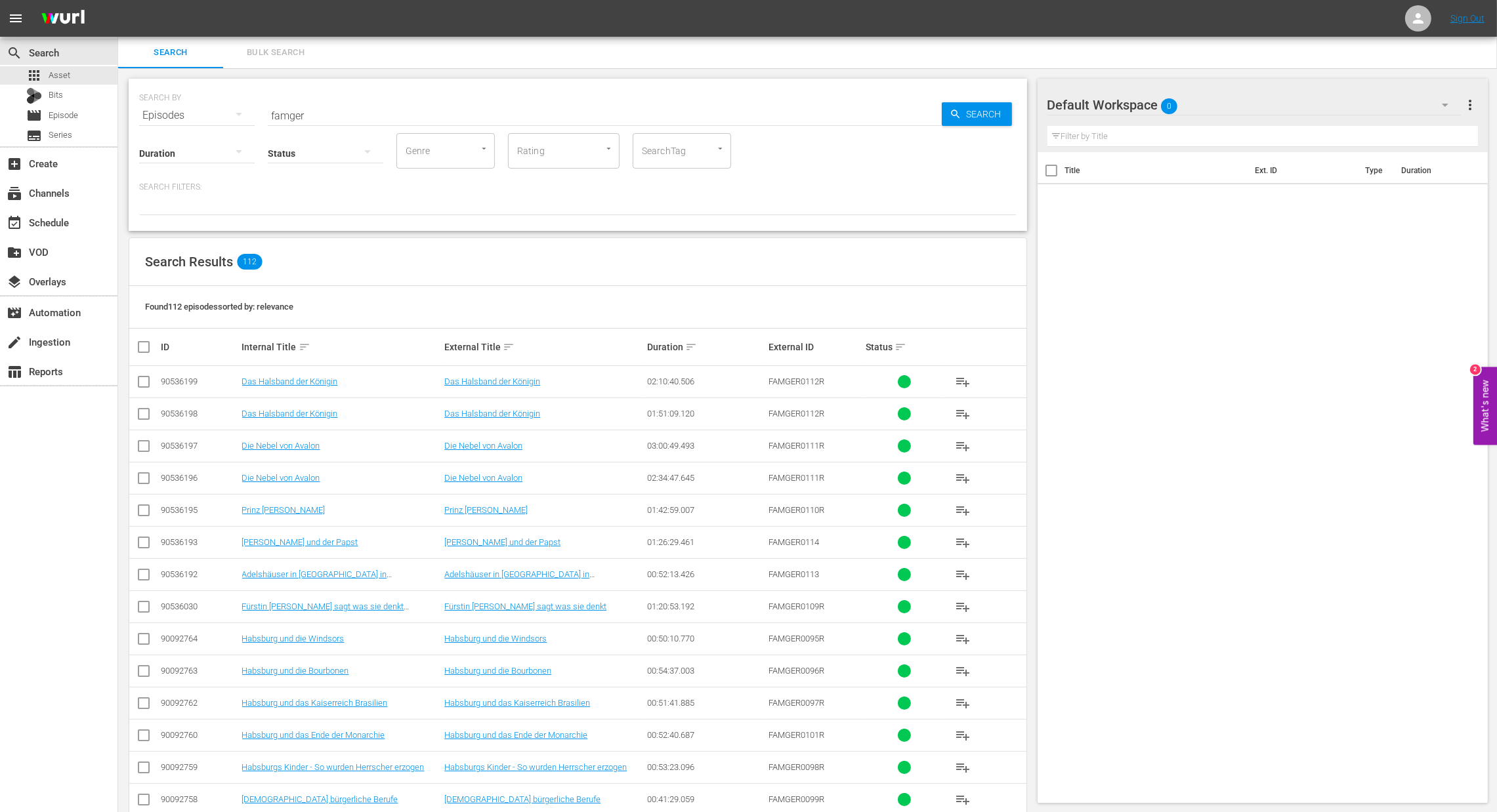
checkbox input "true"
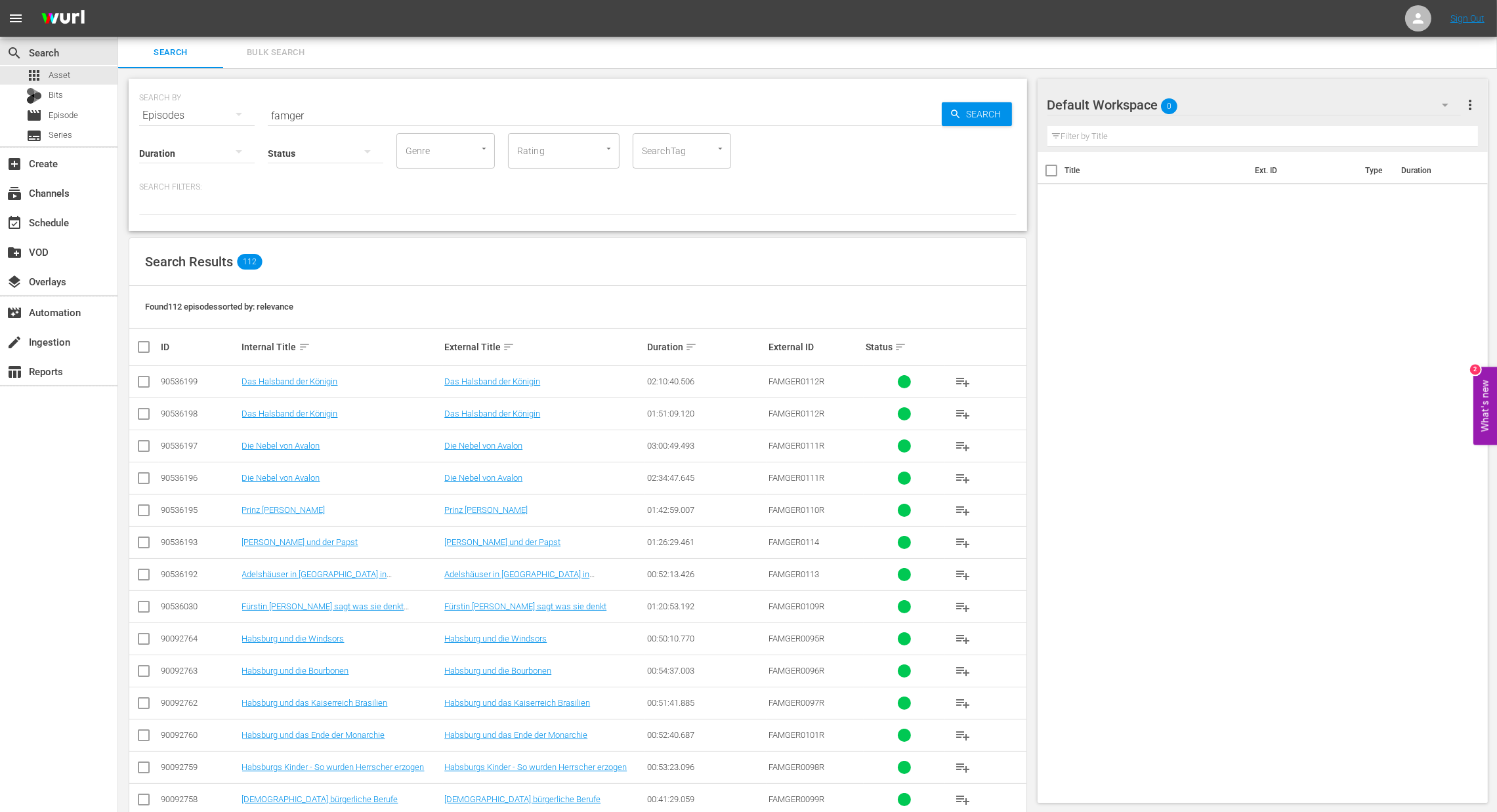
checkbox input "true"
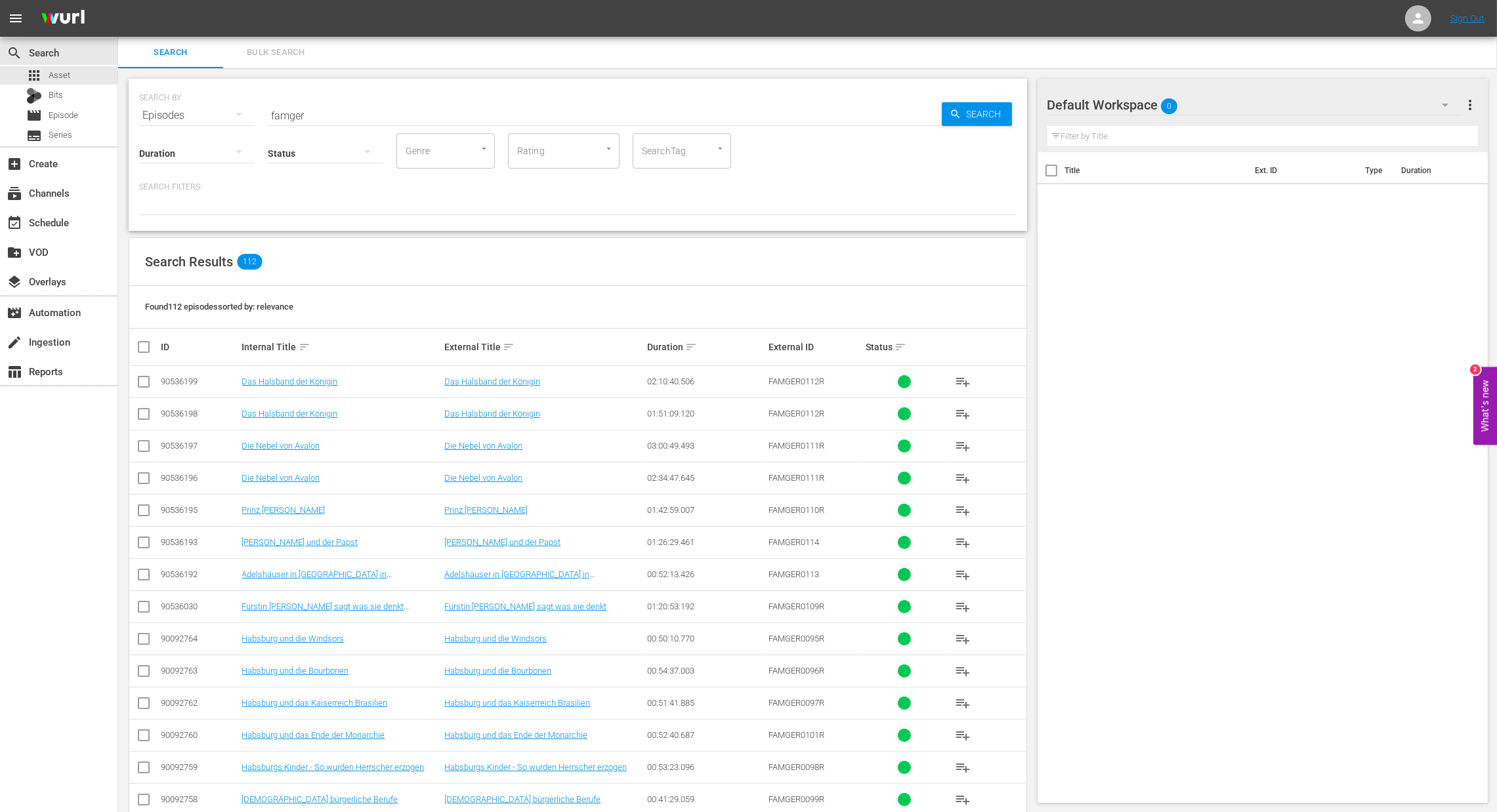
checkbox input "true"
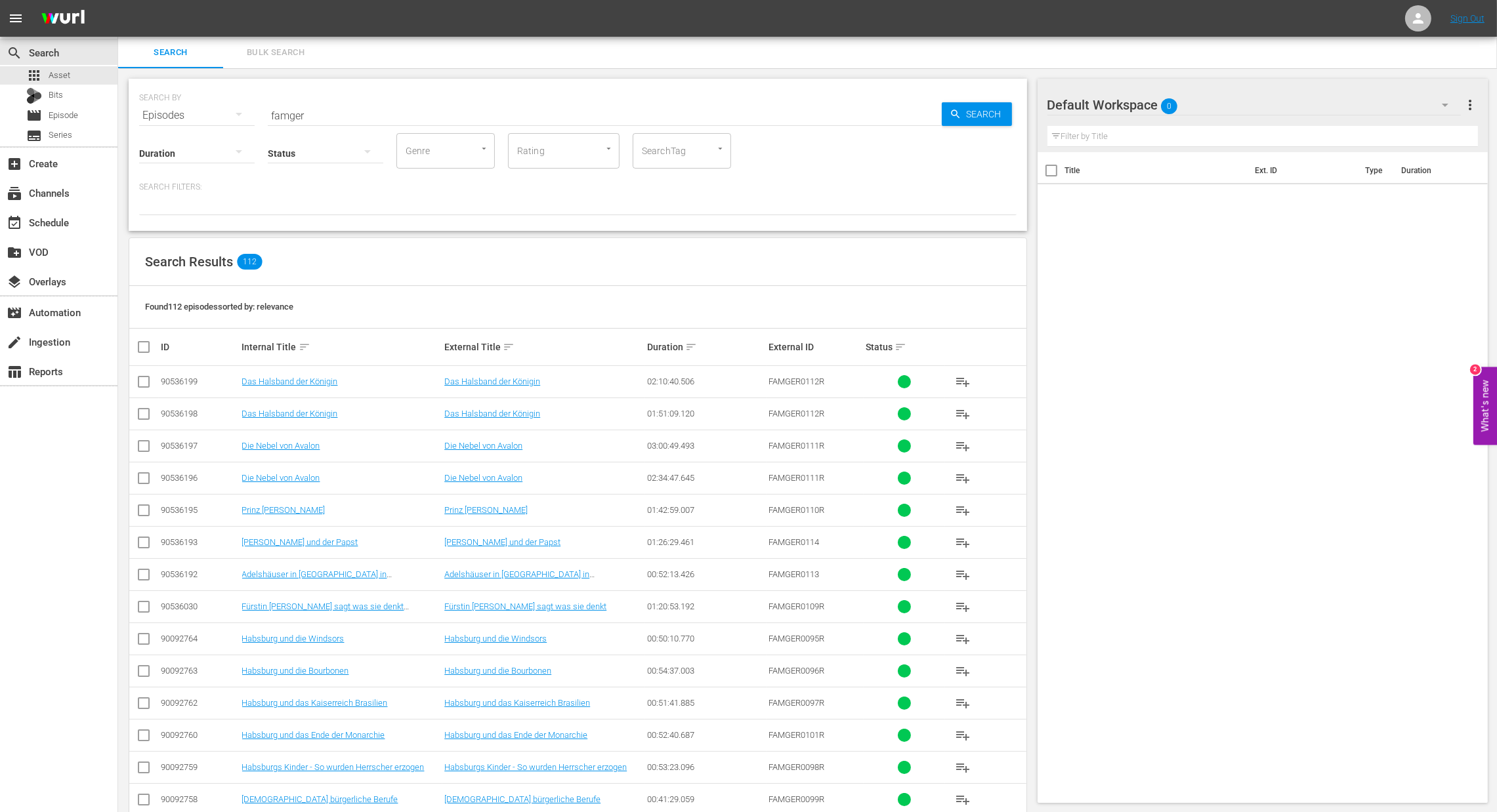
checkbox input "true"
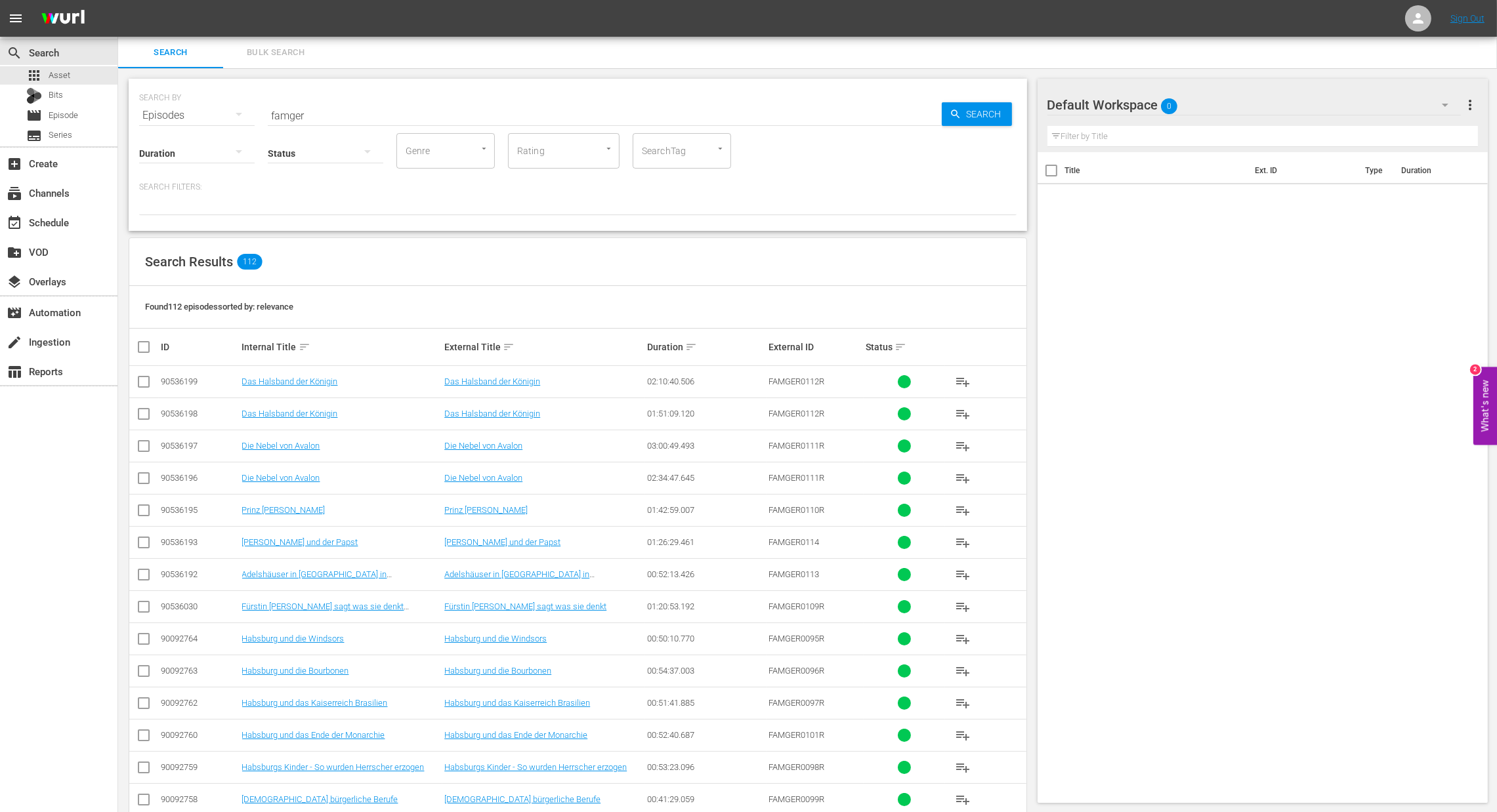
checkbox input "true"
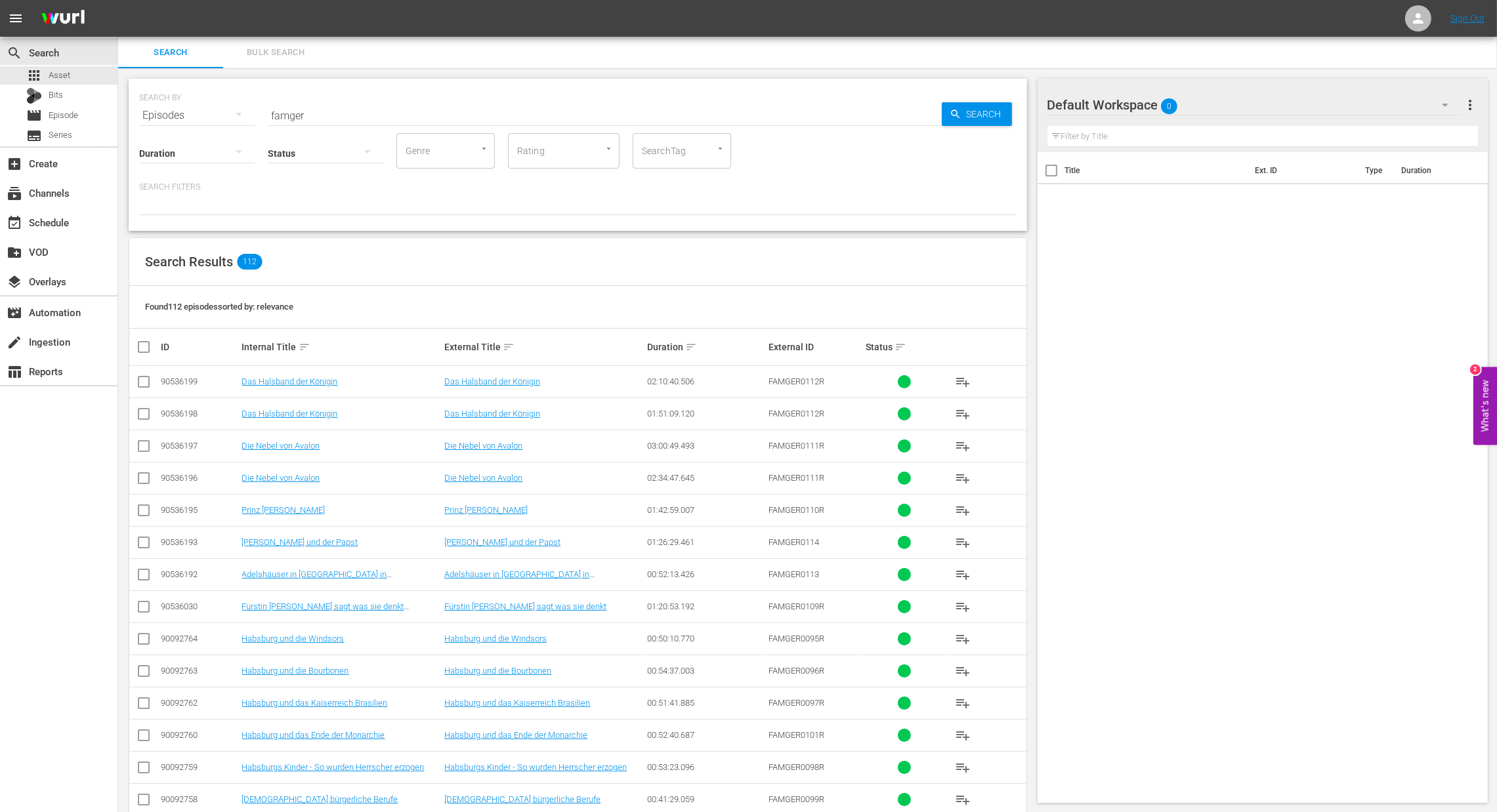
checkbox input "true"
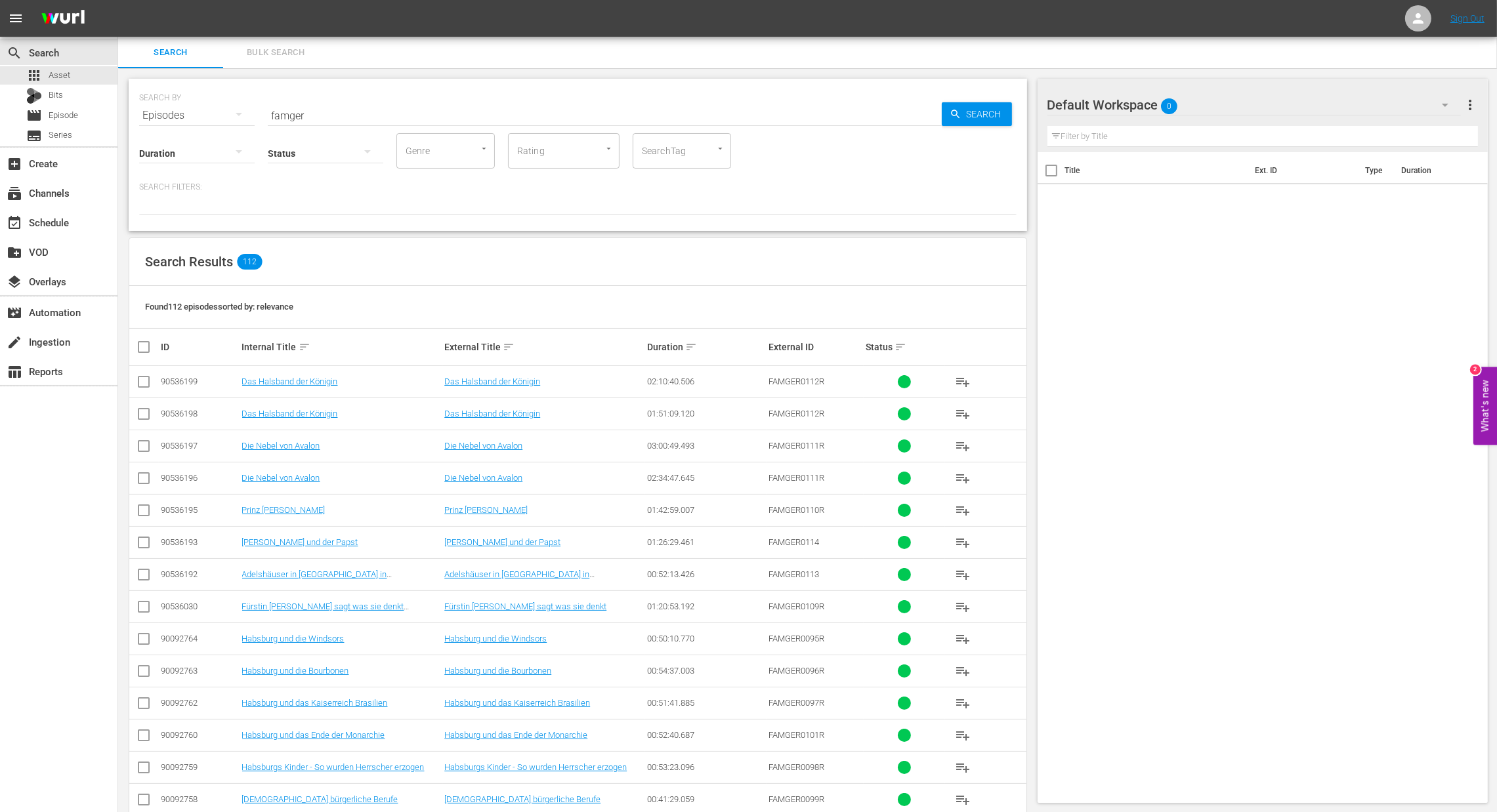
checkbox input "true"
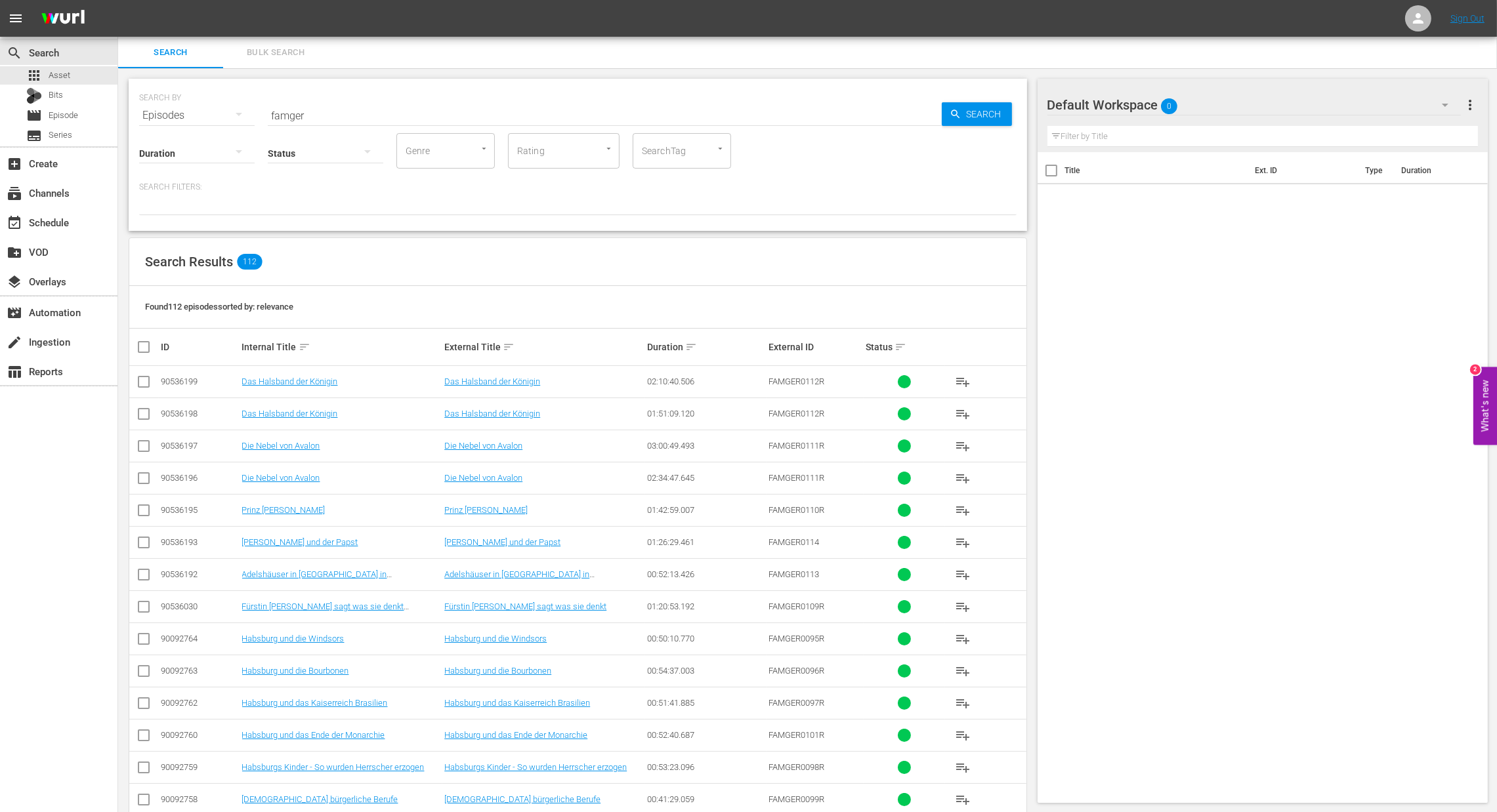
checkbox input "true"
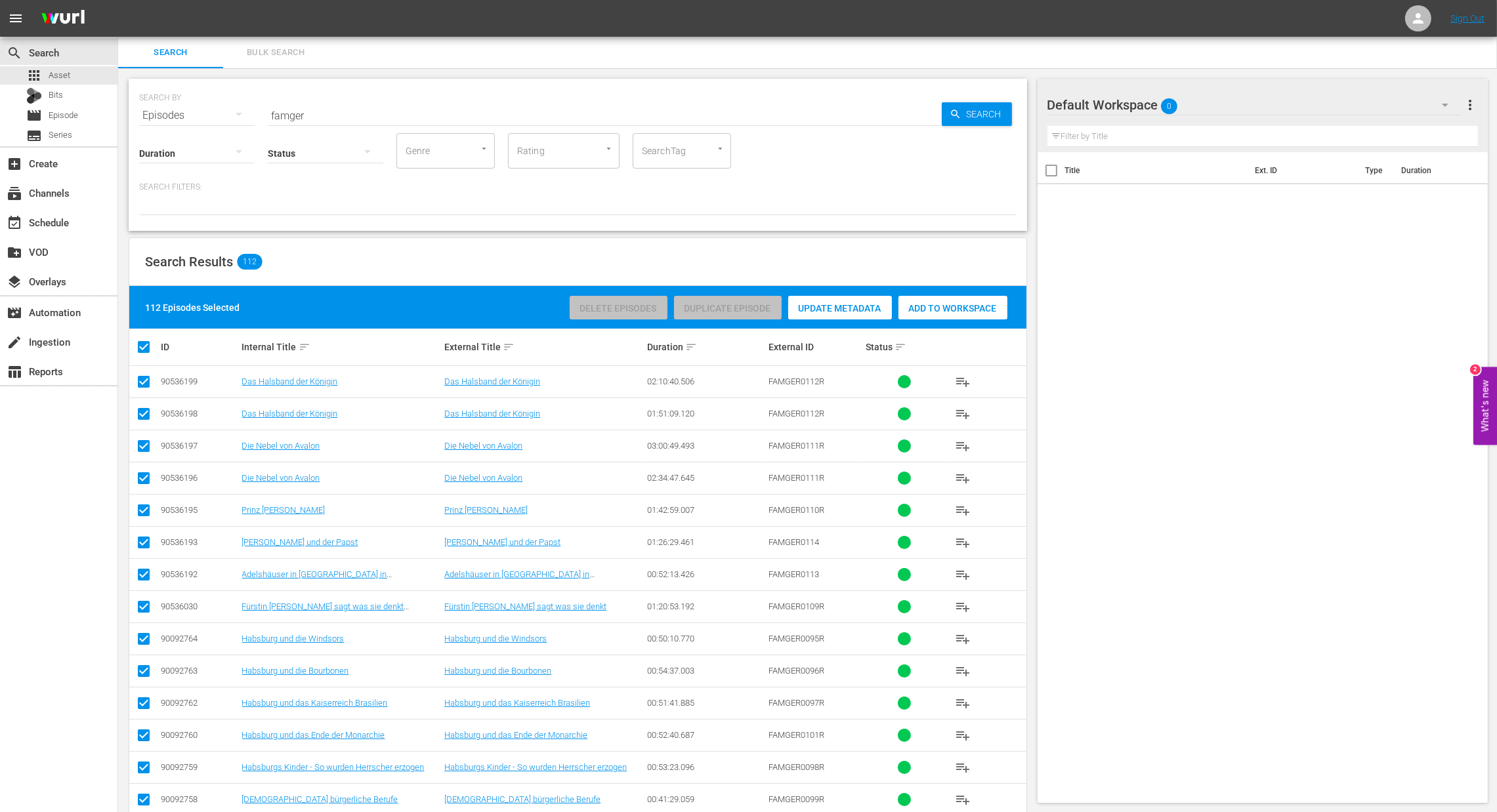
click at [970, 320] on div "Delete Episodes Duplicate Episode Update Metadata Add to Workspace" at bounding box center [788, 307] width 444 height 30
click at [969, 311] on span "Add to Workspace" at bounding box center [952, 308] width 109 height 11
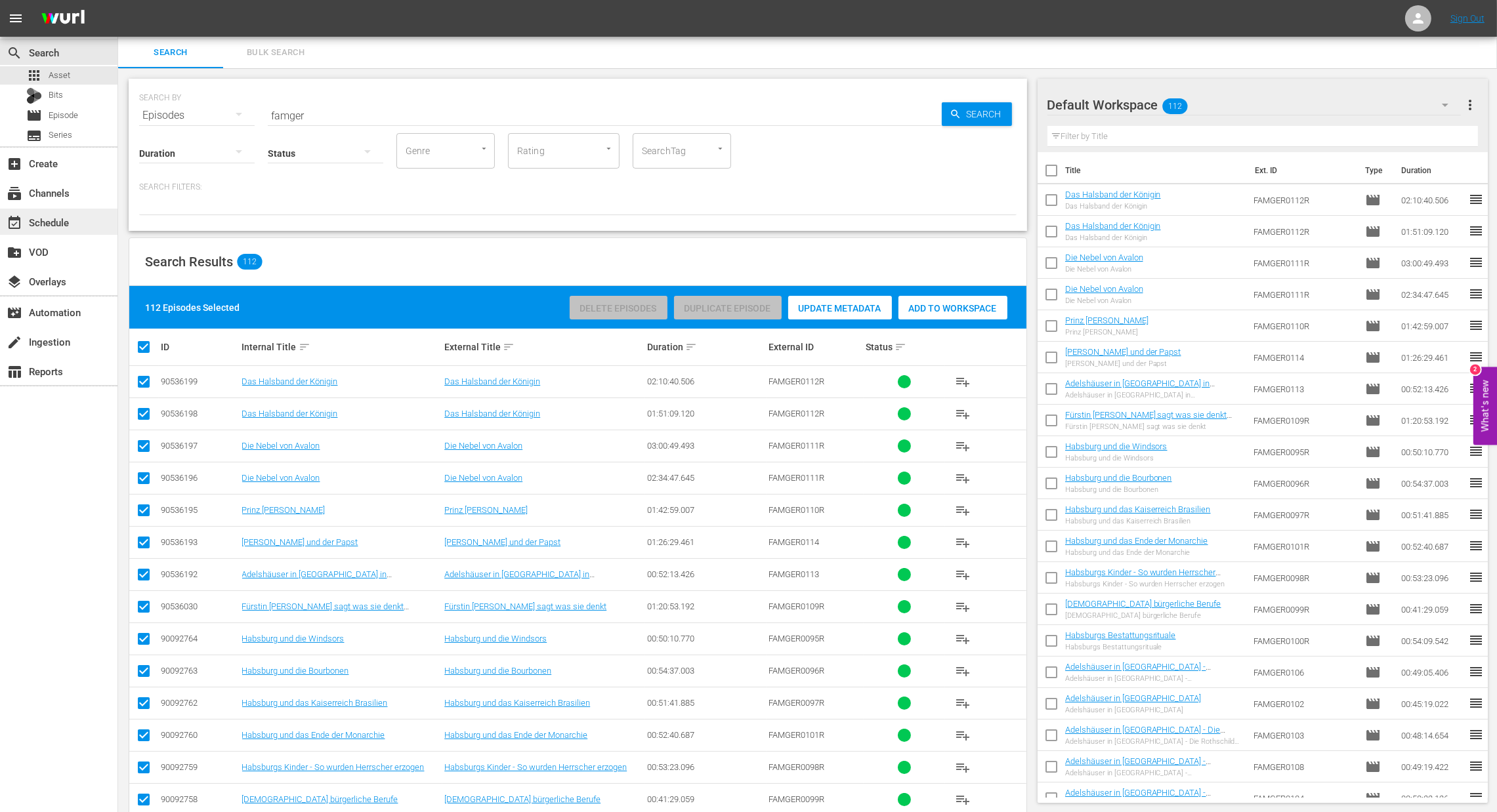
click at [47, 224] on div "event_available Schedule" at bounding box center [37, 220] width 73 height 11
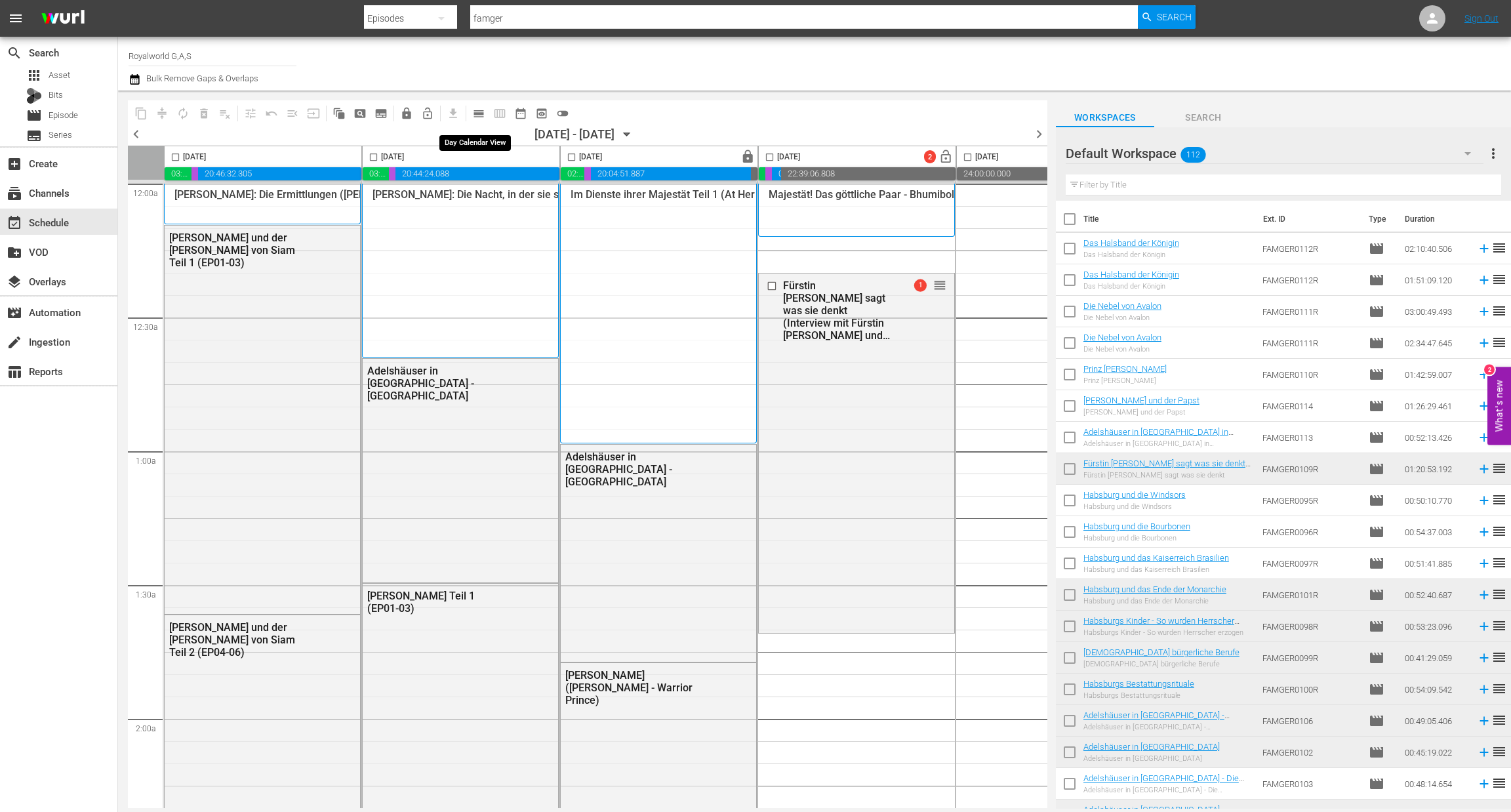
click at [476, 108] on span "calendar_view_day_outlined" at bounding box center [479, 113] width 13 height 13
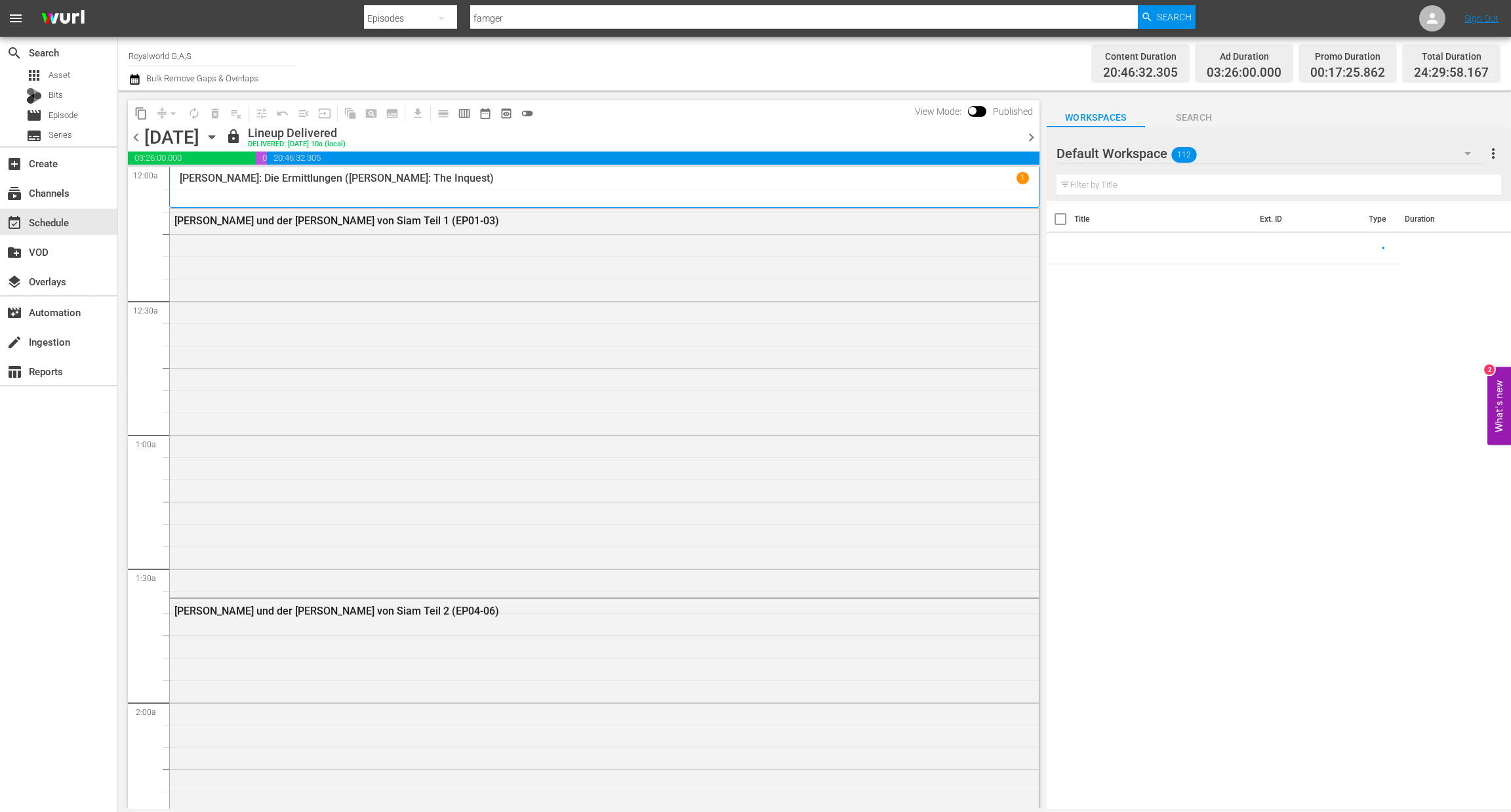
click at [1025, 142] on span "chevron_right" at bounding box center [1031, 137] width 16 height 16
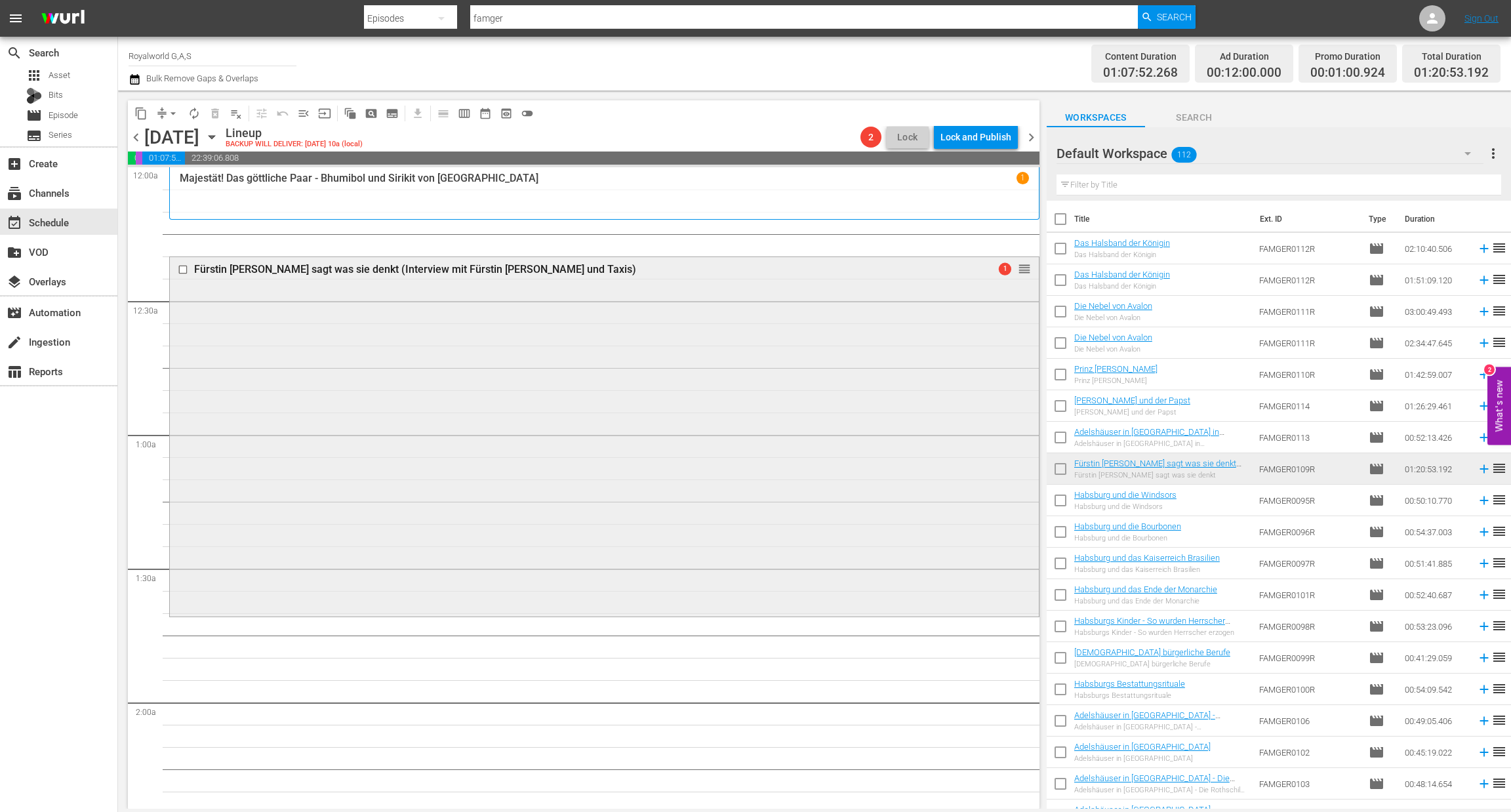
click at [436, 272] on div "Fürstin [PERSON_NAME] sagt was sie denkt (Interview mit Fürstin [PERSON_NAME] u…" at bounding box center [580, 269] width 771 height 12
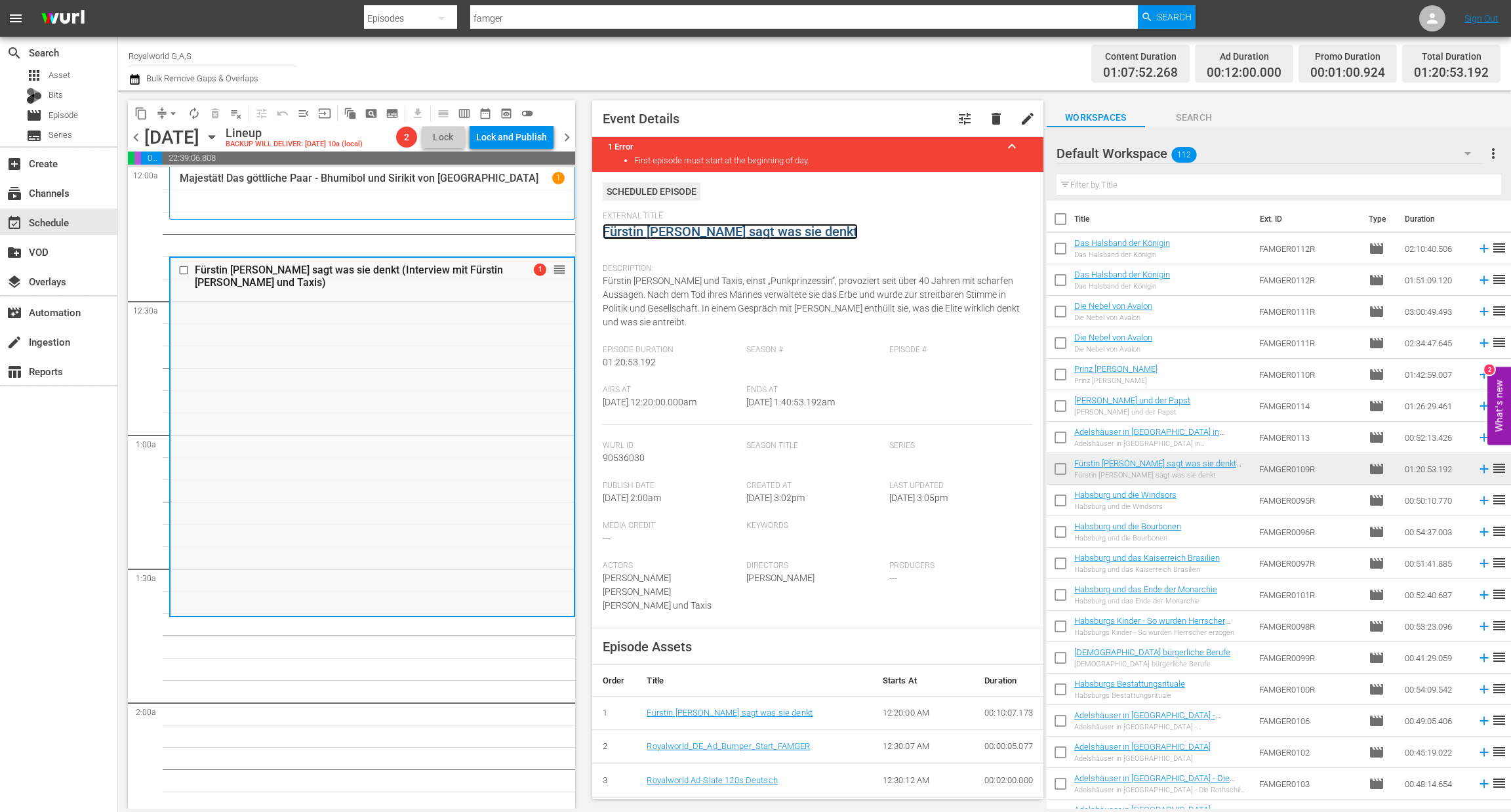
click at [655, 233] on link "Fürstin [PERSON_NAME] sagt was sie denkt" at bounding box center [730, 232] width 255 height 16
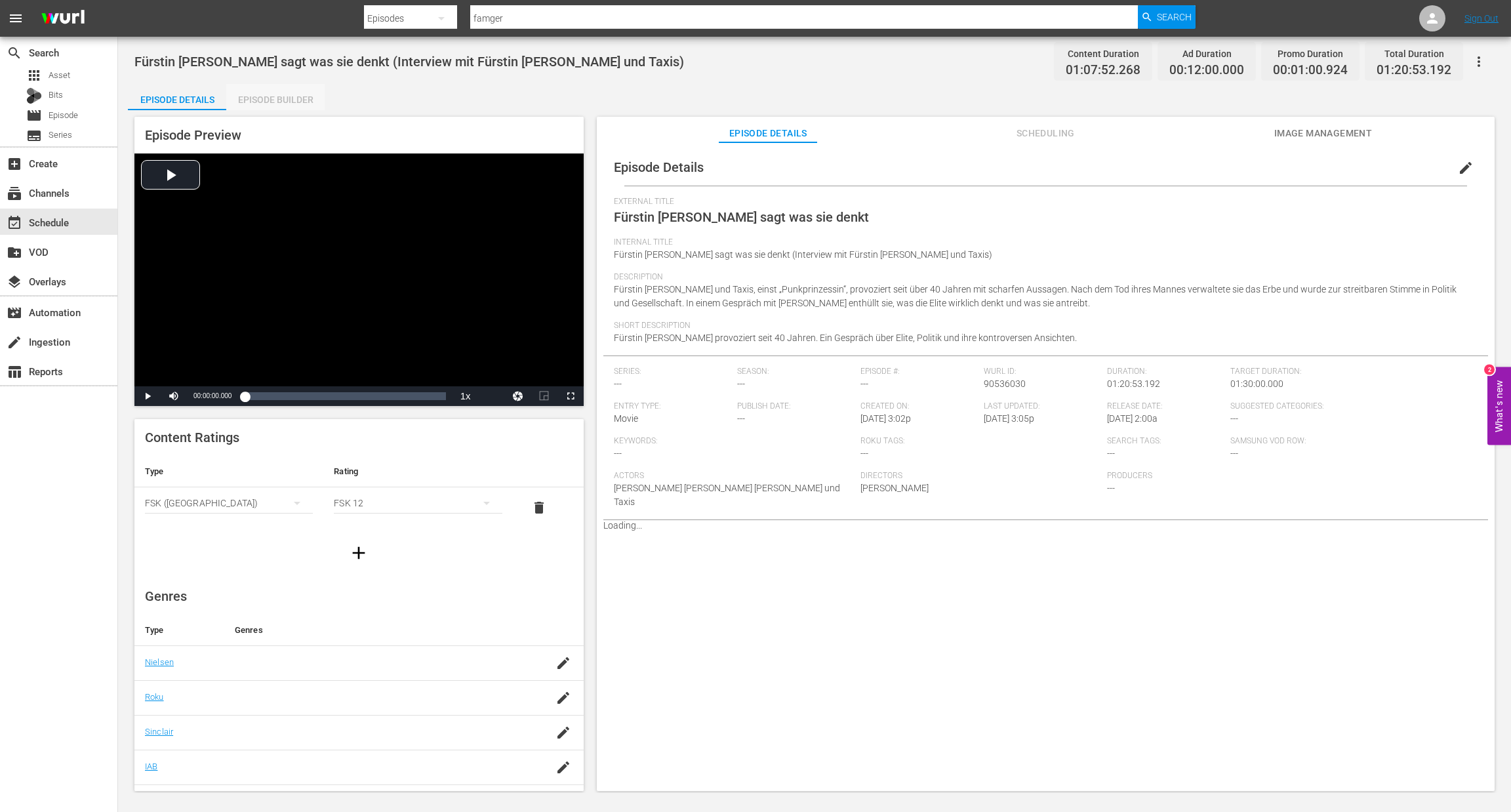
click at [258, 98] on div "Episode Builder" at bounding box center [275, 99] width 99 height 31
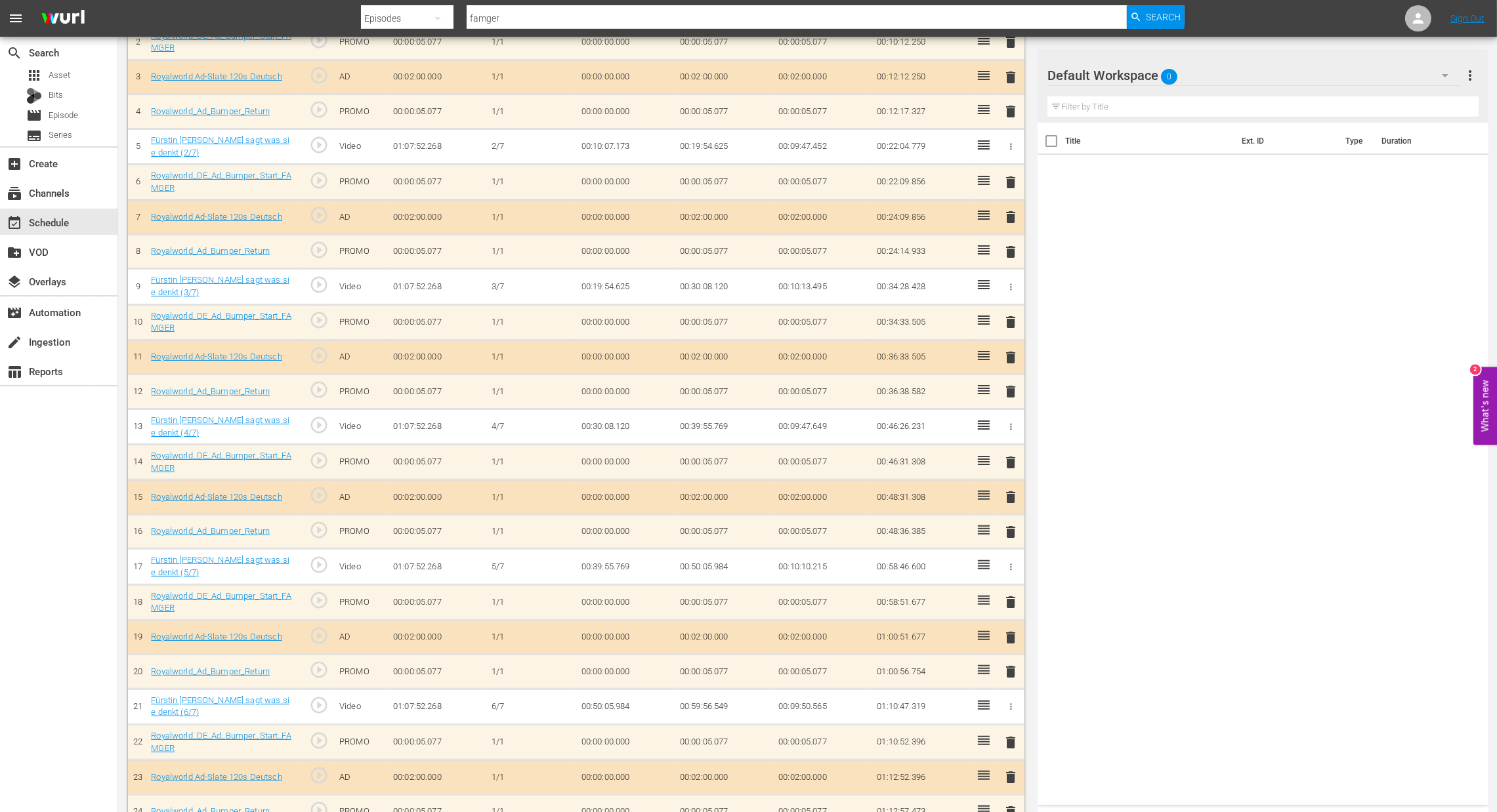
scroll to position [528, 0]
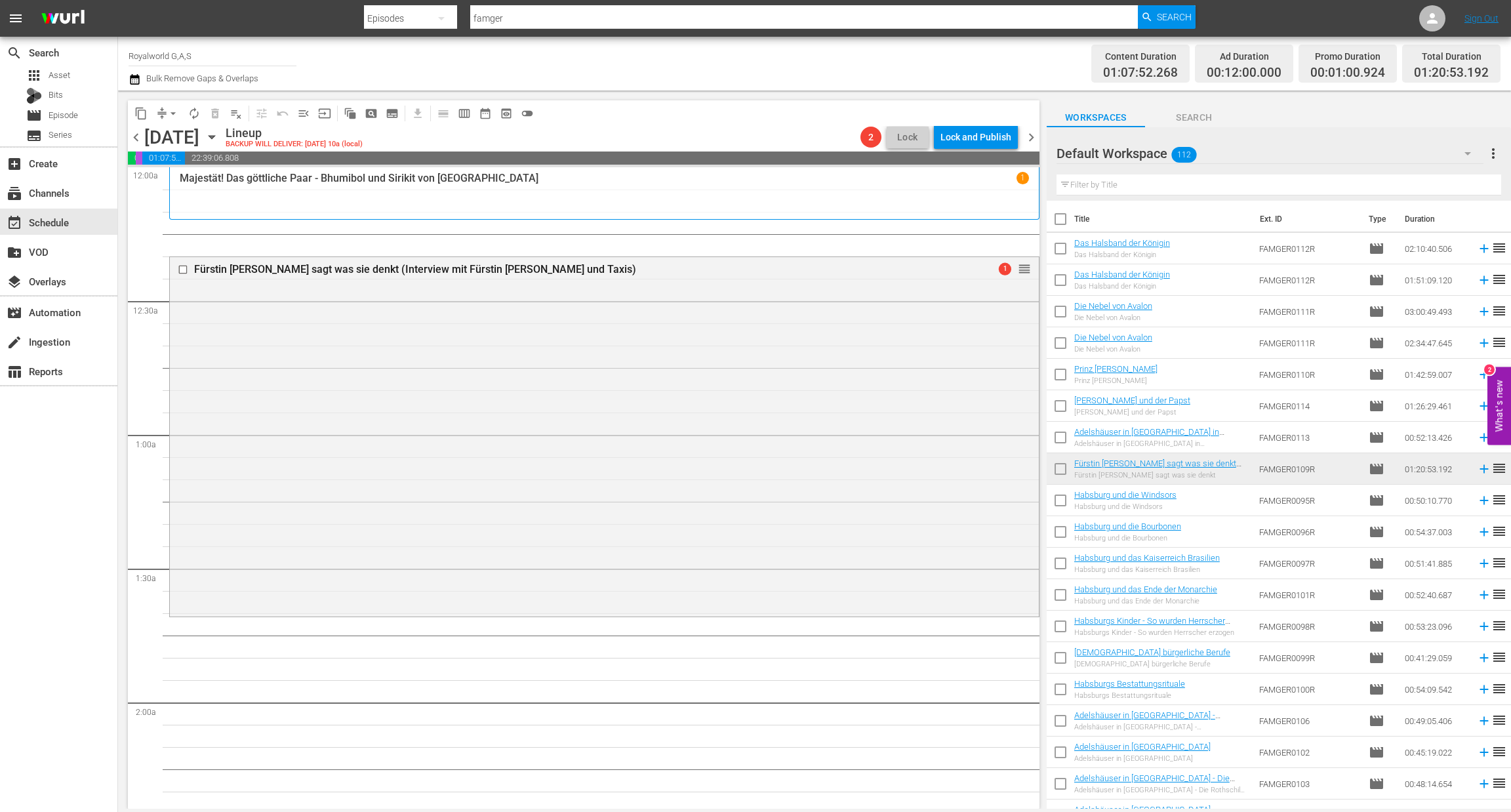
click at [1097, 189] on input "text" at bounding box center [1279, 184] width 445 height 21
paste input "[PERSON_NAME]: Die Nacht, in der sie starb"
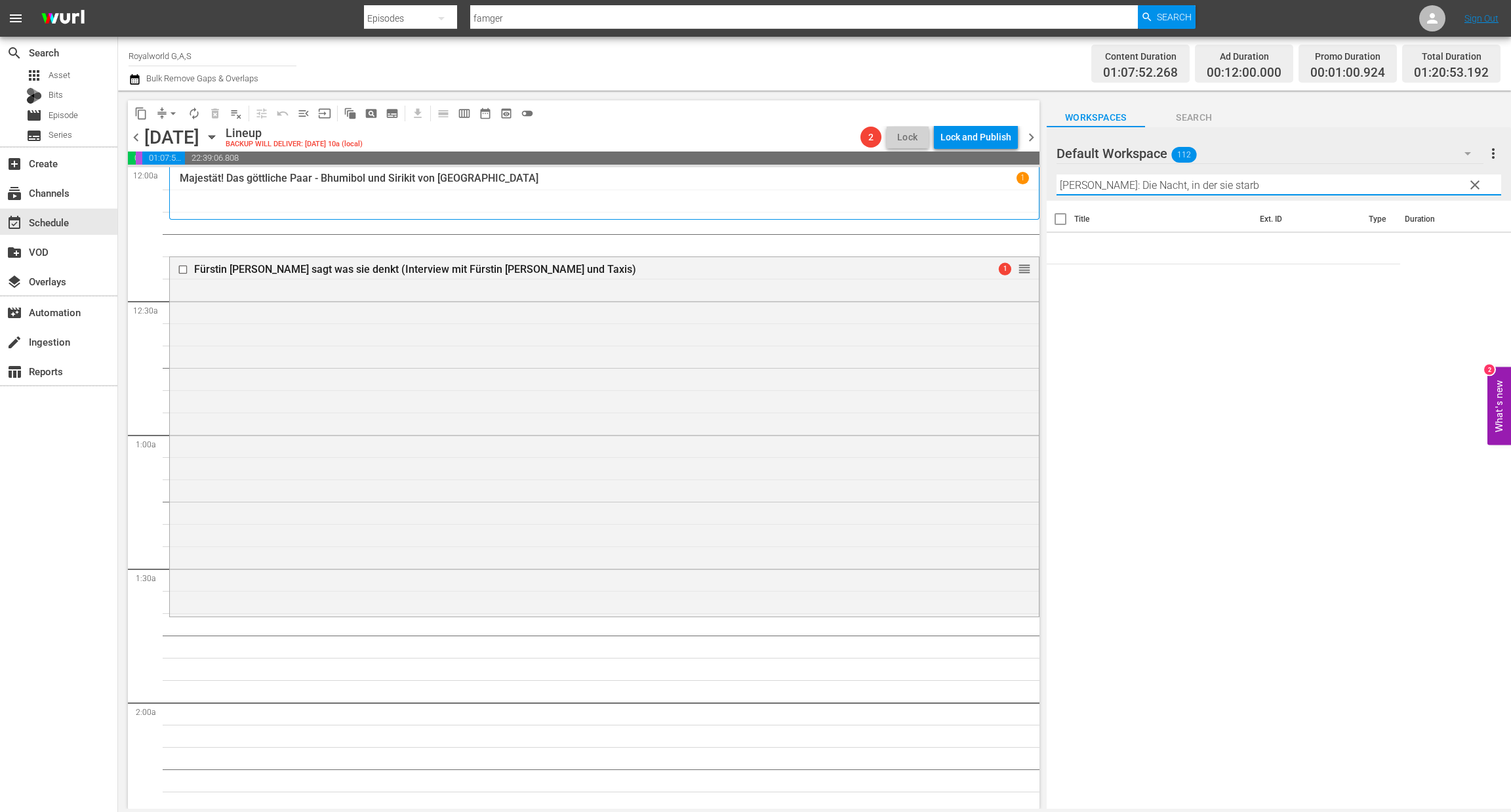
click at [1244, 187] on input "[PERSON_NAME]: Die Nacht, in der sie starb" at bounding box center [1279, 184] width 445 height 21
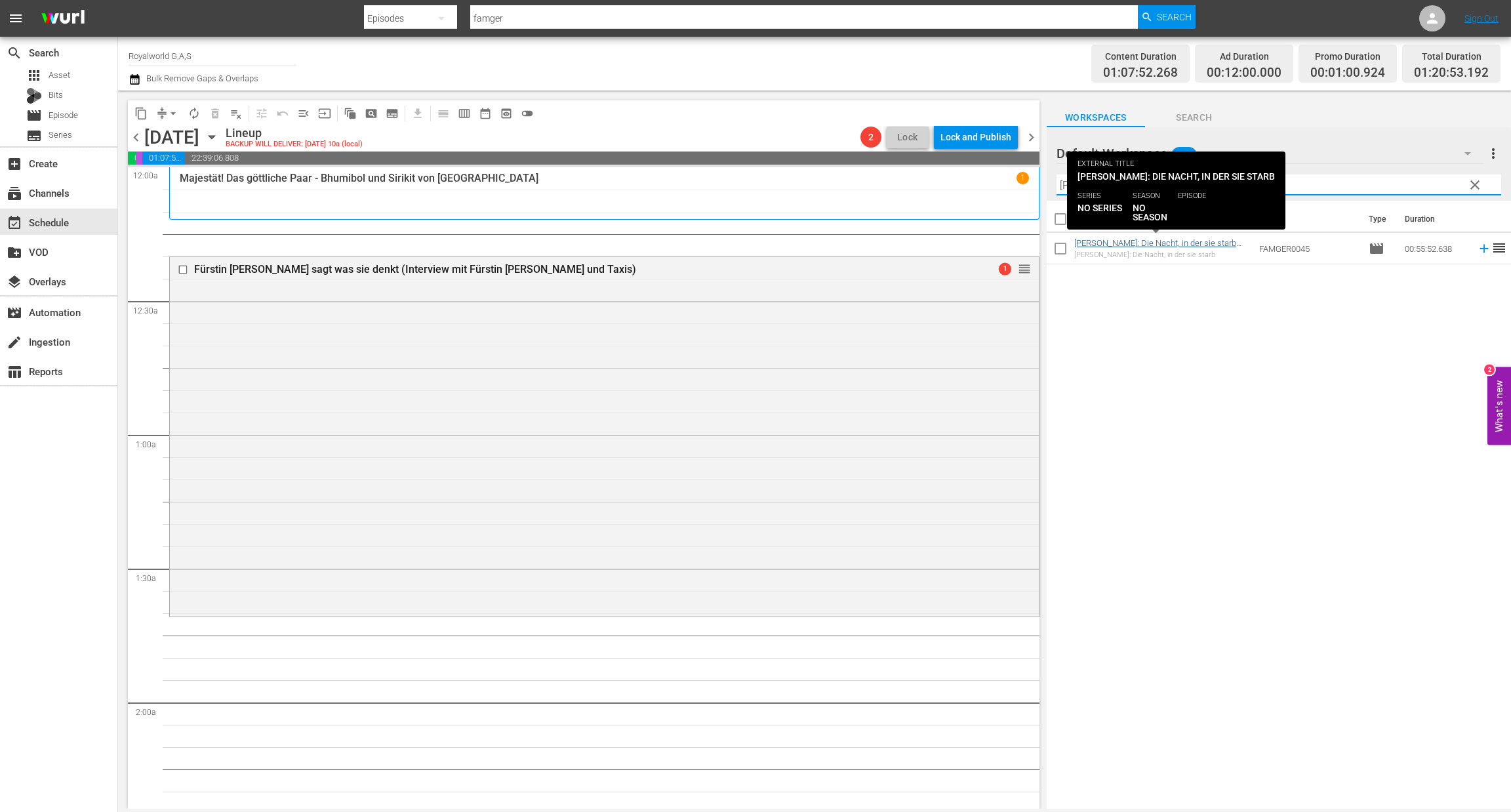
type input "[PERSON_NAME]: Die Nacht, in der sie starb"
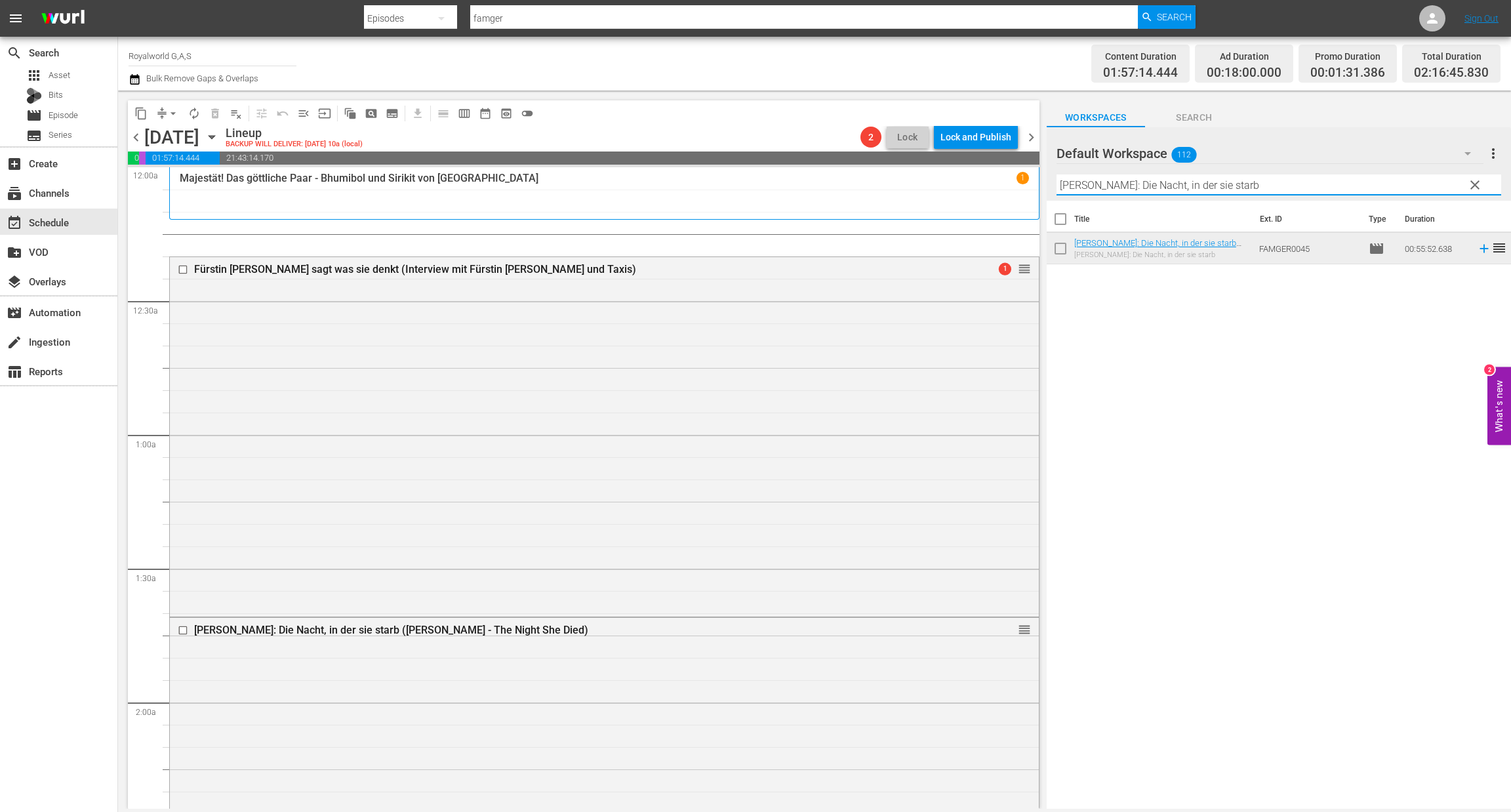
paste input "e Fürsten zu Sayn-Wittgenstein-Berleburg (Adelsdynastien in [GEOGRAPHIC_DATA]: …"
drag, startPoint x: 1220, startPoint y: 187, endPoint x: 1011, endPoint y: 175, distance: 209.3
click at [1011, 175] on div "content_copy compress arrow_drop_down autorenew_outlined delete_forever_outline…" at bounding box center [814, 449] width 1393 height 718
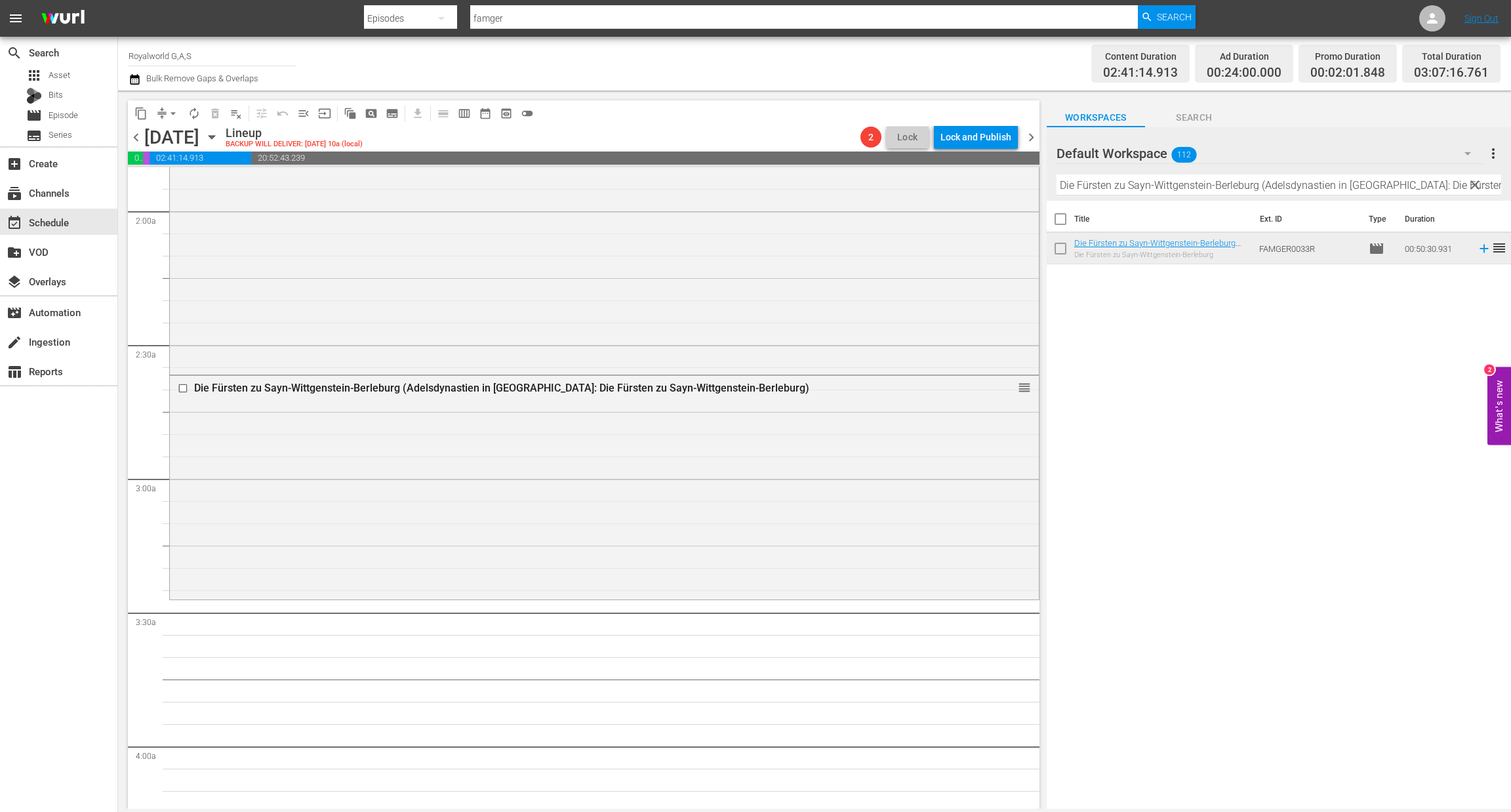
click at [1230, 187] on input "Die Fürsten zu Sayn-Wittgenstein-Berleburg (Adelsdynastien in [GEOGRAPHIC_DATA]…" at bounding box center [1279, 184] width 445 height 21
paste input "Sachsens Glanz und Preußens Gloria - EP01 - Gräfin [PERSON_NAME]"
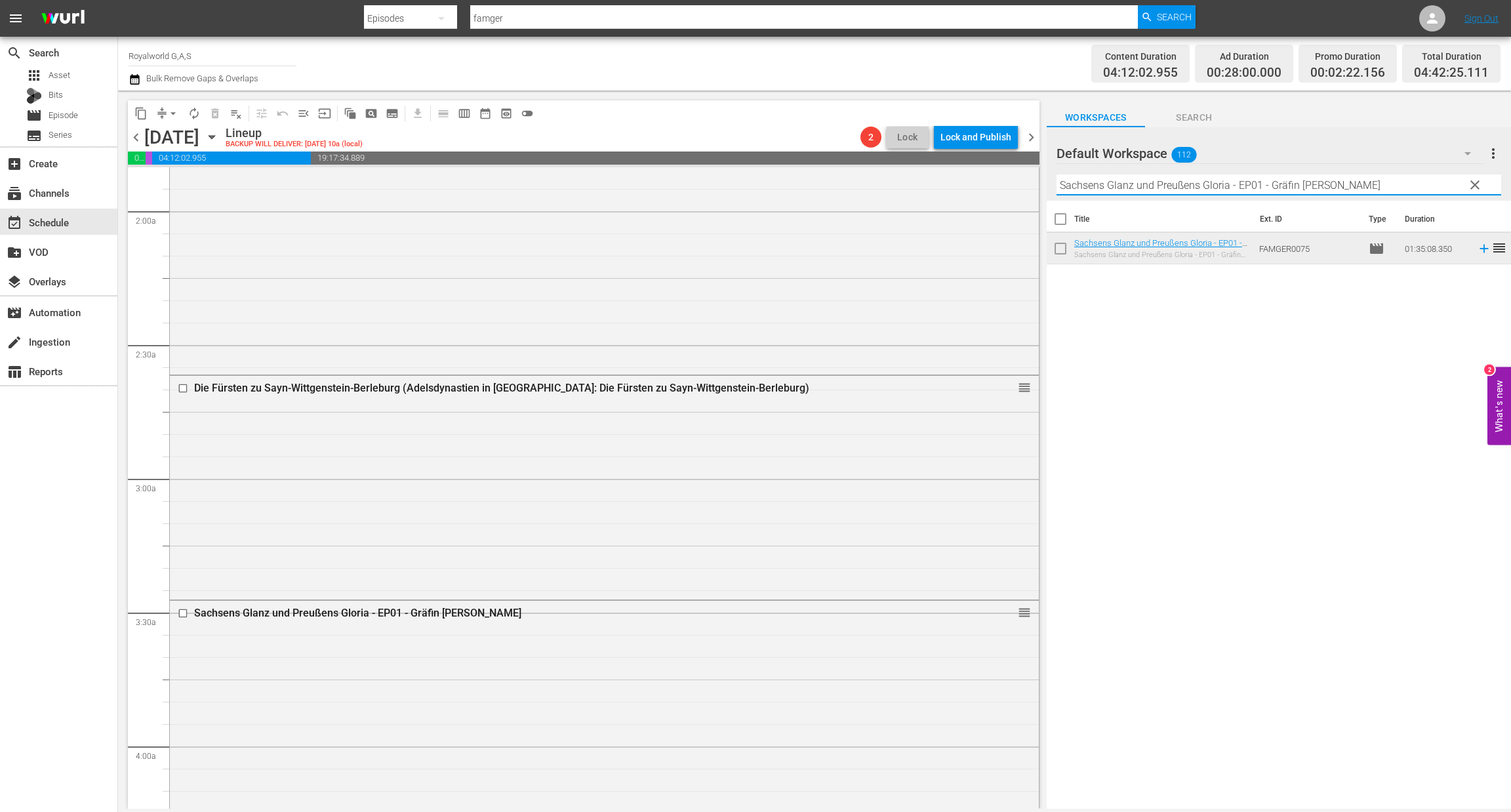
paste input "2 - Gräfin [PERSON_NAME]"
drag, startPoint x: 1336, startPoint y: 182, endPoint x: 989, endPoint y: 163, distance: 347.5
click at [989, 163] on div "content_copy compress arrow_drop_down autorenew_outlined delete_forever_outline…" at bounding box center [814, 449] width 1393 height 718
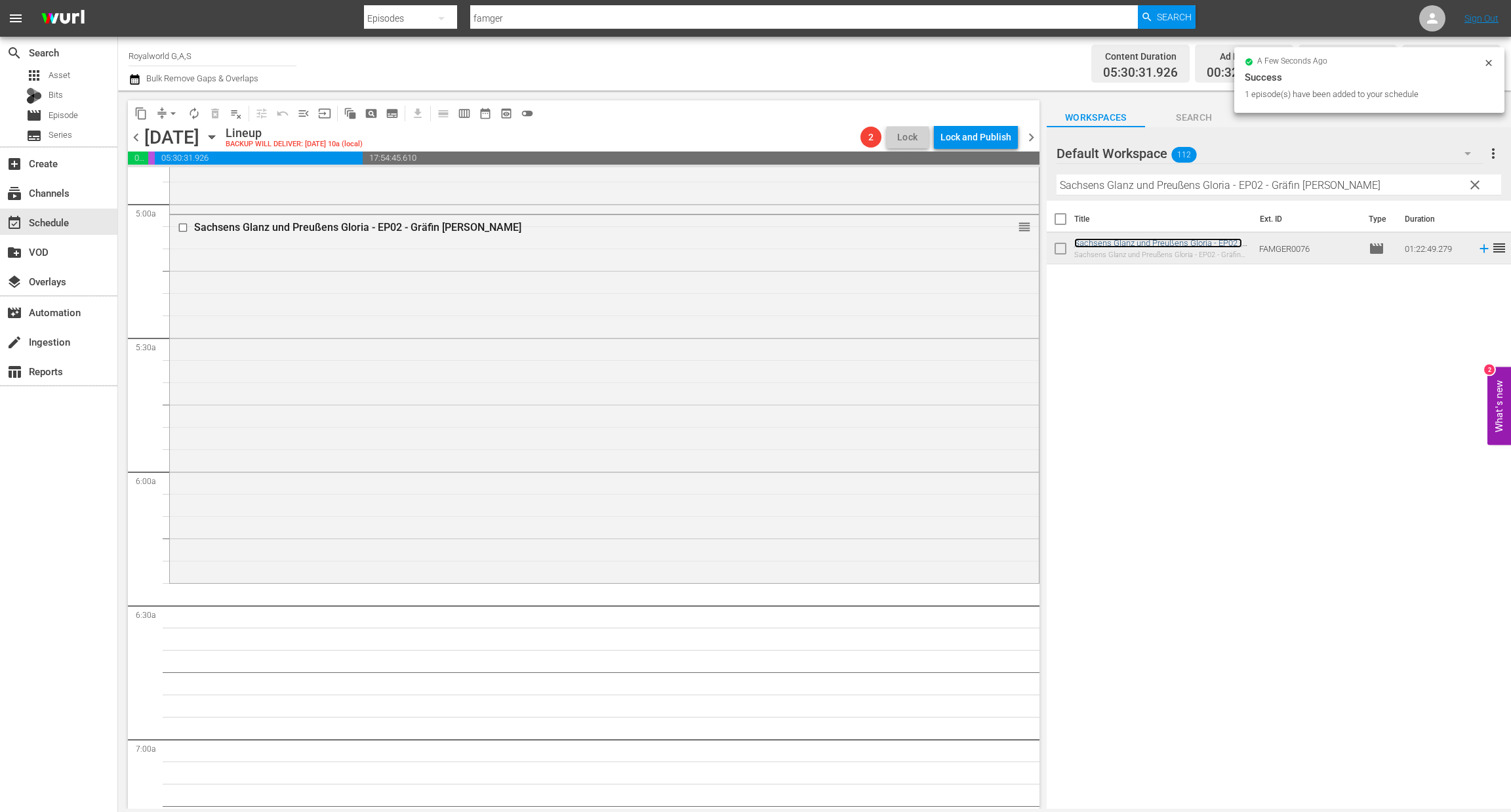
scroll to position [1476, 0]
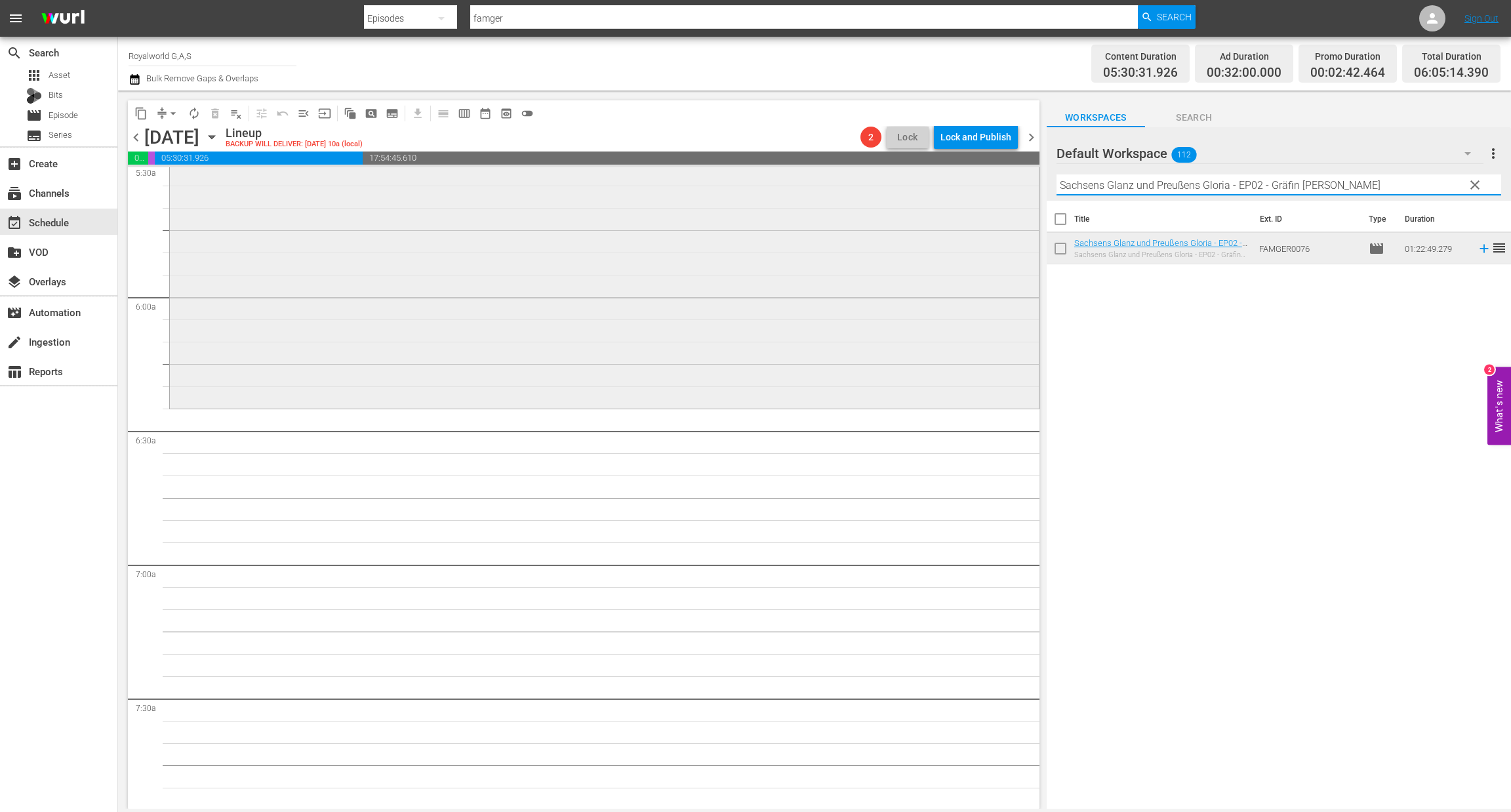
paste input "Der letzte iranische Schah im Exil (A Dying King: The Shah of [GEOGRAPHIC_DATA])"
drag, startPoint x: 1343, startPoint y: 190, endPoint x: 879, endPoint y: 170, distance: 464.4
click at [880, 168] on div "content_copy compress arrow_drop_down autorenew_outlined delete_forever_outline…" at bounding box center [814, 449] width 1393 height 718
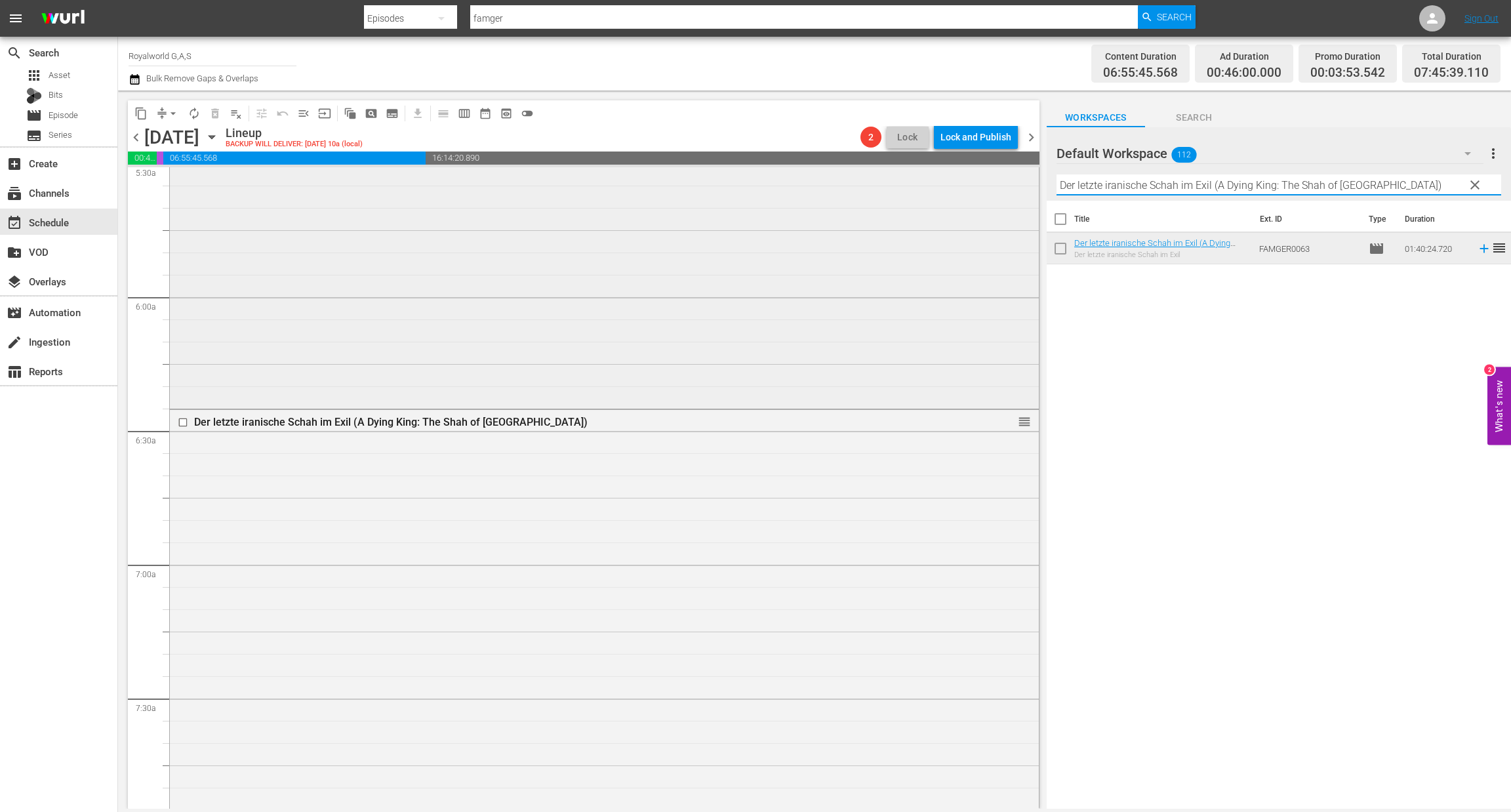
paste input "as Halsband der Königin"
drag, startPoint x: 1396, startPoint y: 182, endPoint x: 905, endPoint y: 189, distance: 491.0
click at [905, 189] on div "content_copy compress arrow_drop_down autorenew_outlined delete_forever_outline…" at bounding box center [814, 449] width 1393 height 718
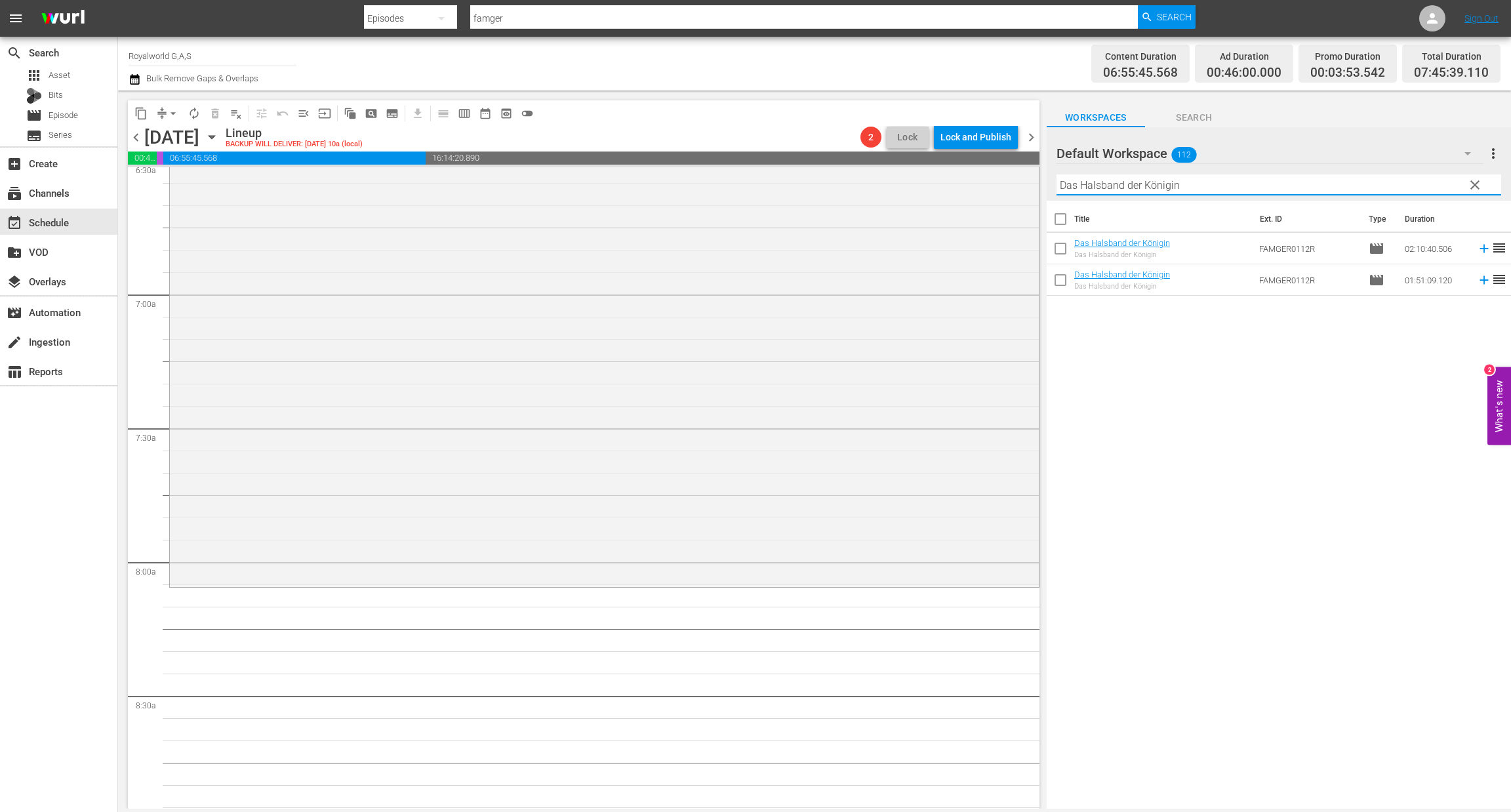
scroll to position [1770, 0]
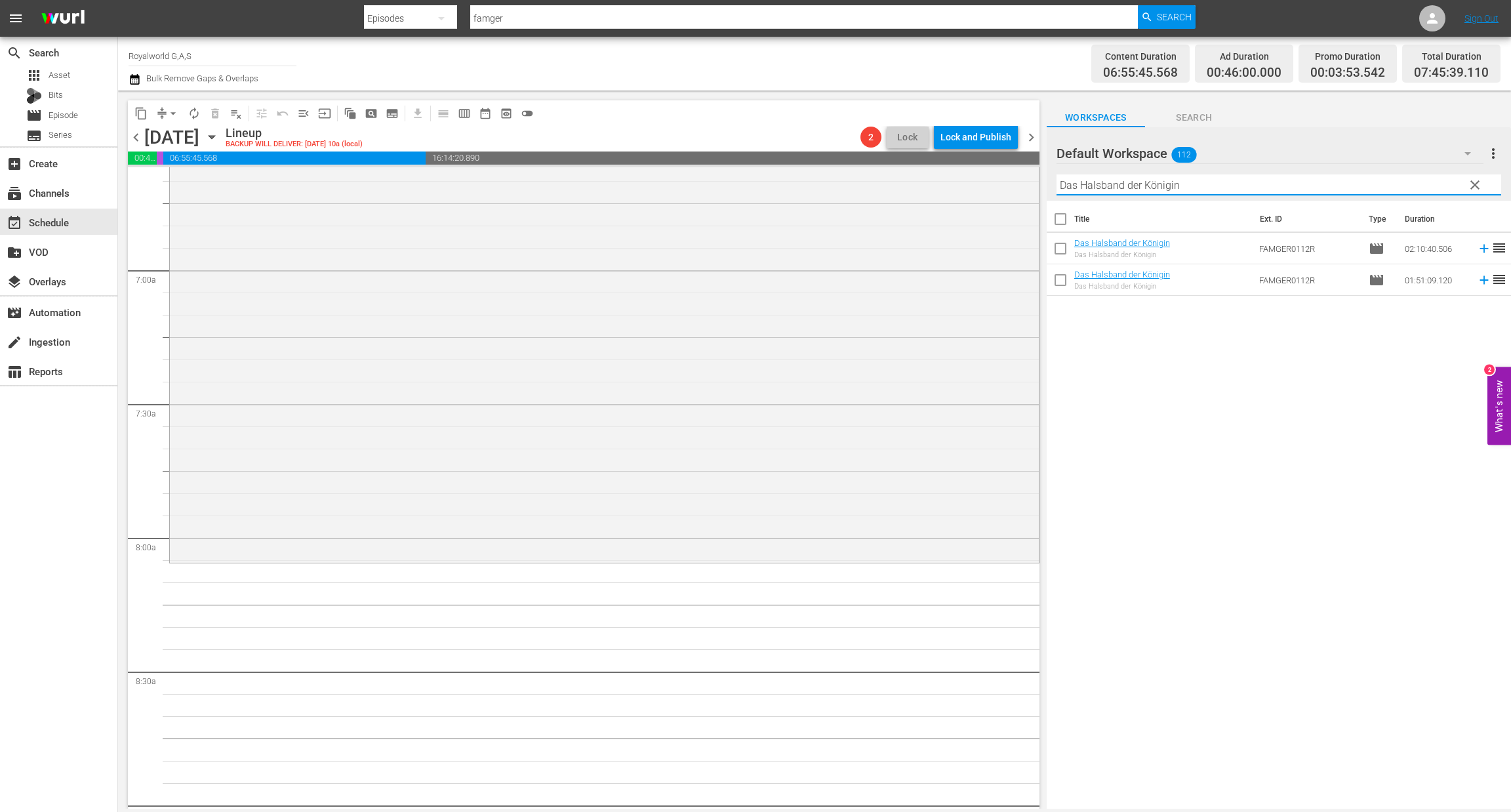
type input "Das Halsband der Königin"
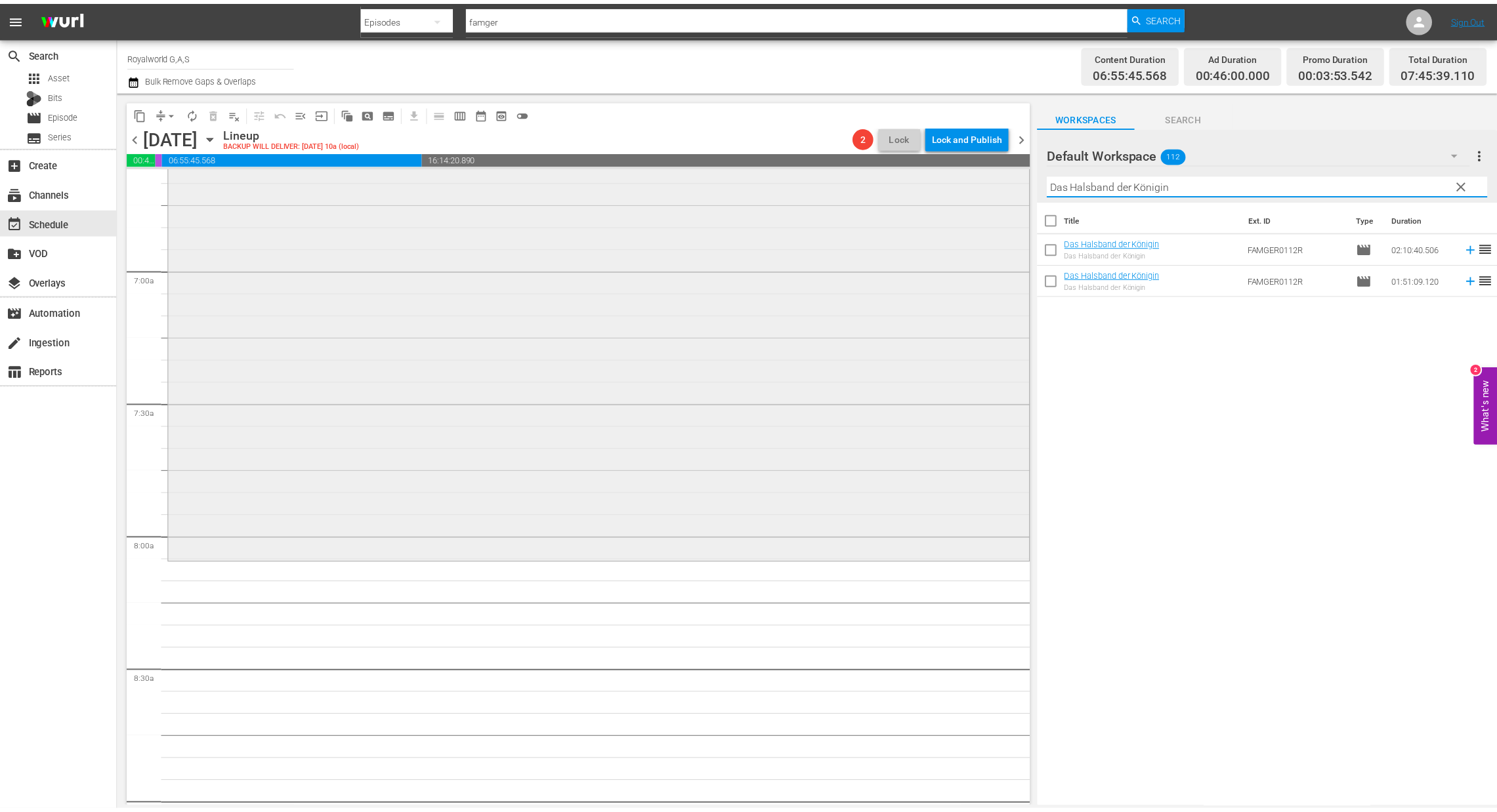
scroll to position [1574, 0]
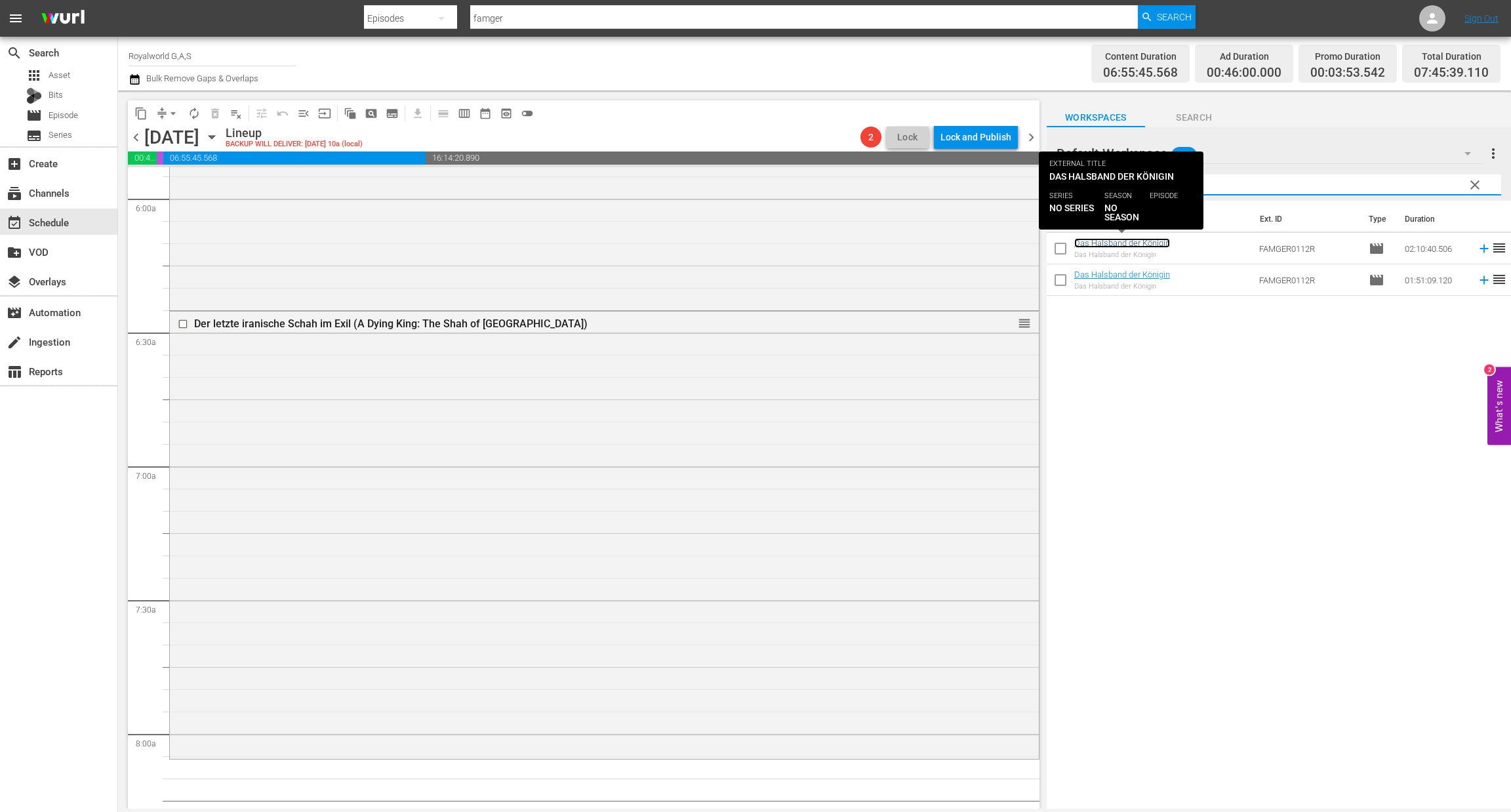
click at [1109, 242] on link "Das Halsband der Königin" at bounding box center [1122, 242] width 96 height 10
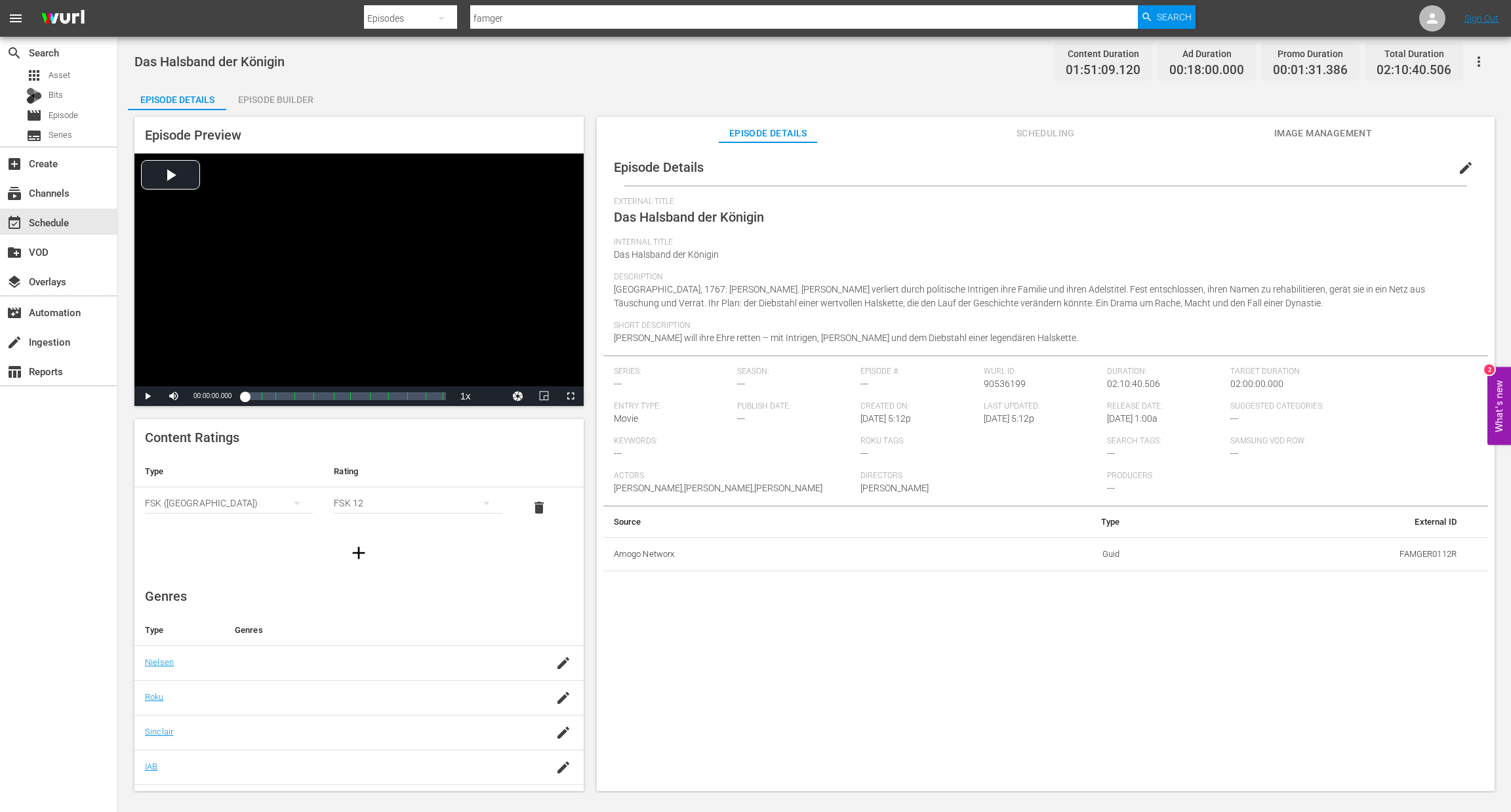
click at [261, 99] on div "Episode Builder" at bounding box center [275, 99] width 99 height 31
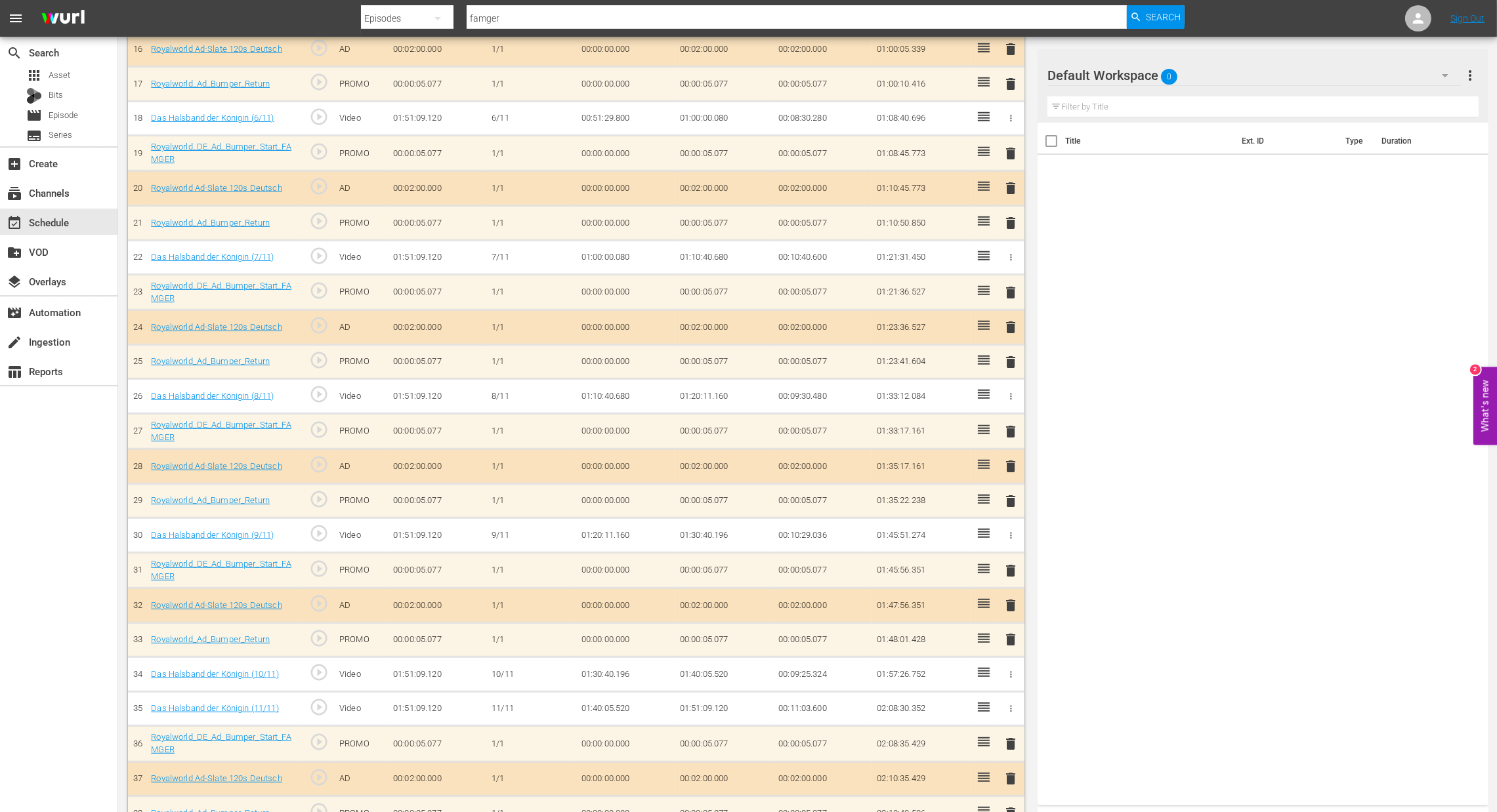
scroll to position [971, 0]
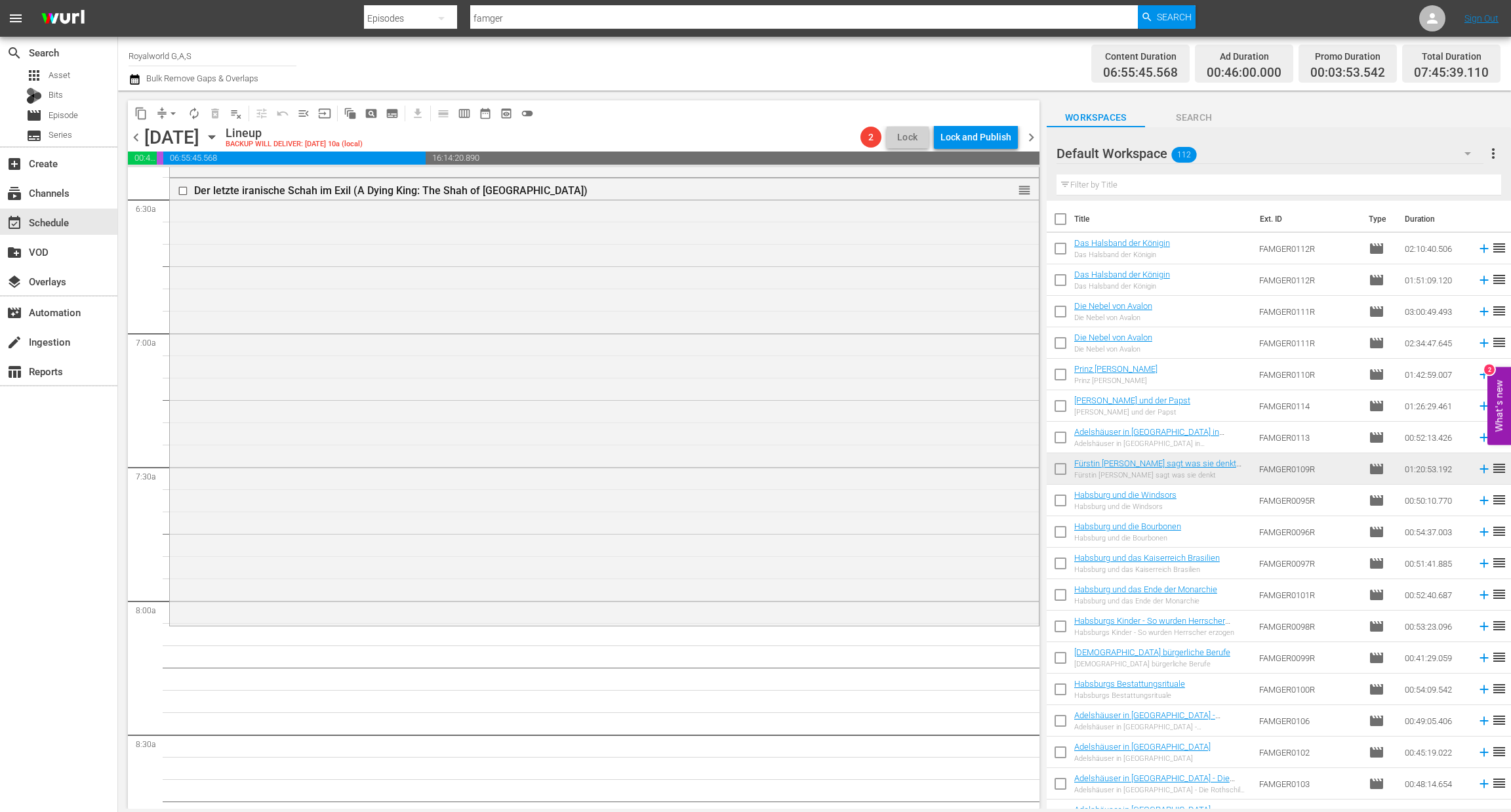
scroll to position [1658, 0]
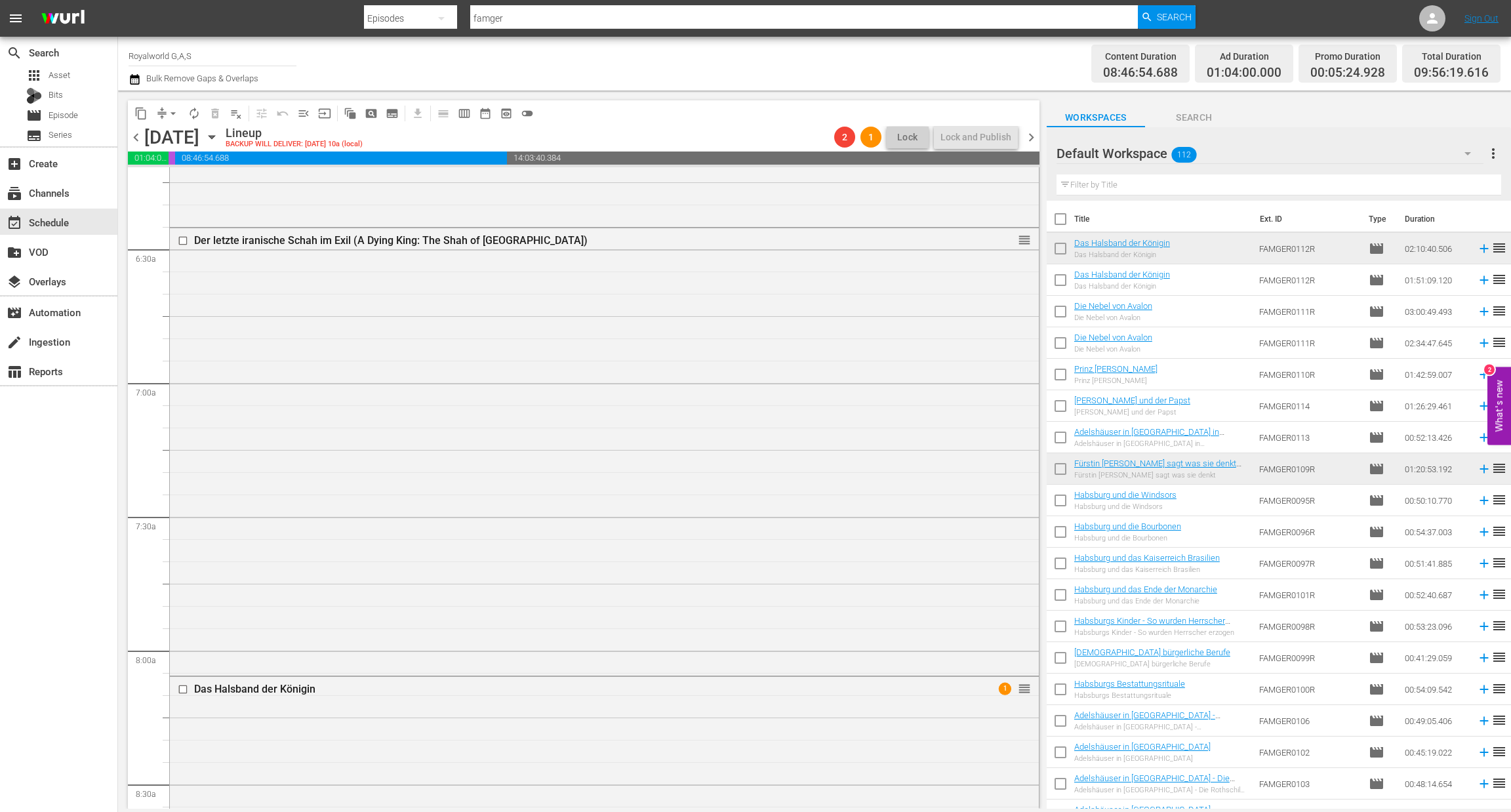
click at [1492, 281] on span "reorder" at bounding box center [1500, 279] width 16 height 16
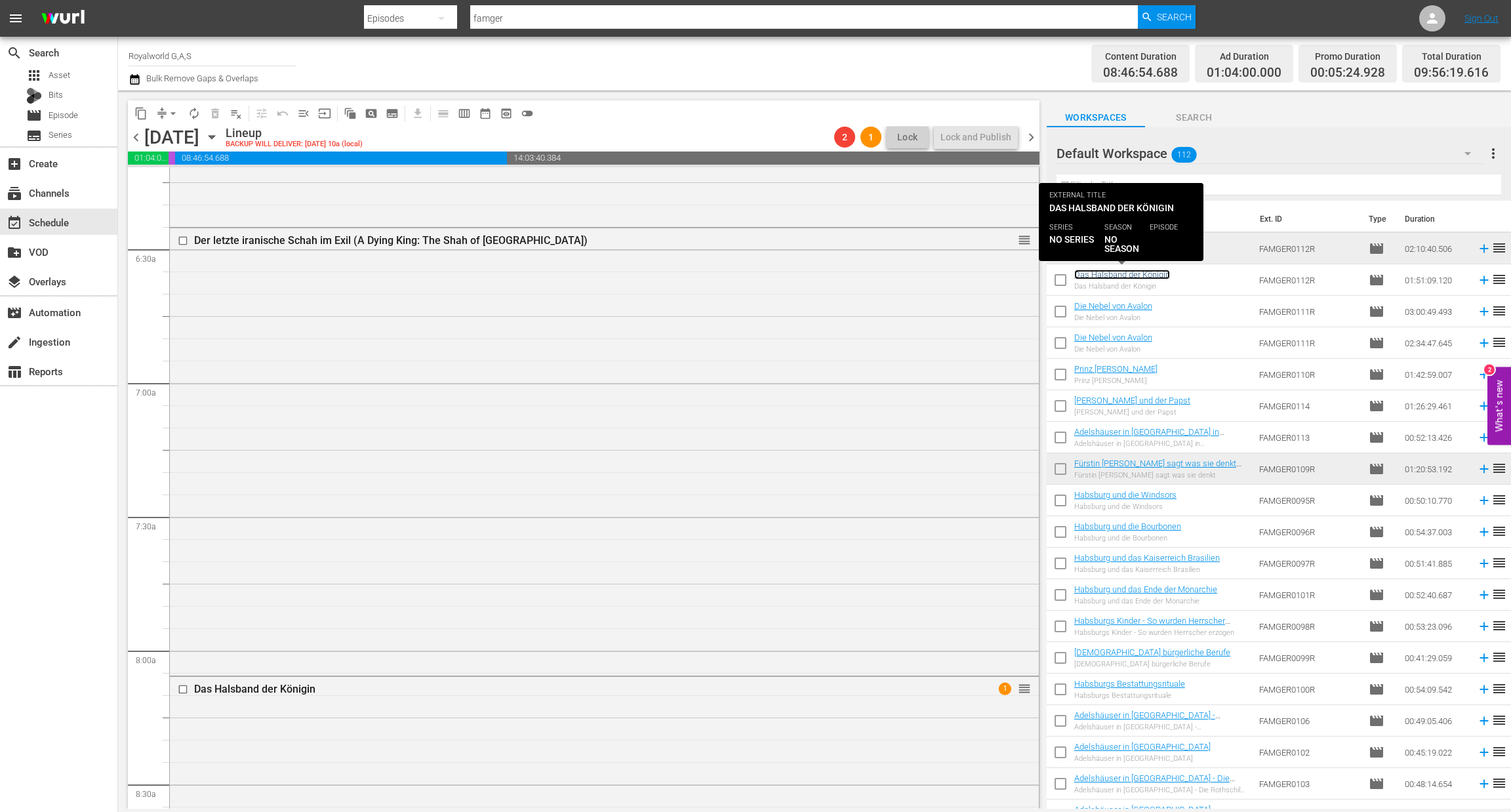
click at [1150, 278] on link "Das Halsband der Königin" at bounding box center [1122, 274] width 96 height 10
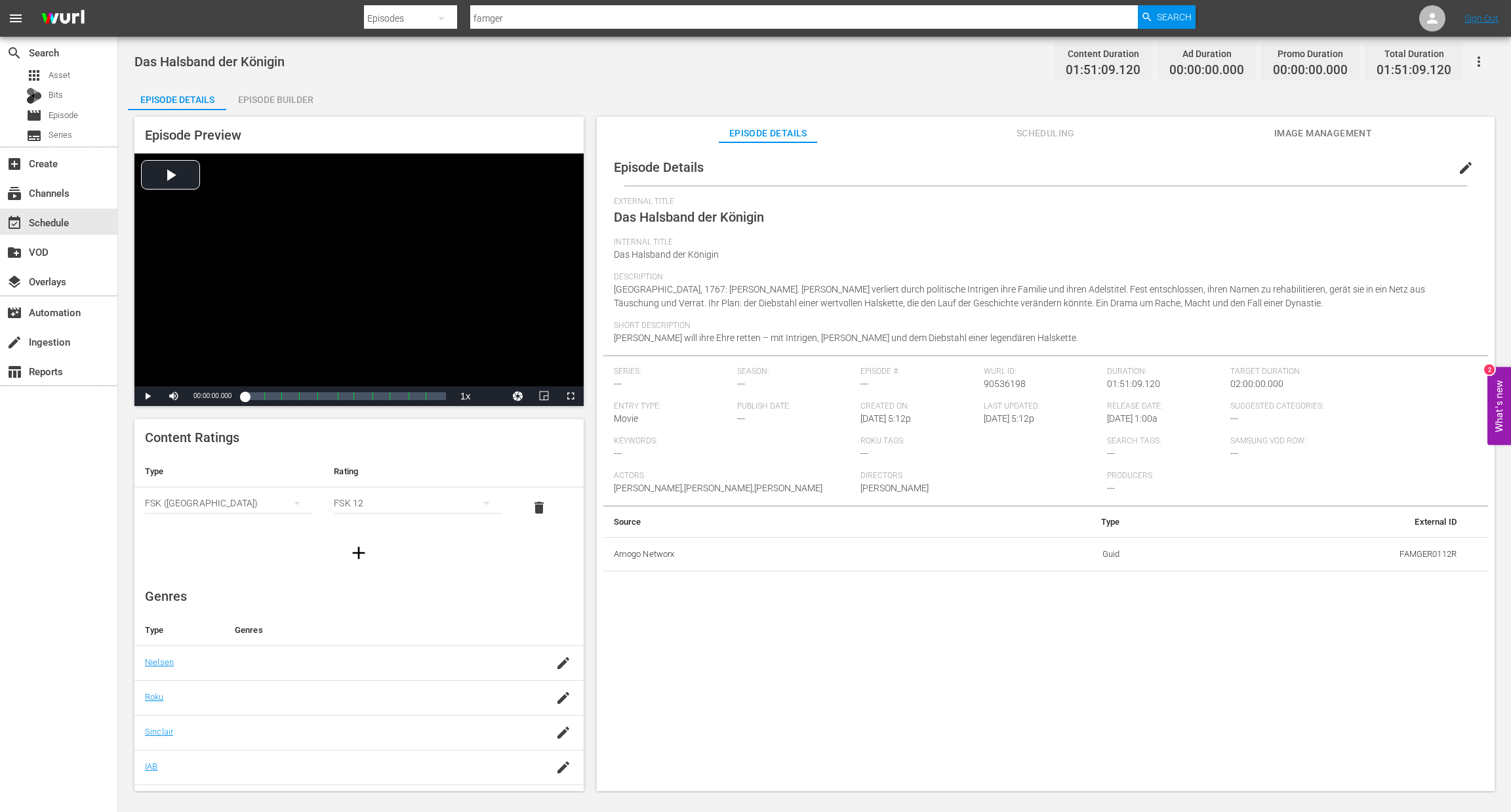
click at [1479, 60] on icon "button" at bounding box center [1479, 62] width 2 height 11
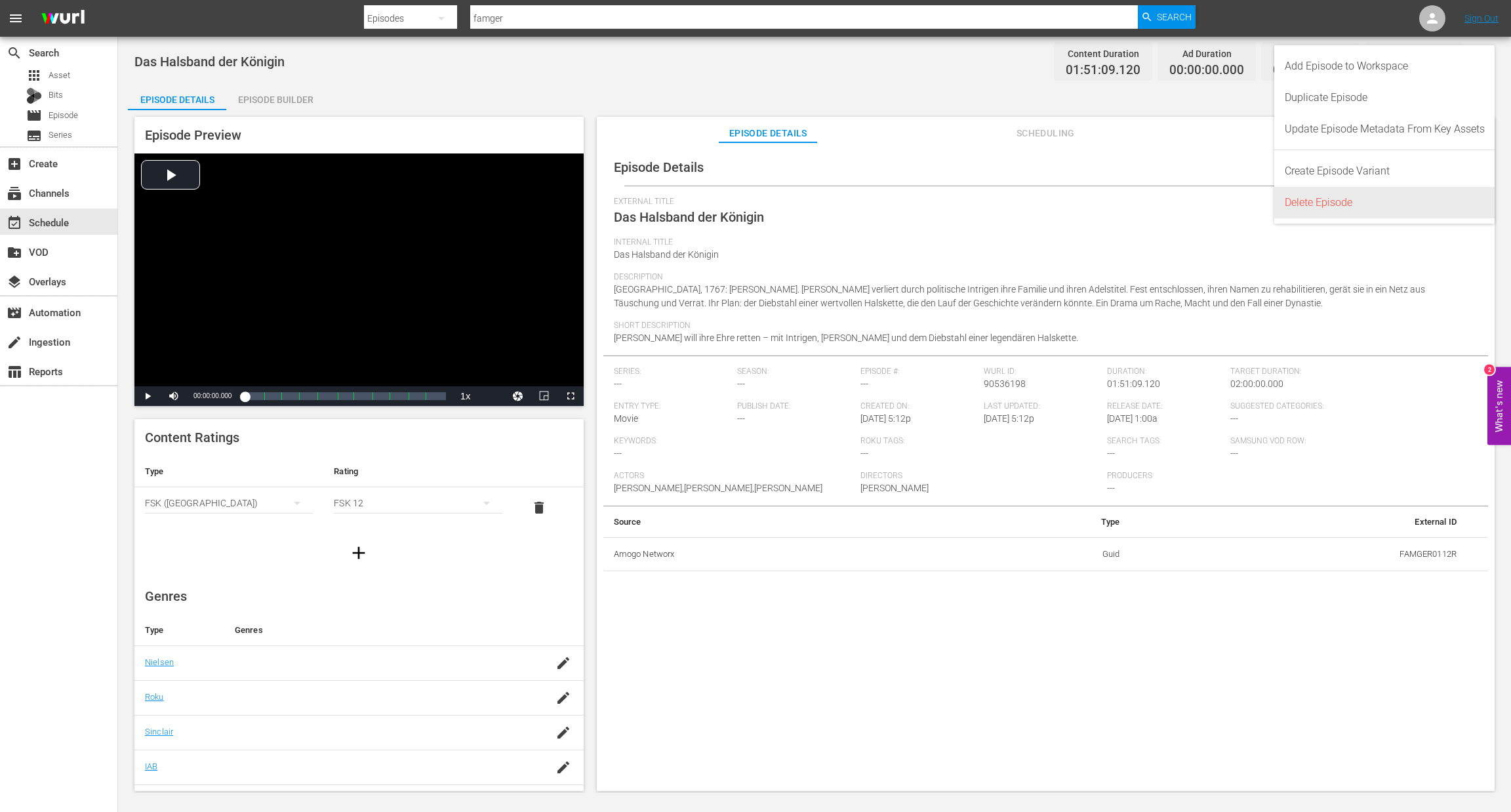
click at [1386, 200] on div "Delete Episode" at bounding box center [1386, 202] width 200 height 31
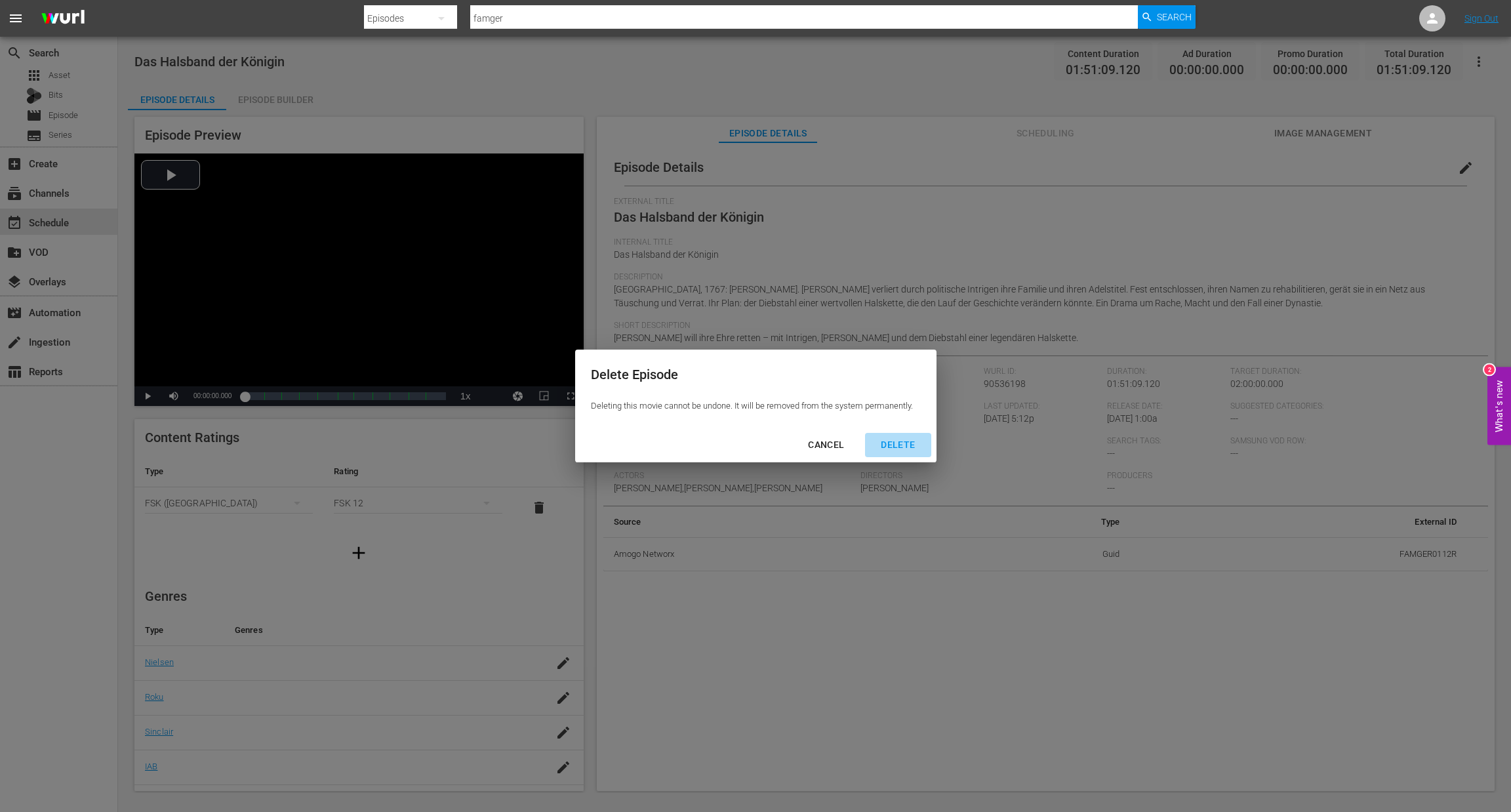
click at [879, 450] on div "DELETE" at bounding box center [898, 444] width 55 height 16
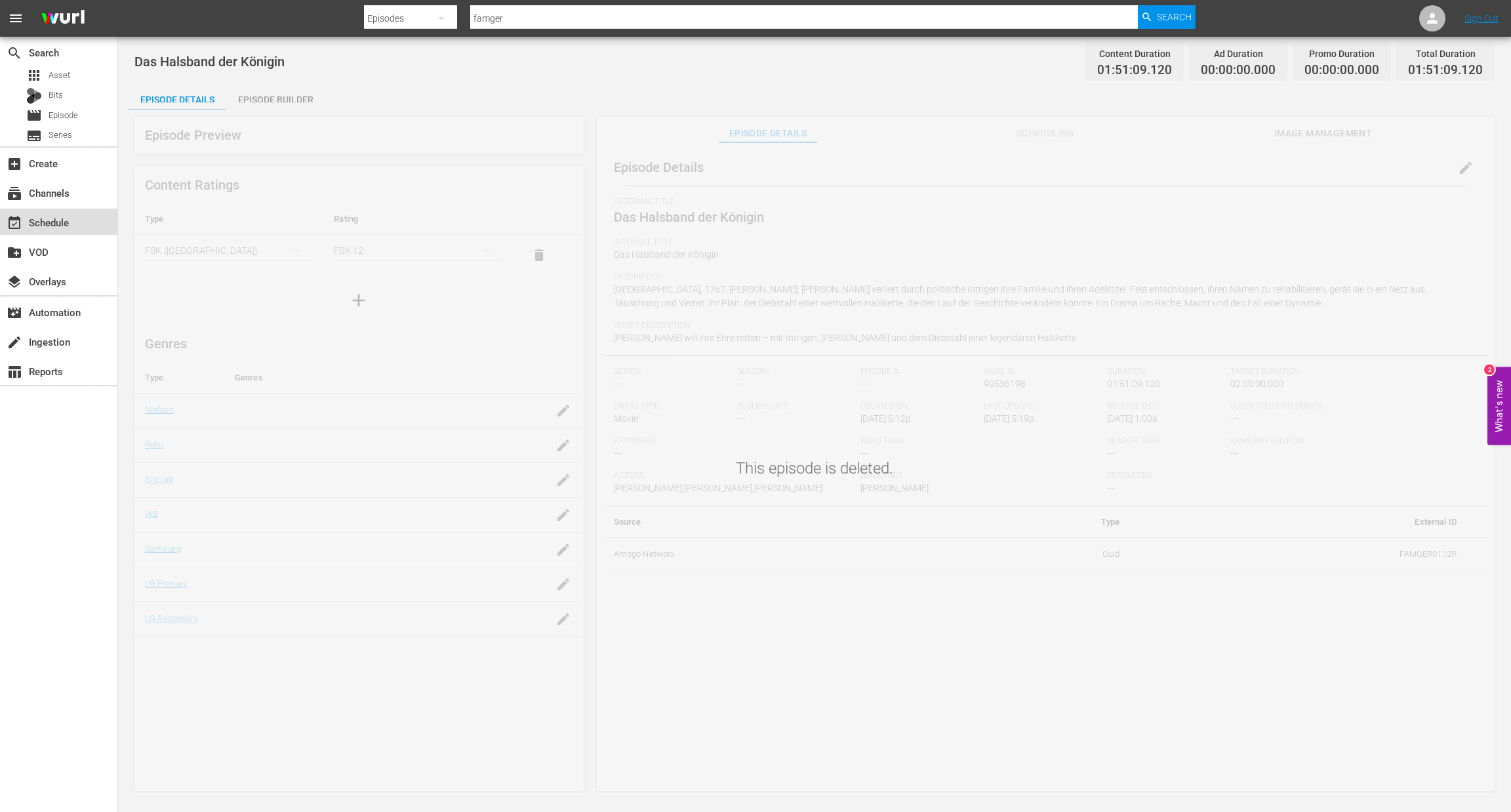
click at [34, 221] on div "event_available Schedule" at bounding box center [37, 220] width 73 height 11
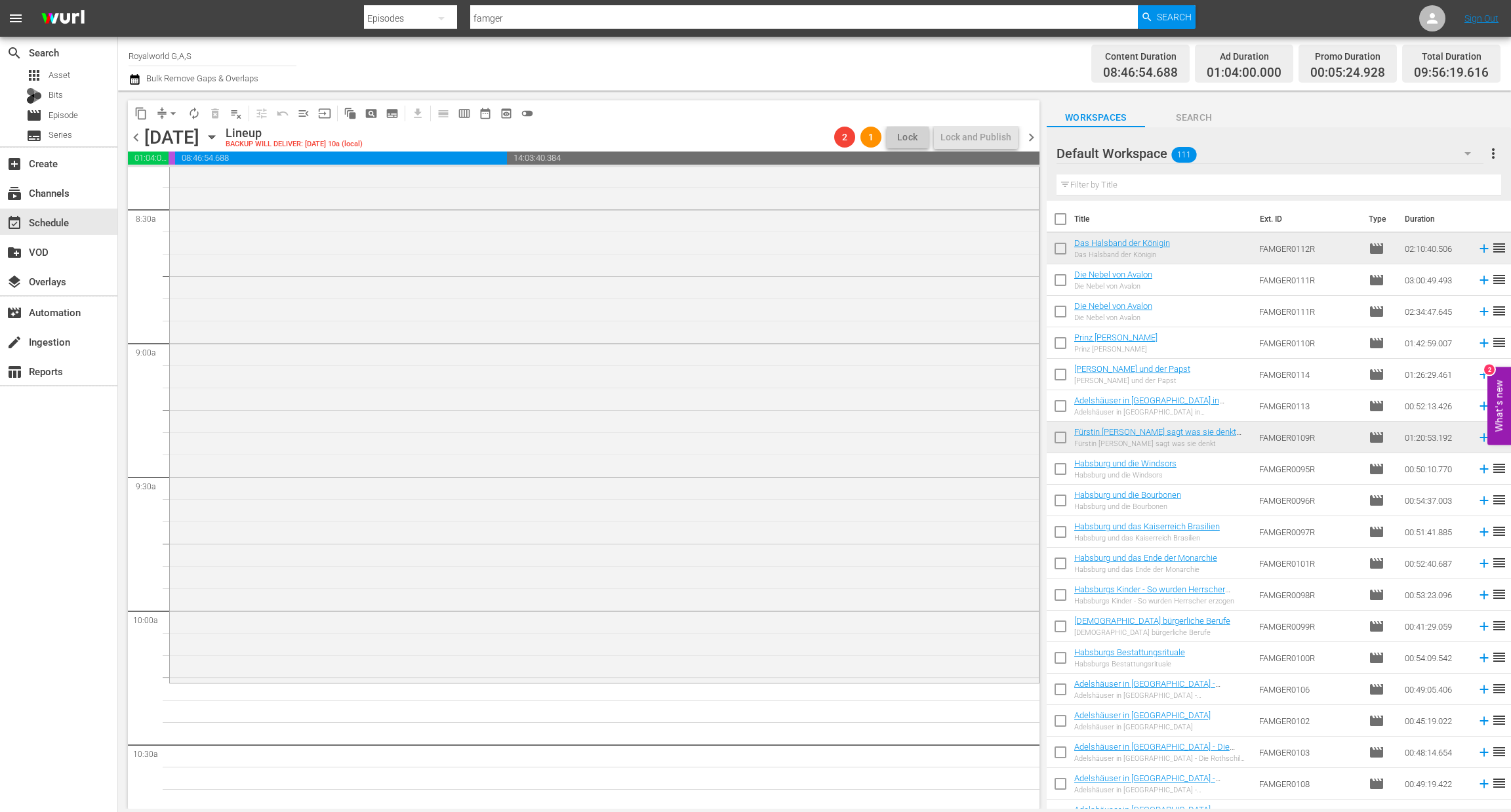
scroll to position [2142, 0]
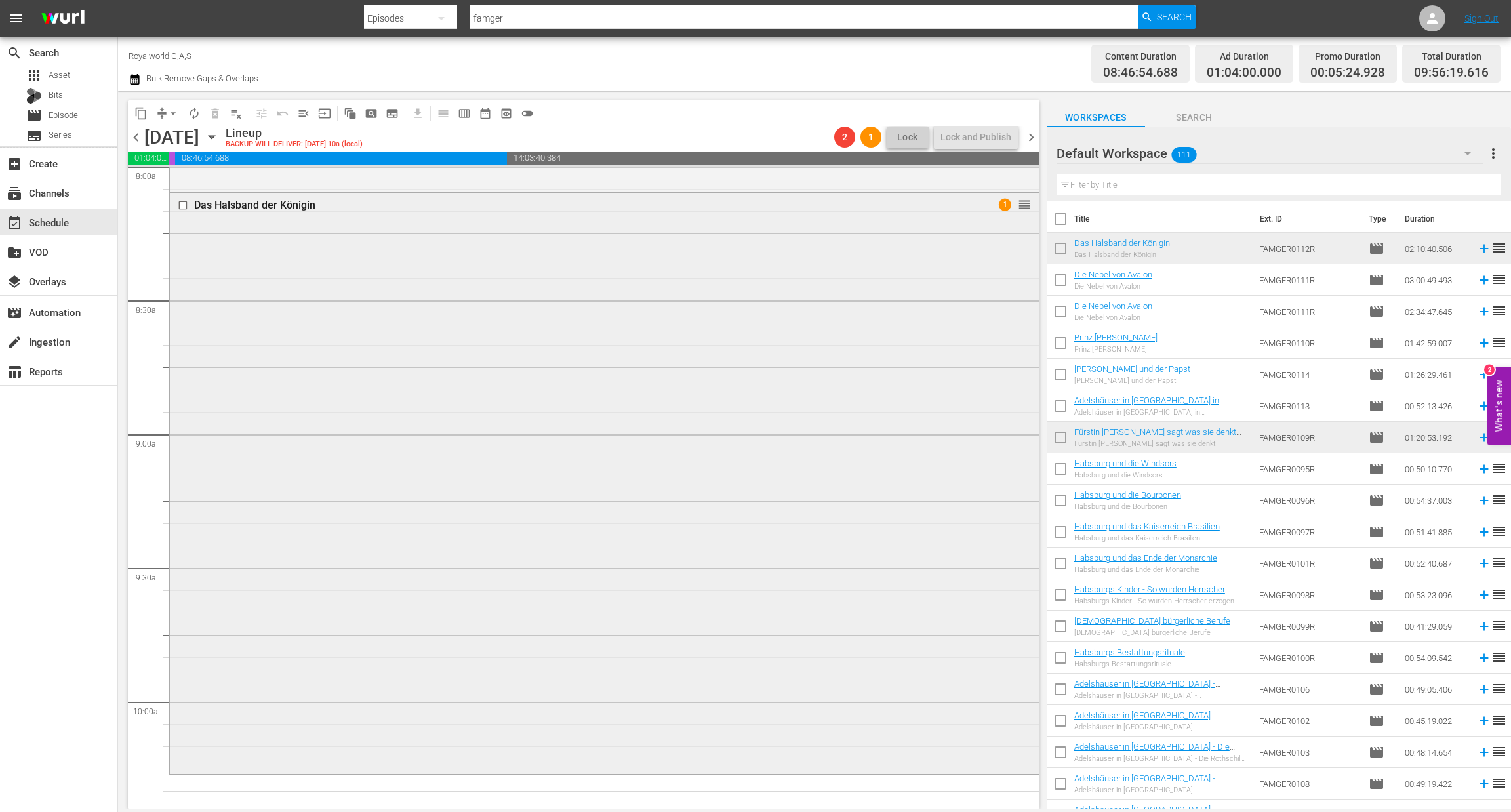
click at [282, 205] on div "Das Halsband der Königin" at bounding box center [580, 205] width 771 height 12
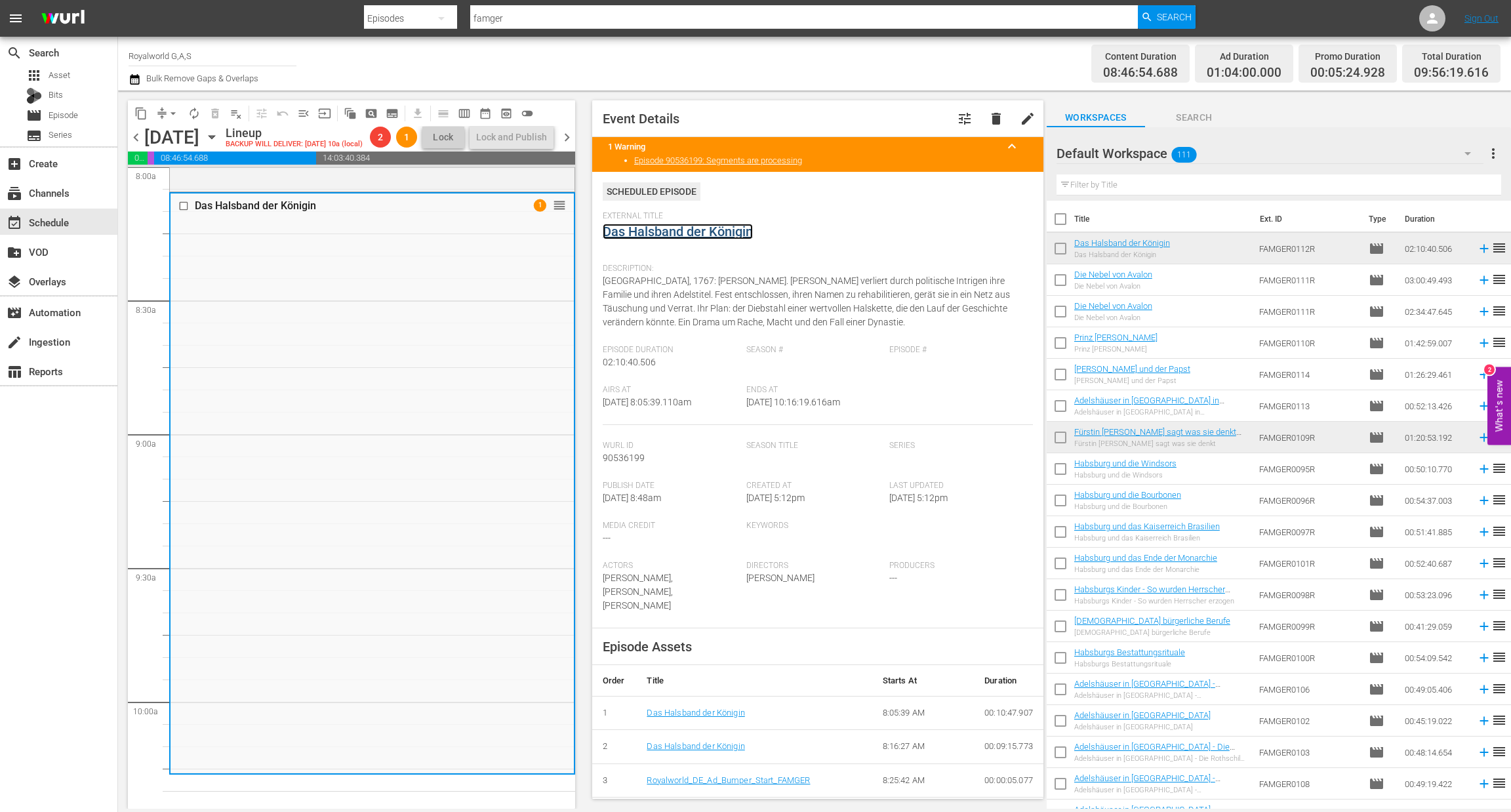
click at [745, 230] on link "Das Halsband der Königin" at bounding box center [678, 232] width 150 height 16
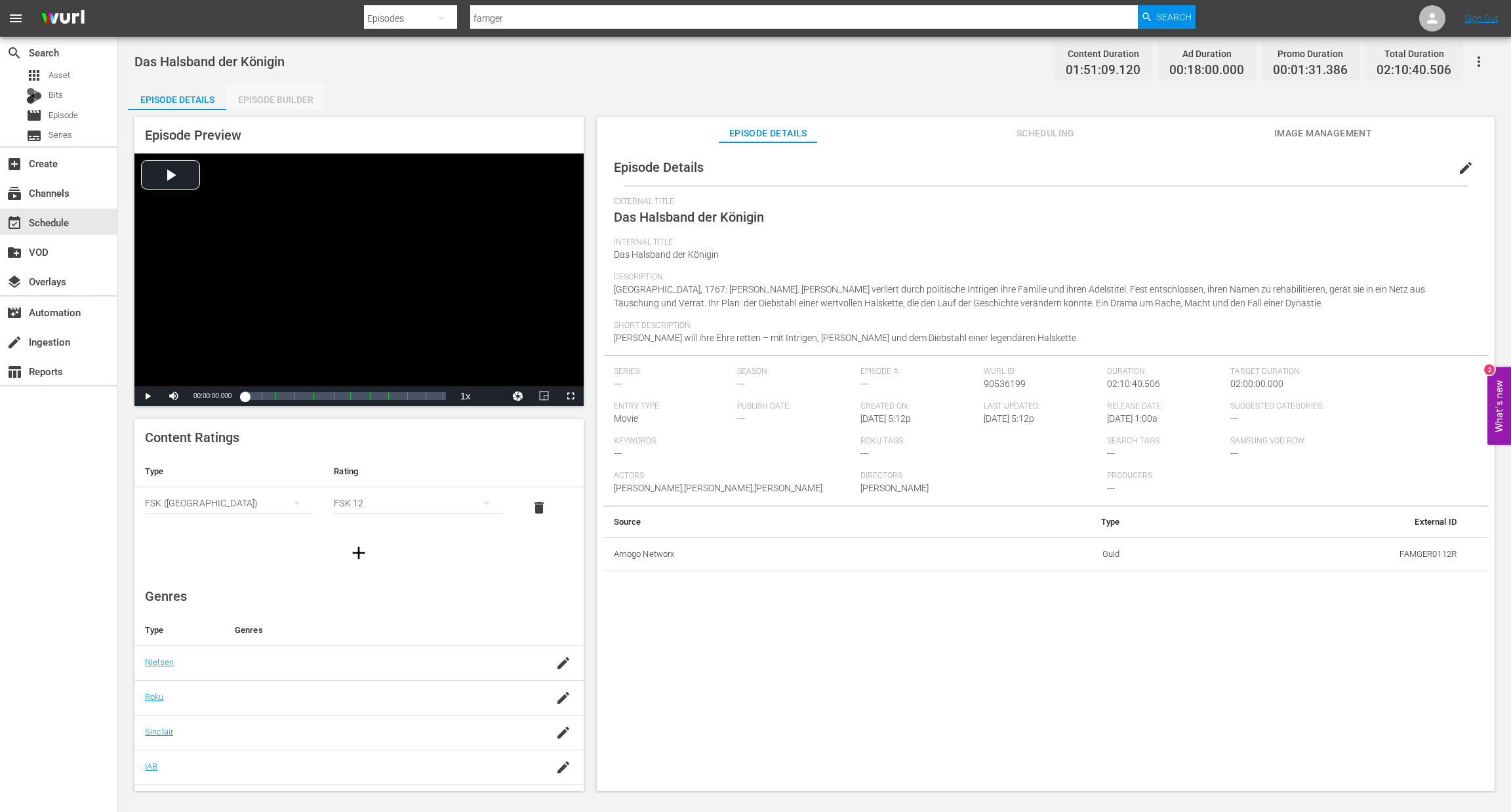
click at [281, 103] on div "Episode Builder" at bounding box center [275, 99] width 99 height 31
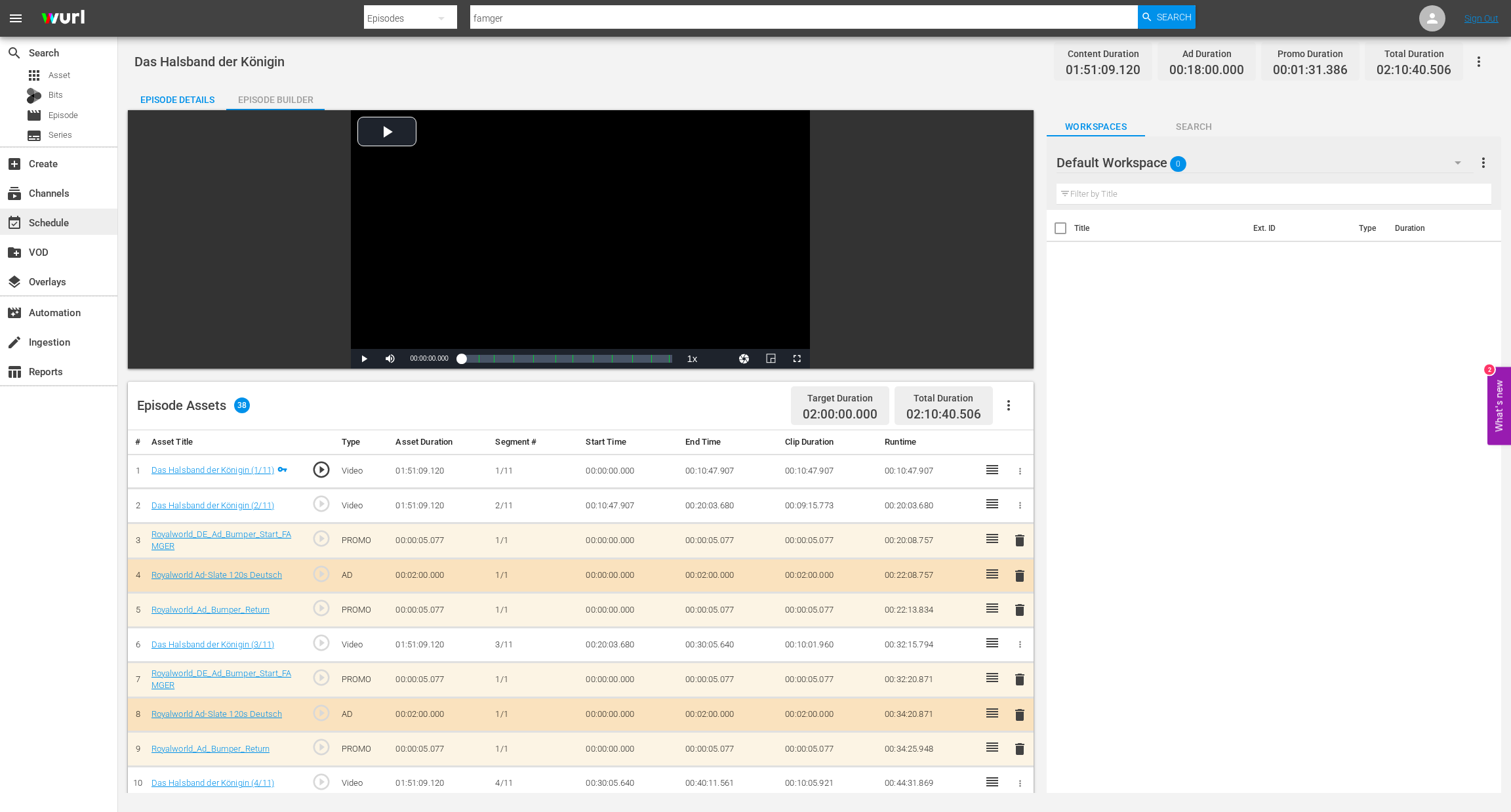
click at [37, 219] on div "event_available Schedule" at bounding box center [37, 220] width 73 height 11
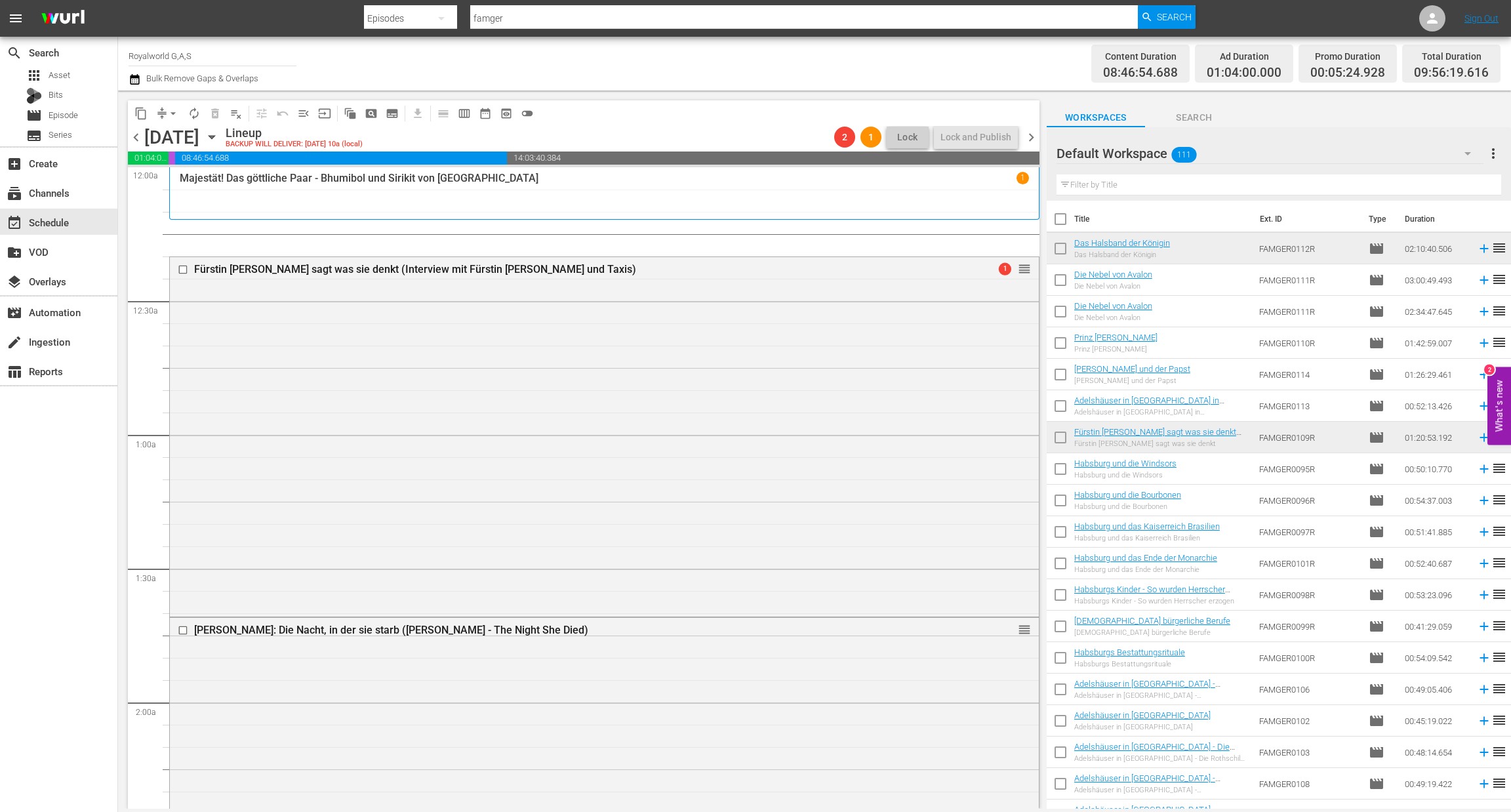
click at [1179, 186] on input "text" at bounding box center [1279, 184] width 445 height 21
paste input "Baden wie zu Kaisers Zeiten"
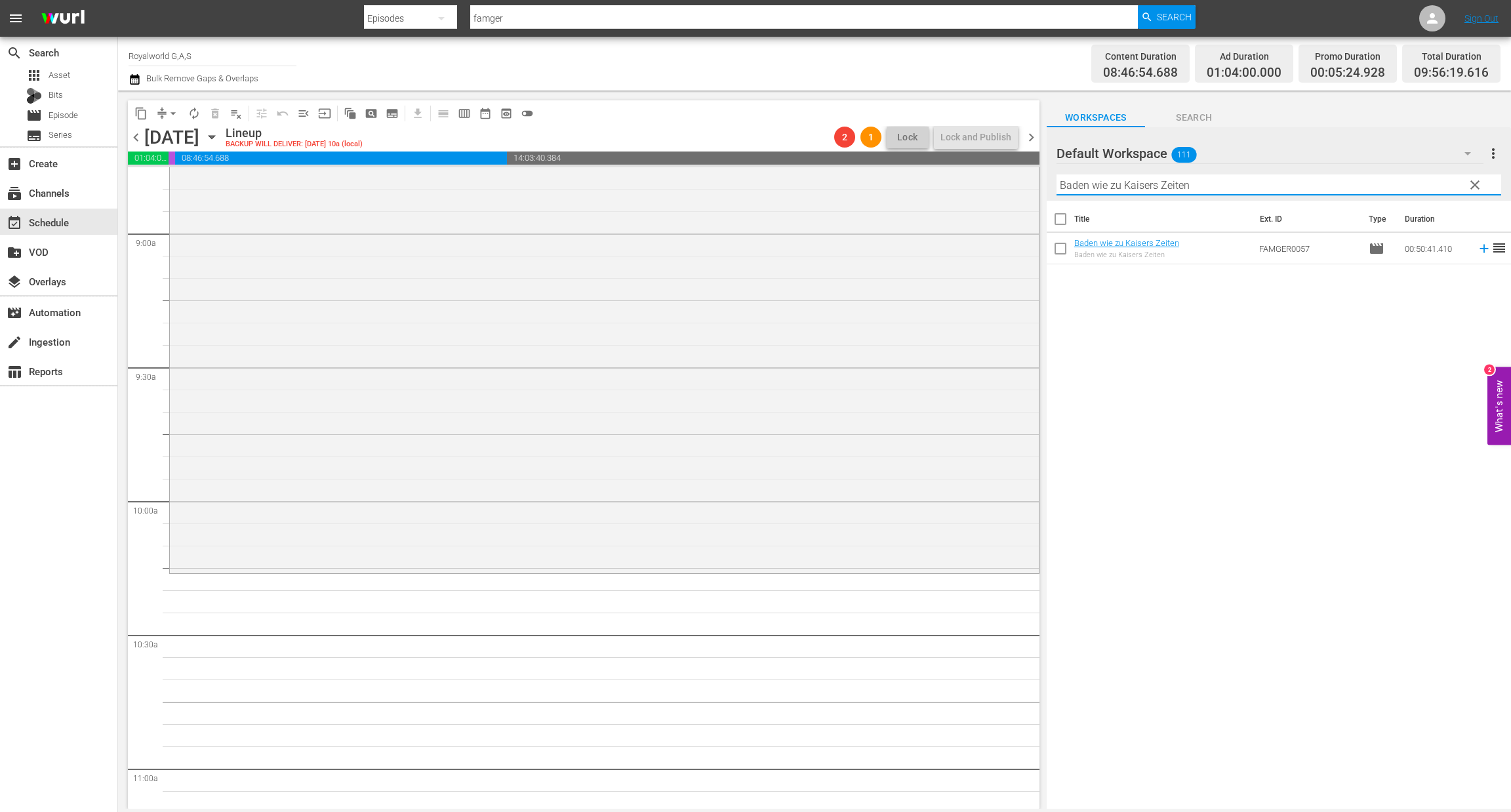
scroll to position [2360, 0]
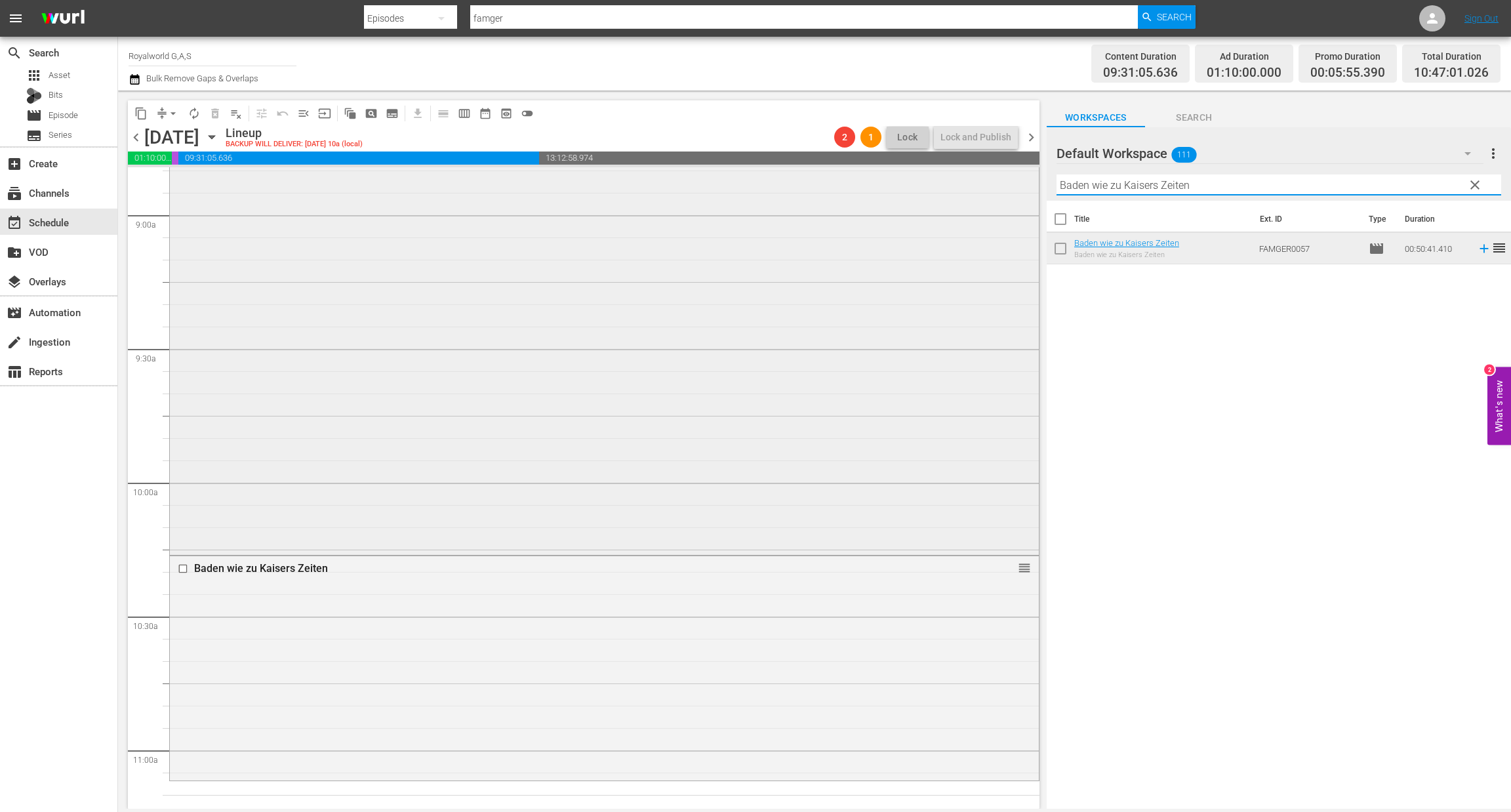
paste input "[PERSON_NAME]: Die Ermittlung"
drag, startPoint x: 1155, startPoint y: 184, endPoint x: 997, endPoint y: 188, distance: 158.1
click at [999, 187] on div "content_copy compress arrow_drop_down autorenew_outlined delete_forever_outline…" at bounding box center [814, 449] width 1393 height 718
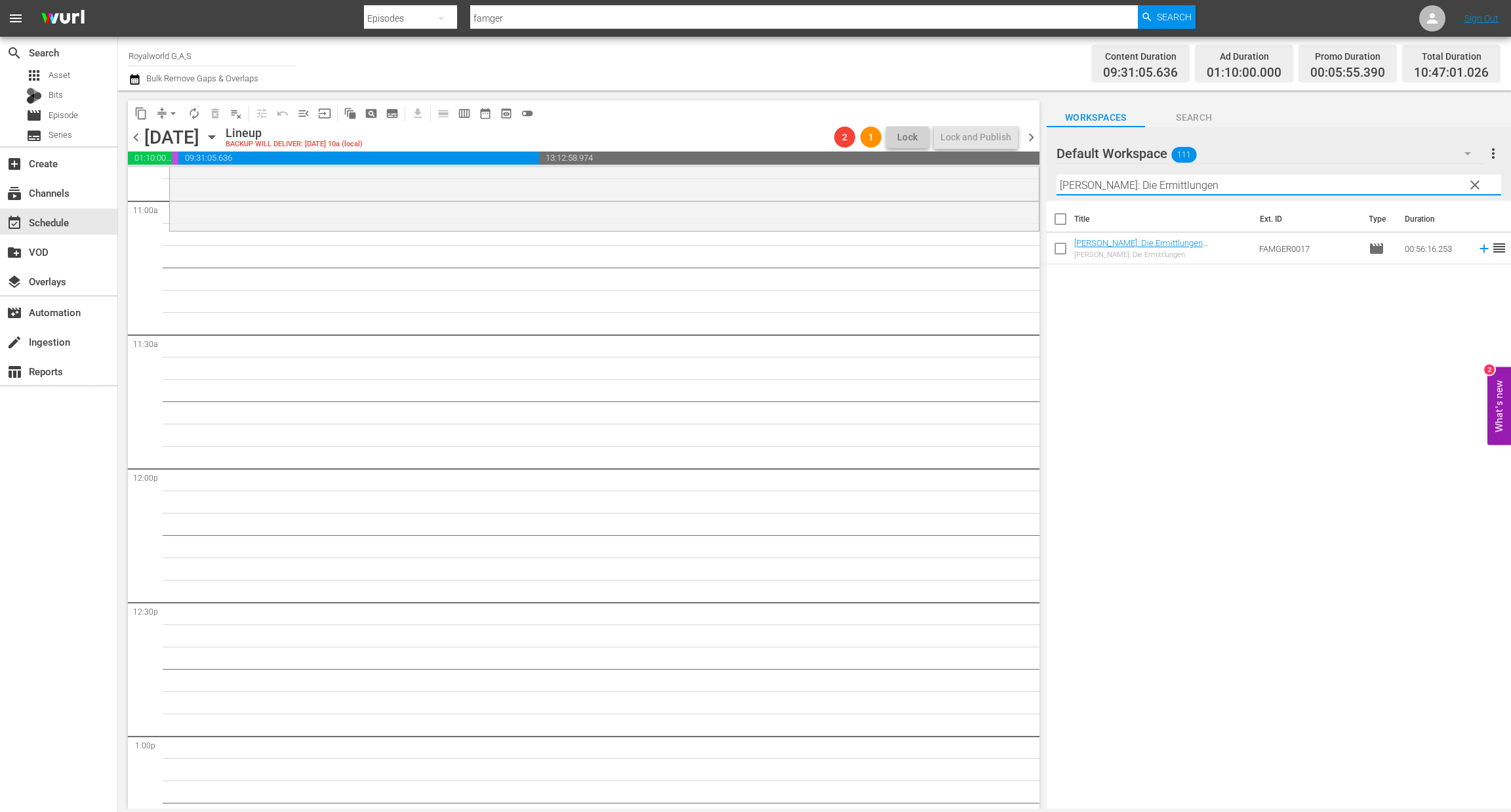
scroll to position [2951, 0]
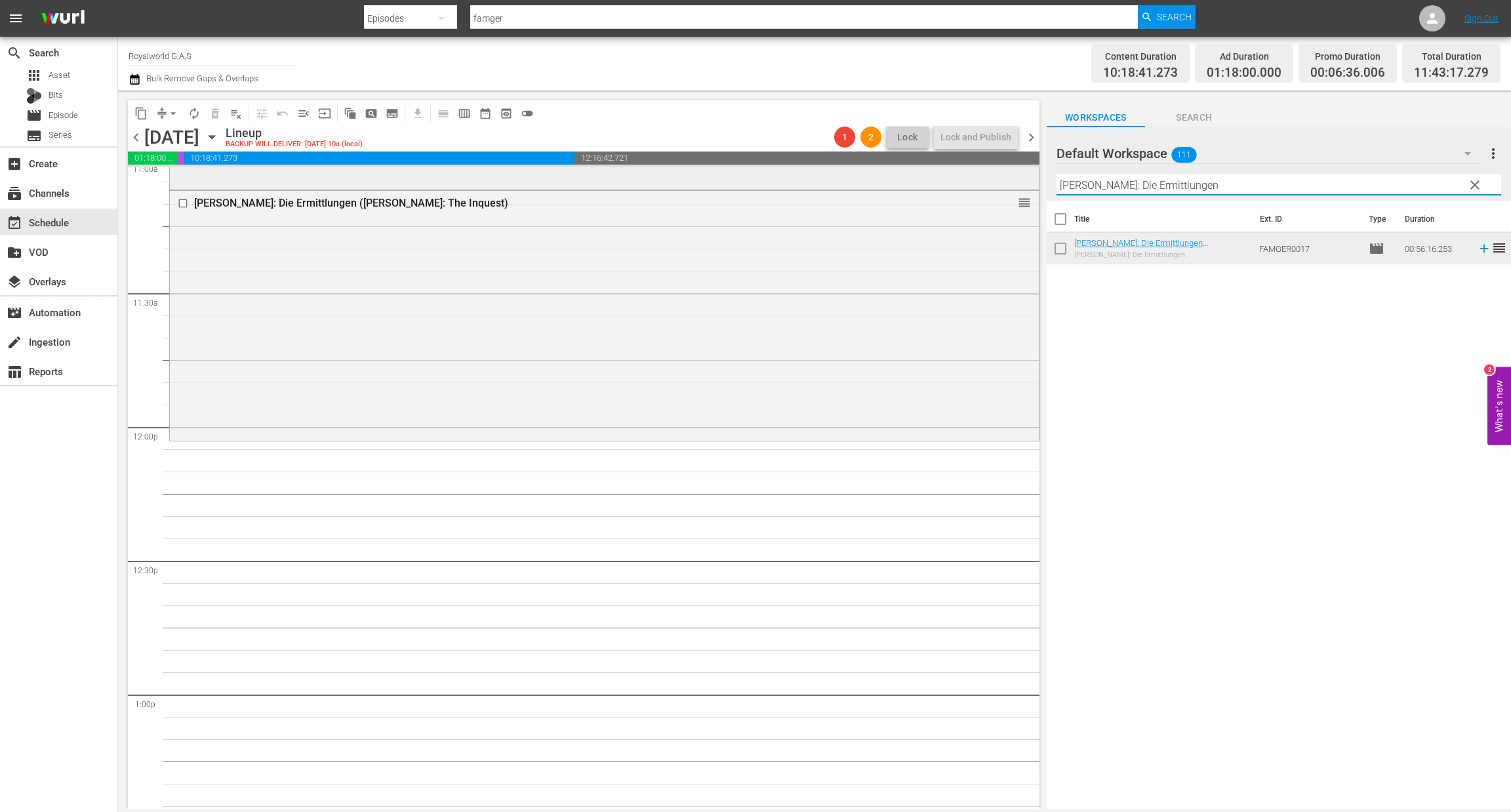
paste input "Sachsens Glanz und Preußens Gloria - EP03 - Brühl – Die große Karriere"
drag, startPoint x: 1164, startPoint y: 177, endPoint x: 967, endPoint y: 177, distance: 197.0
click at [967, 177] on div "content_copy compress arrow_drop_down autorenew_outlined delete_forever_outline…" at bounding box center [814, 449] width 1393 height 718
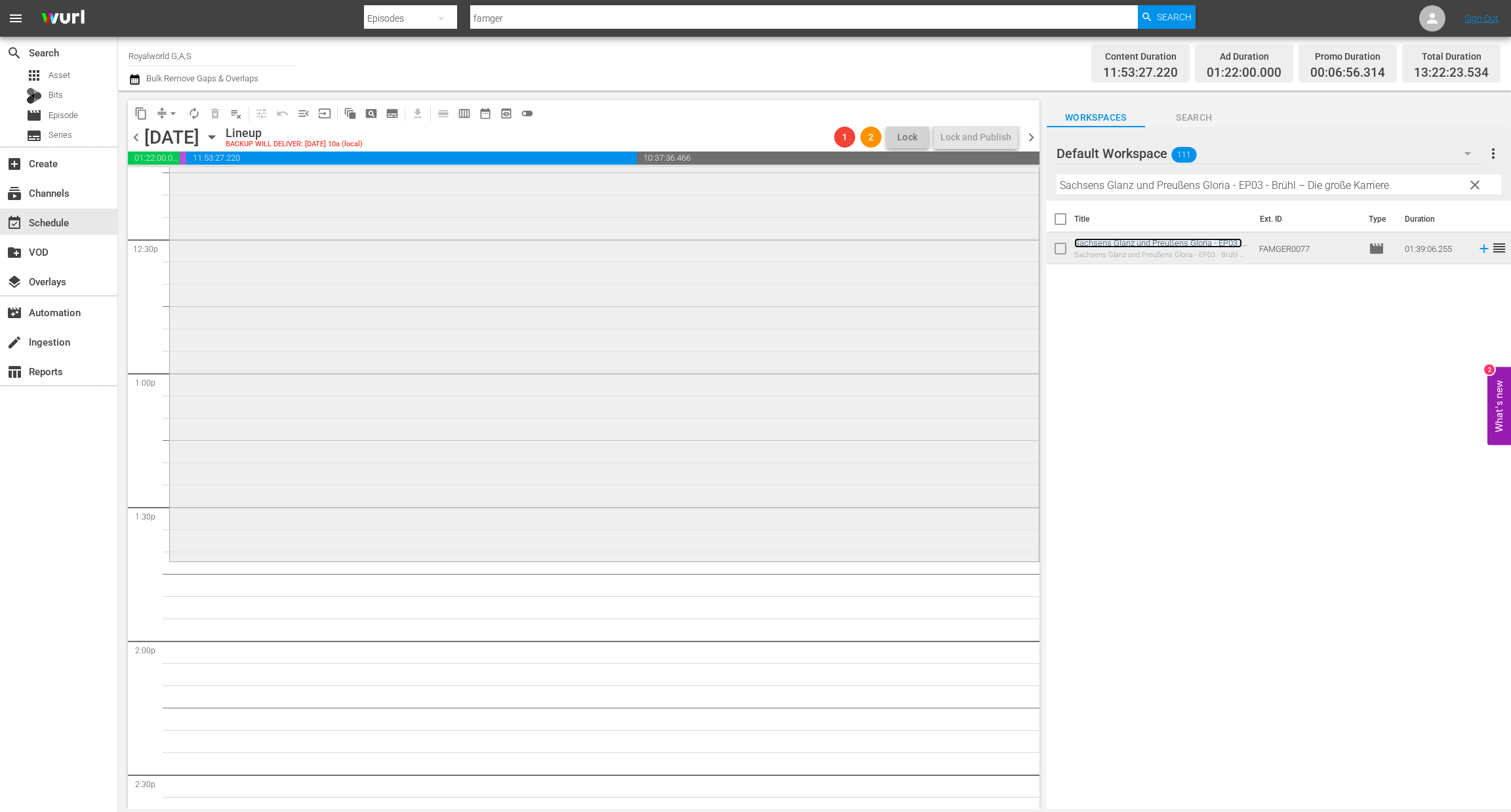
scroll to position [3345, 0]
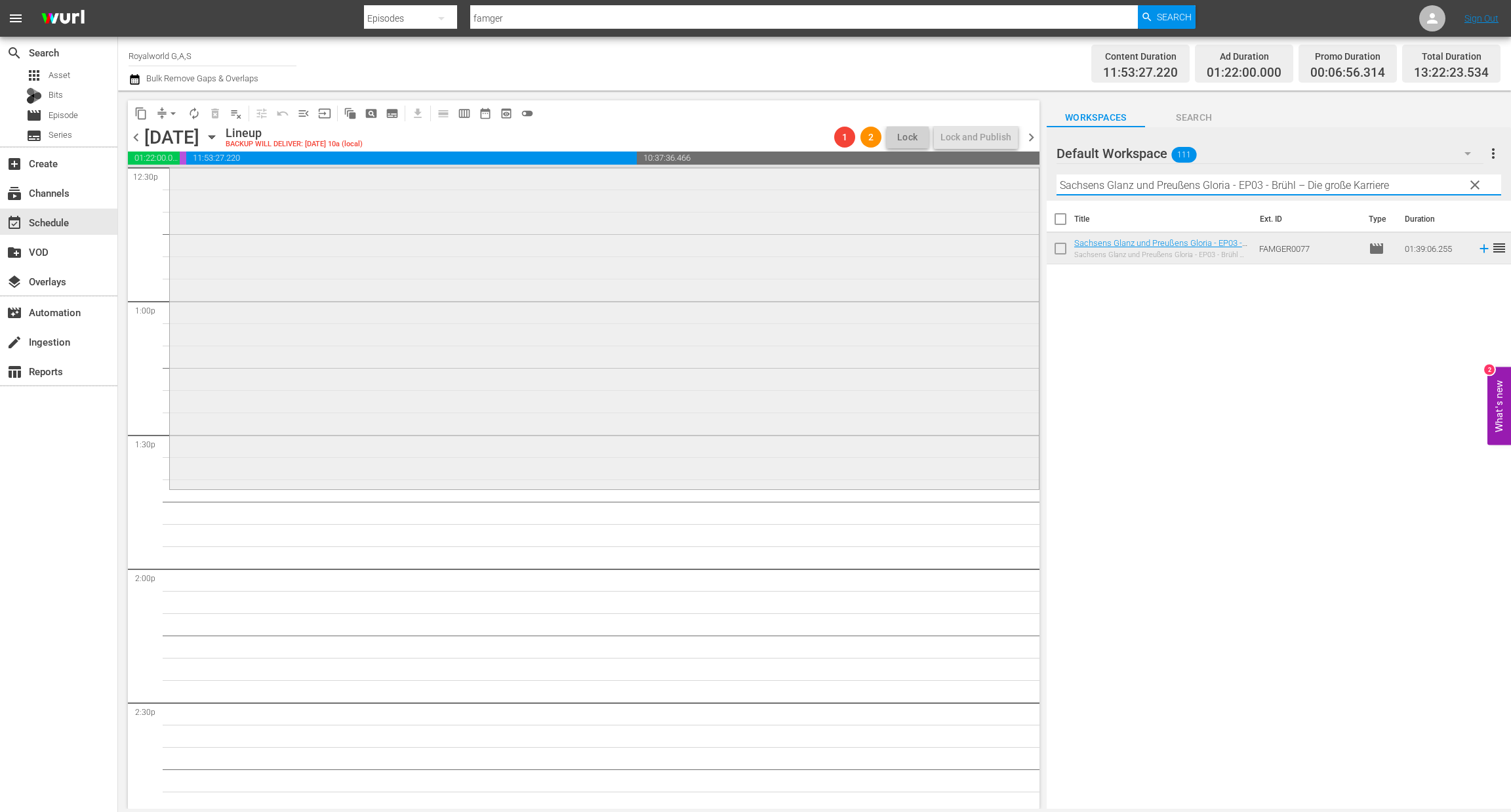
paste input "4 - Brühl – Der Zweikampf"
drag, startPoint x: 1400, startPoint y: 189, endPoint x: 927, endPoint y: 189, distance: 473.0
click at [927, 189] on div "content_copy compress arrow_drop_down autorenew_outlined delete_forever_outline…" at bounding box center [814, 449] width 1393 height 718
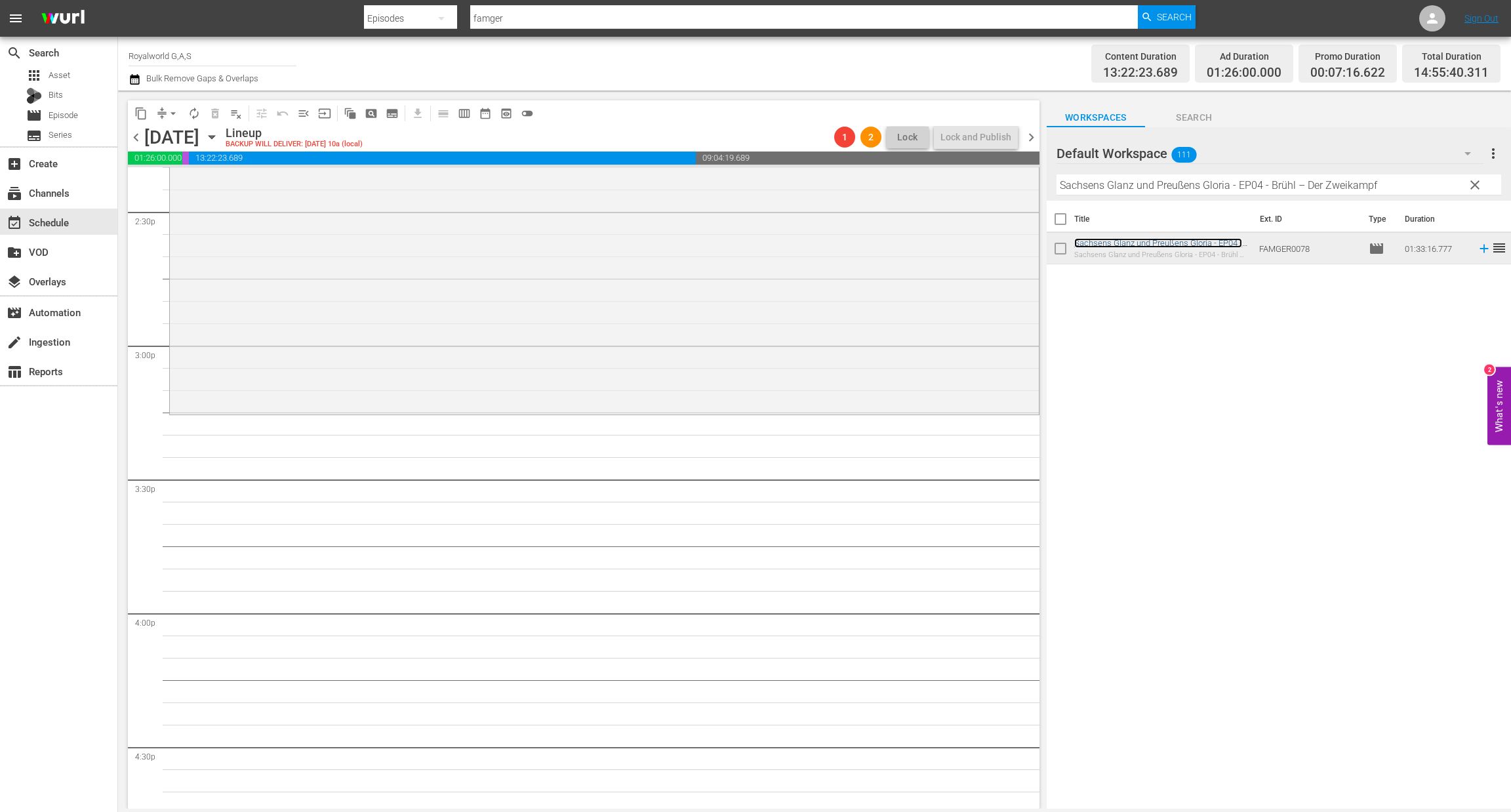
scroll to position [3837, 0]
paste input "Die Romanows"
drag, startPoint x: 1389, startPoint y: 185, endPoint x: 880, endPoint y: 185, distance: 509.0
click at [880, 185] on div "content_copy compress arrow_drop_down autorenew_outlined delete_forever_outline…" at bounding box center [814, 449] width 1393 height 718
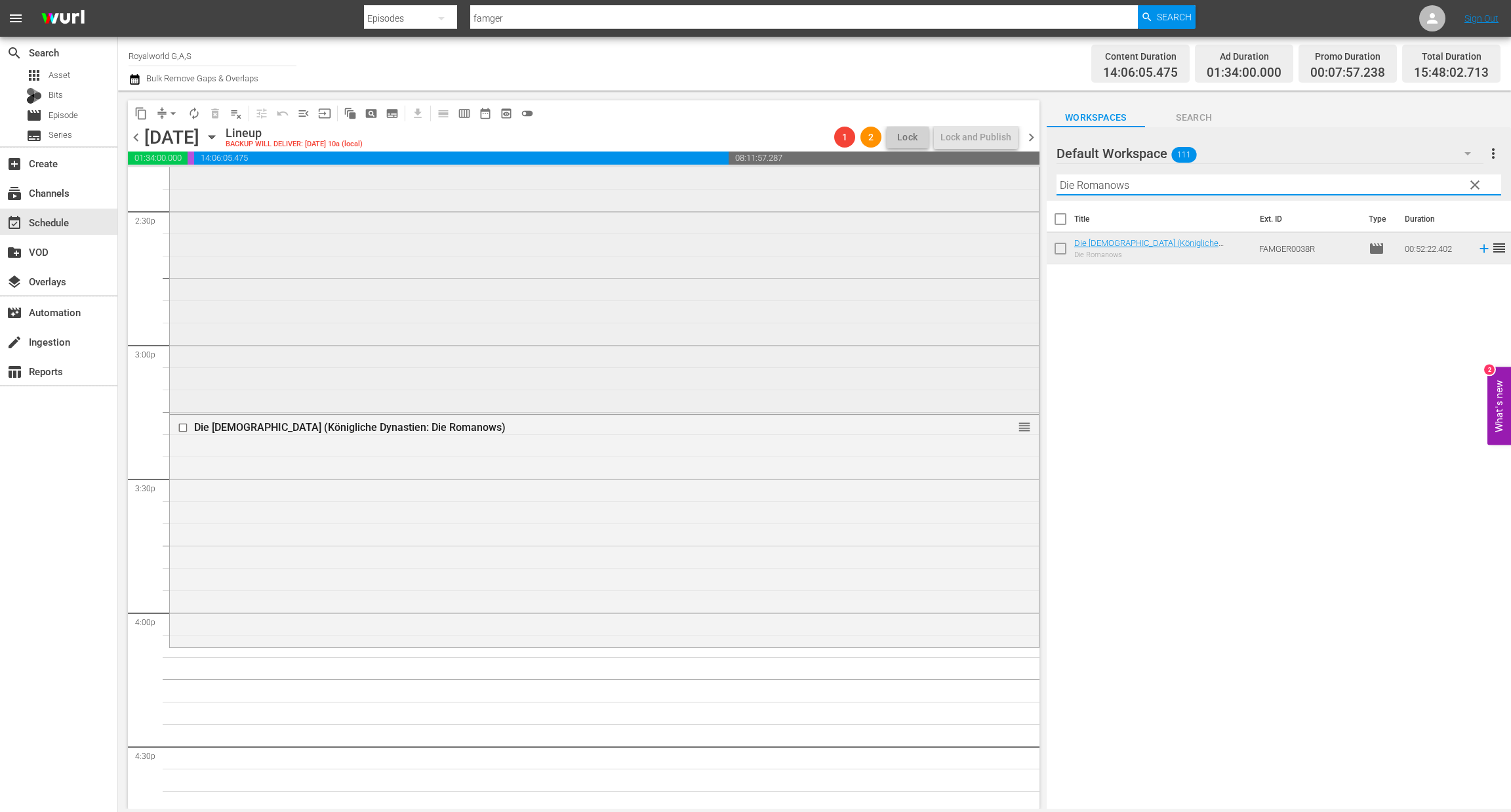
drag, startPoint x: 963, startPoint y: 173, endPoint x: 921, endPoint y: 170, distance: 42.1
click at [922, 170] on div "content_copy compress arrow_drop_down autorenew_outlined delete_forever_outline…" at bounding box center [814, 449] width 1393 height 718
paste input "Habsburg und die Bourbonen"
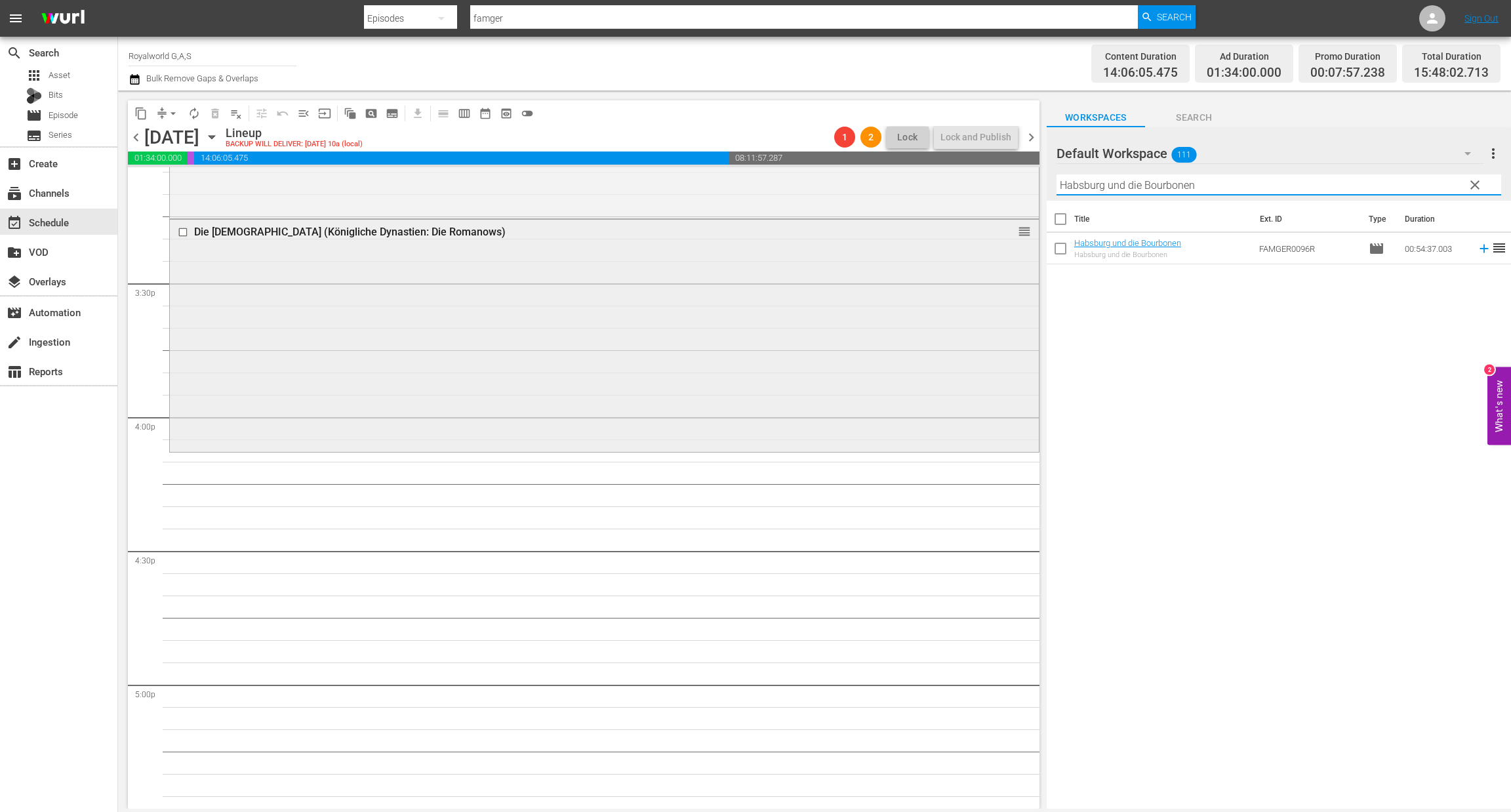
scroll to position [4033, 0]
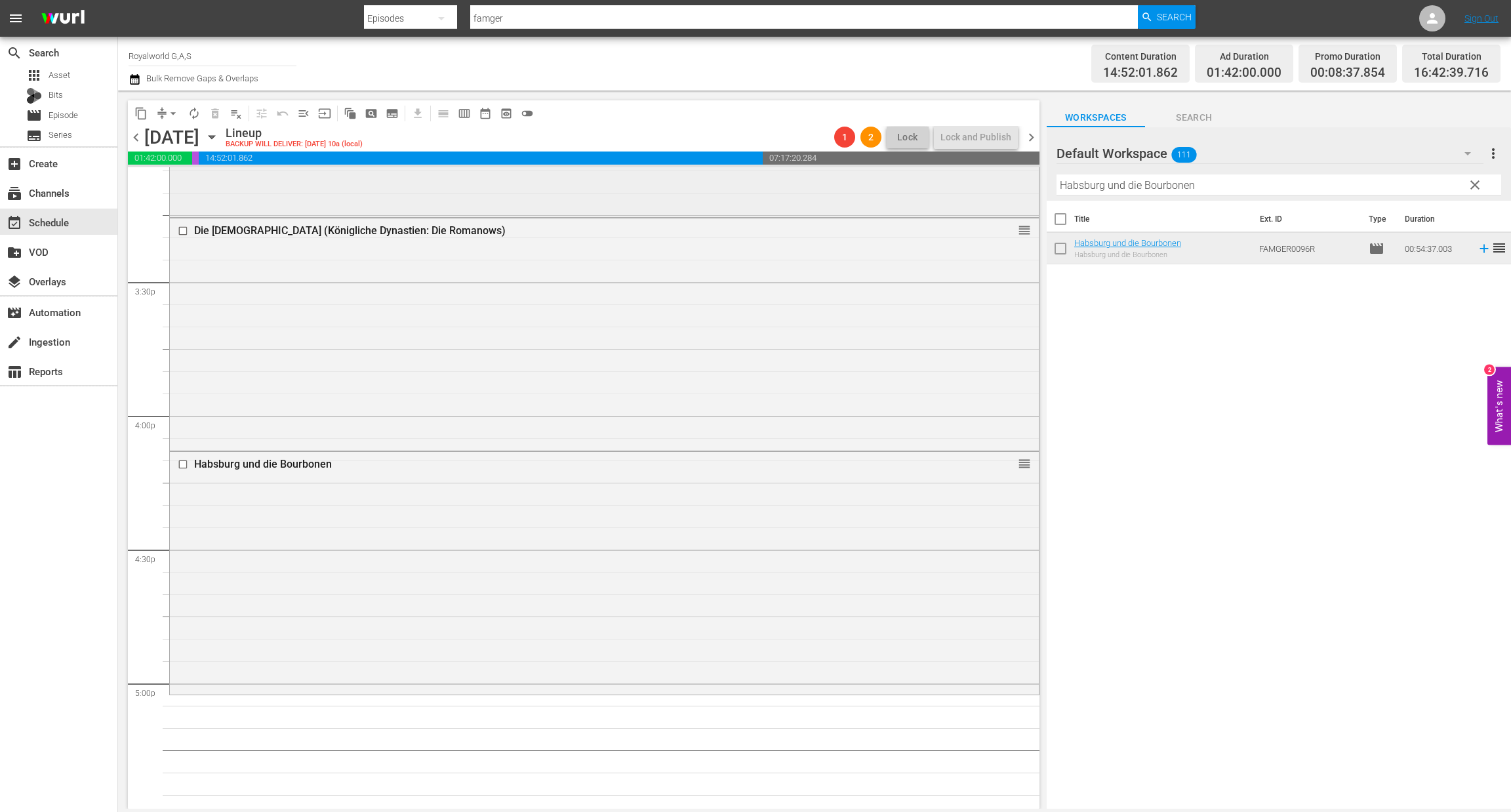
paste input "[PERSON_NAME] und [PERSON_NAME]: Ein Jahr später"
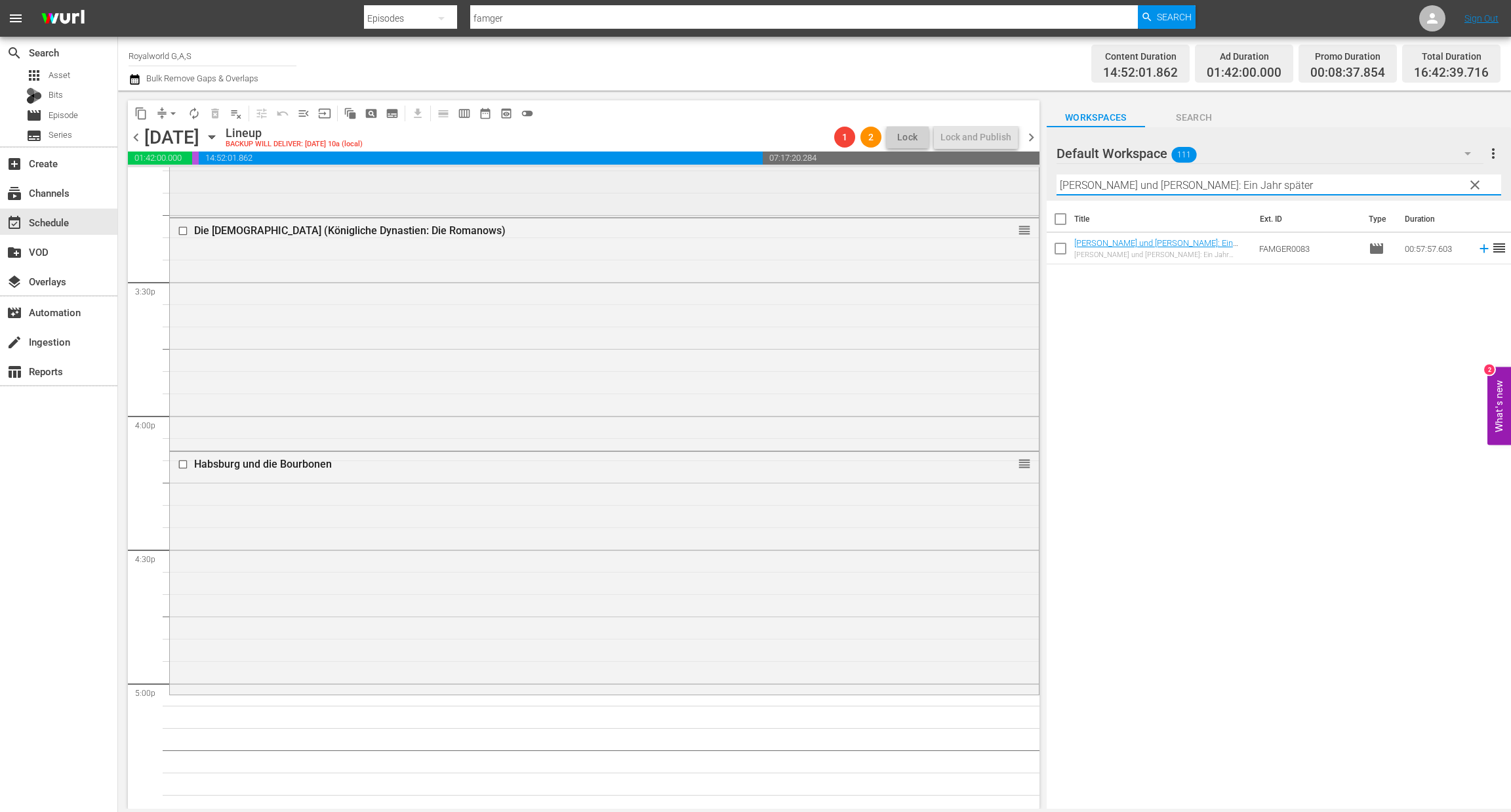
drag, startPoint x: 1035, startPoint y: 188, endPoint x: 935, endPoint y: 185, distance: 100.0
click at [935, 185] on div "content_copy compress arrow_drop_down autorenew_outlined delete_forever_outline…" at bounding box center [814, 449] width 1393 height 718
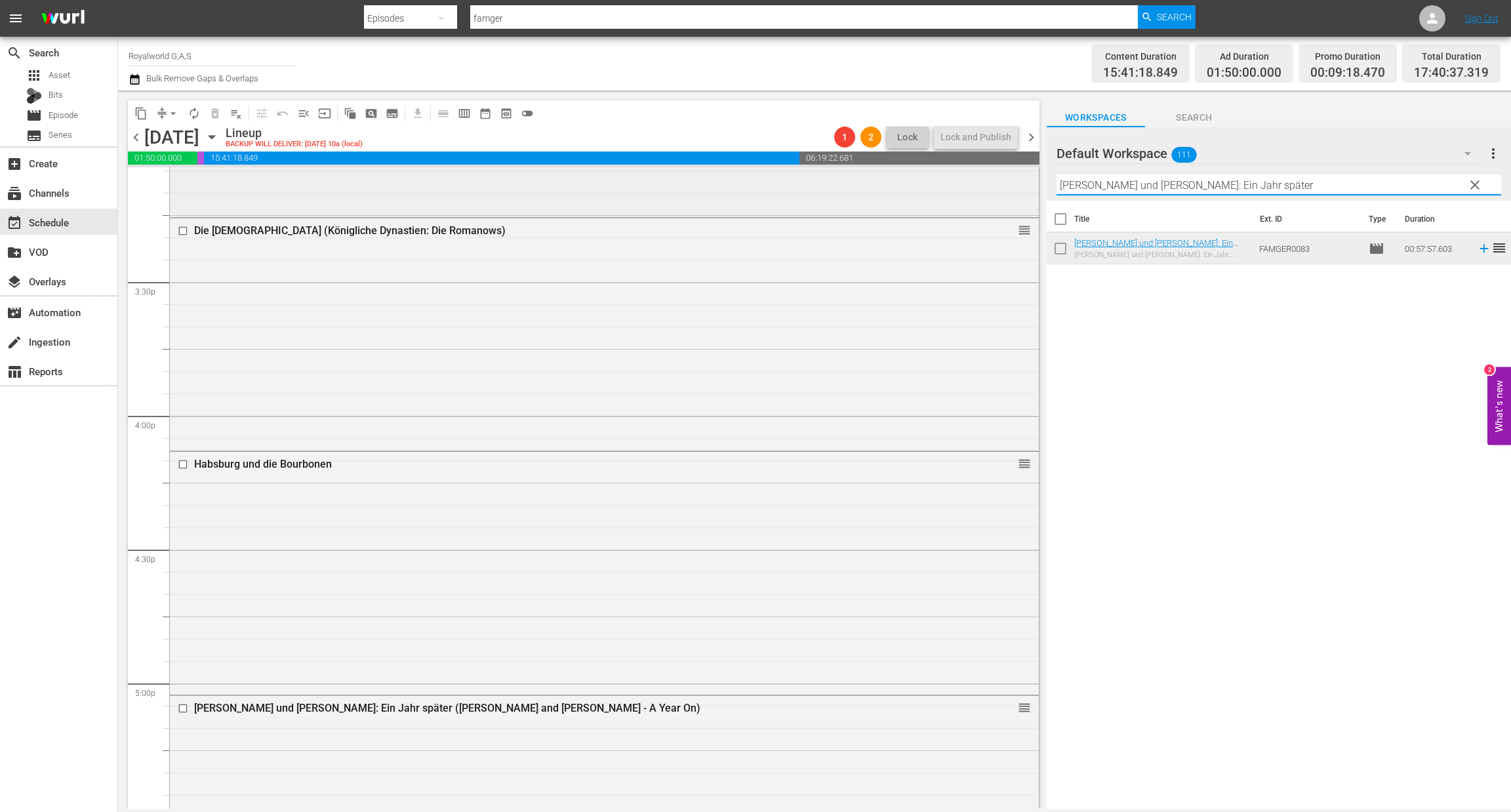
drag, startPoint x: 1093, startPoint y: 190, endPoint x: 975, endPoint y: 190, distance: 118.0
click at [975, 190] on div "content_copy compress arrow_drop_down autorenew_outlined delete_forever_outline…" at bounding box center [814, 449] width 1393 height 718
paste input "Die Grimaldis: Adel verpflichtet"
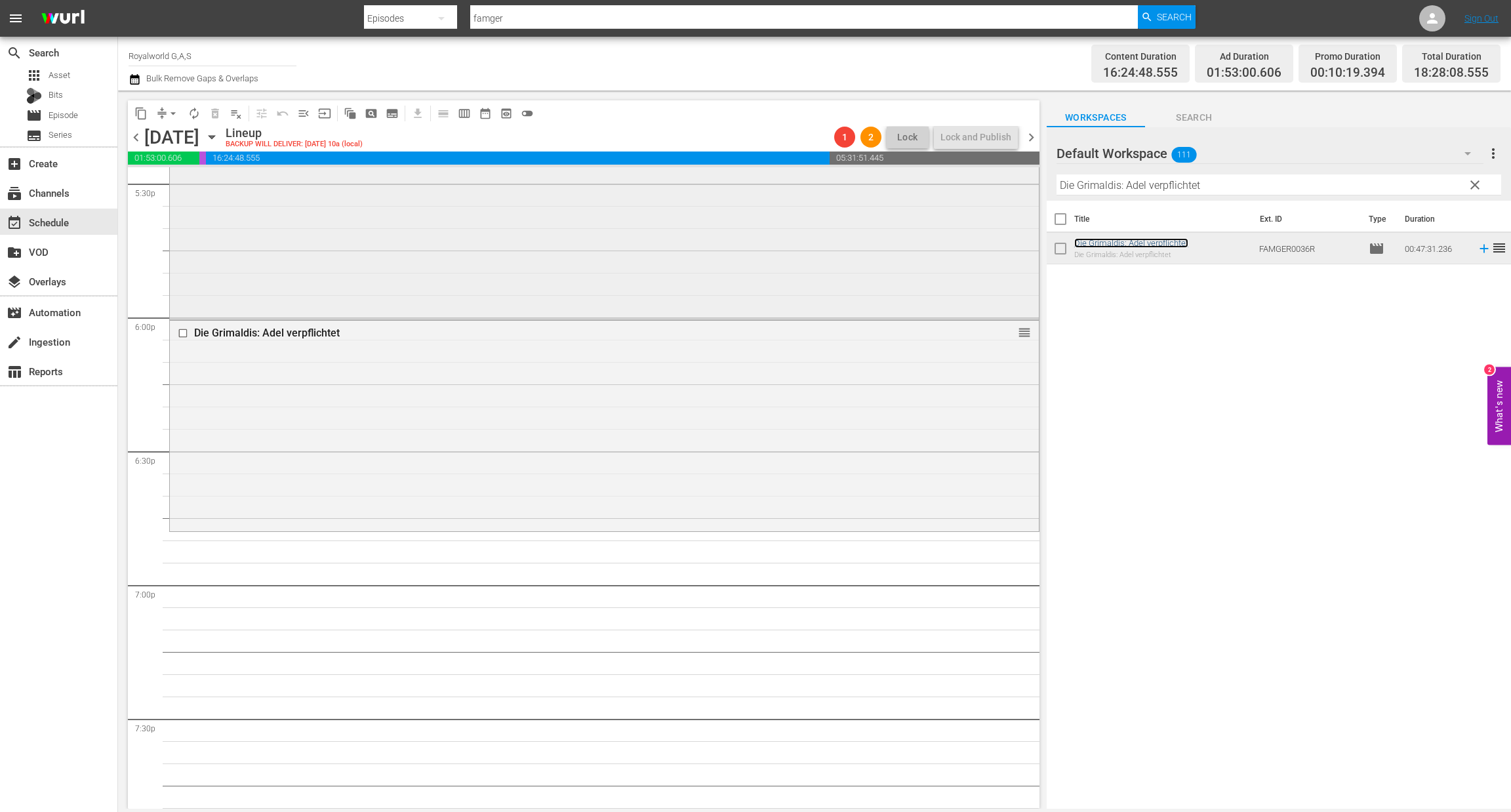
scroll to position [4722, 0]
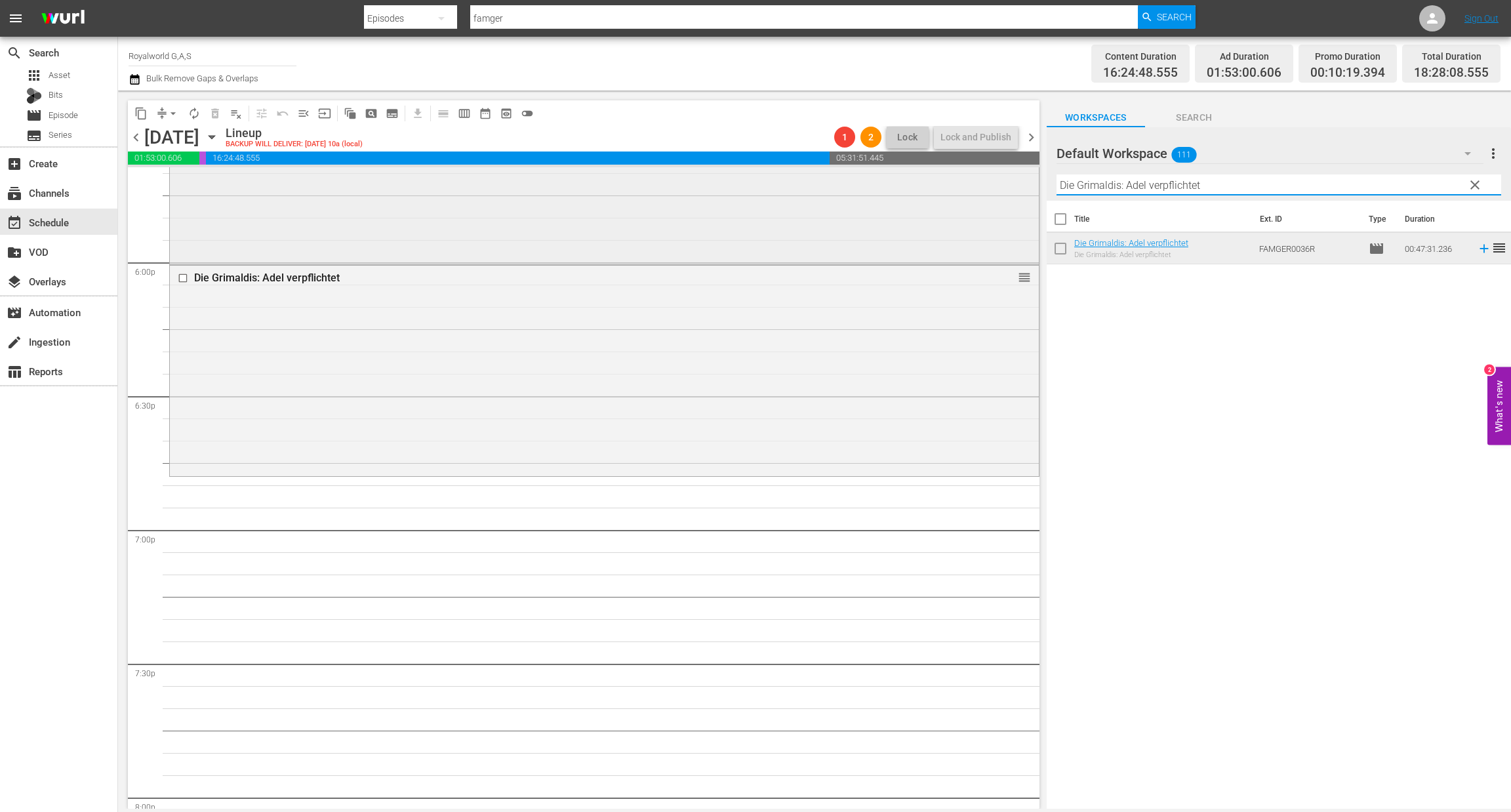
paste input "Ahnen der Queen"
drag, startPoint x: 1206, startPoint y: 183, endPoint x: 999, endPoint y: 184, distance: 207.0
click at [999, 184] on div "content_copy compress arrow_drop_down autorenew_outlined delete_forever_outline…" at bounding box center [814, 449] width 1393 height 718
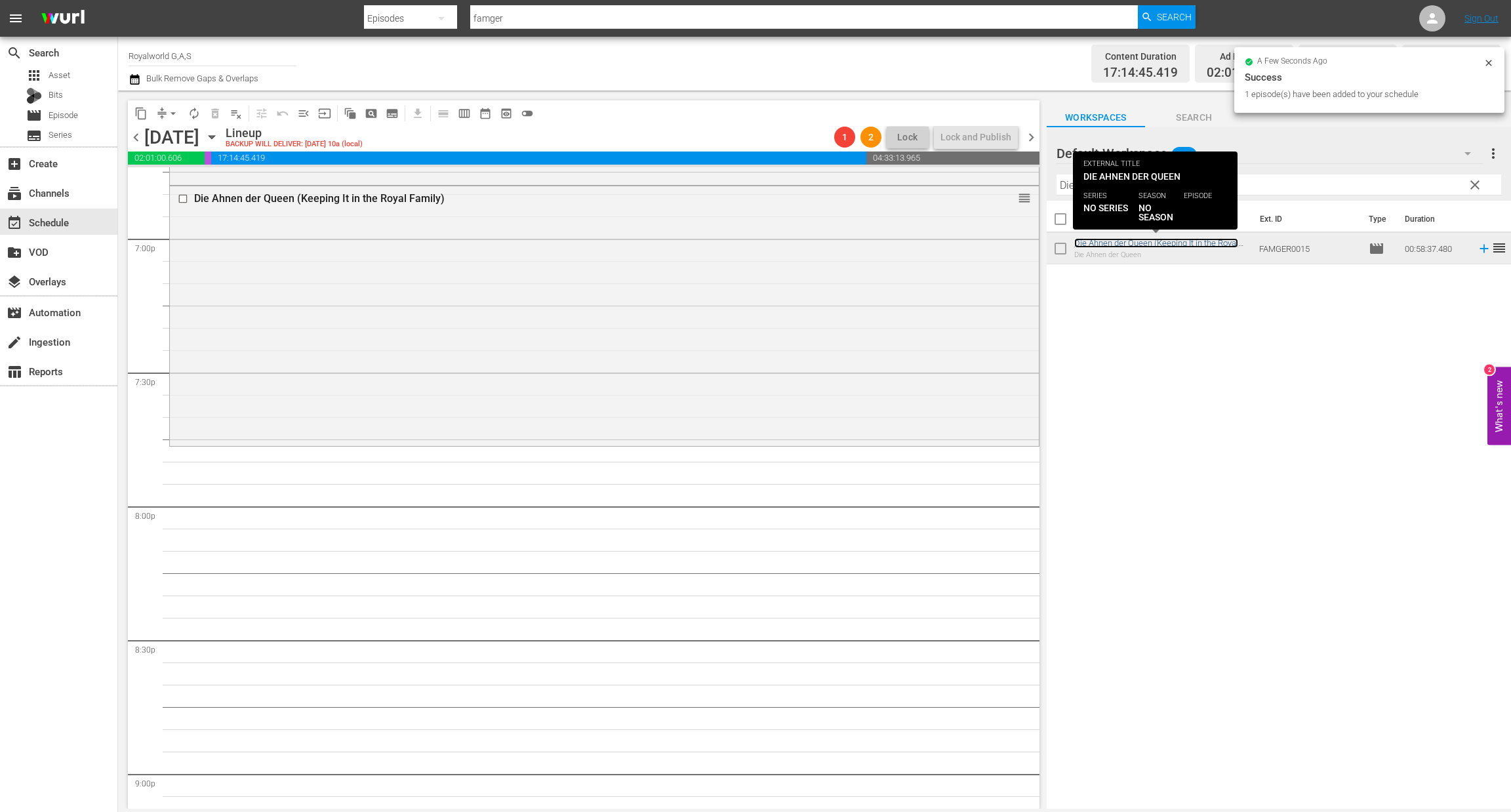
scroll to position [5017, 0]
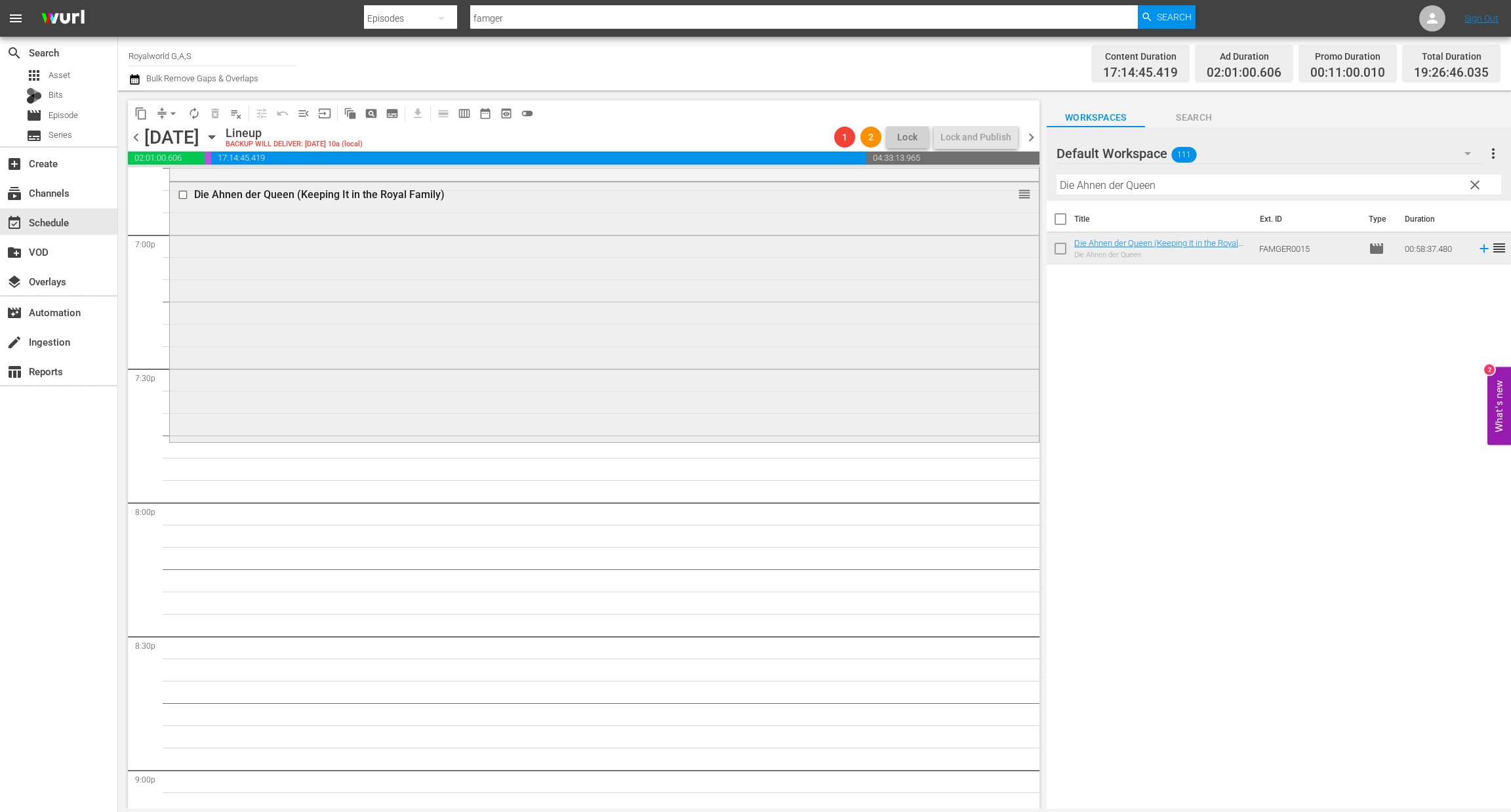
paste input "[PERSON_NAME]: Eine neue Ära ([PERSON_NAME] - A New Era)"
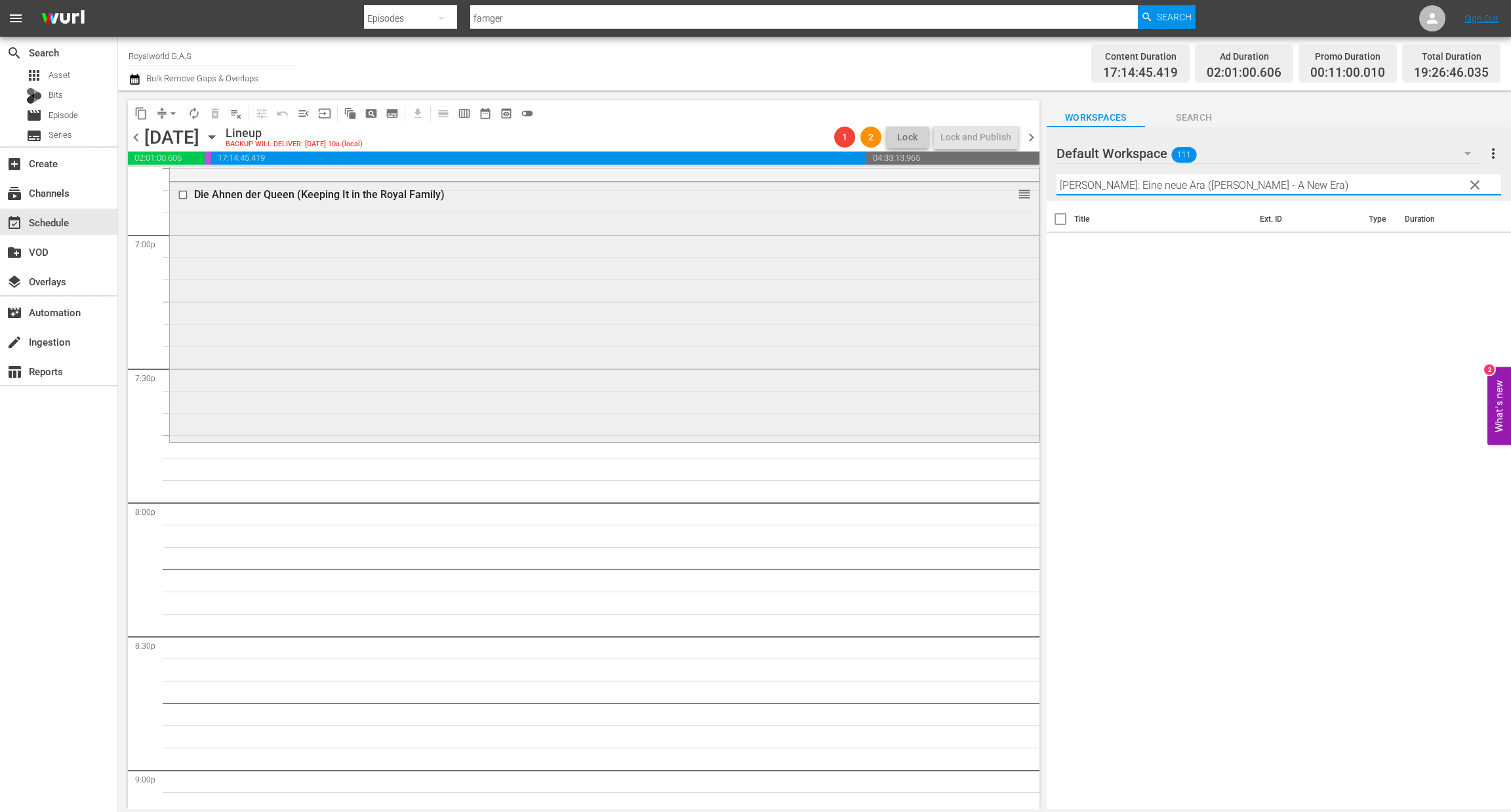
drag, startPoint x: 1143, startPoint y: 186, endPoint x: 910, endPoint y: 186, distance: 233.0
click at [910, 186] on div "content_copy compress arrow_drop_down autorenew_outlined delete_forever_outline…" at bounding box center [814, 449] width 1393 height 718
drag, startPoint x: 1136, startPoint y: 184, endPoint x: 1408, endPoint y: 188, distance: 272.0
click at [1405, 189] on input "[PERSON_NAME]: Eine neue Ära ([PERSON_NAME] - A New Era)" at bounding box center [1279, 184] width 445 height 21
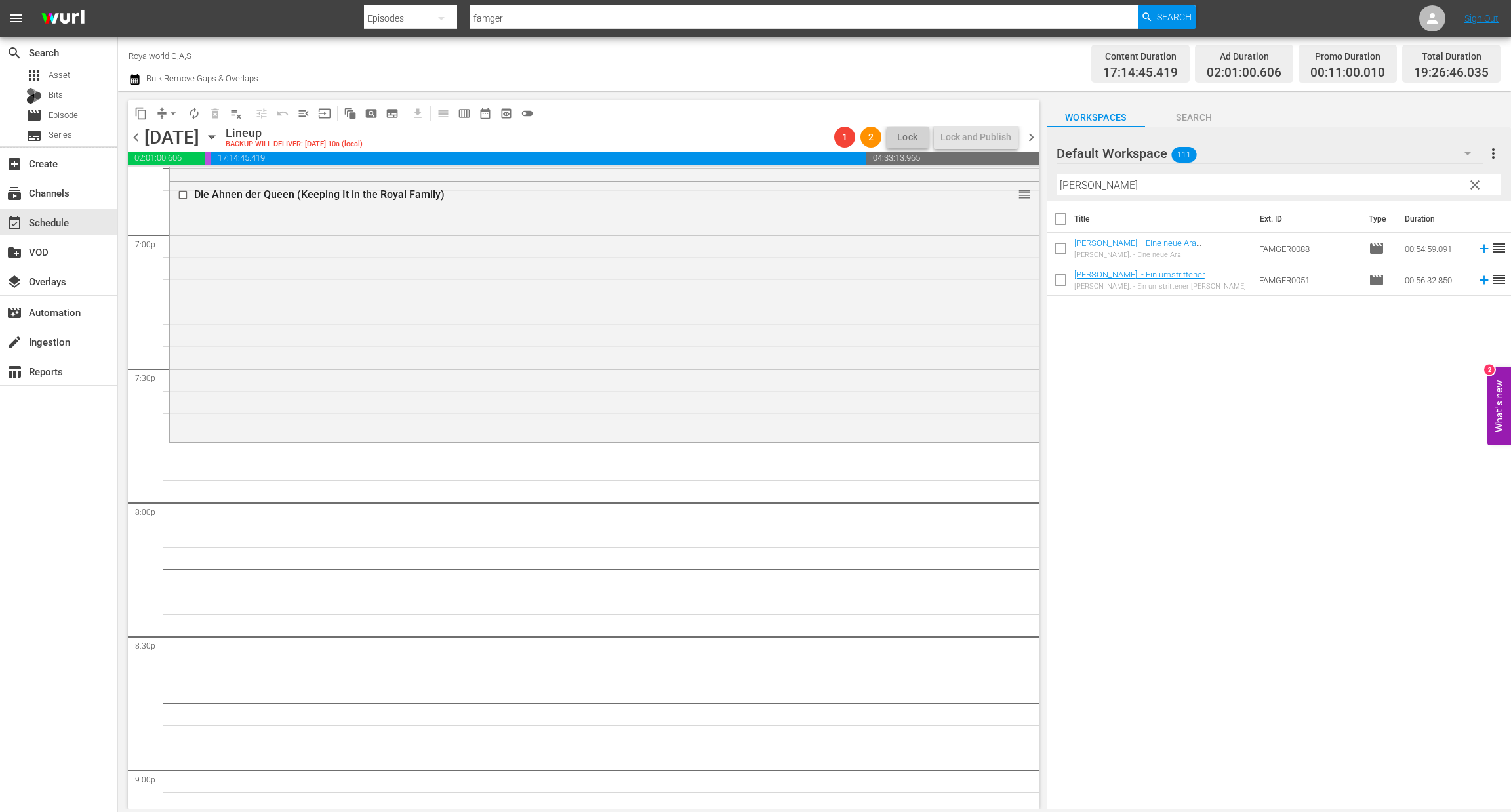
click at [1239, 517] on div "Title Ext. ID Type Duration [PERSON_NAME]. - Eine neue Ära ([PERSON_NAME] - A N…" at bounding box center [1279, 505] width 464 height 610
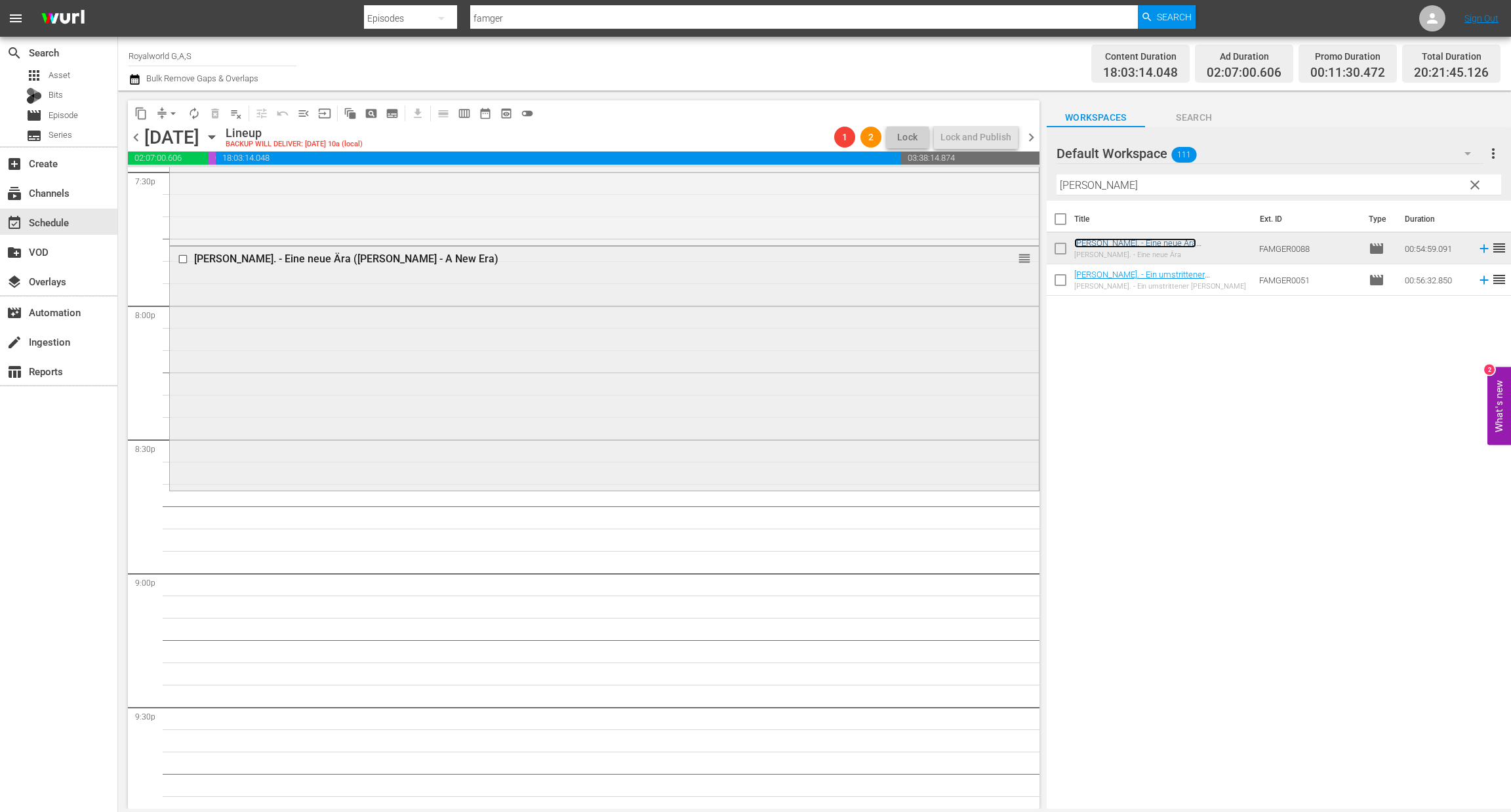
scroll to position [5312, 0]
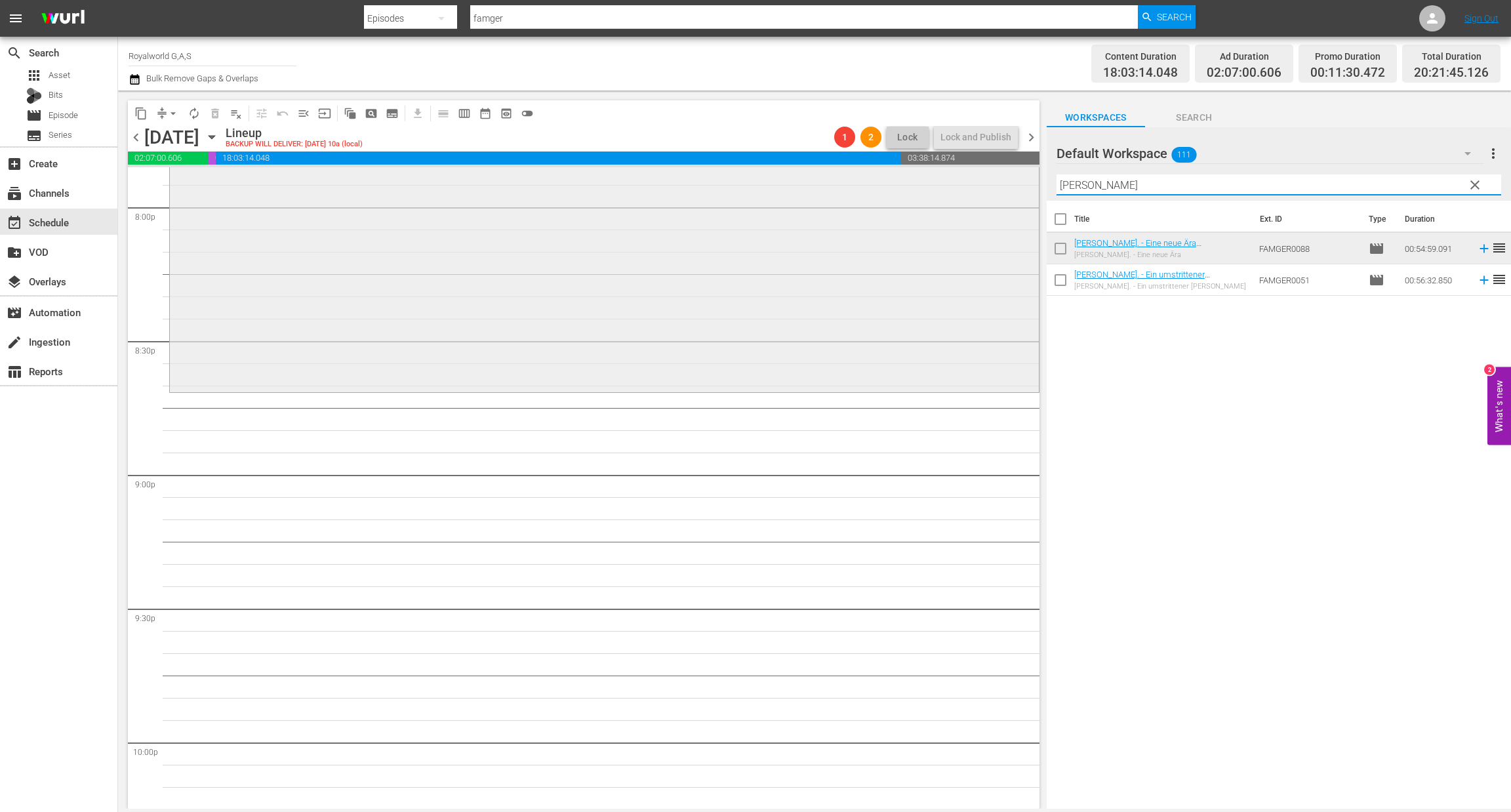
paste input "Habsburg und die Windsors"
drag, startPoint x: 1211, startPoint y: 182, endPoint x: 915, endPoint y: 201, distance: 296.6
click at [890, 180] on div "content_copy compress arrow_drop_down autorenew_outlined delete_forever_outline…" at bounding box center [814, 449] width 1393 height 718
type input "Habsburg und die Windsors"
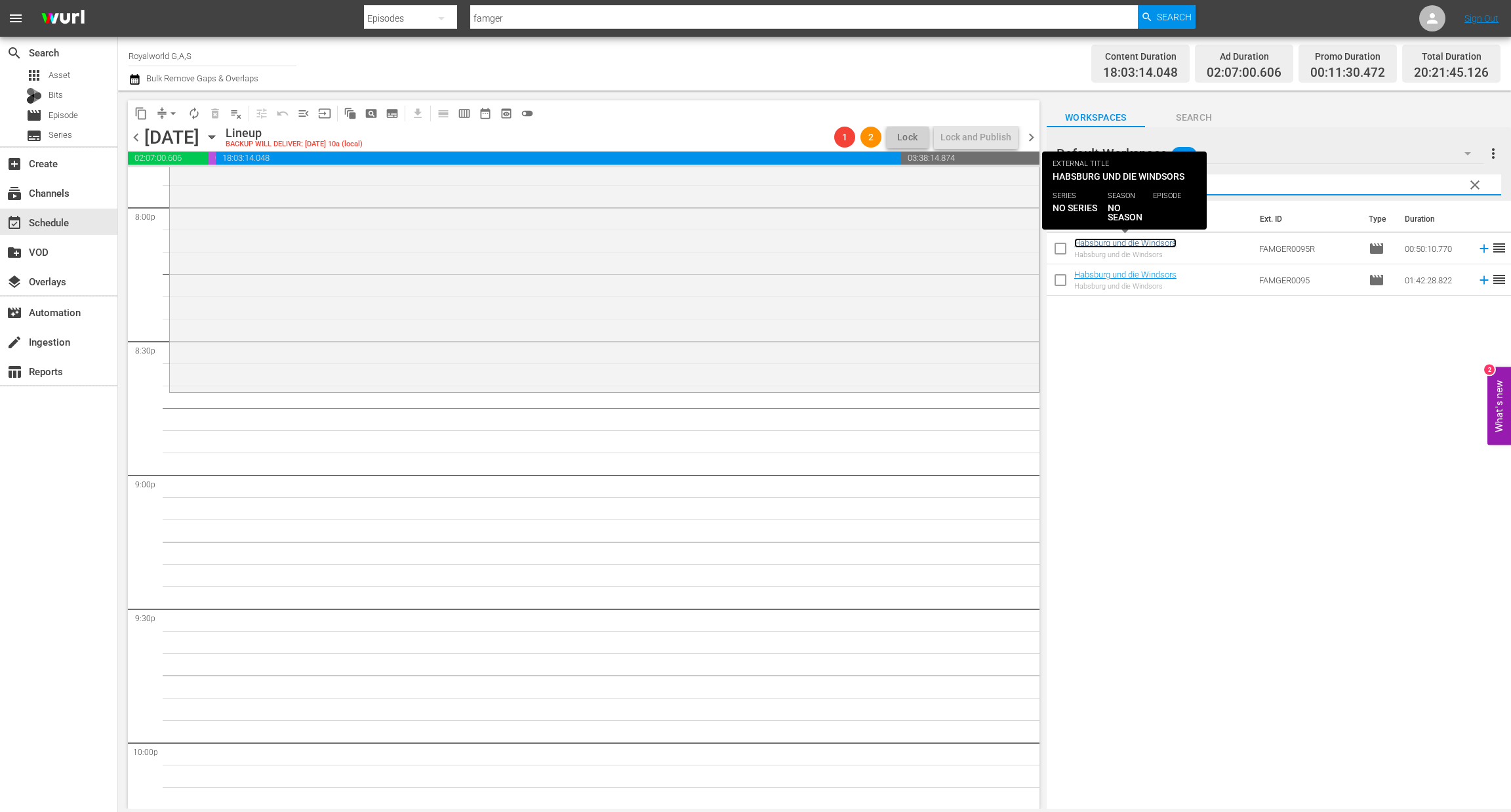
click at [1152, 240] on link "Habsburg und die Windsors" at bounding box center [1126, 242] width 102 height 10
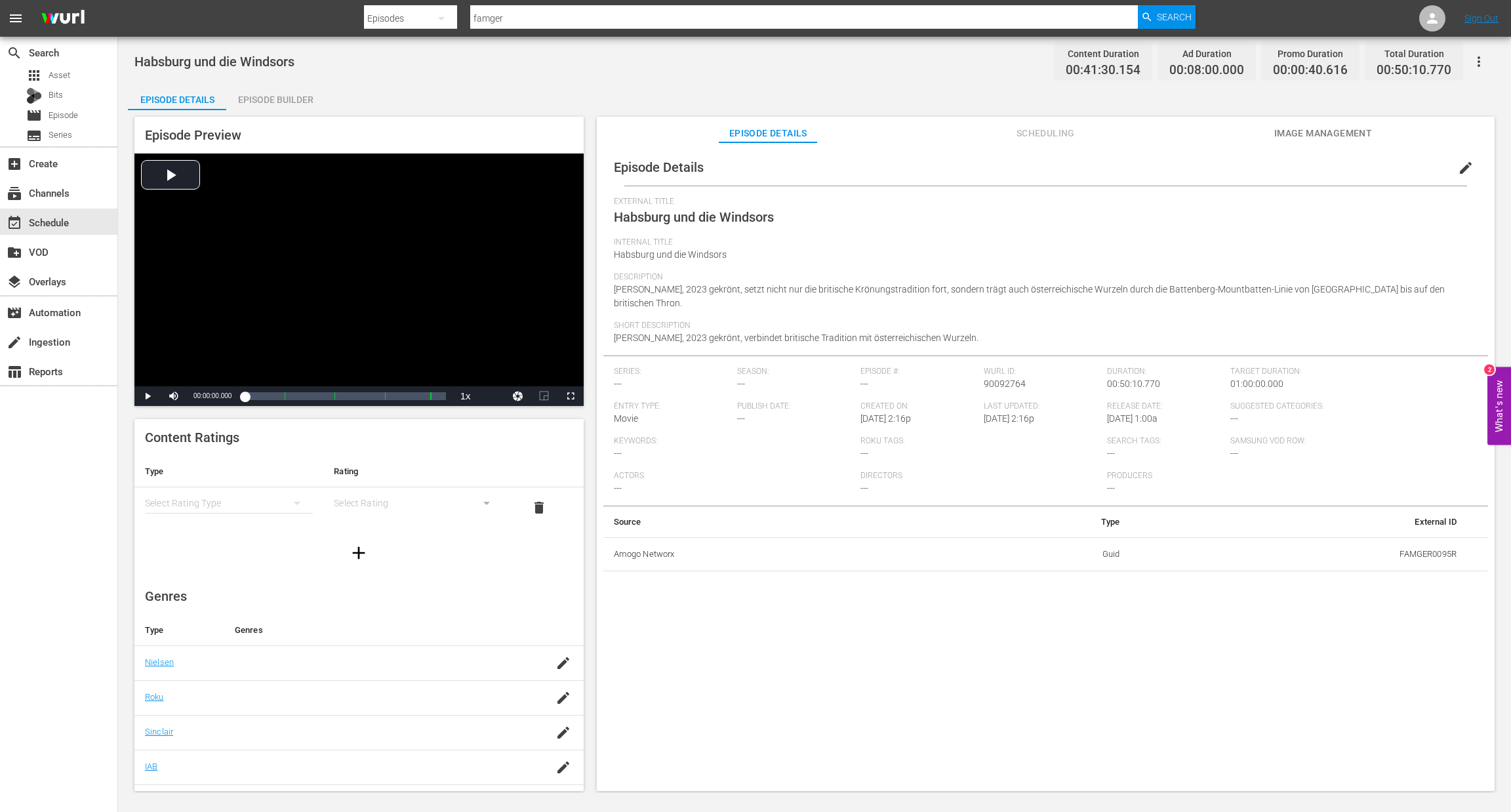
click at [273, 98] on div "Episode Builder" at bounding box center [275, 99] width 99 height 31
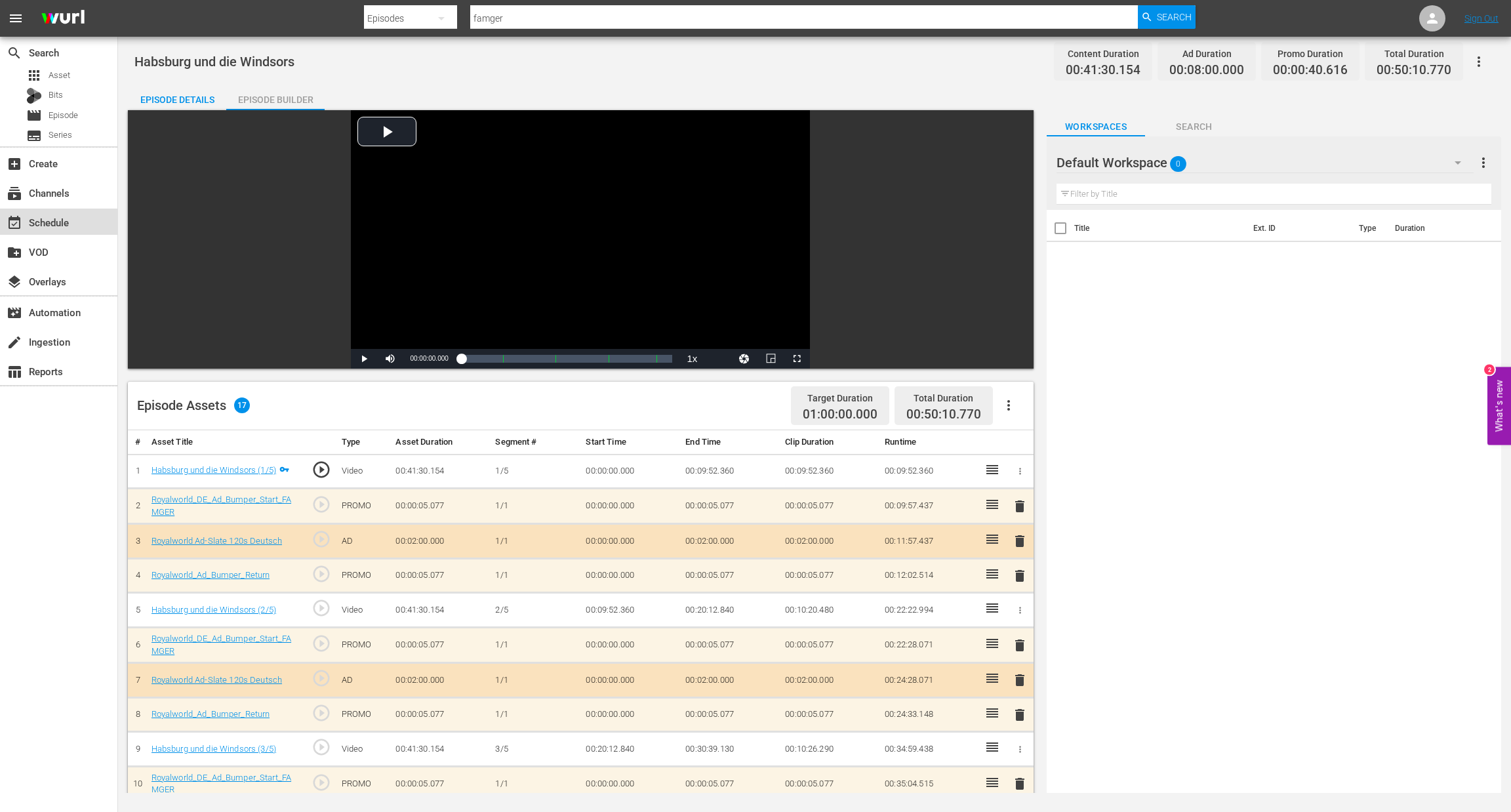
click at [44, 232] on div "event_available Schedule" at bounding box center [59, 222] width 118 height 26
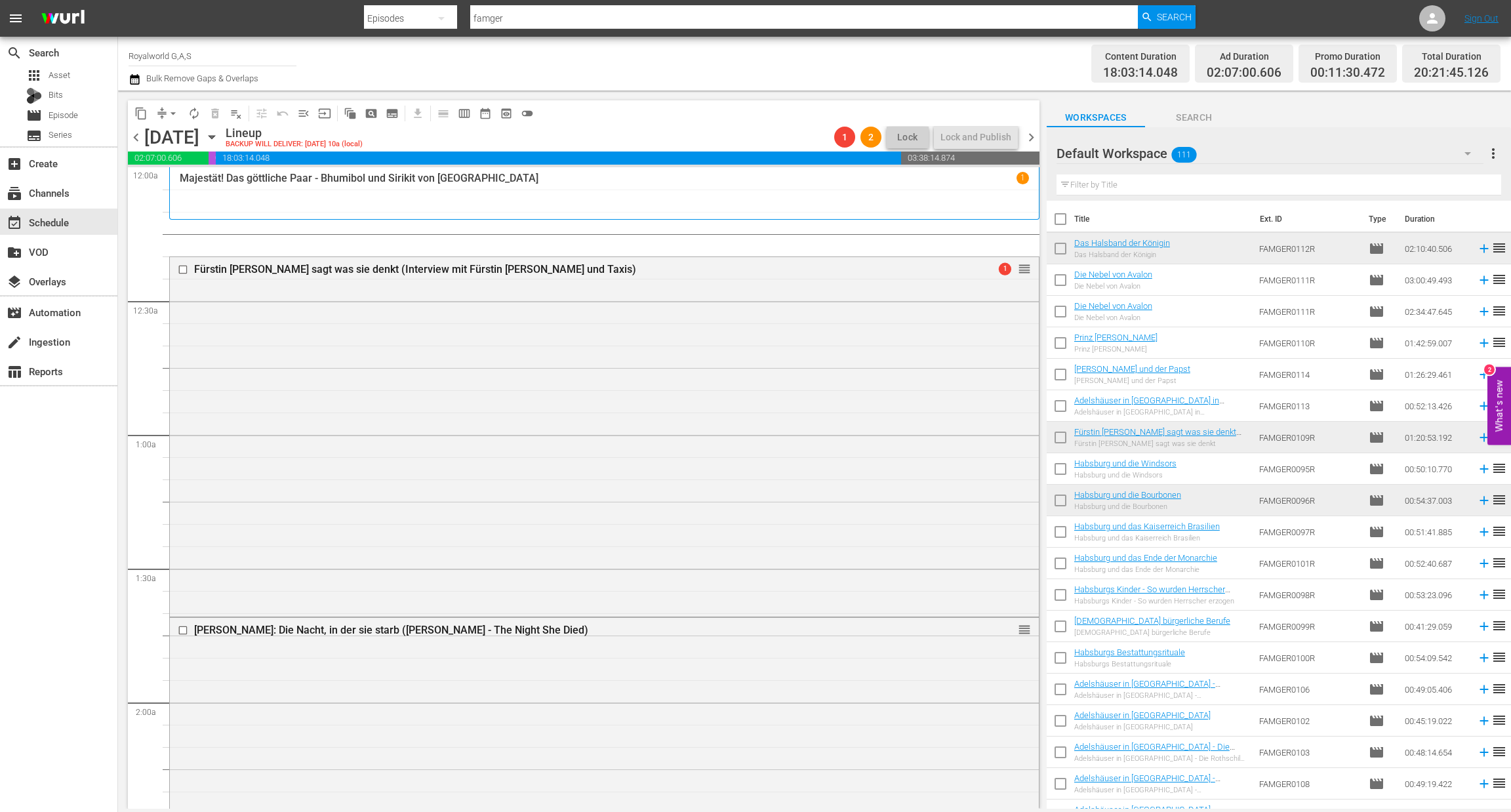
click at [1156, 201] on th "Title" at bounding box center [1163, 219] width 177 height 37
click at [1156, 193] on input "text" at bounding box center [1279, 184] width 445 height 21
click at [1156, 174] on div "Filter by Title" at bounding box center [1279, 184] width 445 height 31
click at [1149, 183] on input "text" at bounding box center [1279, 184] width 445 height 21
paste input "Habsburg und die Windsors"
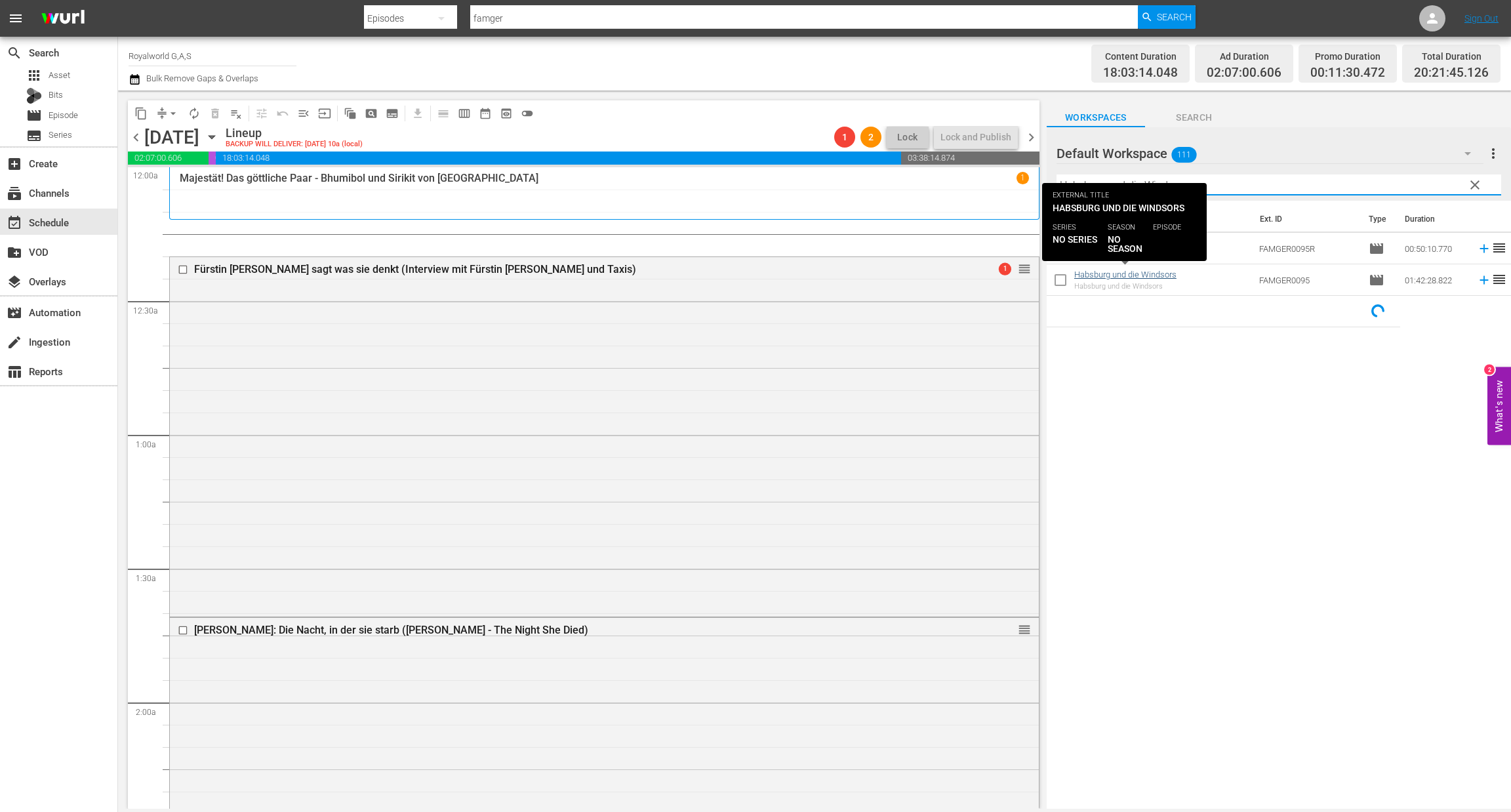
type input "Habsburg und die Windsors"
click at [1163, 276] on link "Habsburg und die Windsors" at bounding box center [1126, 274] width 102 height 10
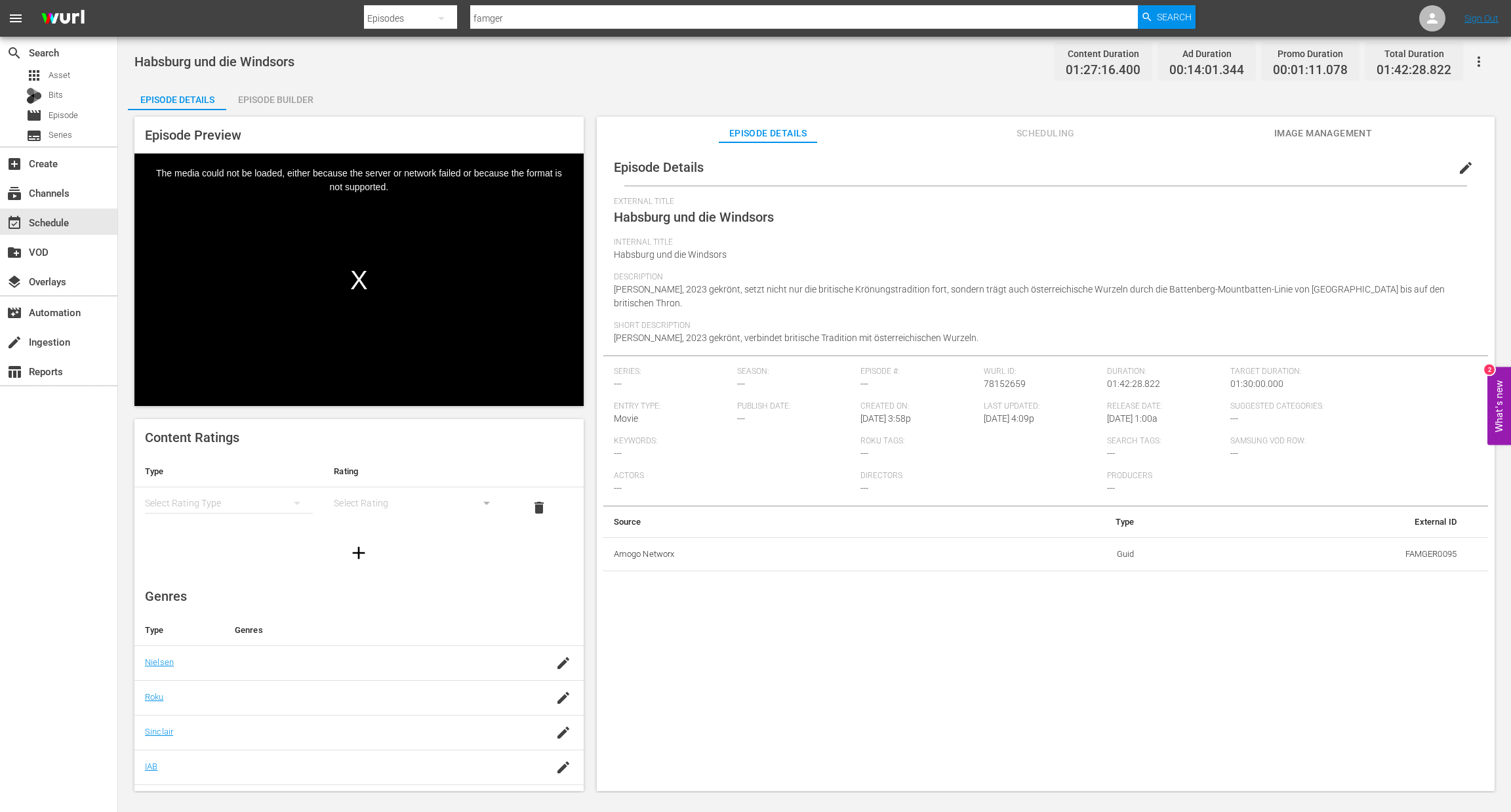
click at [283, 94] on div "Episode Builder" at bounding box center [275, 99] width 99 height 31
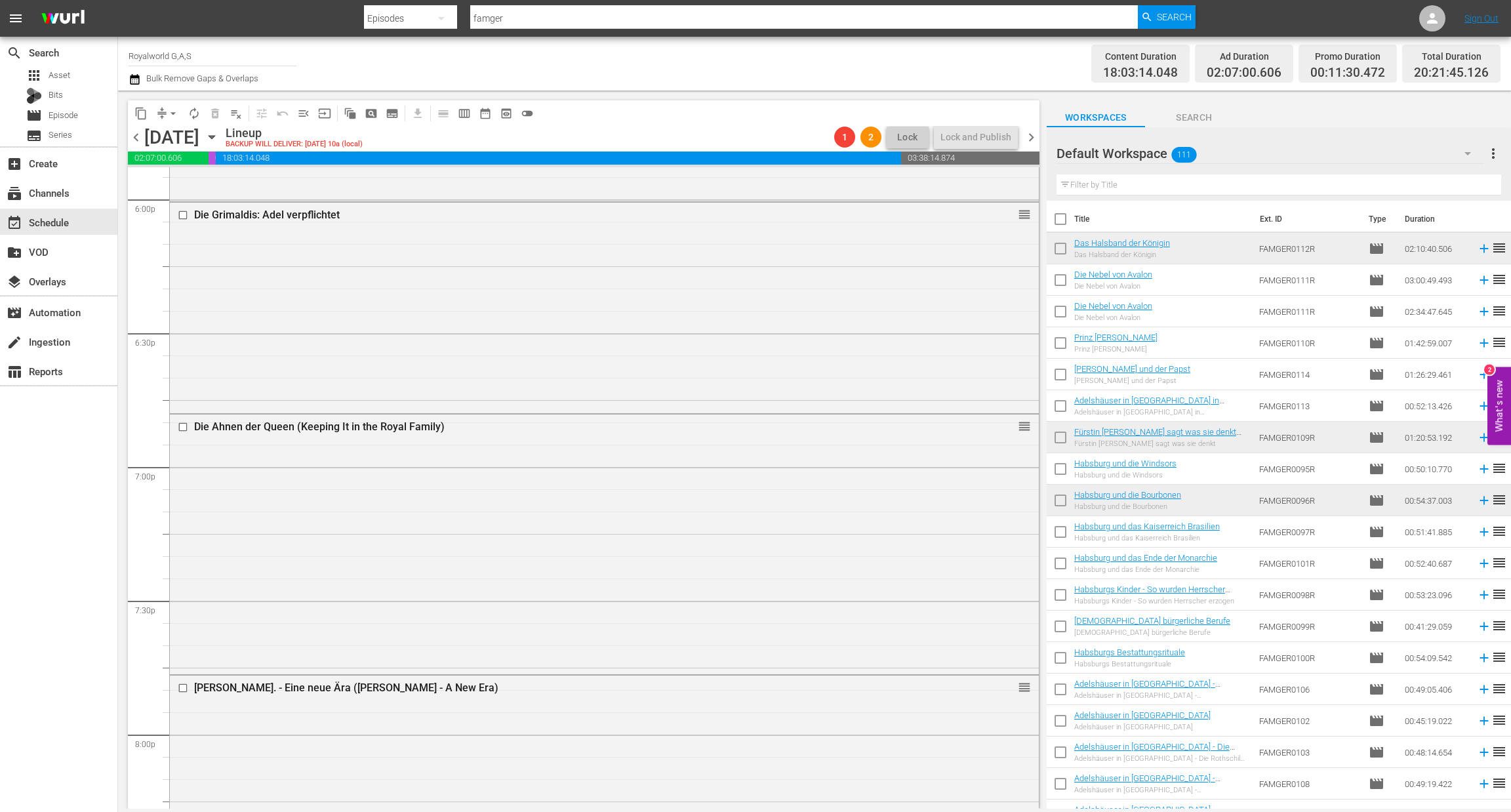
scroll to position [4736, 0]
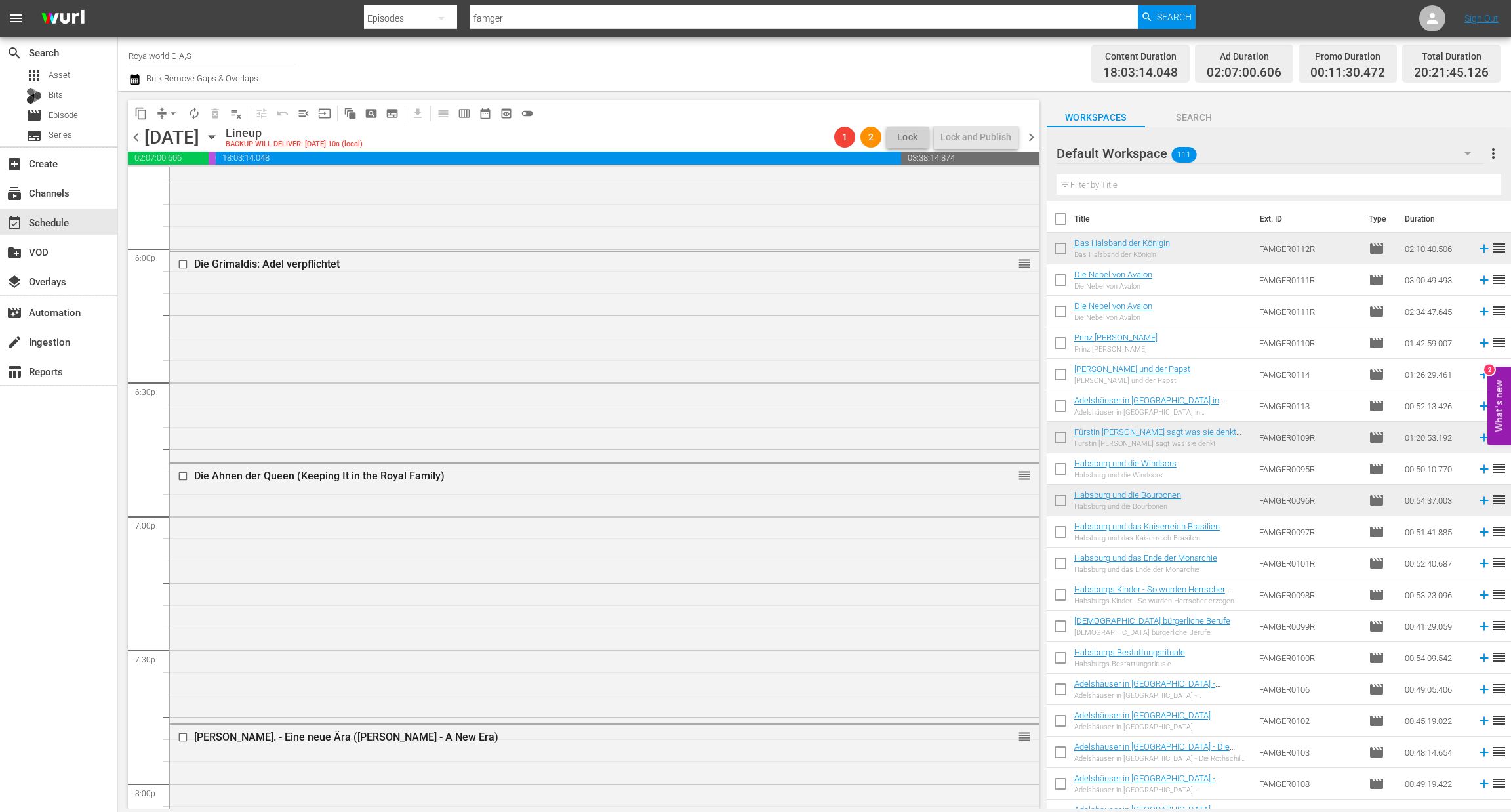
click at [1082, 182] on input "text" at bounding box center [1279, 184] width 445 height 21
paste input "Habsburg und die Windsors"
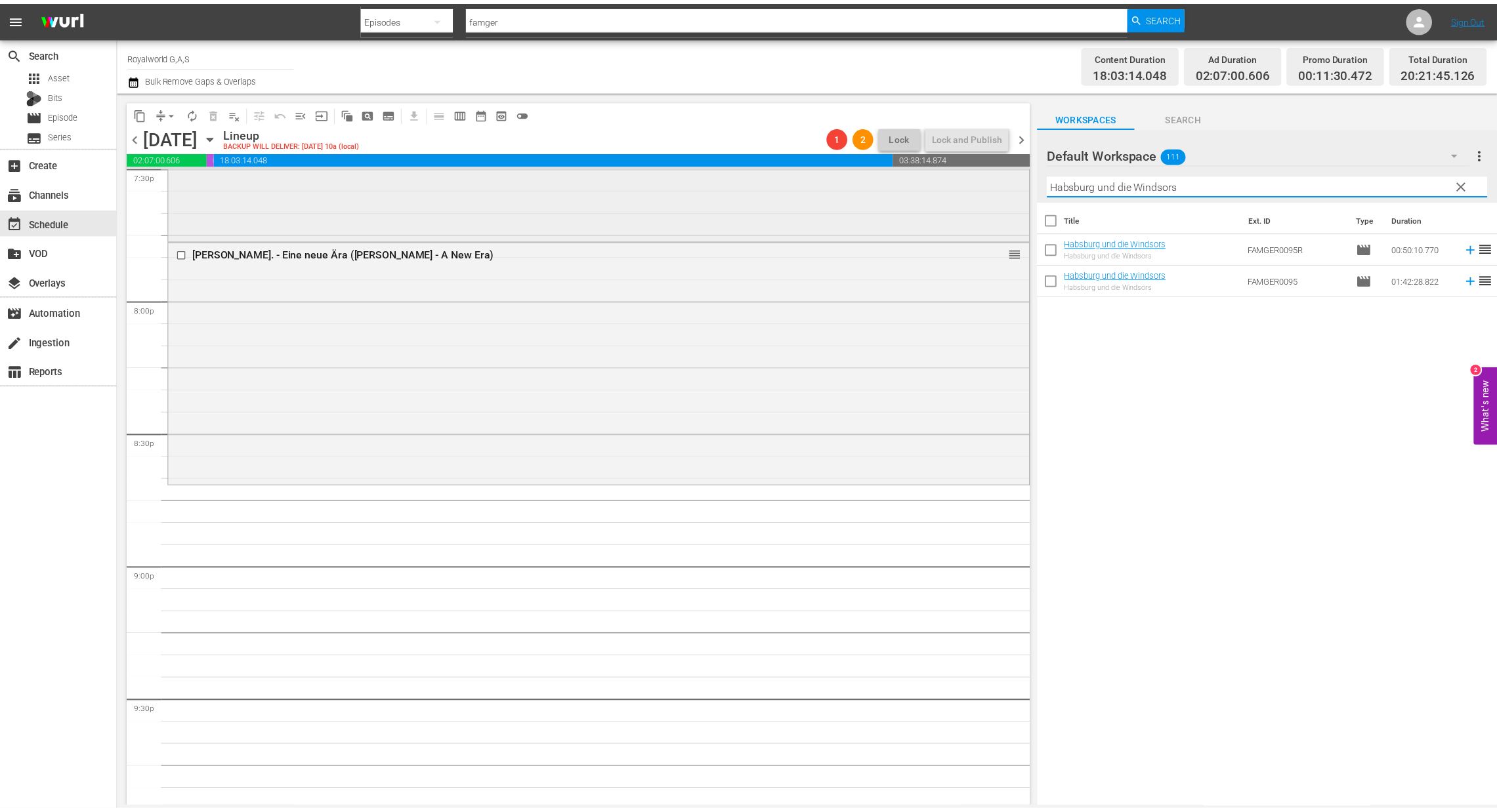
scroll to position [5228, 0]
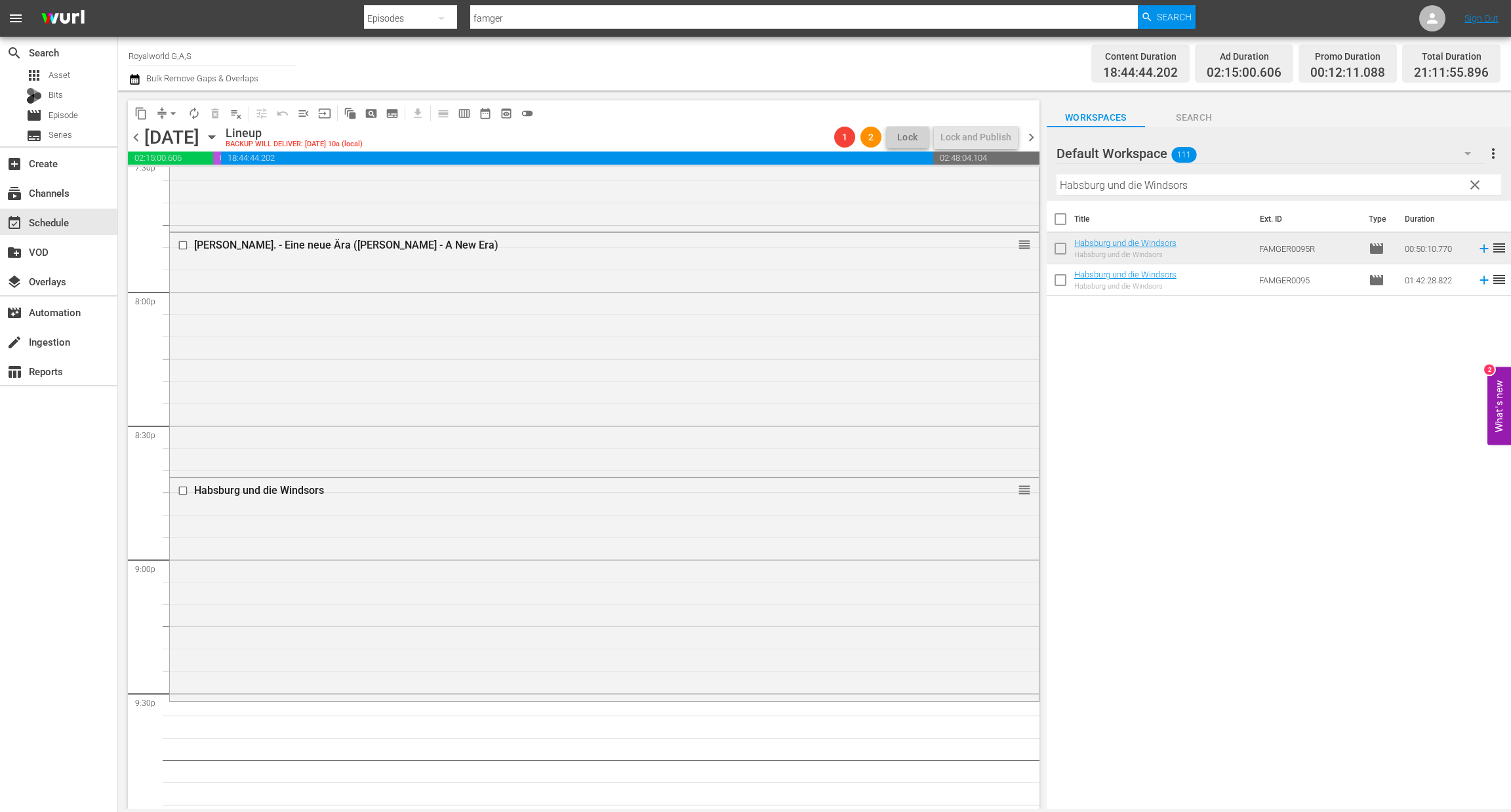
click at [1198, 198] on div "Filter by Title Habsburg und die Windsors" at bounding box center [1279, 184] width 445 height 31
drag, startPoint x: 1211, startPoint y: 187, endPoint x: 959, endPoint y: 183, distance: 252.0
click at [959, 183] on div "content_copy compress arrow_drop_down autorenew_outlined delete_forever_outline…" at bounding box center [814, 449] width 1393 height 718
paste input "Die Nebel von Avalon"
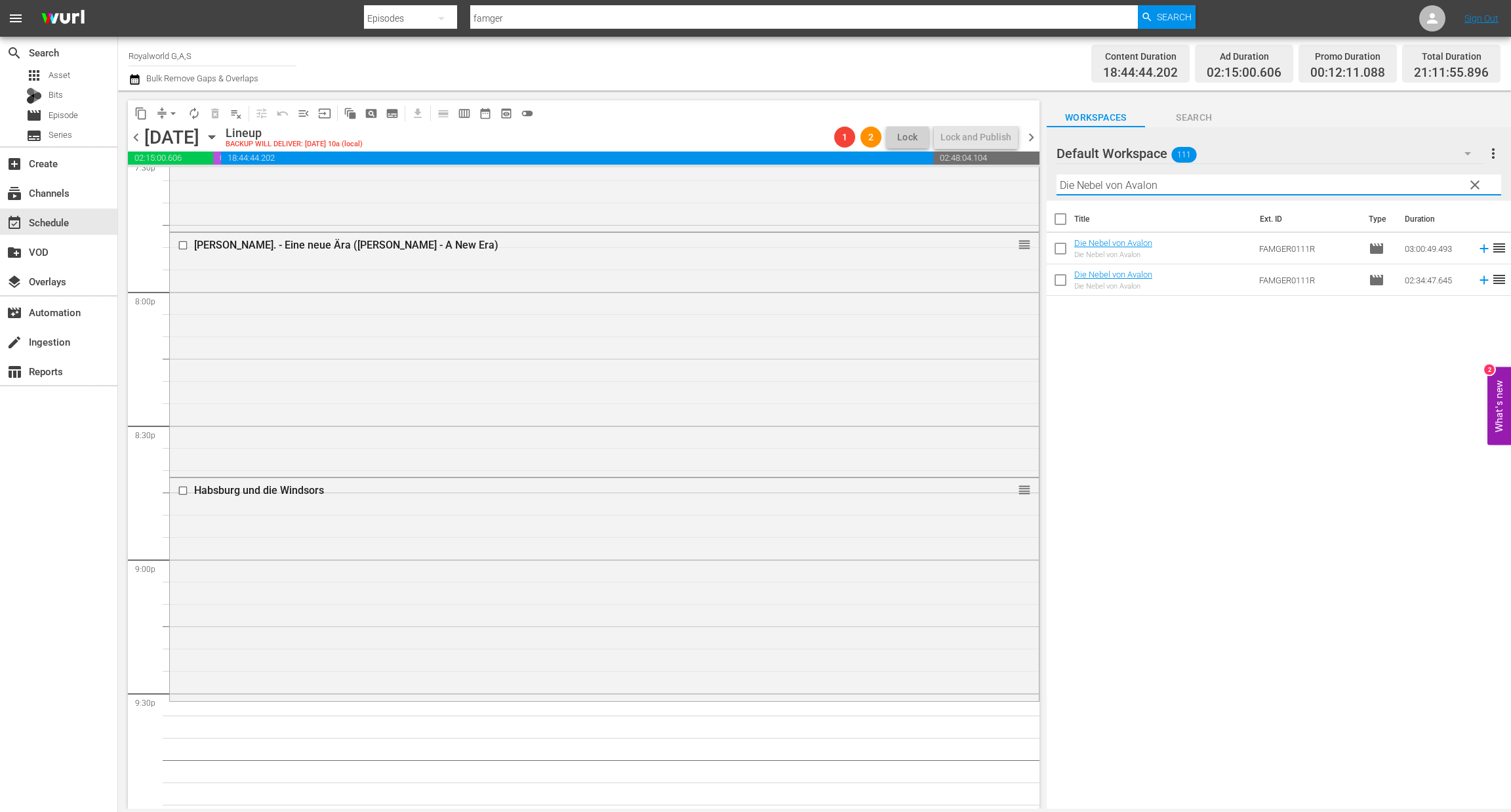
type input "Die Nebel von Avalon"
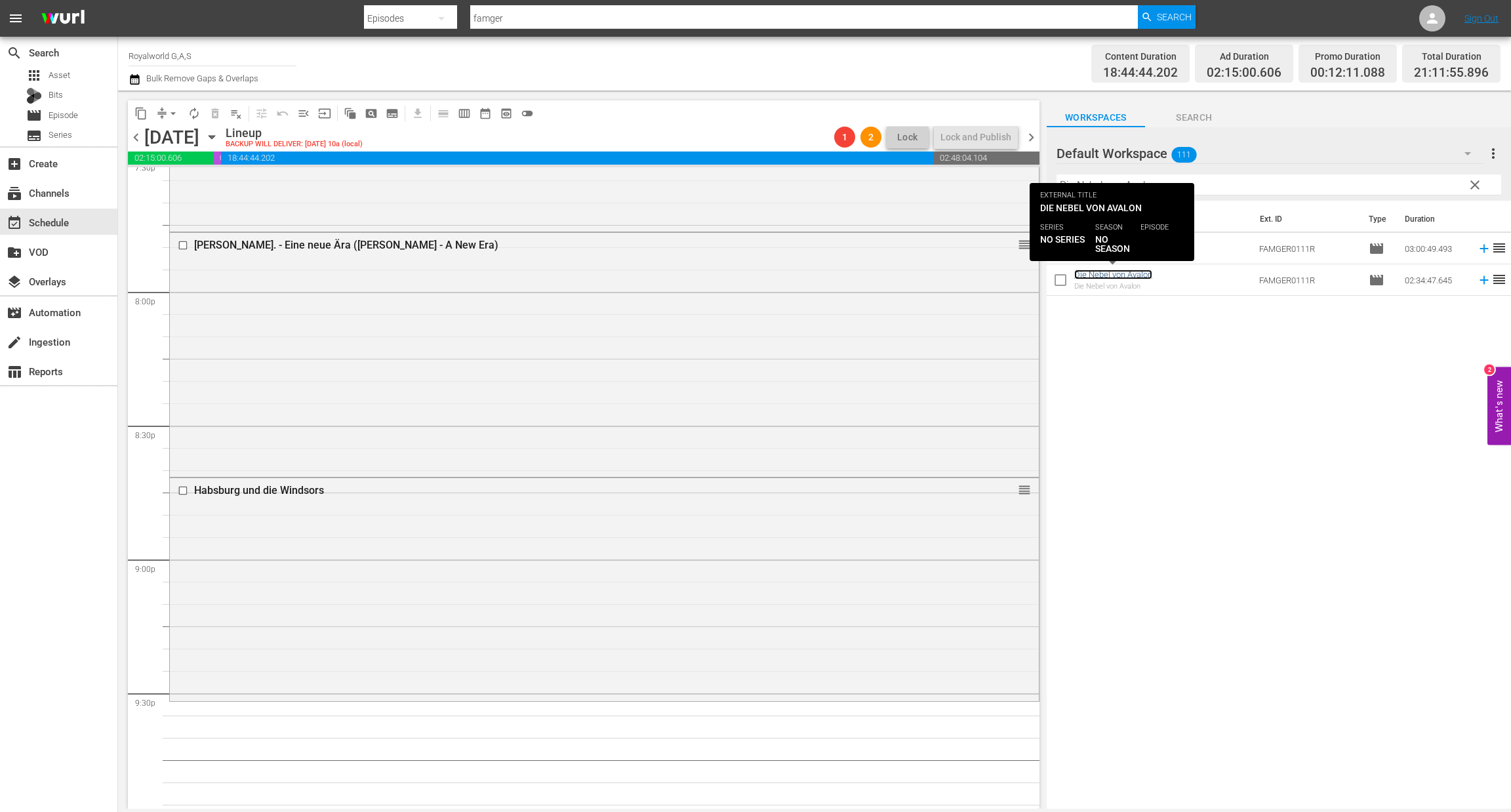
click at [1132, 274] on link "Die Nebel von Avalon" at bounding box center [1113, 274] width 78 height 10
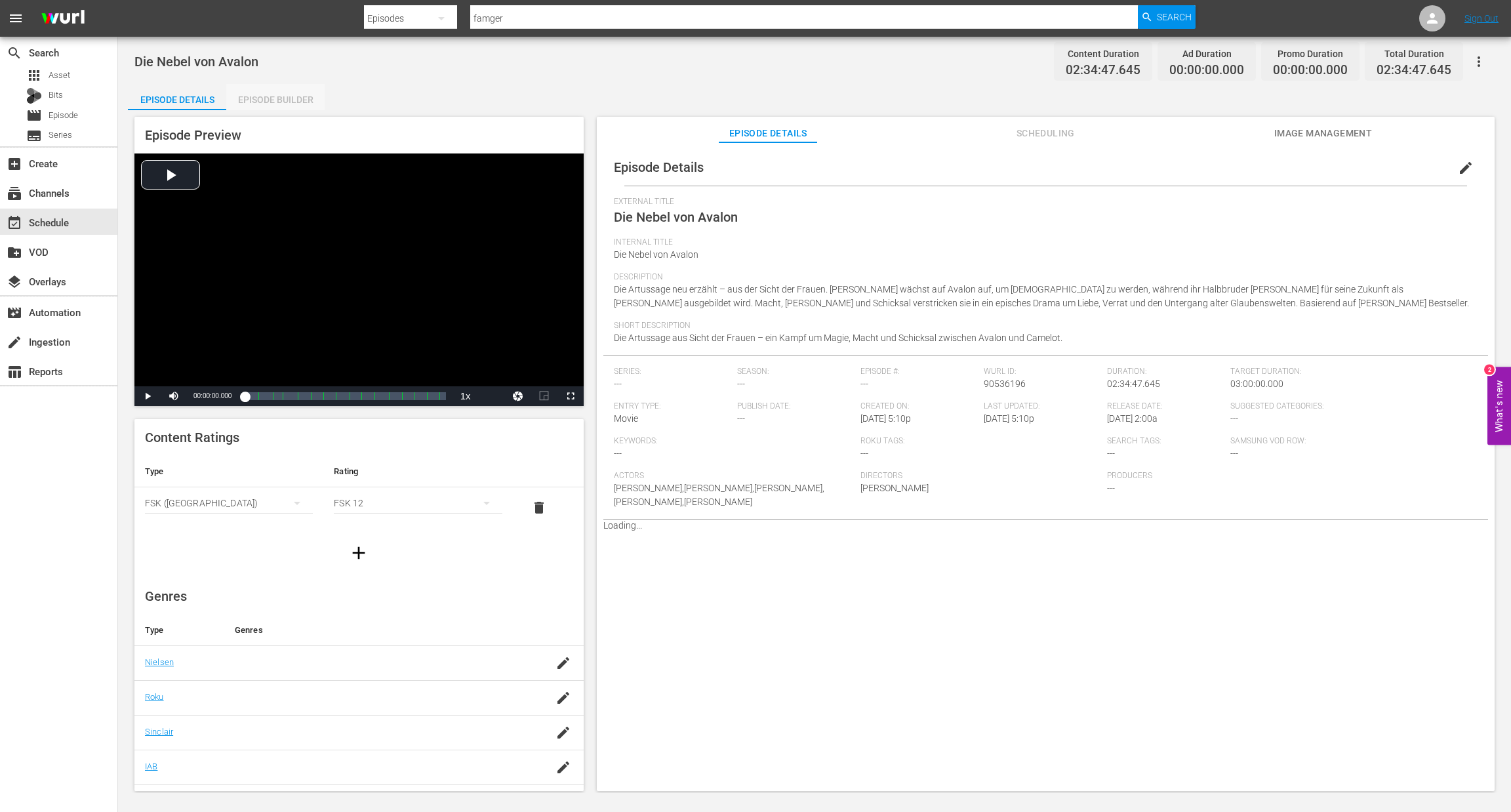
click at [272, 103] on div "Episode Builder" at bounding box center [275, 99] width 99 height 31
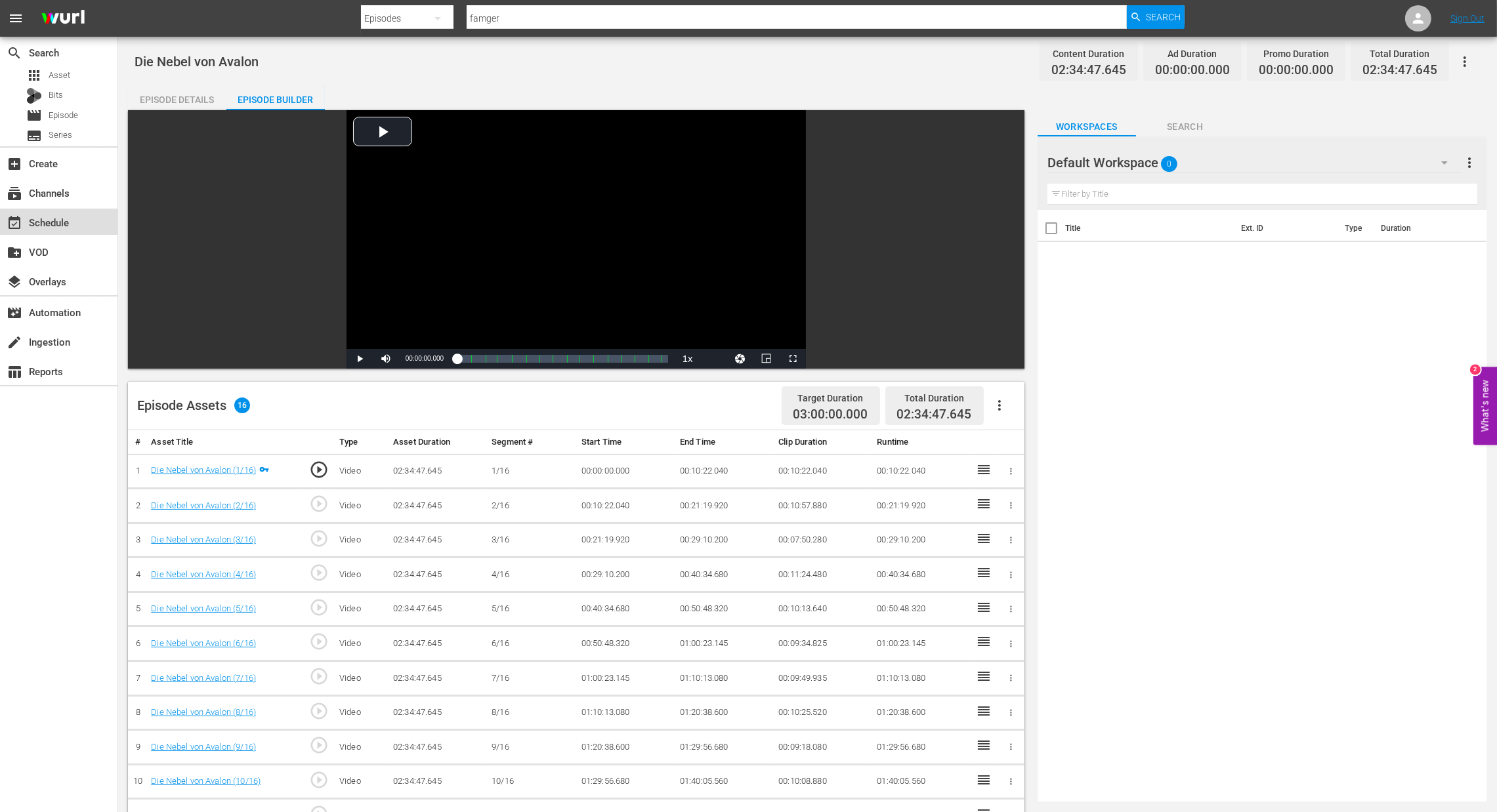
click at [43, 222] on div "event_available Schedule" at bounding box center [37, 220] width 73 height 11
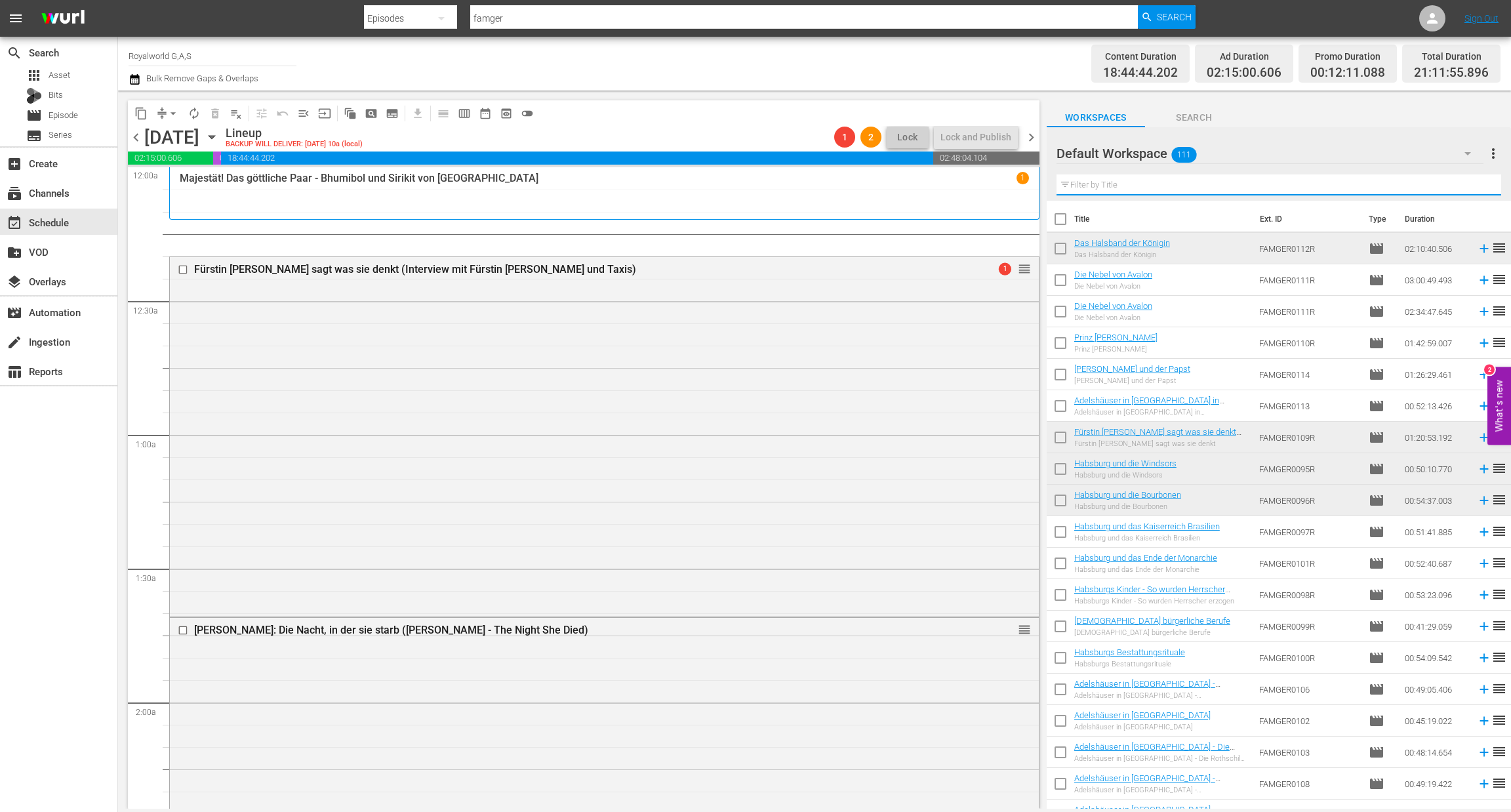
click at [1086, 187] on input "text" at bounding box center [1279, 184] width 445 height 21
paste input "Die Nebel von Avalon"
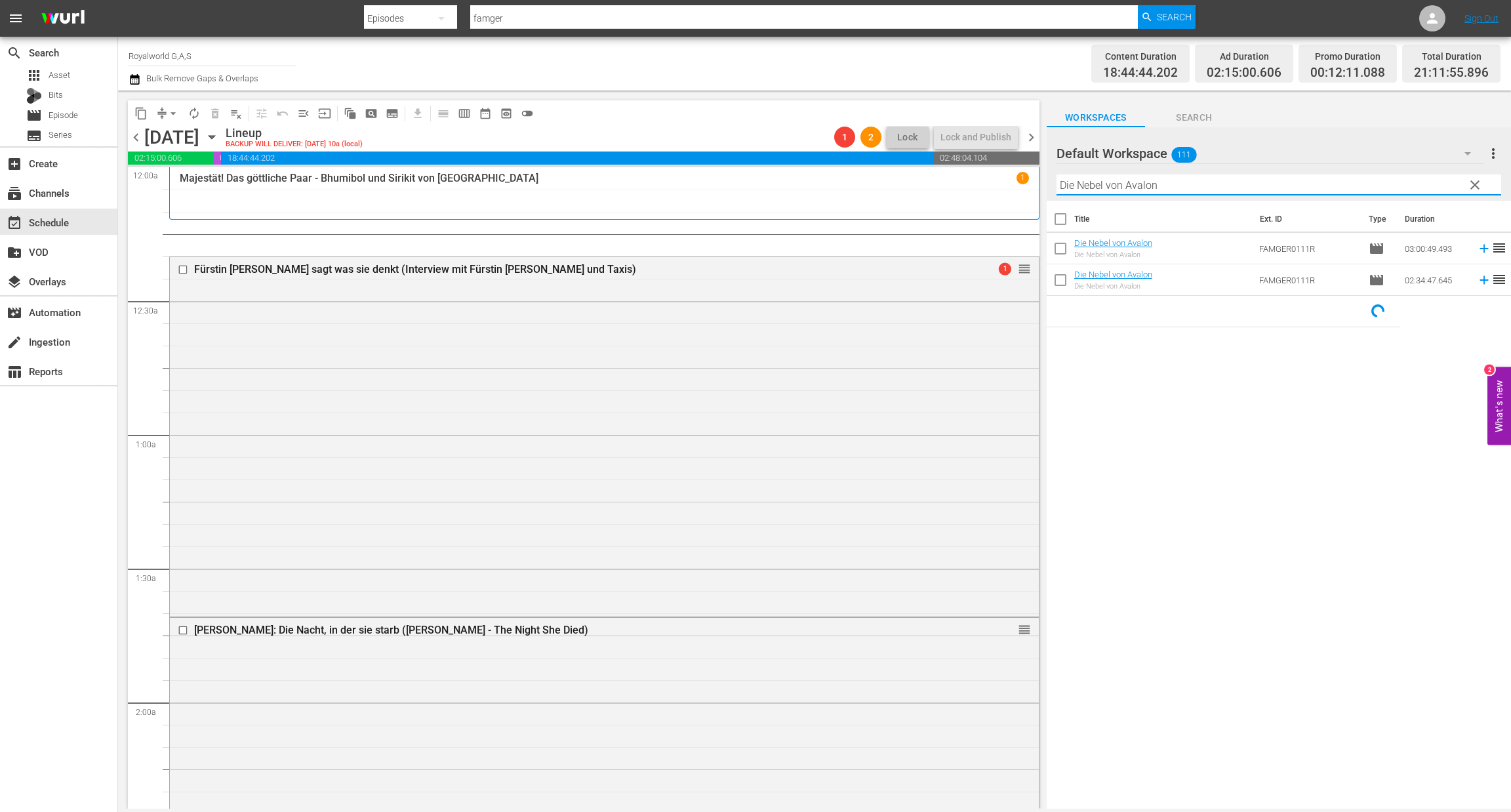
type input "Die Nebel von Avalon"
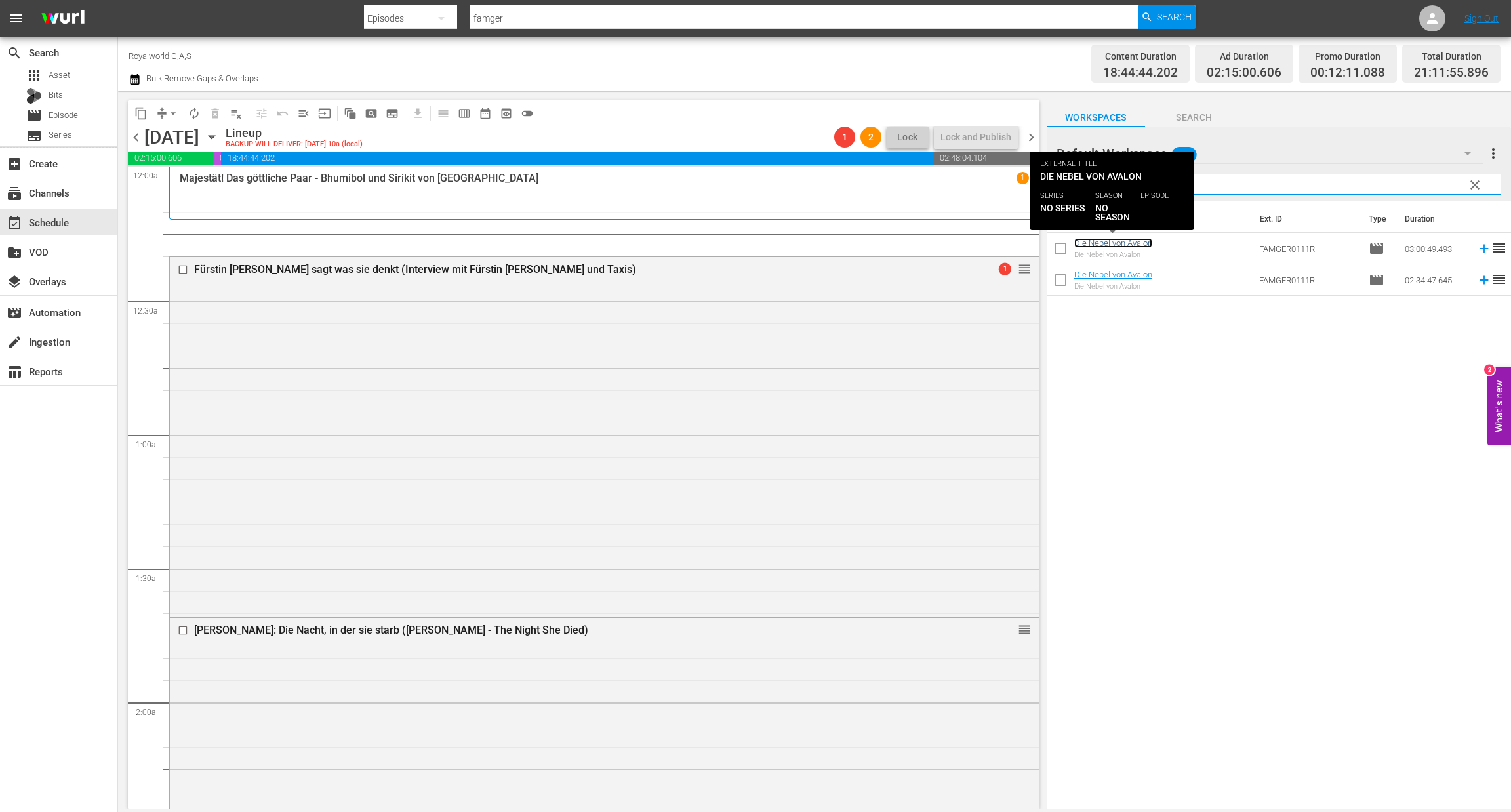
click at [1132, 243] on link "Die Nebel von Avalon" at bounding box center [1113, 242] width 78 height 10
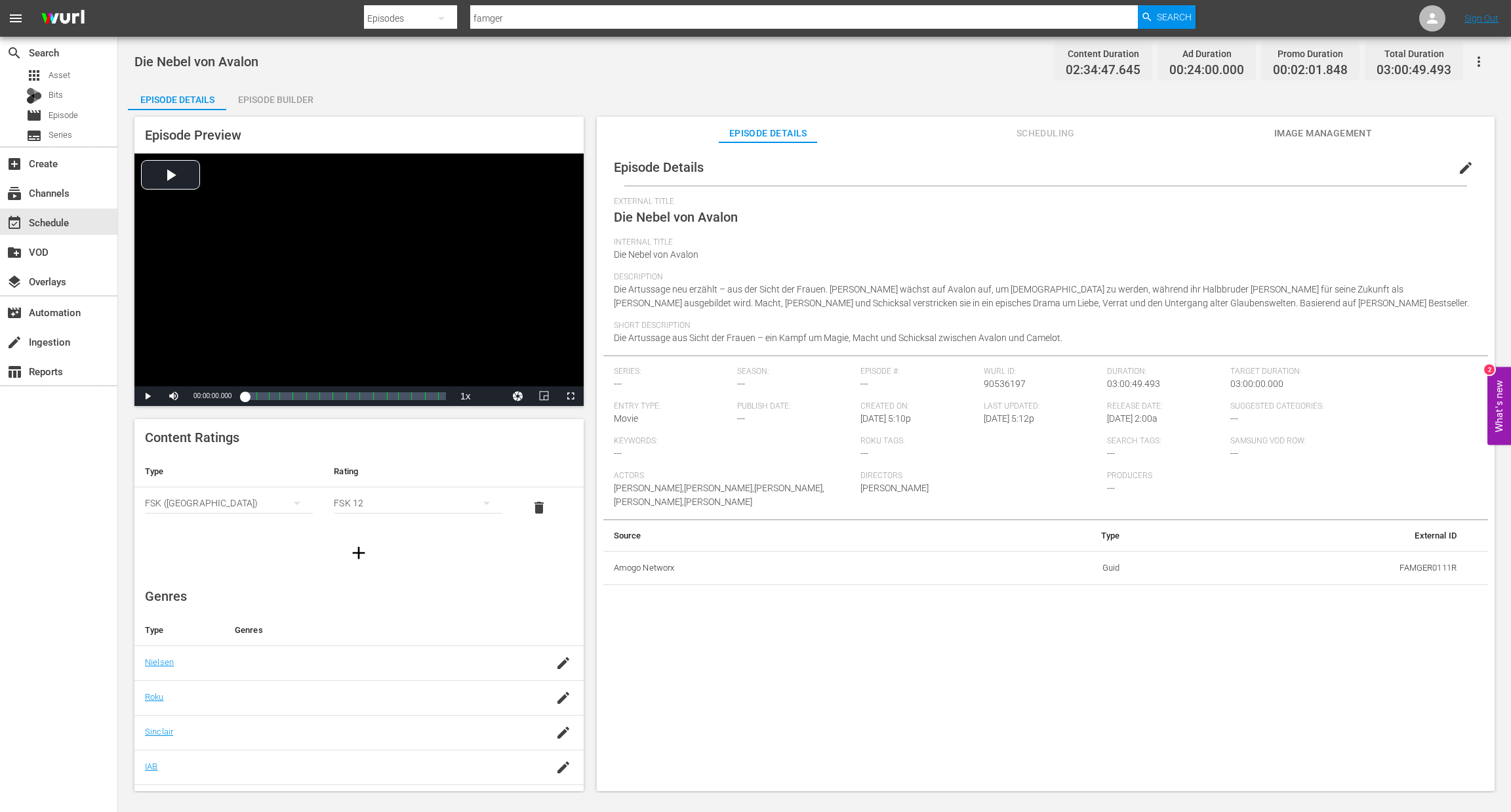
click at [307, 95] on div "Episode Builder" at bounding box center [275, 99] width 99 height 31
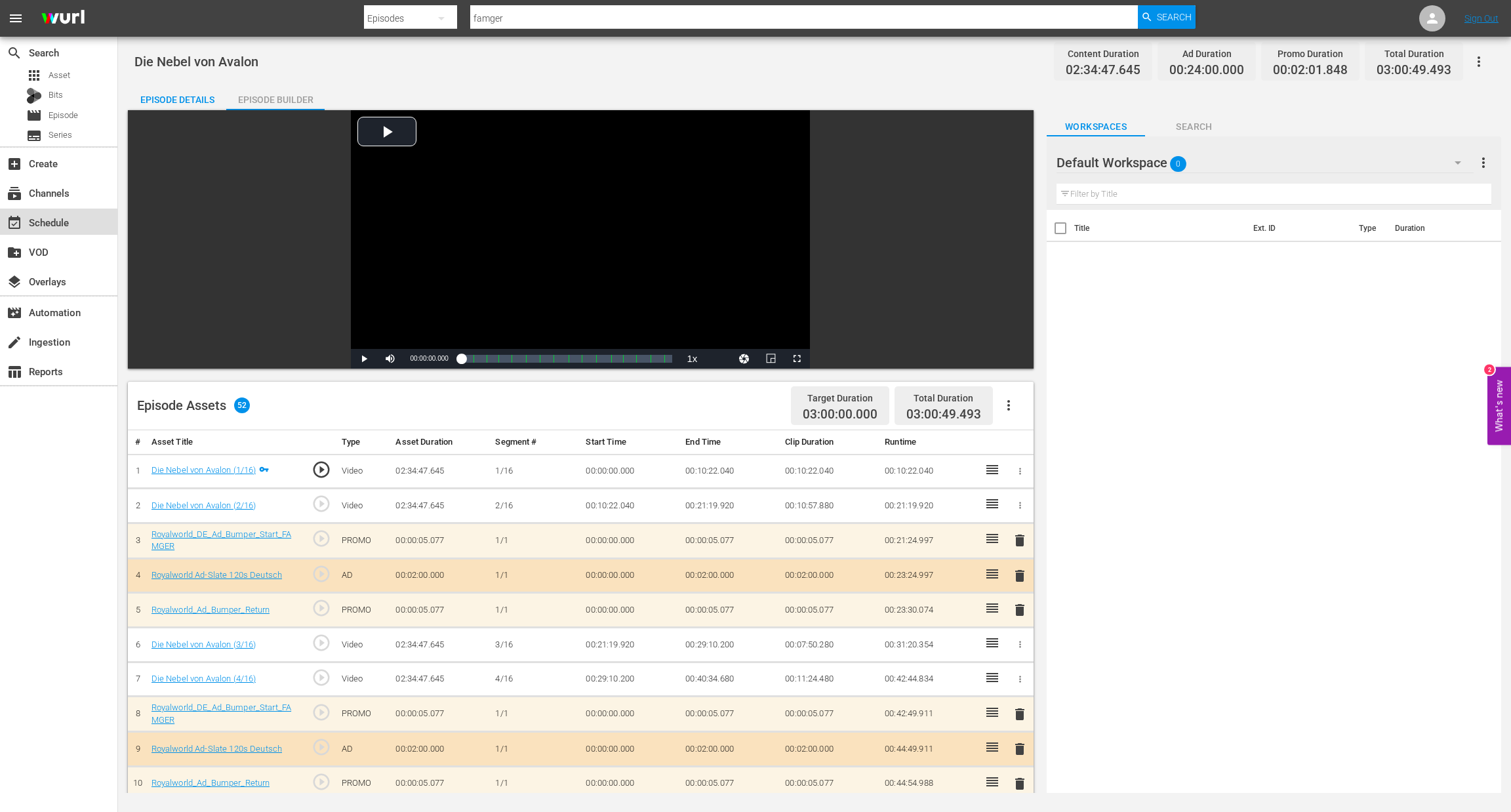
click at [37, 230] on div "event_available Schedule" at bounding box center [59, 222] width 118 height 26
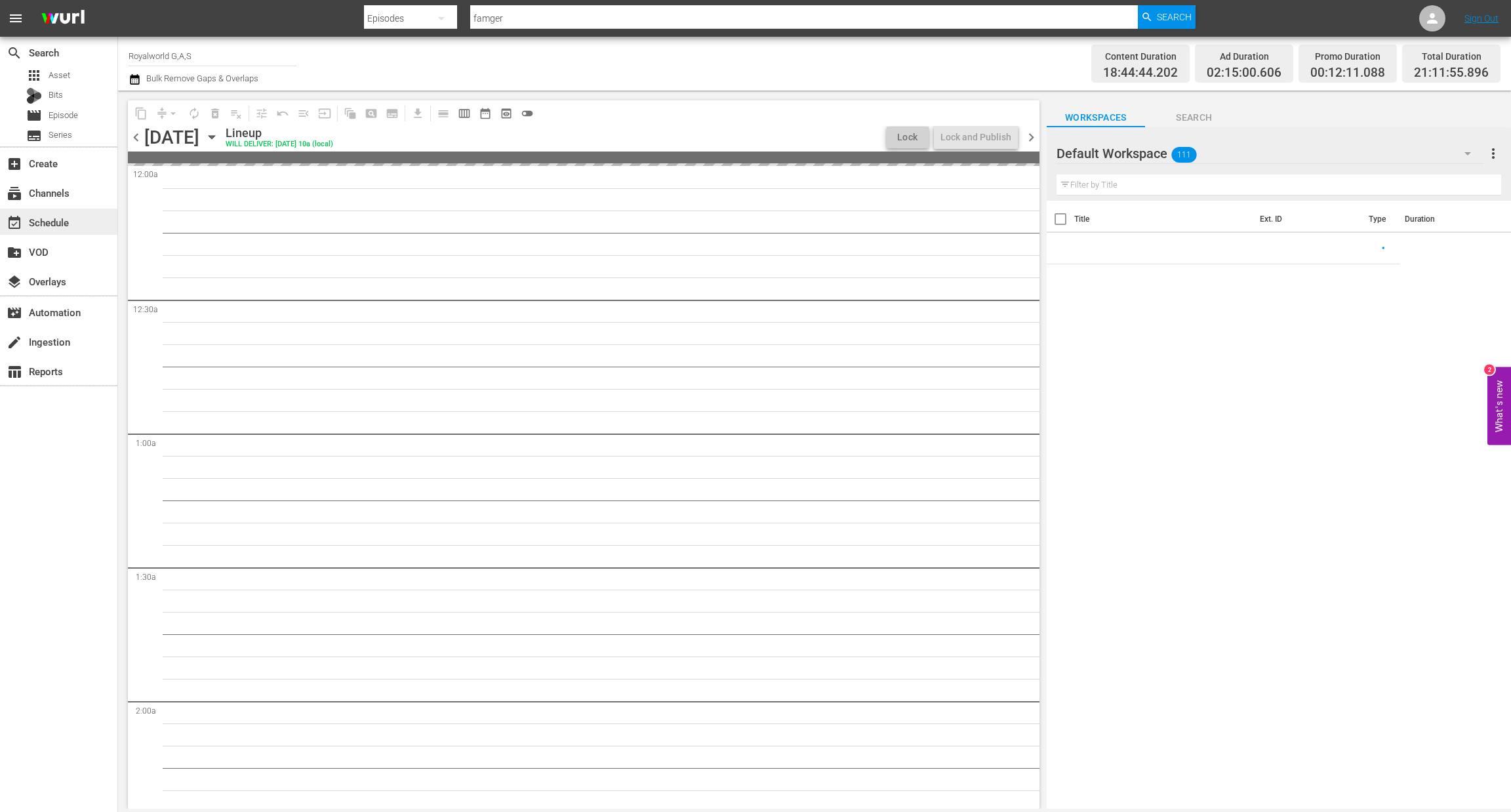
click at [44, 226] on div "event_available Schedule" at bounding box center [37, 220] width 73 height 11
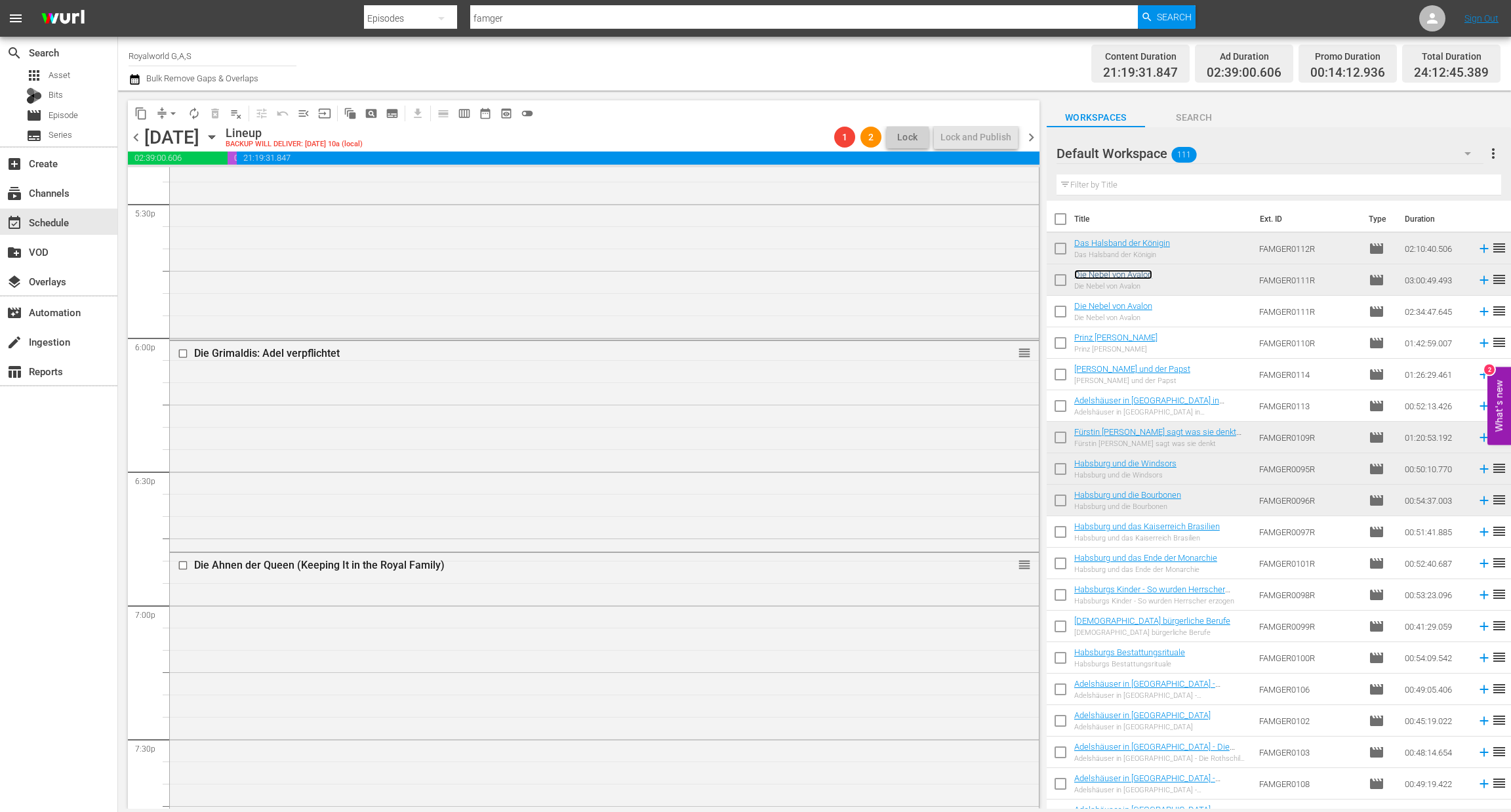
scroll to position [4056, 0]
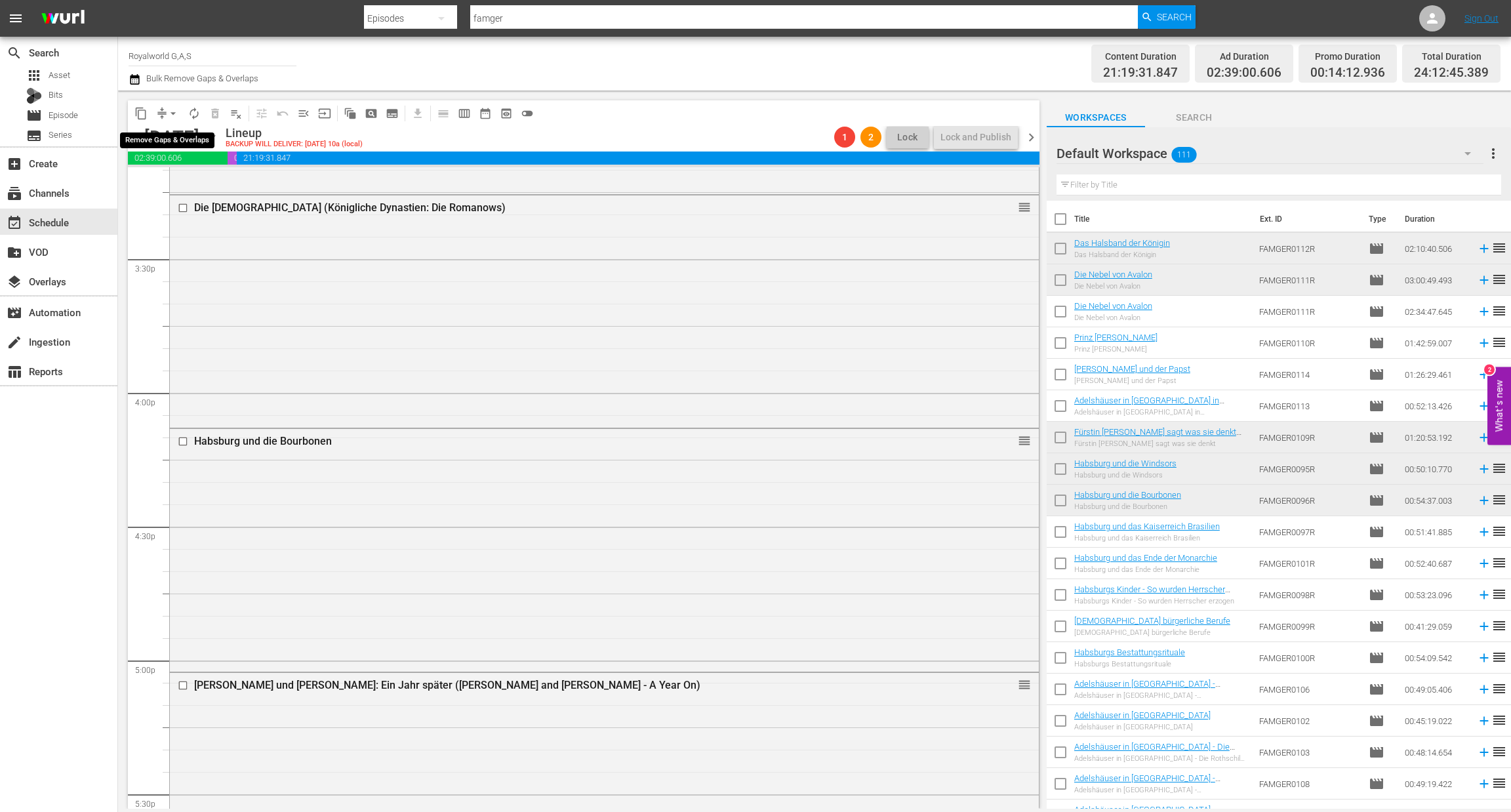
click at [176, 112] on span "arrow_drop_down" at bounding box center [173, 113] width 13 height 13
click at [177, 181] on li "Align to End of Previous Day" at bounding box center [174, 183] width 138 height 21
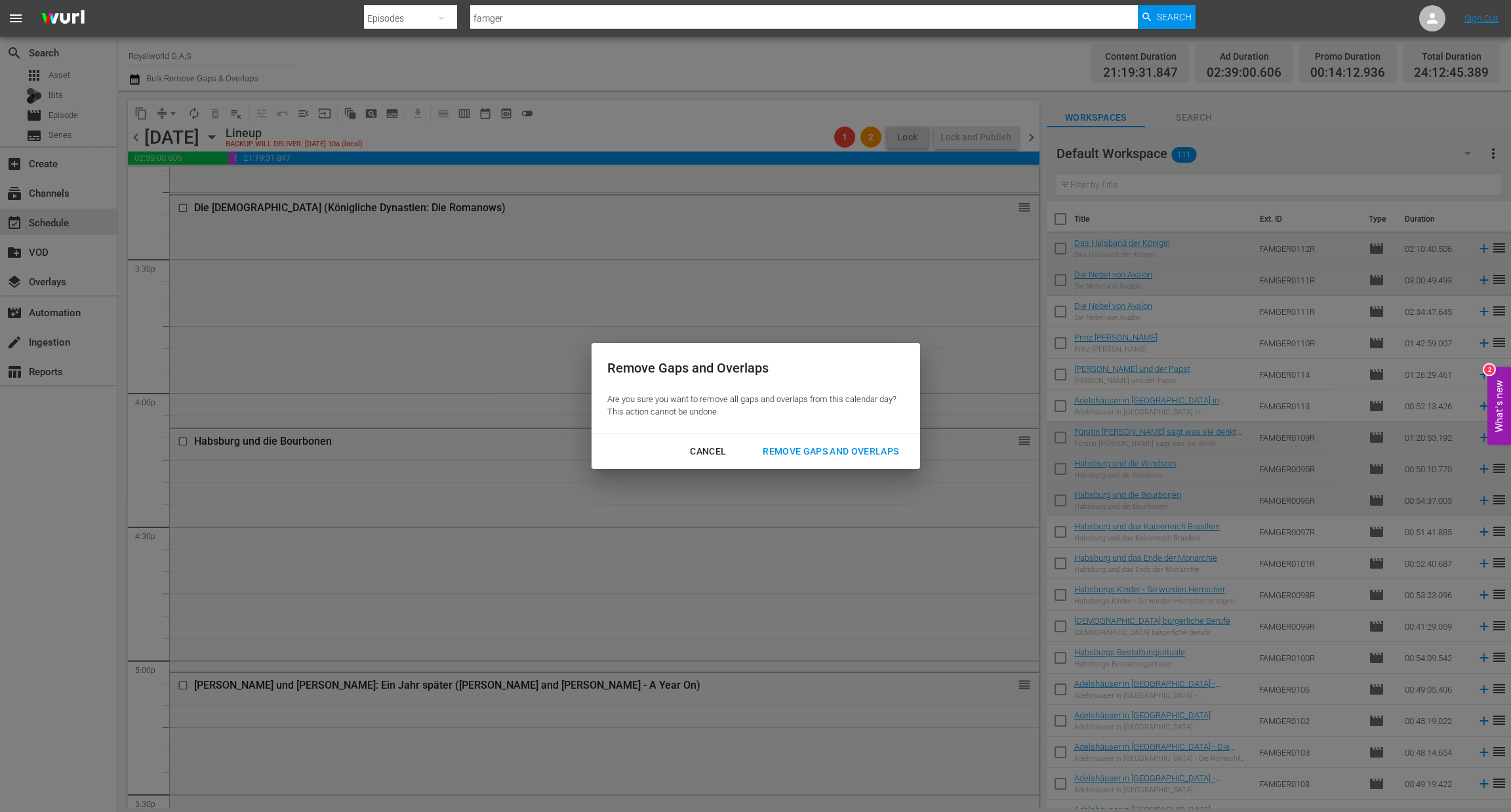
click at [817, 450] on div "Remove Gaps and Overlaps" at bounding box center [830, 451] width 157 height 16
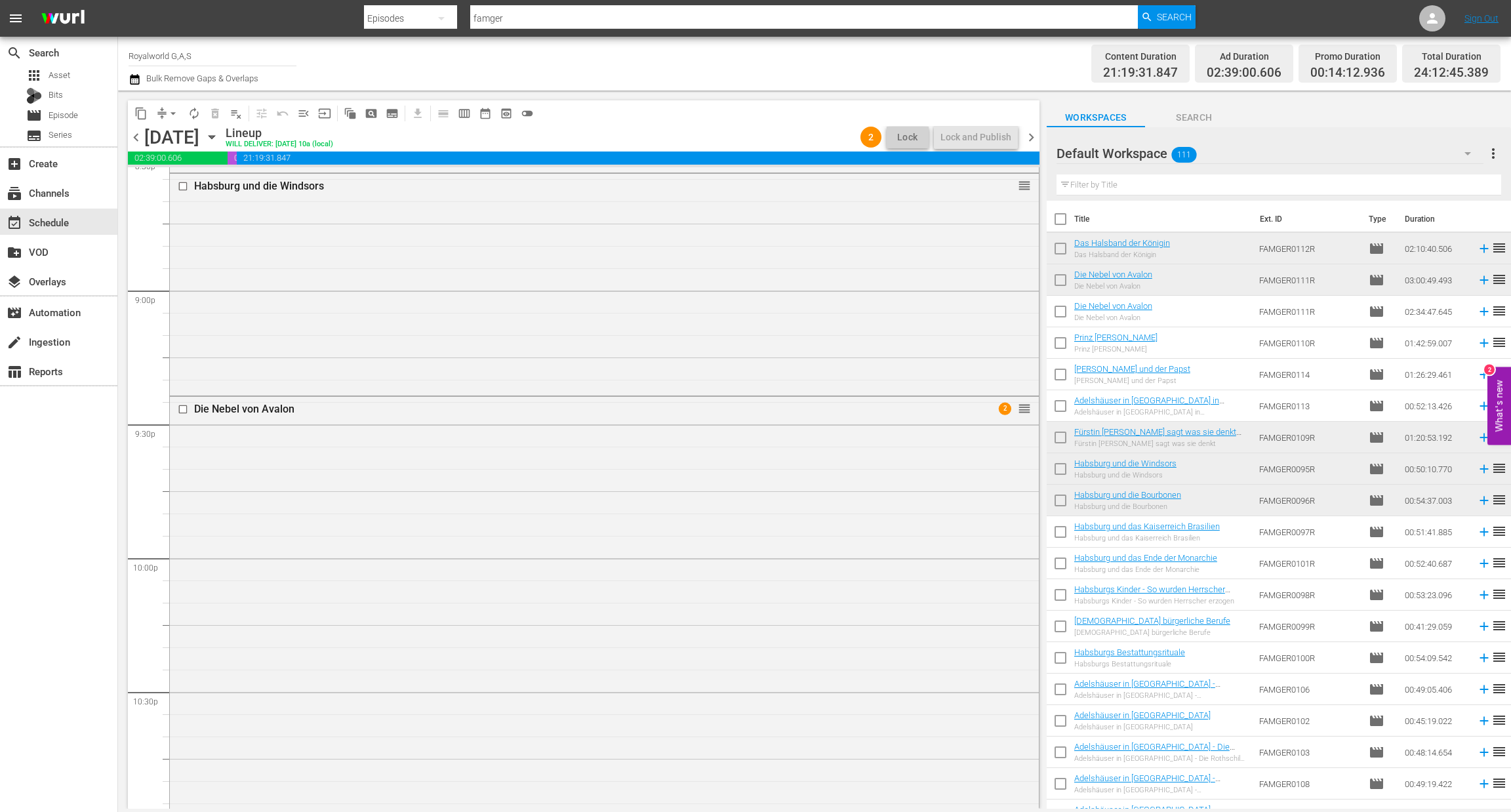
scroll to position [5890, 0]
